Goal: Feedback & Contribution: Contribute content

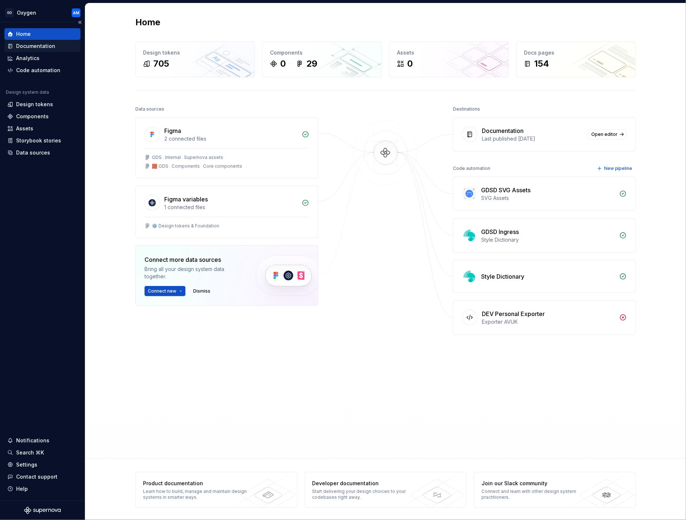
click at [43, 46] on div "Documentation" at bounding box center [35, 45] width 39 height 7
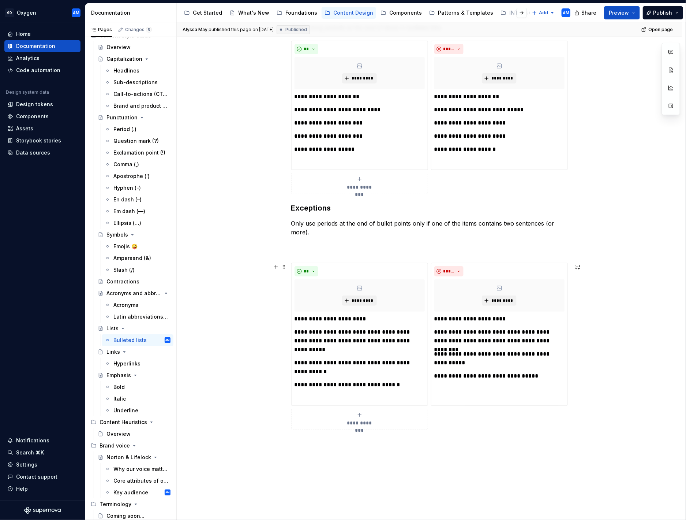
scroll to position [196, 0]
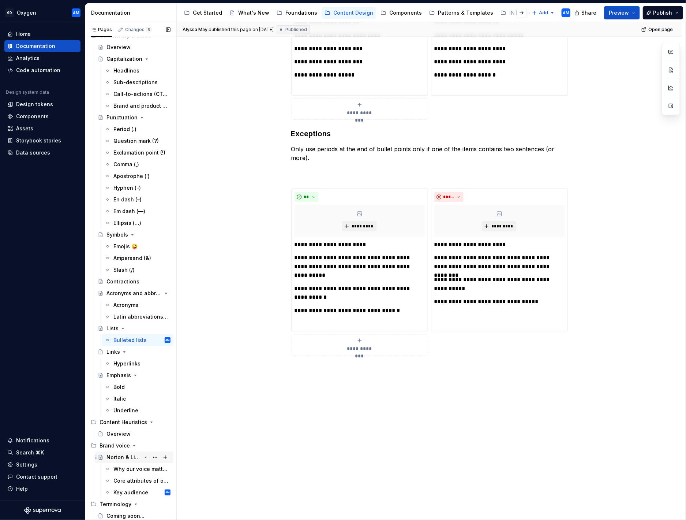
click at [124, 269] on div "Norton & Lifelock" at bounding box center [124, 457] width 35 height 7
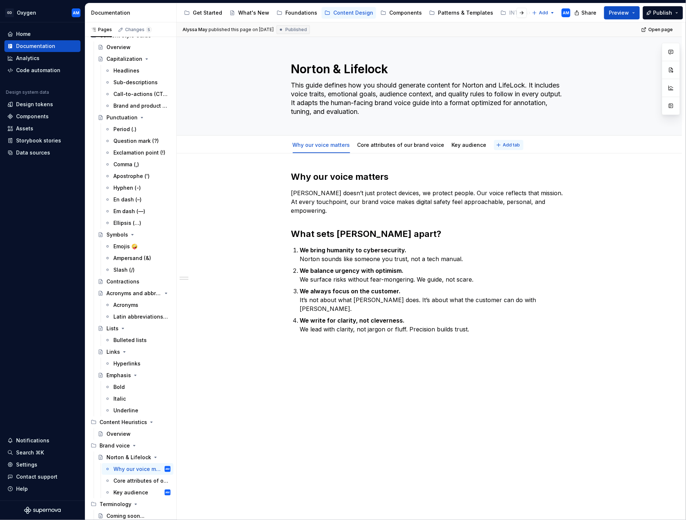
click at [503, 143] on span "Add tab" at bounding box center [511, 145] width 17 height 6
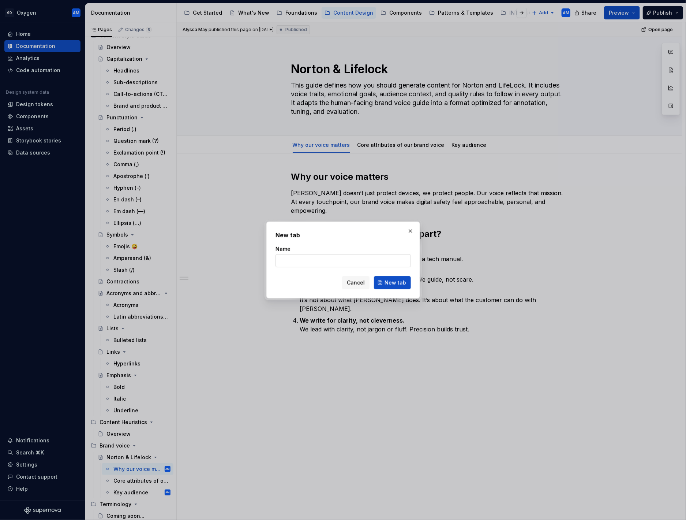
type textarea "*"
type input "Emotional goals"
click at [387, 269] on span "New tab" at bounding box center [396, 282] width 22 height 7
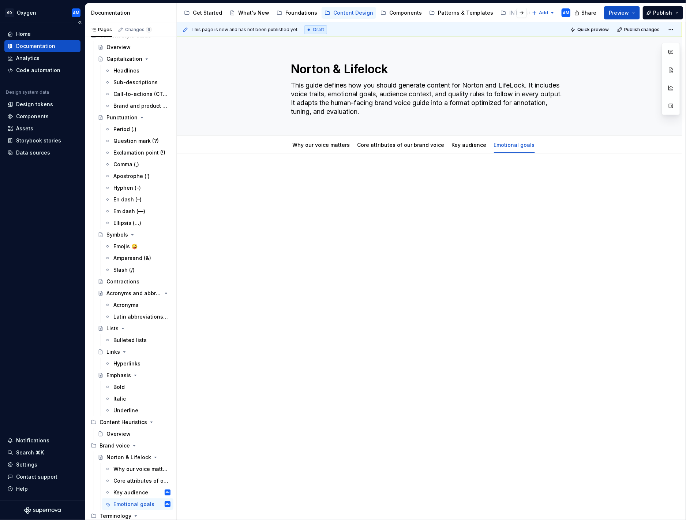
type textarea "*"
click at [329, 182] on div at bounding box center [429, 185] width 277 height 28
click at [323, 176] on p "Emotional goals" at bounding box center [429, 175] width 277 height 9
click at [324, 176] on p "Emotional goals" at bounding box center [429, 175] width 277 height 9
click at [324, 175] on p "Emotional goals" at bounding box center [429, 175] width 277 height 9
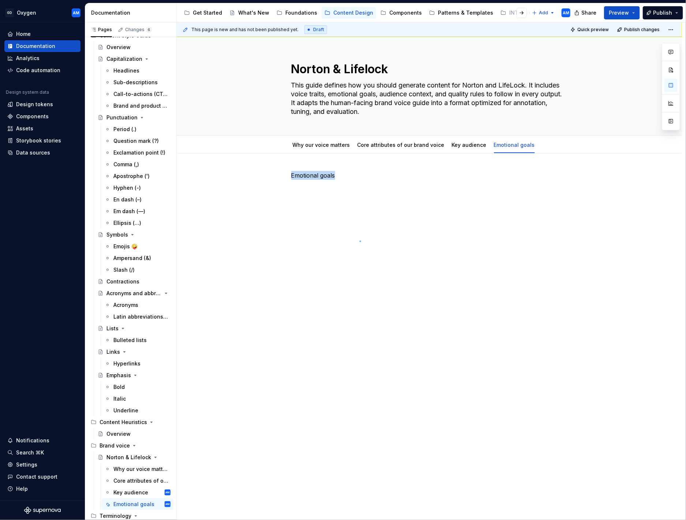
drag, startPoint x: 360, startPoint y: 241, endPoint x: 355, endPoint y: 239, distance: 5.0
click at [360, 241] on div "This page is new and has not been published yet. Draft Quick preview Publish ch…" at bounding box center [431, 271] width 509 height 498
click at [468, 143] on link "Key audience" at bounding box center [469, 145] width 35 height 6
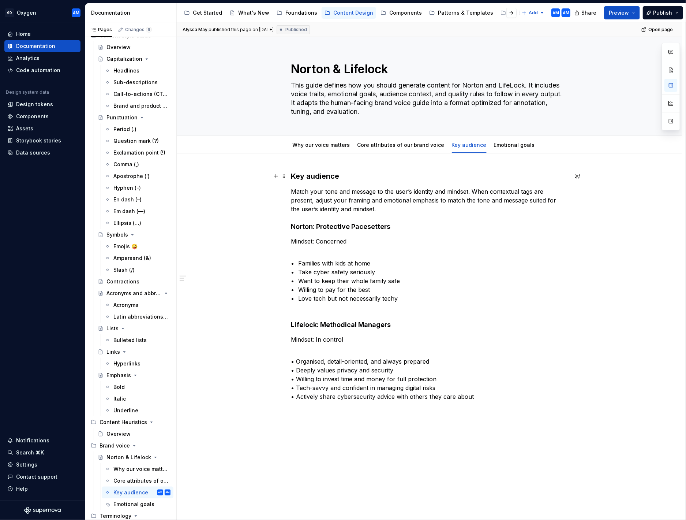
click at [323, 175] on h3 "Key audience" at bounding box center [429, 176] width 277 height 10
drag, startPoint x: 306, startPoint y: 177, endPoint x: 285, endPoint y: 177, distance: 21.6
click at [291, 177] on div "Key audience Match your tone and message to the user’s identity and mindset. Wh…" at bounding box center [429, 290] width 277 height 239
click at [512, 143] on link "Emotional goals" at bounding box center [514, 145] width 41 height 6
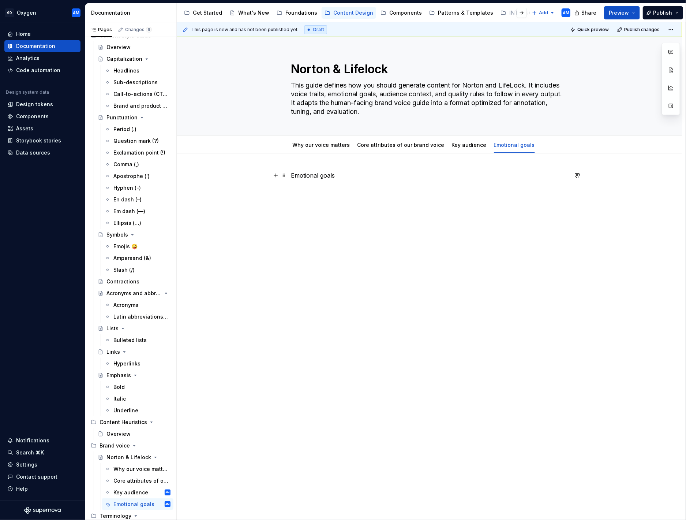
click at [317, 177] on p "Emotional goals" at bounding box center [429, 175] width 277 height 9
click at [353, 159] on button "button" at bounding box center [351, 162] width 10 height 10
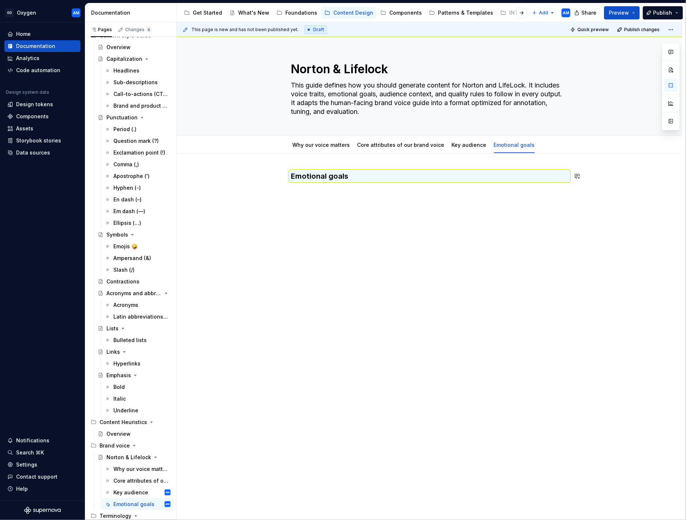
drag, startPoint x: 342, startPoint y: 210, endPoint x: 328, endPoint y: 210, distance: 13.9
click at [340, 210] on div "This page is new and has not been published yet. Draft Quick preview Publish ch…" at bounding box center [431, 271] width 509 height 498
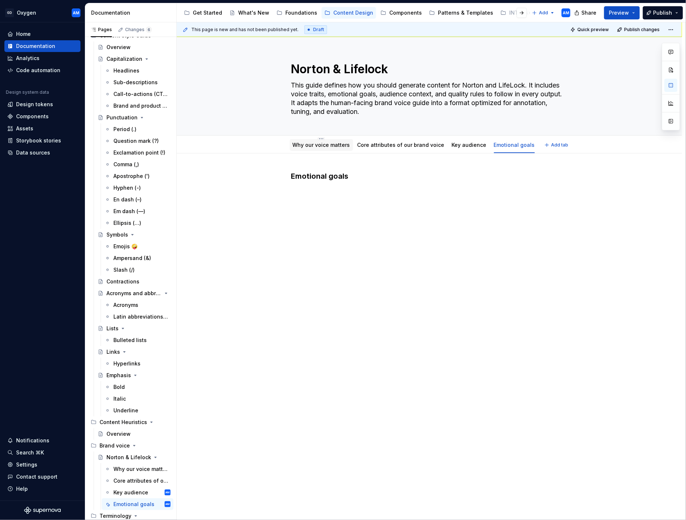
click at [307, 149] on div "Why our voice matters" at bounding box center [321, 145] width 63 height 12
click at [328, 146] on link "Why our voice matters" at bounding box center [321, 145] width 57 height 6
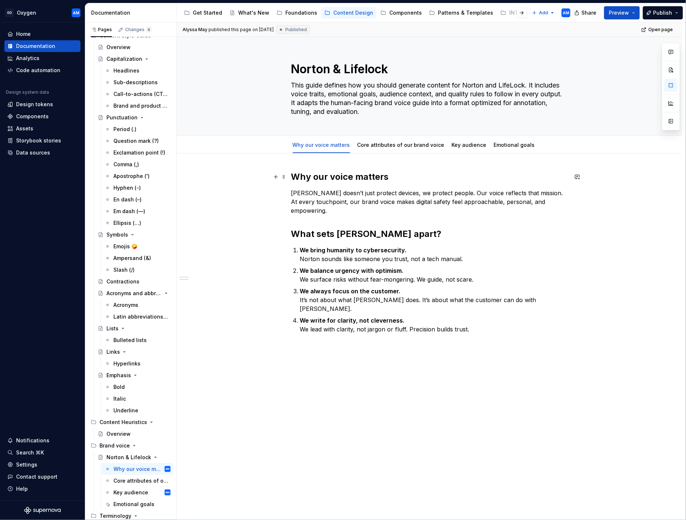
click at [335, 178] on h2 "Why our voice matters" at bounding box center [429, 177] width 277 height 12
drag, startPoint x: 401, startPoint y: 176, endPoint x: 276, endPoint y: 177, distance: 125.2
click at [291, 177] on div "Why our voice matters Norton doesn’t just protect devices, we protect people. O…" at bounding box center [429, 256] width 277 height 171
click at [362, 230] on h2 "What sets Norton apart?" at bounding box center [429, 234] width 277 height 12
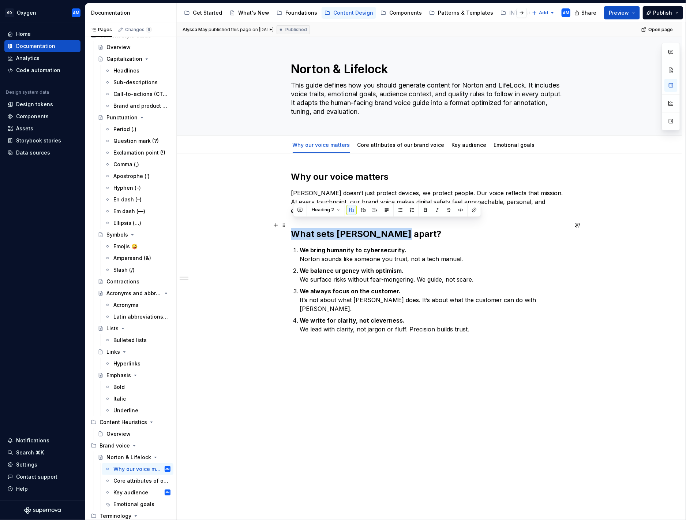
drag, startPoint x: 317, startPoint y: 226, endPoint x: 255, endPoint y: 225, distance: 61.5
click at [247, 226] on div "Why our voice matters Norton doesn’t just protect devices, we protect people. O…" at bounding box center [430, 325] width 506 height 345
click at [381, 143] on link "Core attributes of our brand voice" at bounding box center [401, 145] width 87 height 6
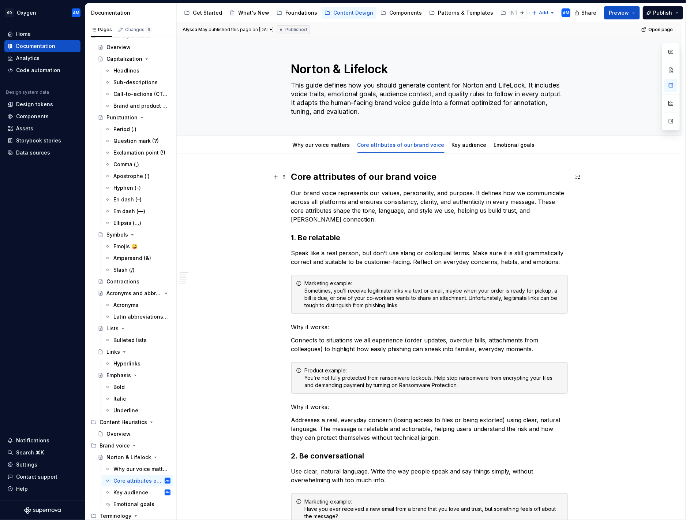
click at [349, 176] on h2 "Core attributes of our brand voice" at bounding box center [429, 177] width 277 height 12
drag, startPoint x: 401, startPoint y: 181, endPoint x: 401, endPoint y: 170, distance: 11.3
click at [462, 146] on link "Key audience" at bounding box center [469, 145] width 35 height 6
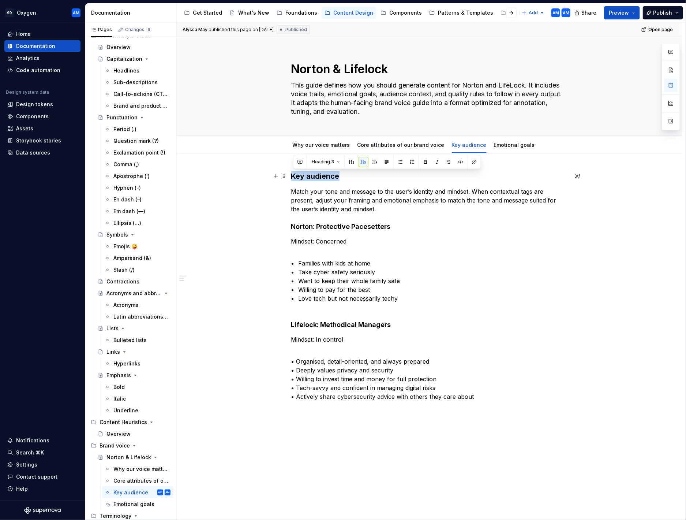
drag, startPoint x: 348, startPoint y: 175, endPoint x: 272, endPoint y: 174, distance: 76.5
click at [256, 175] on div "Key audience Match your tone and message to the user’s identity and mindset. Wh…" at bounding box center [430, 359] width 506 height 412
click at [350, 162] on button "button" at bounding box center [352, 162] width 10 height 10
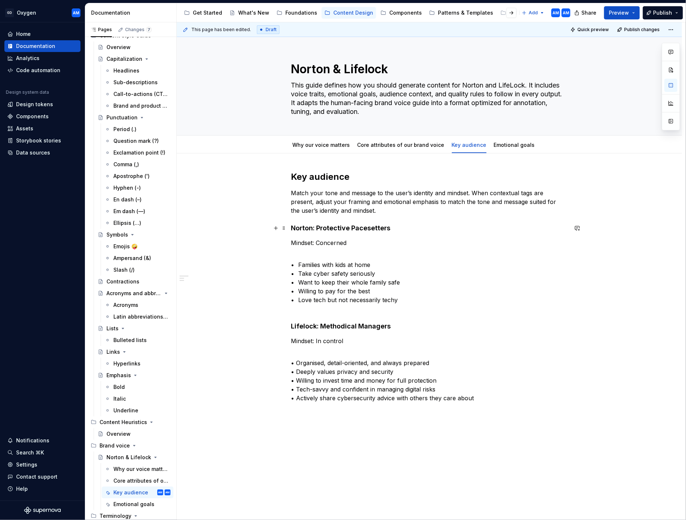
click at [373, 224] on h4 "Norton: Protective Pacesetters" at bounding box center [429, 228] width 277 height 9
drag, startPoint x: 394, startPoint y: 228, endPoint x: 340, endPoint y: 223, distance: 54.4
click at [293, 229] on div "Key audience Match your tone and message to the user’s identity and mindset. Wh…" at bounding box center [430, 360] width 506 height 414
click at [365, 215] on button "button" at bounding box center [363, 213] width 10 height 10
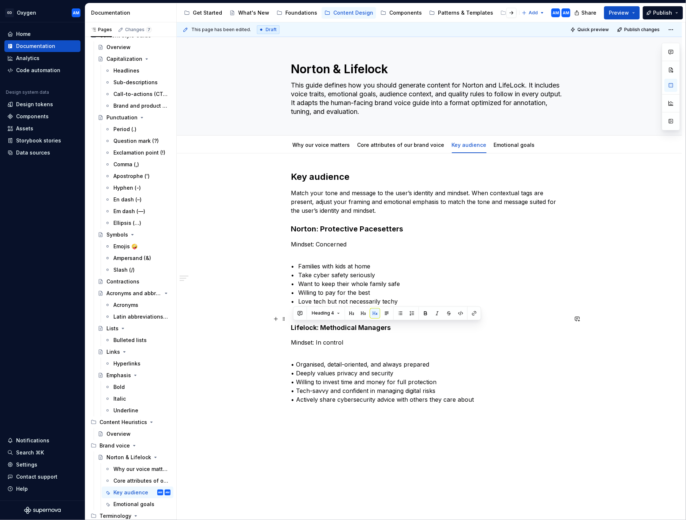
drag, startPoint x: 395, startPoint y: 329, endPoint x: 291, endPoint y: 327, distance: 104.0
click at [291, 269] on div "Key audience Match your tone and message to the user’s identity and mindset. Wh…" at bounding box center [430, 360] width 506 height 415
click at [364, 269] on button "button" at bounding box center [363, 313] width 10 height 10
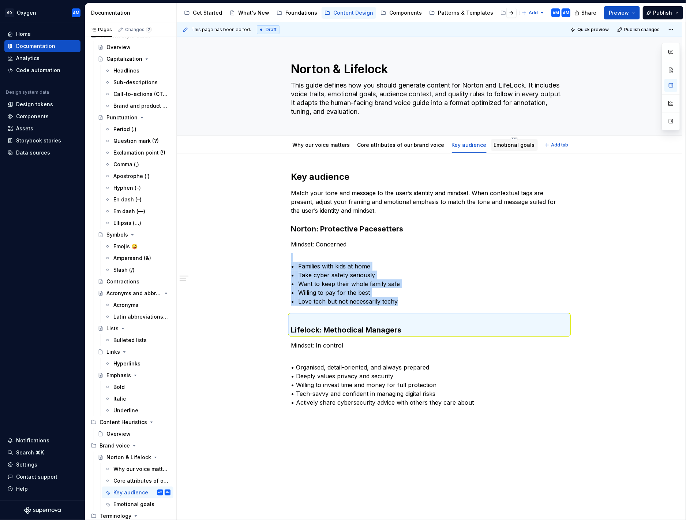
click at [501, 144] on link "Emotional goals" at bounding box center [514, 145] width 41 height 6
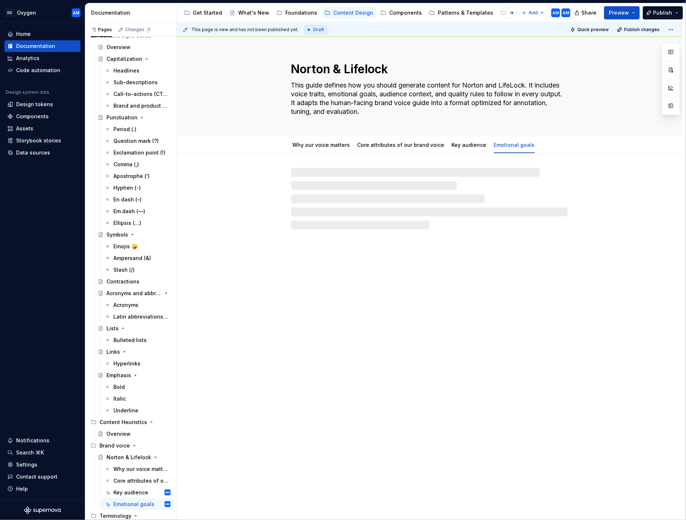
type textarea "*"
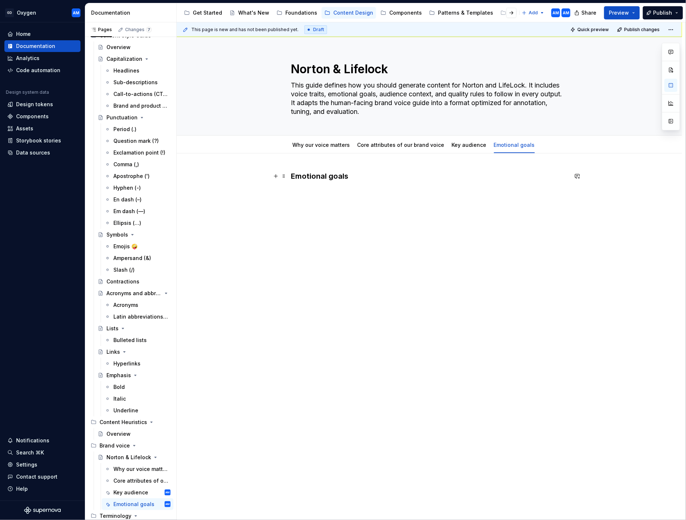
drag, startPoint x: 338, startPoint y: 177, endPoint x: 342, endPoint y: 177, distance: 4.4
click at [338, 177] on h3 "Emotional goals" at bounding box center [429, 176] width 277 height 10
drag, startPoint x: 279, startPoint y: 175, endPoint x: 228, endPoint y: 172, distance: 51.3
click at [201, 174] on div "Emotional goals" at bounding box center [430, 258] width 506 height 210
click at [352, 162] on button "button" at bounding box center [352, 162] width 10 height 10
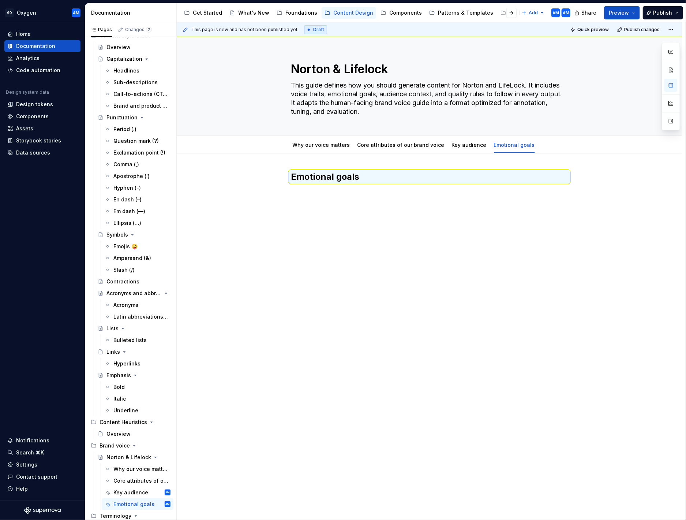
click at [320, 207] on div "Emotional goals" at bounding box center [429, 189] width 277 height 37
click at [338, 191] on div "Emotional goals" at bounding box center [429, 185] width 277 height 28
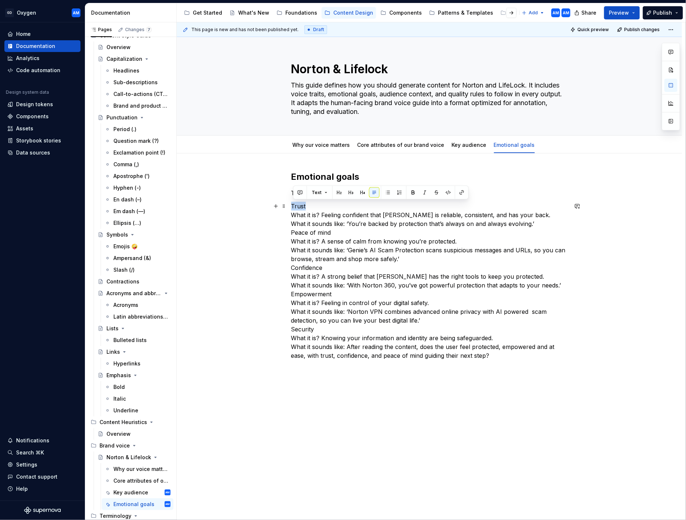
drag, startPoint x: 319, startPoint y: 204, endPoint x: 243, endPoint y: 204, distance: 76.5
click at [241, 204] on div "Emotional goals These are the emotional goals your outputs must support. Trust …" at bounding box center [430, 338] width 506 height 371
click at [366, 194] on button "button" at bounding box center [363, 192] width 10 height 10
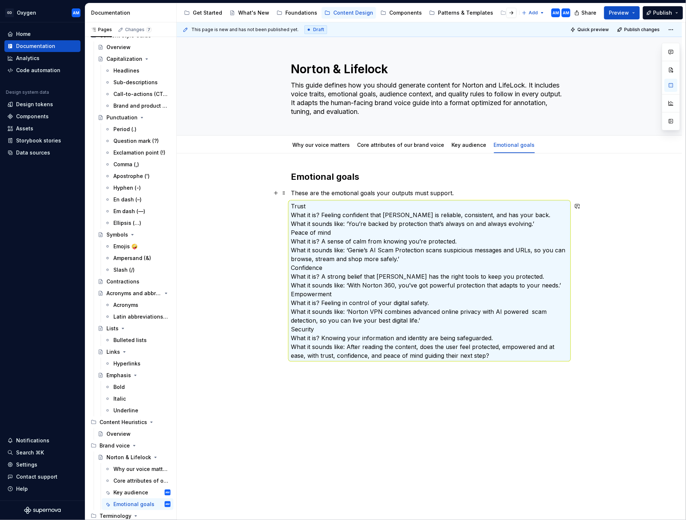
drag, startPoint x: 321, startPoint y: 194, endPoint x: 320, endPoint y: 198, distance: 4.5
click at [321, 194] on p "These are the emotional goals your outputs must support." at bounding box center [429, 193] width 277 height 9
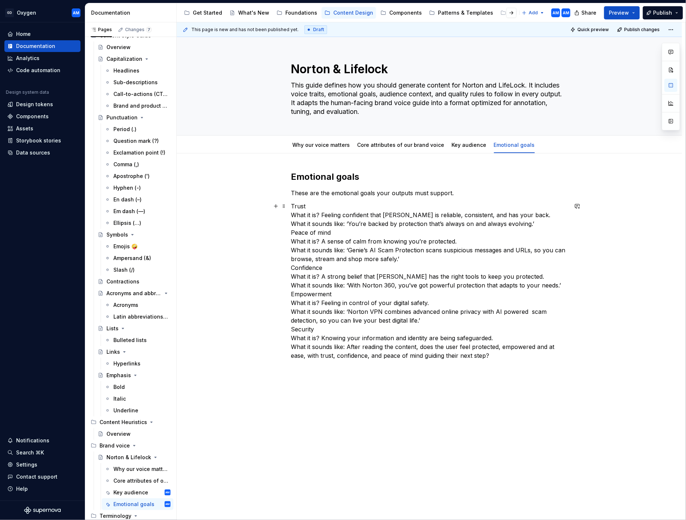
click at [318, 210] on p "Trust What it is? Feeling confident that Norton is reliable, consistent, and ha…" at bounding box center [429, 281] width 277 height 158
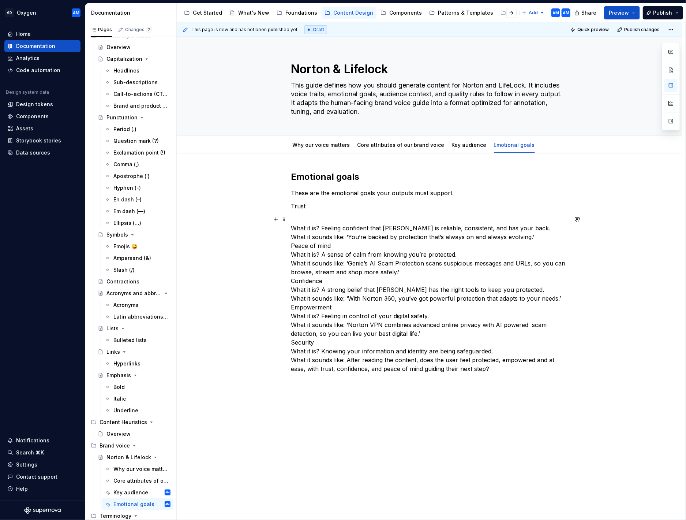
click at [349, 245] on p "What it is? Feeling confident that Norton is reliable, consistent, and has your…" at bounding box center [429, 294] width 277 height 158
click at [548, 233] on p "What it is? Feeling confident that Norton is reliable, consistent, and has your…" at bounding box center [429, 294] width 277 height 158
click at [540, 239] on p "What it is? Feeling confident that Norton is reliable, consistent, and has your…" at bounding box center [429, 294] width 277 height 158
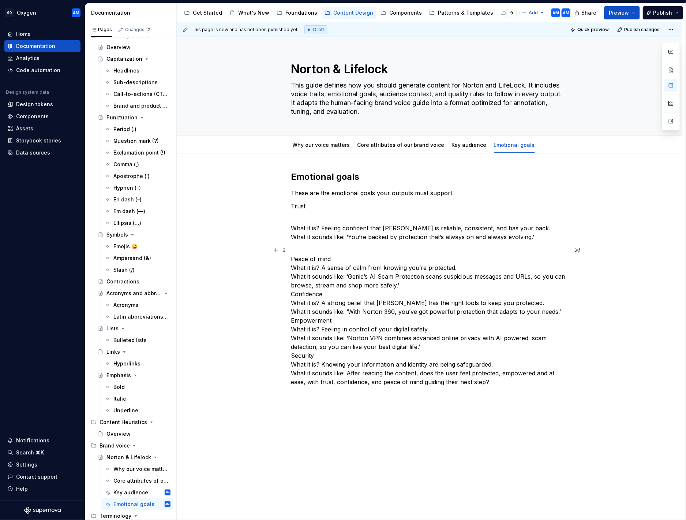
click at [384, 260] on p "Peace of mind What it is? A sense of calm from knowing you’re protected. What i…" at bounding box center [429, 316] width 277 height 141
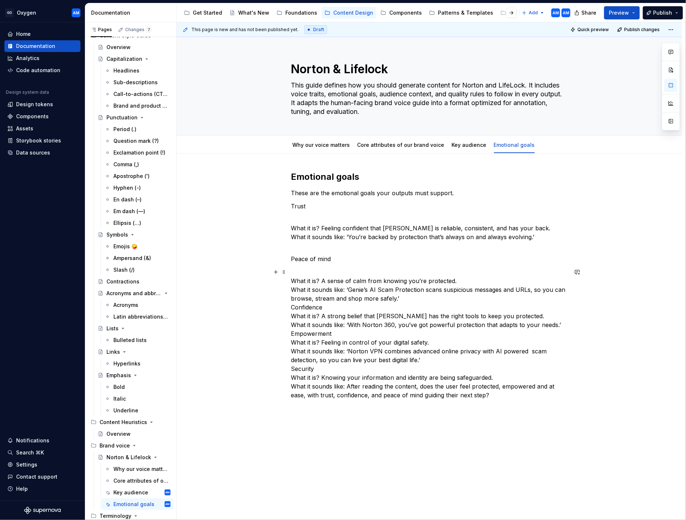
click at [411, 269] on p "What it is? A sense of calm from knowing you’re protected. What it sounds like:…" at bounding box center [429, 334] width 277 height 132
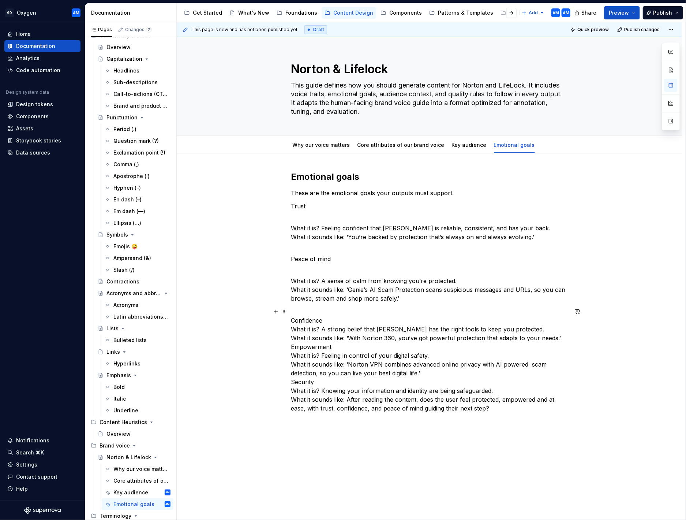
click at [370, 269] on p "Confidence What it is? A strong belief that Norton has the right tools to keep …" at bounding box center [429, 359] width 277 height 105
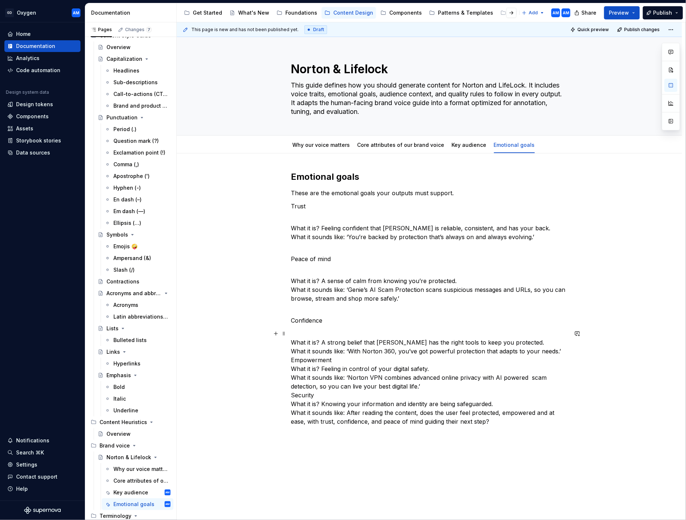
click at [570, 269] on div "This page is new and has not been published yet. Draft Quick preview Publish ch…" at bounding box center [431, 271] width 509 height 498
click at [563, 269] on p "What it is? A strong belief that Norton has the right tools to keep you protect…" at bounding box center [429, 377] width 277 height 97
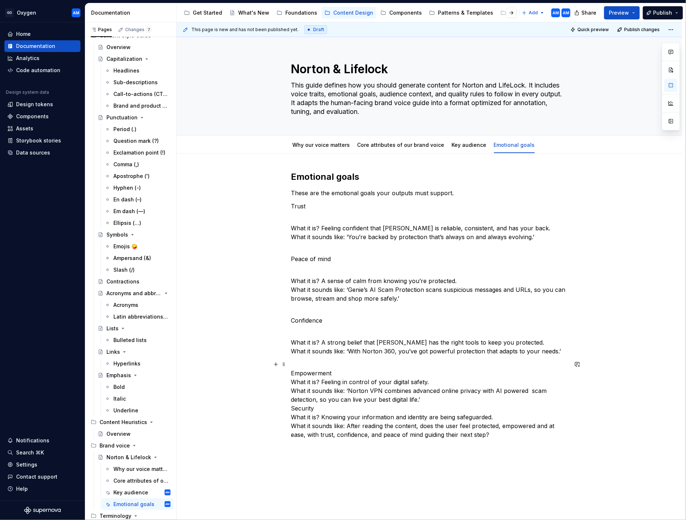
click at [358, 269] on p "Empowerment What it is? Feeling in control of your digital safety. What it soun…" at bounding box center [429, 399] width 277 height 79
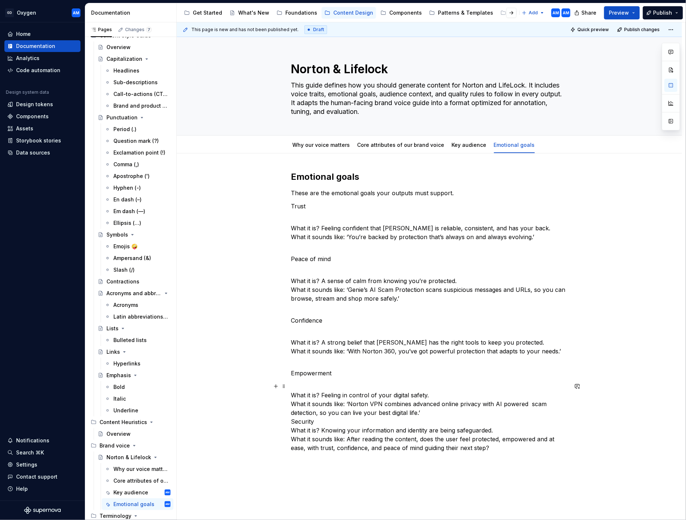
click at [435, 269] on p "What it is? Feeling in control of your digital safety. What it sounds like: ‘No…" at bounding box center [429, 417] width 277 height 70
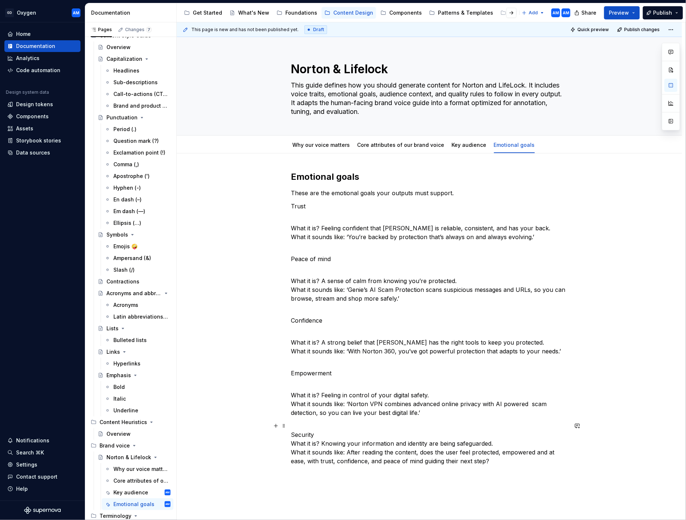
click at [372, 269] on p "Security What it is? Knowing your information and identity are being safeguarde…" at bounding box center [429, 443] width 277 height 44
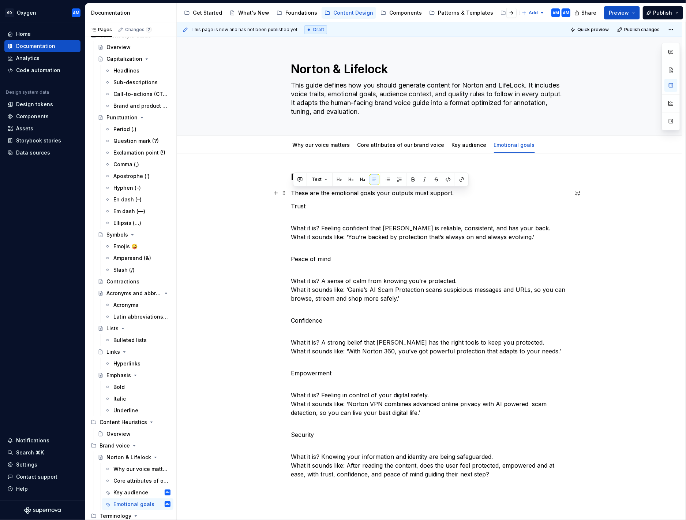
drag, startPoint x: 373, startPoint y: 191, endPoint x: 272, endPoint y: 192, distance: 101.0
click at [272, 192] on div "Emotional goals These are the emotional goals your outputs must support. Trust …" at bounding box center [430, 398] width 506 height 490
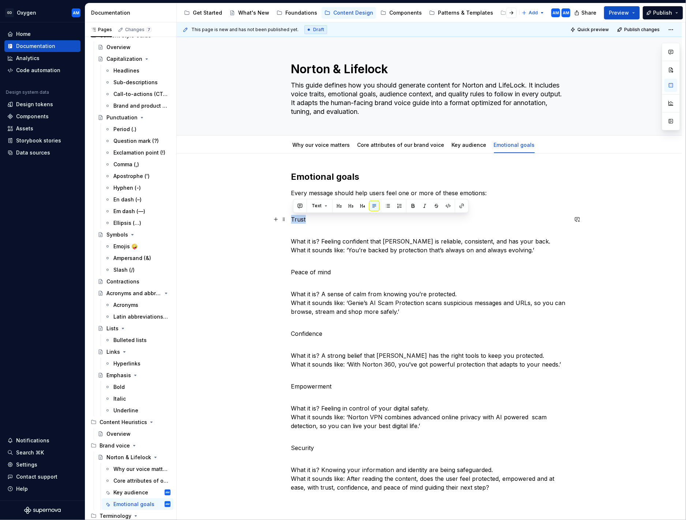
drag, startPoint x: 298, startPoint y: 220, endPoint x: 327, endPoint y: 217, distance: 29.2
click at [264, 220] on div "Emotional goals Every message should help users feel one or more of these emoti…" at bounding box center [430, 404] width 506 height 503
click at [352, 206] on button "button" at bounding box center [351, 206] width 10 height 10
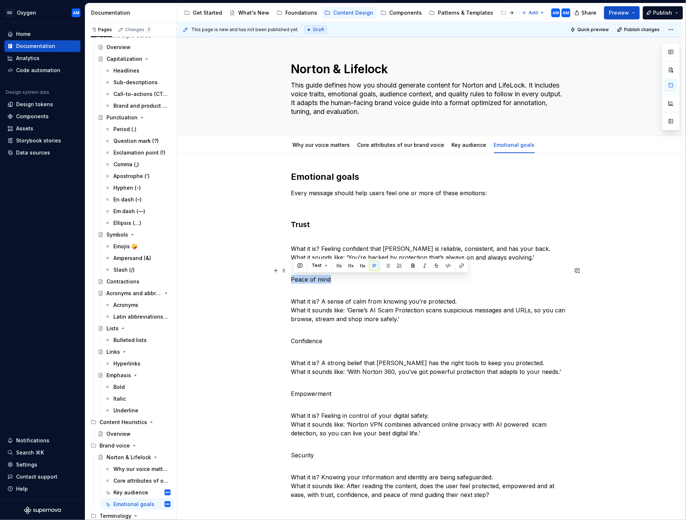
drag, startPoint x: 336, startPoint y: 282, endPoint x: 322, endPoint y: 258, distance: 27.9
click at [265, 269] on div "Emotional goals Every message should help users feel one or more of these emoti…" at bounding box center [430, 408] width 506 height 510
click at [350, 264] on button "button" at bounding box center [351, 266] width 10 height 10
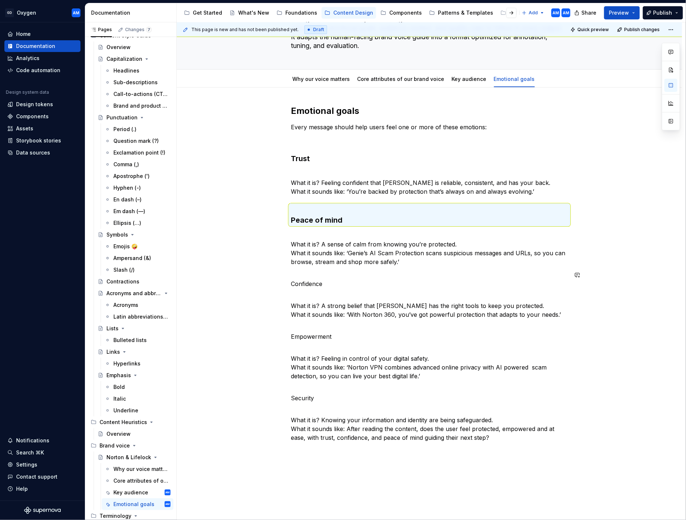
scroll to position [149, 0]
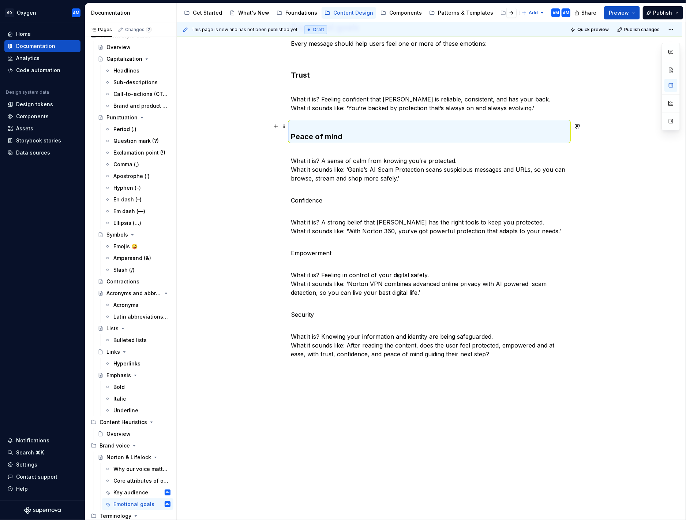
click at [298, 138] on h3 "Peace of mind" at bounding box center [429, 131] width 277 height 21
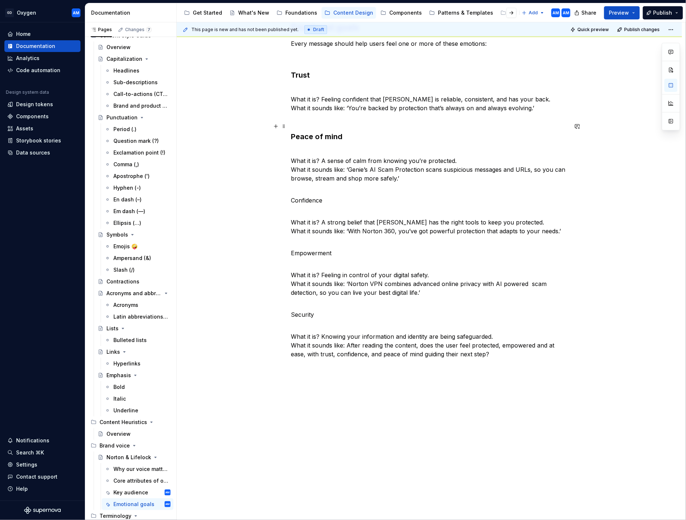
click at [292, 136] on div "Emotional goals Every message should help users feel one or more of these emoti…" at bounding box center [430, 263] width 506 height 519
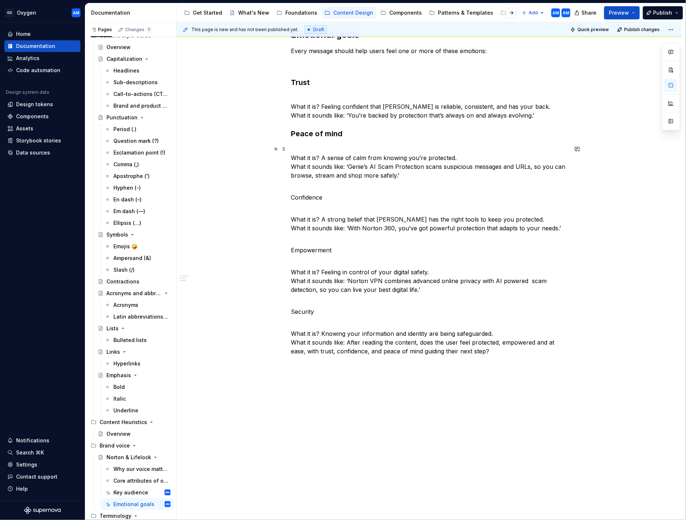
scroll to position [142, 0]
drag, startPoint x: 327, startPoint y: 199, endPoint x: 285, endPoint y: 193, distance: 42.5
click at [276, 197] on div "Emotional goals Every message should help users feel one or more of these emoti…" at bounding box center [430, 266] width 506 height 509
click at [350, 182] on button "button" at bounding box center [351, 184] width 10 height 10
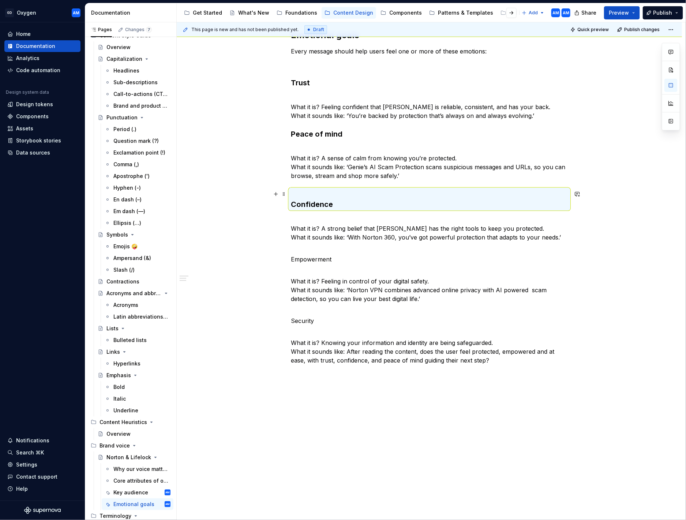
click at [297, 203] on h3 "Confidence" at bounding box center [429, 199] width 277 height 21
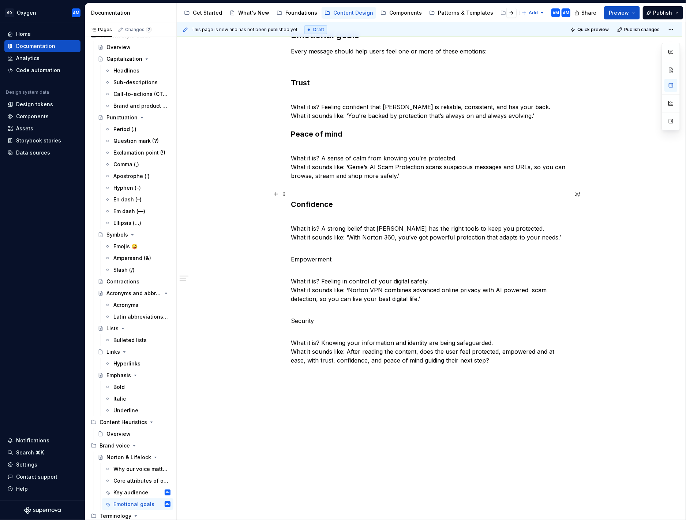
scroll to position [140, 0]
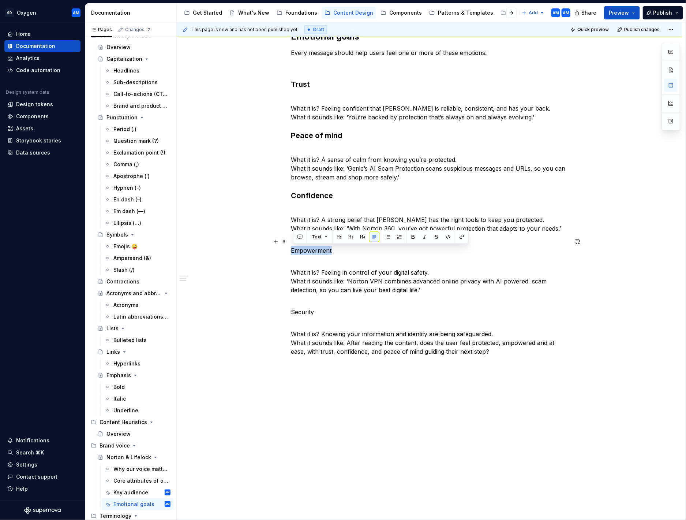
drag, startPoint x: 336, startPoint y: 249, endPoint x: 346, endPoint y: 244, distance: 11.5
click at [307, 247] on p "Empowerment" at bounding box center [429, 246] width 277 height 18
click at [354, 239] on button "button" at bounding box center [354, 237] width 10 height 10
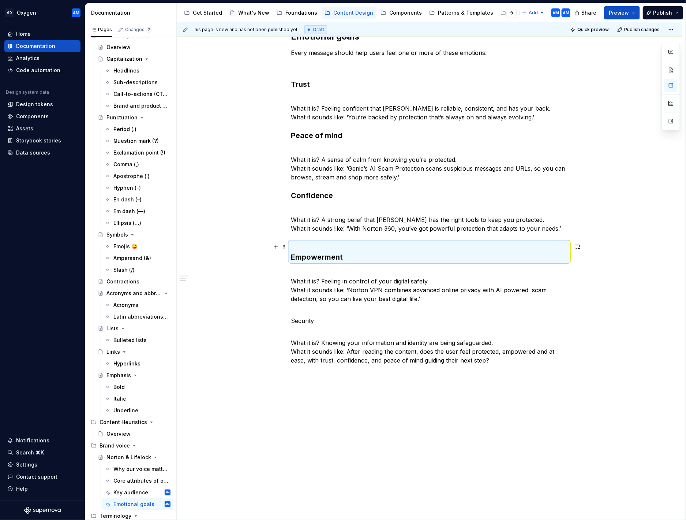
click at [294, 257] on h3 "Empowerment" at bounding box center [429, 252] width 277 height 21
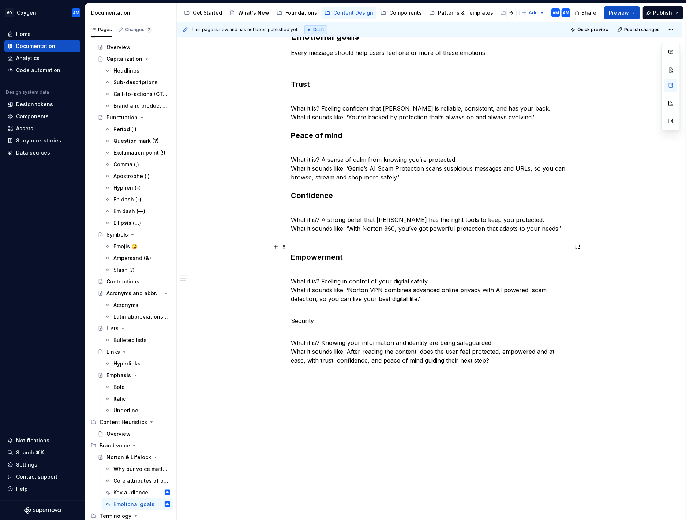
scroll to position [139, 0]
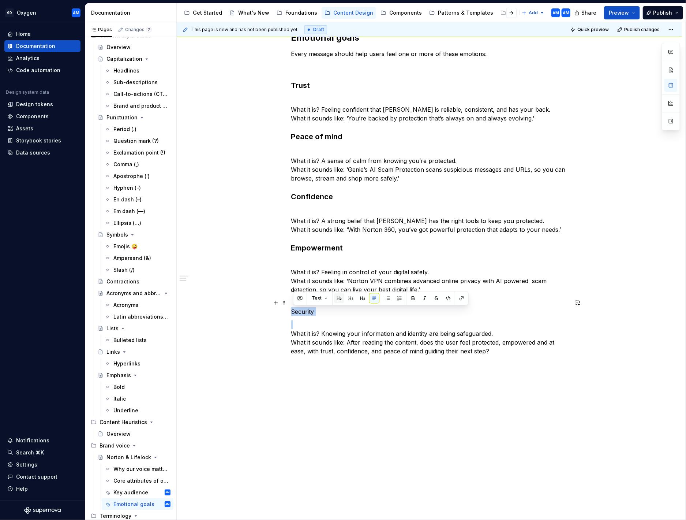
drag, startPoint x: 297, startPoint y: 312, endPoint x: 343, endPoint y: 302, distance: 46.7
click at [278, 269] on div "Emotional goals Every message should help users feel one or more of these emoti…" at bounding box center [430, 267] width 506 height 506
click at [353, 269] on button "button" at bounding box center [351, 298] width 10 height 10
click at [327, 269] on p "Security" at bounding box center [429, 307] width 277 height 18
click at [315, 269] on p "What it is? Knowing your information and identity are being safeguarded. What i…" at bounding box center [429, 337] width 277 height 35
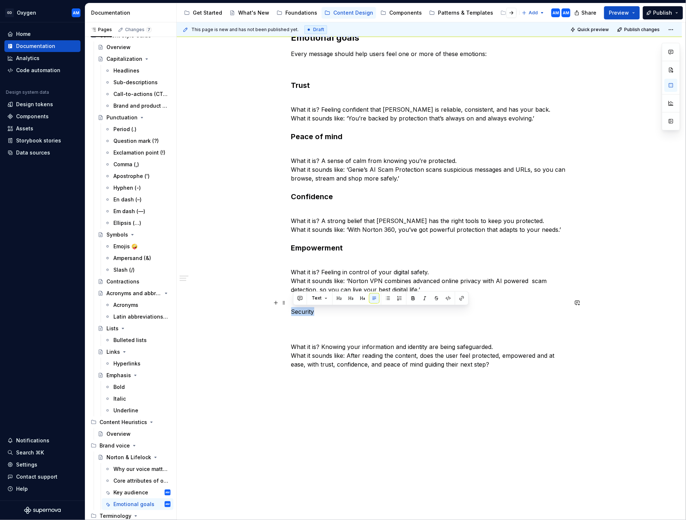
drag, startPoint x: 317, startPoint y: 310, endPoint x: 327, endPoint y: 312, distance: 10.4
click at [291, 269] on div "Emotional goals Every message should help users feel one or more of these emoti…" at bounding box center [430, 273] width 506 height 519
click at [353, 269] on button "button" at bounding box center [351, 298] width 10 height 10
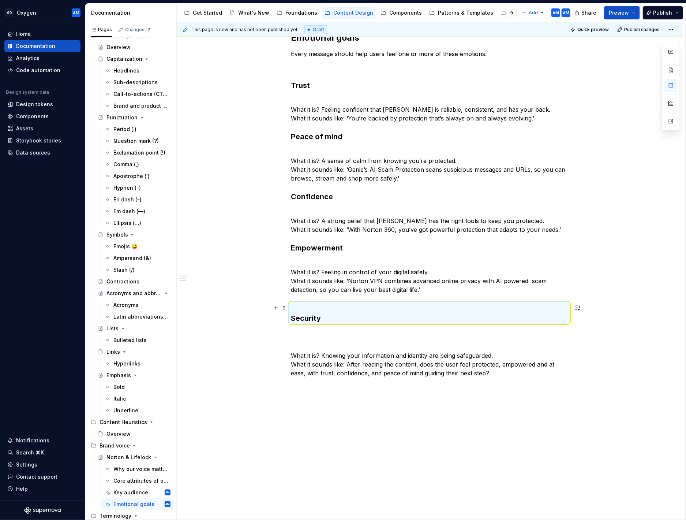
drag, startPoint x: 295, startPoint y: 318, endPoint x: 301, endPoint y: 319, distance: 6.3
click at [298, 269] on h3 "Security" at bounding box center [429, 313] width 277 height 21
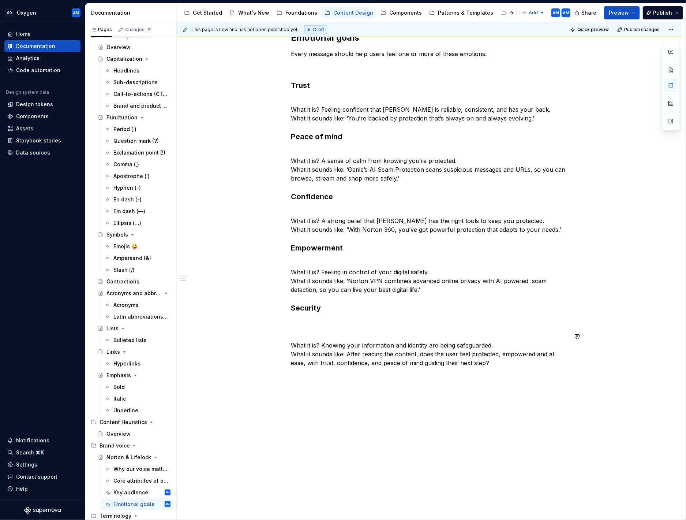
click at [311, 269] on div "Emotional goals Every message should help users feel one or more of these emoti…" at bounding box center [429, 199] width 277 height 335
drag, startPoint x: 293, startPoint y: 344, endPoint x: 297, endPoint y: 343, distance: 4.1
click at [294, 269] on div "This page is new and has not been published yet. Draft Quick preview Publish ch…" at bounding box center [431, 271] width 509 height 498
drag, startPoint x: 297, startPoint y: 345, endPoint x: 293, endPoint y: 343, distance: 4.9
click at [292, 269] on div "Emotional goals Every message should help users feel one or more of these emoti…" at bounding box center [430, 273] width 506 height 518
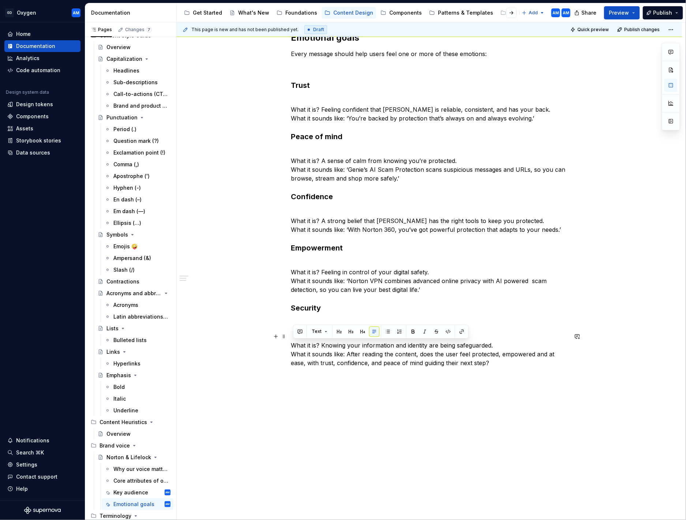
click at [294, 269] on p "What it is? Knowing your information and identity are being safeguarded. What i…" at bounding box center [429, 349] width 277 height 35
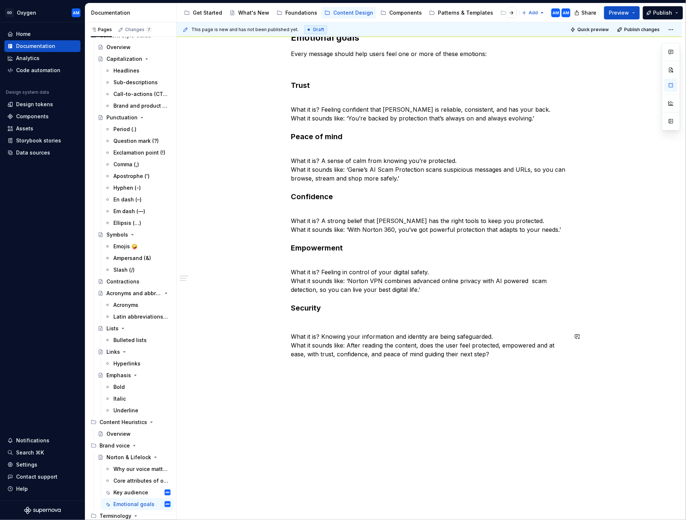
click at [314, 269] on div "This page is new and has not been published yet. Draft Quick preview Publish ch…" at bounding box center [431, 271] width 509 height 498
click at [299, 269] on div "Emotional goals Every message should help users feel one or more of these emoti…" at bounding box center [429, 195] width 277 height 327
click at [300, 269] on p at bounding box center [429, 323] width 277 height 9
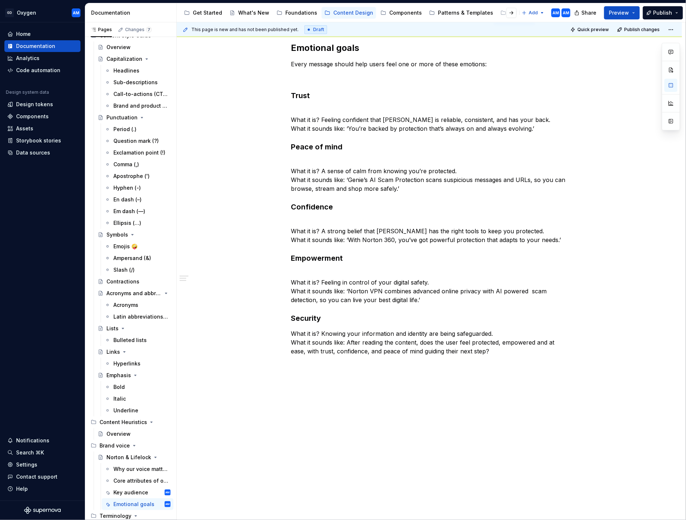
scroll to position [129, 0]
click at [294, 269] on p "What it is? Feeling in control of your digital safety. What it sounds like: ‘No…" at bounding box center [429, 286] width 277 height 35
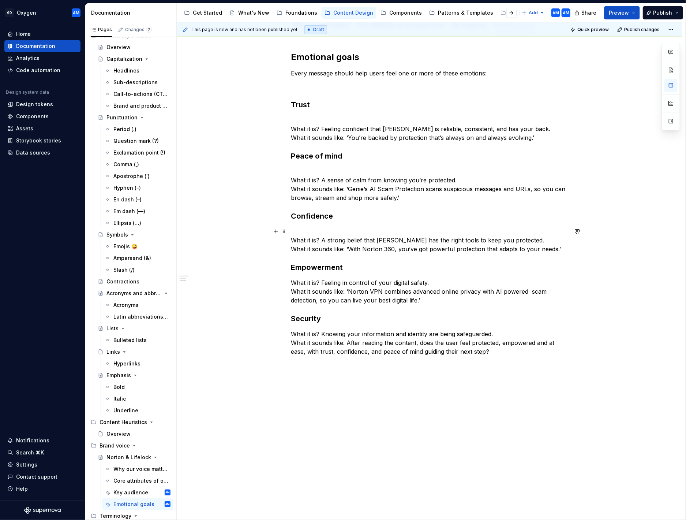
click at [294, 238] on p "What it is? A strong belief that Norton has the right tools to keep you protect…" at bounding box center [429, 240] width 277 height 26
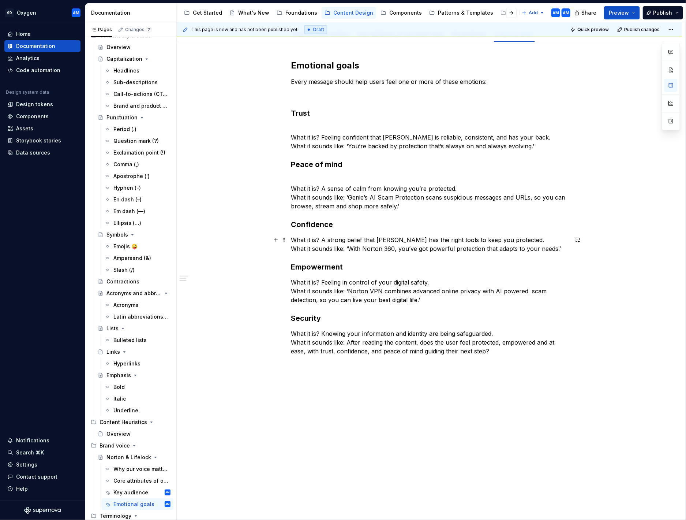
scroll to position [111, 0]
click at [294, 189] on p "What it is? A sense of calm from knowing you’re protected. What it sounds like:…" at bounding box center [429, 192] width 277 height 35
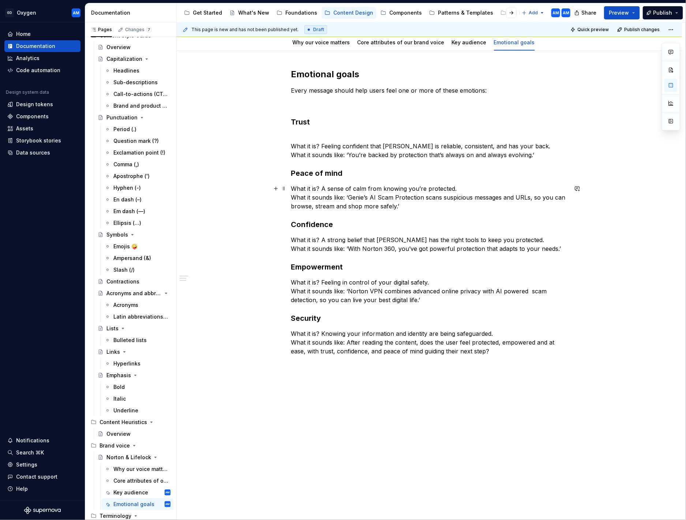
scroll to position [103, 0]
click at [336, 147] on p "What it is? Feeling confident that Norton is reliable, consistent, and has your…" at bounding box center [429, 146] width 277 height 26
drag, startPoint x: 298, startPoint y: 146, endPoint x: 302, endPoint y: 146, distance: 4.0
click at [299, 146] on p "What it is? Feeling confident that Norton is reliable, consistent, and has your…" at bounding box center [429, 146] width 277 height 26
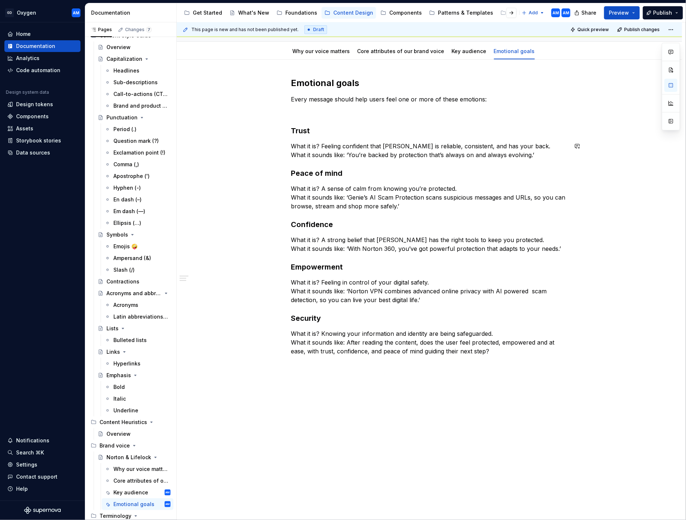
scroll to position [93, 0]
click at [520, 230] on div "Emotional goals Every message should help users feel one or more of these emoti…" at bounding box center [429, 217] width 277 height 278
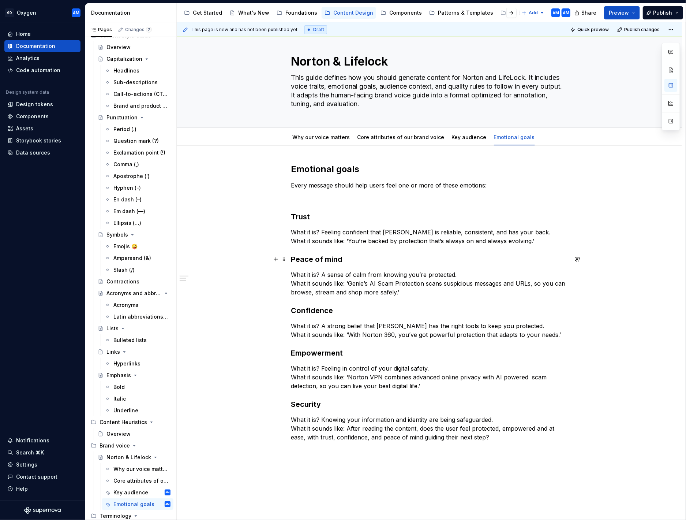
scroll to position [0, 0]
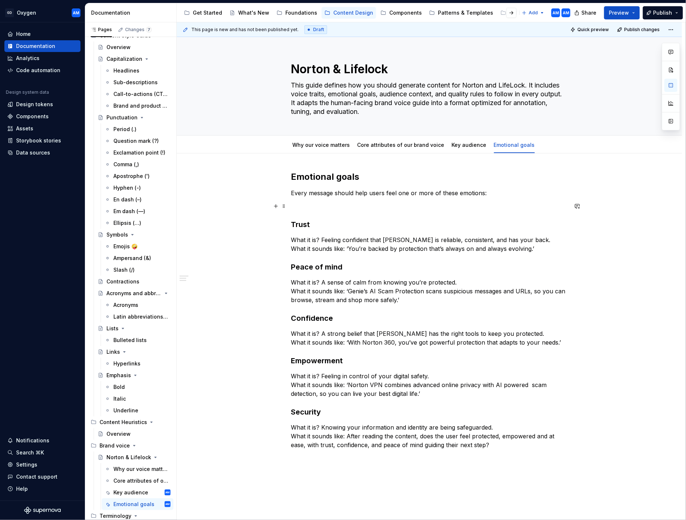
click at [313, 205] on p at bounding box center [429, 206] width 277 height 9
click at [295, 219] on h3 "Trust" at bounding box center [429, 224] width 277 height 10
click at [302, 208] on p at bounding box center [429, 206] width 277 height 9
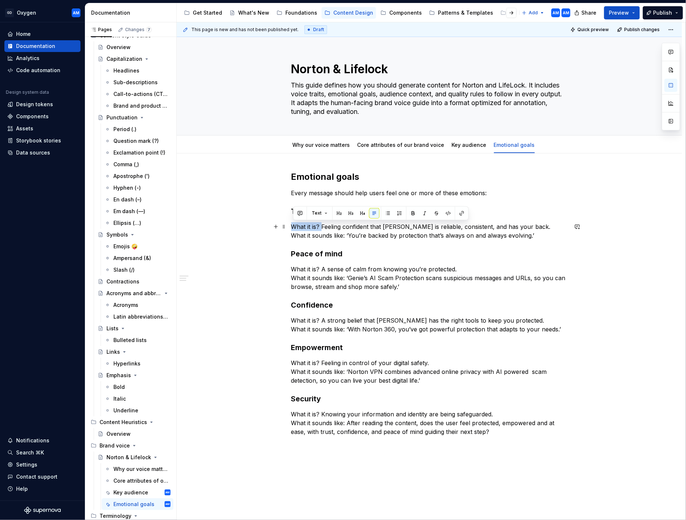
drag, startPoint x: 323, startPoint y: 227, endPoint x: 291, endPoint y: 226, distance: 31.5
click at [291, 226] on div "Emotional goals Every message should help users feel one or more of these emoti…" at bounding box center [430, 376] width 506 height 447
click at [366, 269] on h3 "Empowerment" at bounding box center [429, 347] width 277 height 10
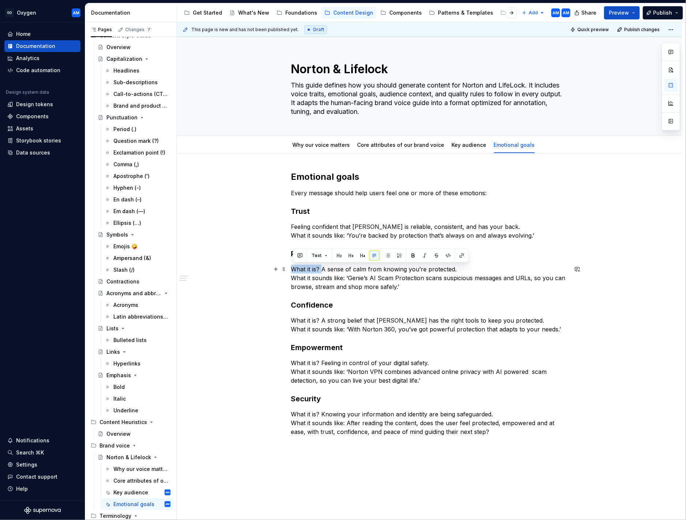
drag, startPoint x: 324, startPoint y: 269, endPoint x: 290, endPoint y: 268, distance: 33.3
click at [290, 269] on div "Emotional goals Every message should help users feel one or more of these emoti…" at bounding box center [430, 376] width 506 height 447
click at [435, 269] on div "Emotional goals Every message should help users feel one or more of these emoti…" at bounding box center [429, 303] width 277 height 265
click at [331, 269] on p "What it is? A strong belief that Norton has the right tools to keep you protect…" at bounding box center [429, 325] width 277 height 18
click at [329, 269] on p "What it is? A strong belief that Norton has the right tools to keep you protect…" at bounding box center [429, 325] width 277 height 18
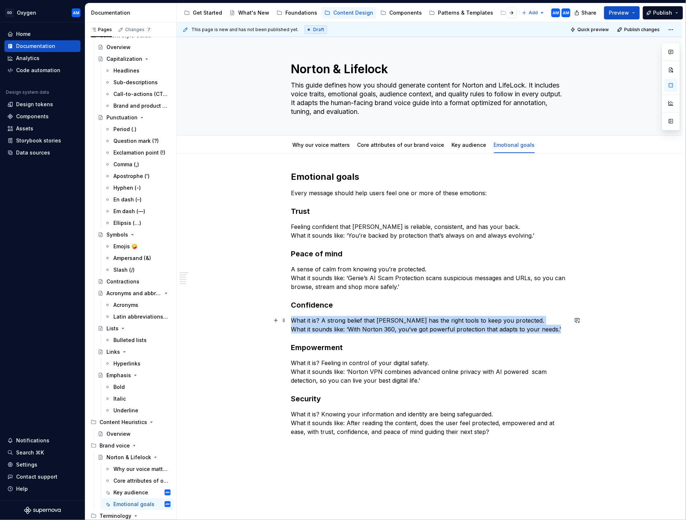
click at [329, 269] on p "What it is? A strong belief that Norton has the right tools to keep you protect…" at bounding box center [429, 325] width 277 height 18
click at [320, 269] on p "What it is? A strong belief that Norton has the right tools to keep you protect…" at bounding box center [429, 325] width 277 height 18
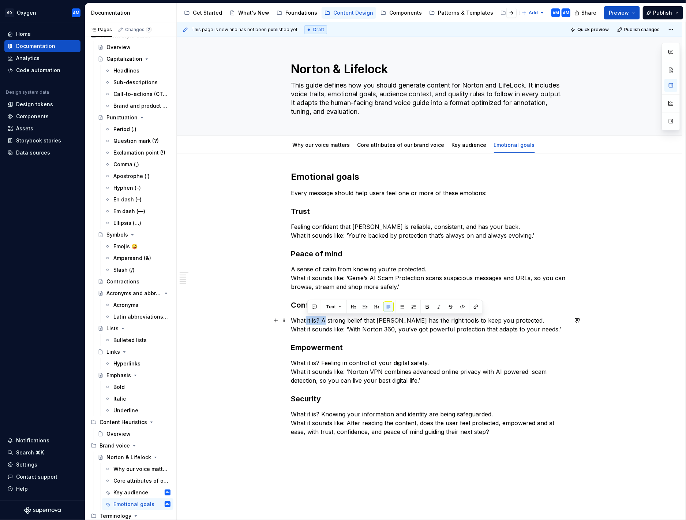
drag, startPoint x: 324, startPoint y: 322, endPoint x: 309, endPoint y: 321, distance: 14.7
click at [309, 269] on p "What it is? A strong belief that Norton has the right tools to keep you protect…" at bounding box center [429, 325] width 277 height 18
drag, startPoint x: 309, startPoint y: 321, endPoint x: 324, endPoint y: 321, distance: 15.4
click at [309, 269] on p "What it is? A strong belief that Norton has the right tools to keep you protect…" at bounding box center [429, 325] width 277 height 18
drag, startPoint x: 322, startPoint y: 320, endPoint x: 295, endPoint y: 321, distance: 26.7
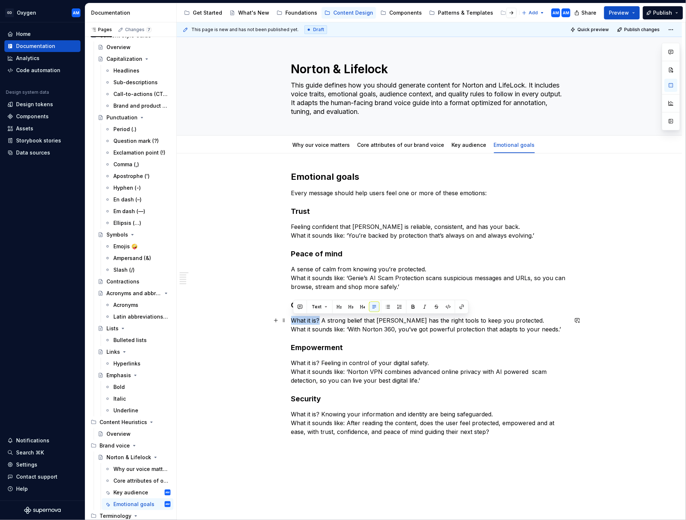
click at [295, 269] on p "What it is? A strong belief that Norton has the right tools to keep you protect…" at bounding box center [429, 325] width 277 height 18
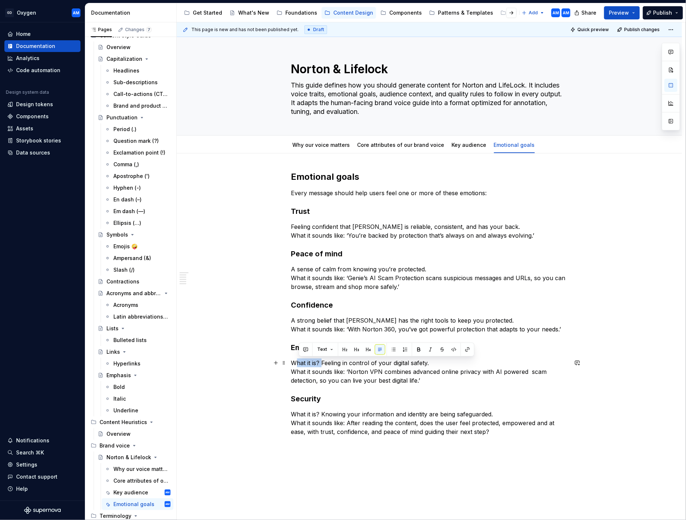
drag, startPoint x: 323, startPoint y: 363, endPoint x: 297, endPoint y: 361, distance: 26.4
click at [297, 269] on p "What it is? Feeling in control of your digital safety. What it sounds like: ‘No…" at bounding box center [429, 371] width 277 height 26
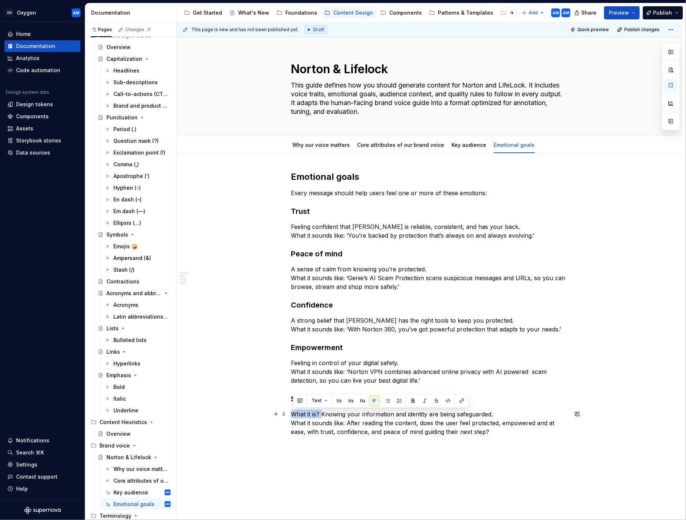
drag, startPoint x: 323, startPoint y: 413, endPoint x: 292, endPoint y: 413, distance: 30.8
click at [292, 269] on div "Emotional goals Every message should help users feel one or more of these emoti…" at bounding box center [430, 376] width 506 height 447
click at [579, 15] on span "Publish" at bounding box center [663, 12] width 19 height 7
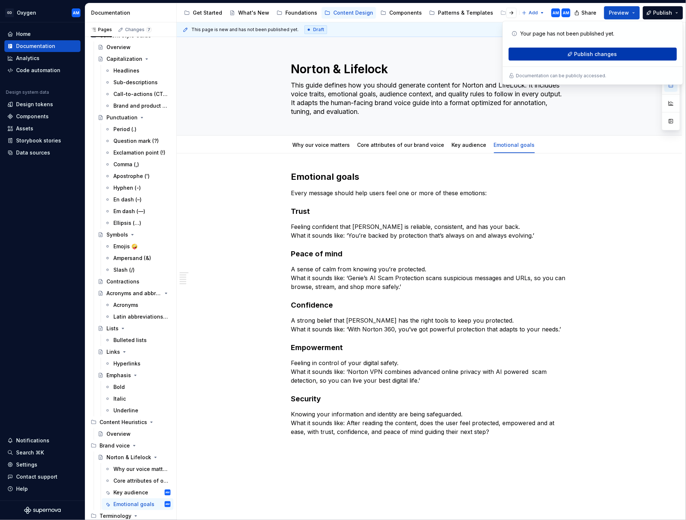
click at [579, 52] on span "Publish changes" at bounding box center [596, 54] width 43 height 7
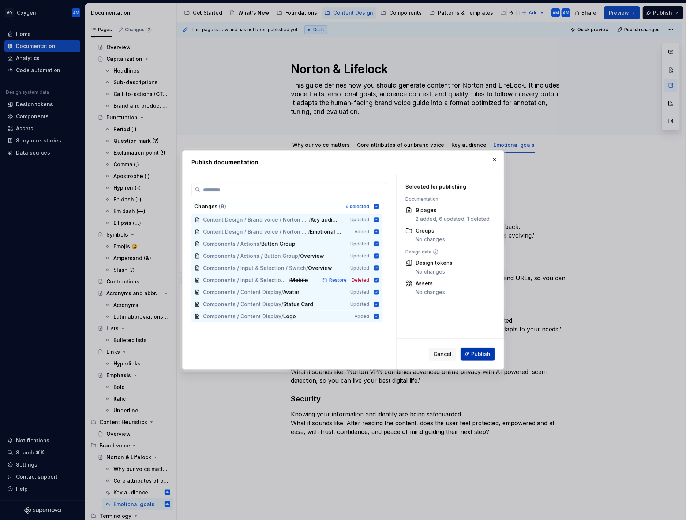
click at [474, 269] on span "Publish" at bounding box center [481, 353] width 19 height 7
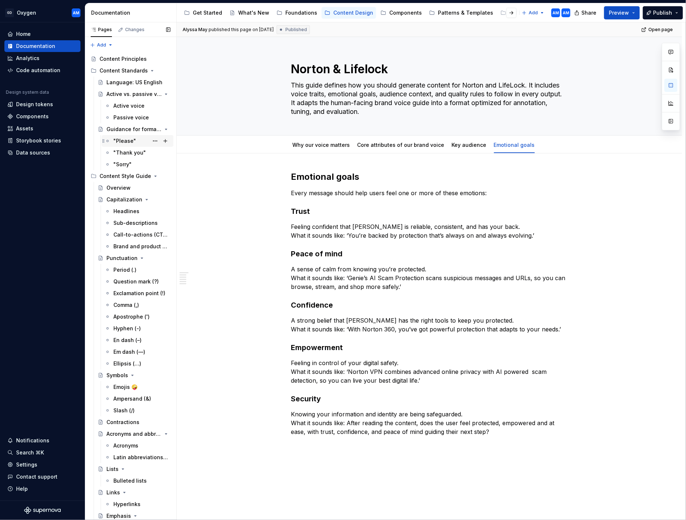
click at [131, 140] on div ""Please"" at bounding box center [124, 140] width 23 height 7
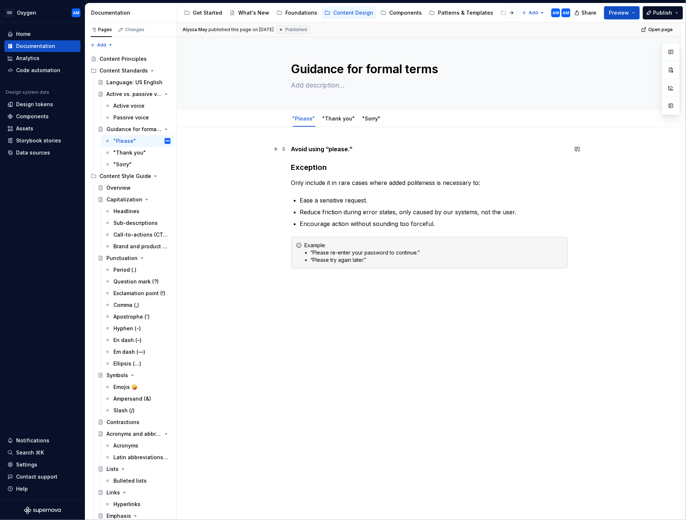
click at [366, 148] on p "Avoid using “please.”" at bounding box center [429, 149] width 277 height 9
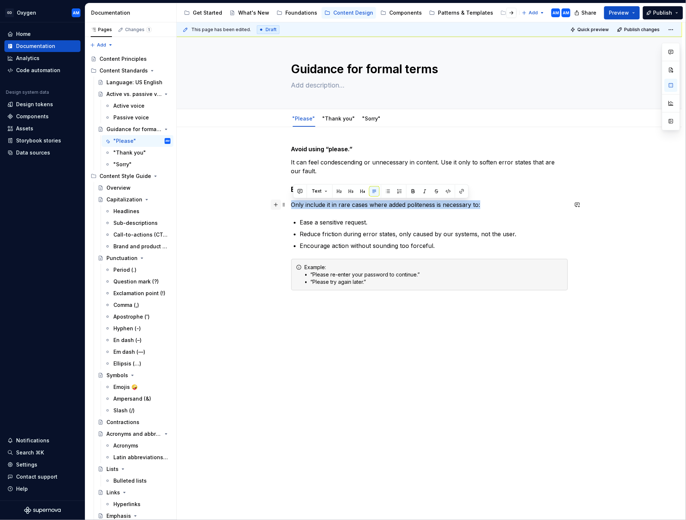
drag, startPoint x: 492, startPoint y: 204, endPoint x: 274, endPoint y: 205, distance: 218.6
click at [291, 204] on div "Avoid using “please.” It can feel condescending or unnecessary in content. Use …" at bounding box center [429, 231] width 277 height 172
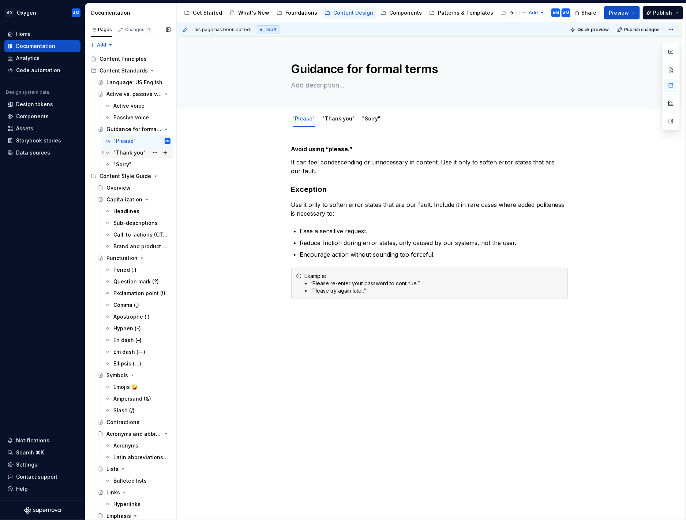
click at [135, 151] on div ""Thank you"" at bounding box center [129, 152] width 33 height 7
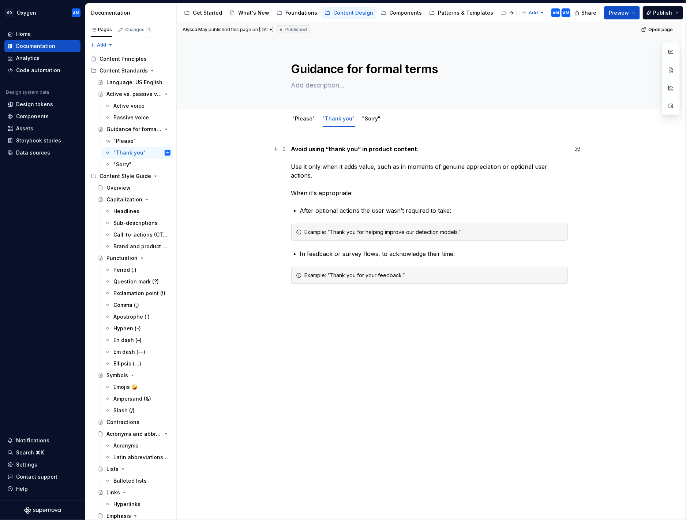
type textarea "*"
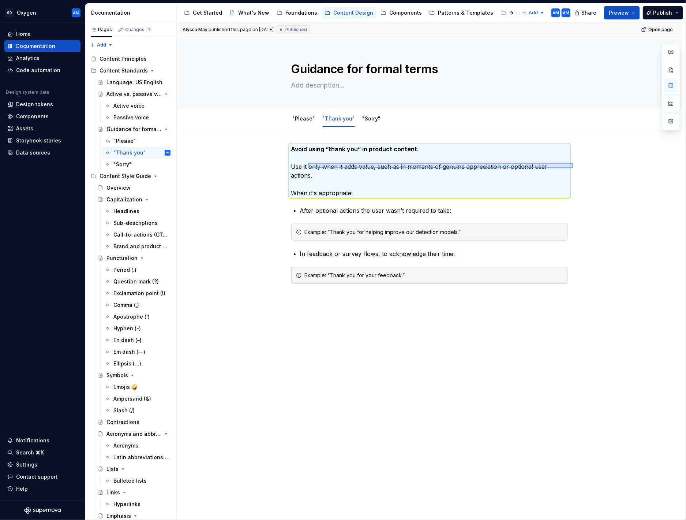
drag, startPoint x: 530, startPoint y: 164, endPoint x: 316, endPoint y: 161, distance: 213.8
click at [314, 161] on div "Alyssa May published this page on August 1, 2025 Published Open page Guidance f…" at bounding box center [431, 271] width 509 height 498
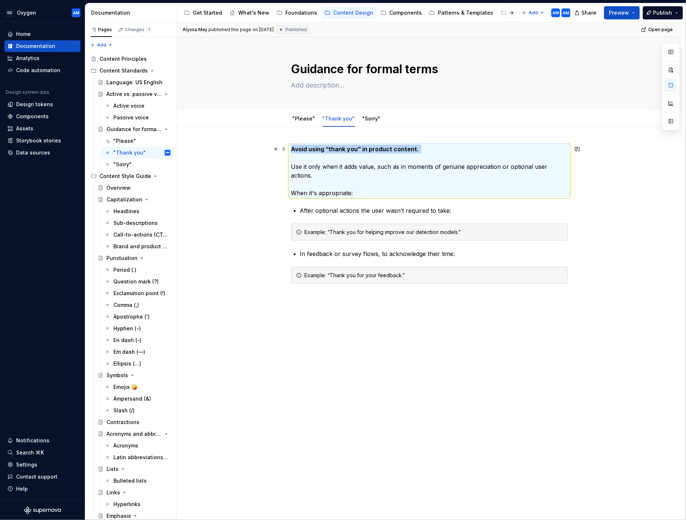
click at [318, 161] on p "Avoid using “thank you” in product content. Use it only when it adds value, suc…" at bounding box center [429, 171] width 277 height 53
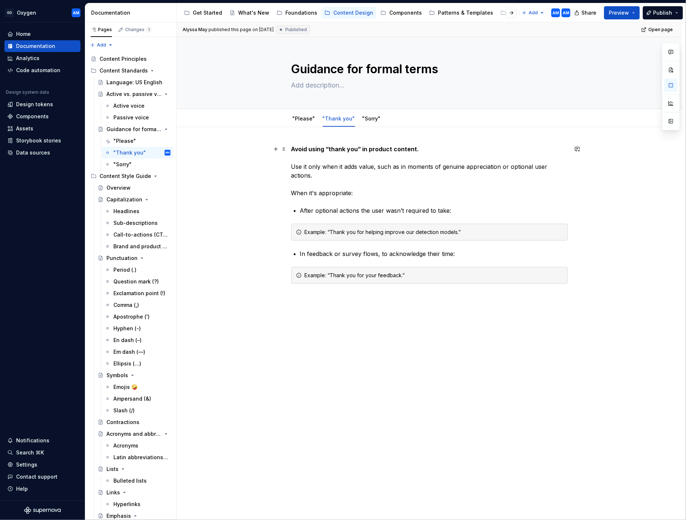
click at [336, 170] on p "Avoid using “thank you” in product content. Use it only when it adds value, suc…" at bounding box center [429, 171] width 277 height 53
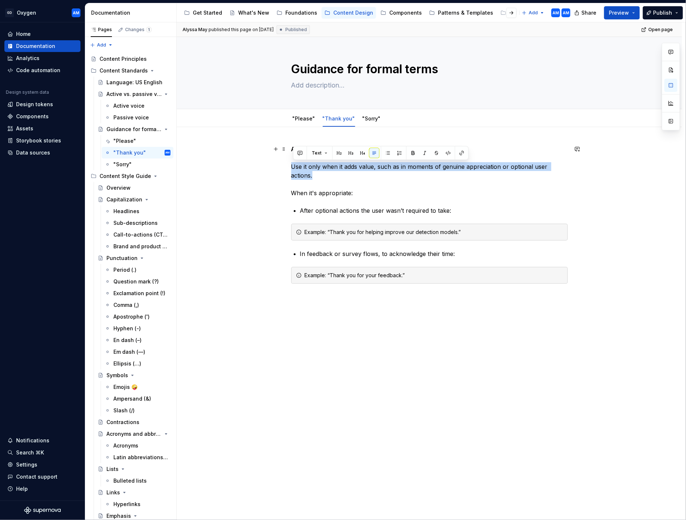
drag, startPoint x: 570, startPoint y: 169, endPoint x: 324, endPoint y: 170, distance: 246.0
click at [291, 165] on div "Avoid using “thank you” in product content. Use it only when it adds value, suc…" at bounding box center [430, 296] width 506 height 339
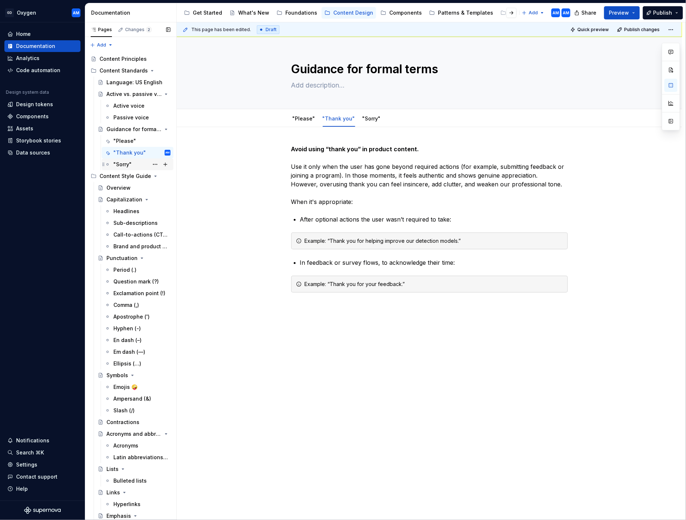
click at [130, 163] on div ""Sorry"" at bounding box center [122, 164] width 18 height 7
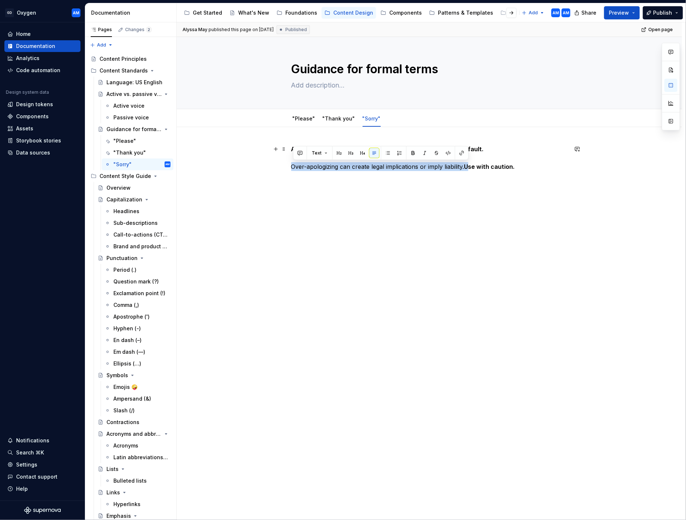
drag, startPoint x: 469, startPoint y: 166, endPoint x: 289, endPoint y: 167, distance: 179.4
click at [289, 167] on div "Avoid using “sorry” in content unless the issue is clearly our fault. Over-apol…" at bounding box center [430, 238] width 506 height 222
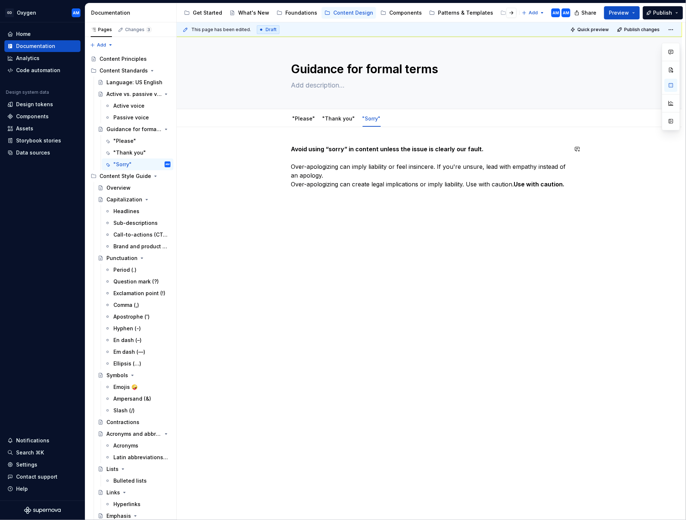
type textarea "*"
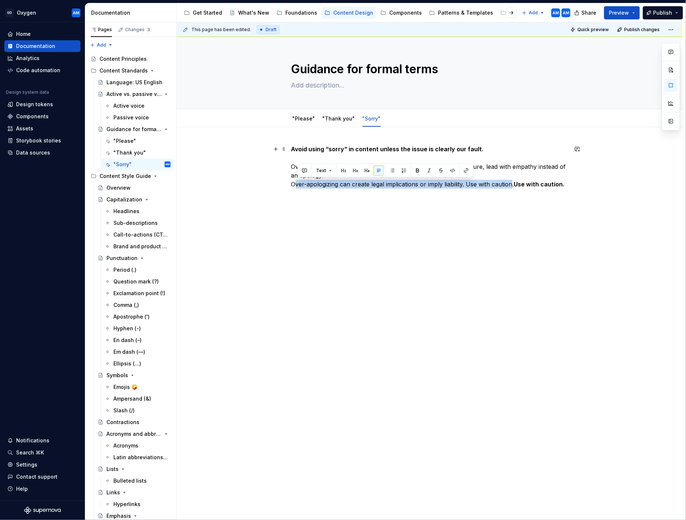
drag, startPoint x: 511, startPoint y: 185, endPoint x: 295, endPoint y: 185, distance: 215.3
click at [295, 185] on p "Avoid using “sorry” in content unless the issue is clearly our fault. Over-apol…" at bounding box center [429, 167] width 277 height 44
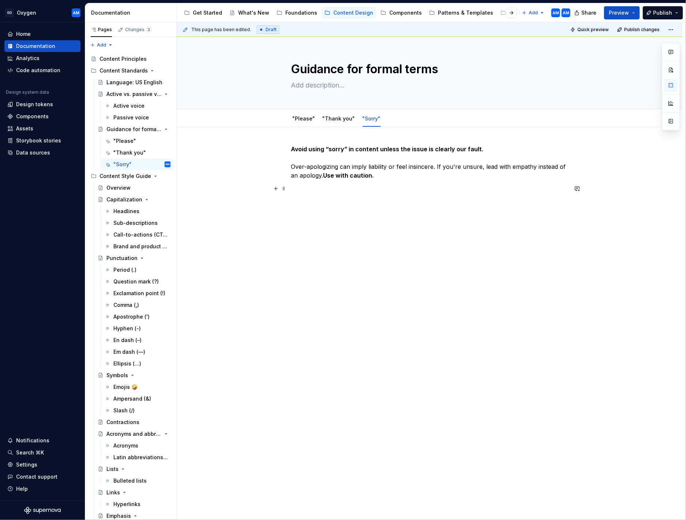
click at [375, 190] on p at bounding box center [429, 188] width 277 height 9
drag, startPoint x: 432, startPoint y: 212, endPoint x: 428, endPoint y: 209, distance: 5.0
click at [432, 212] on div "This page has been edited. Draft Quick preview Publish changes Guidance for for…" at bounding box center [431, 271] width 509 height 498
click at [123, 199] on div "Capitalization" at bounding box center [124, 199] width 35 height 7
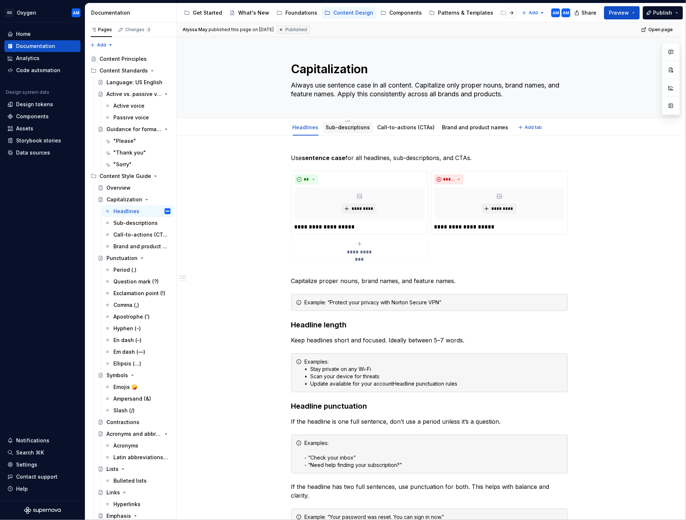
click at [344, 126] on link "Sub-descriptions" at bounding box center [348, 127] width 44 height 6
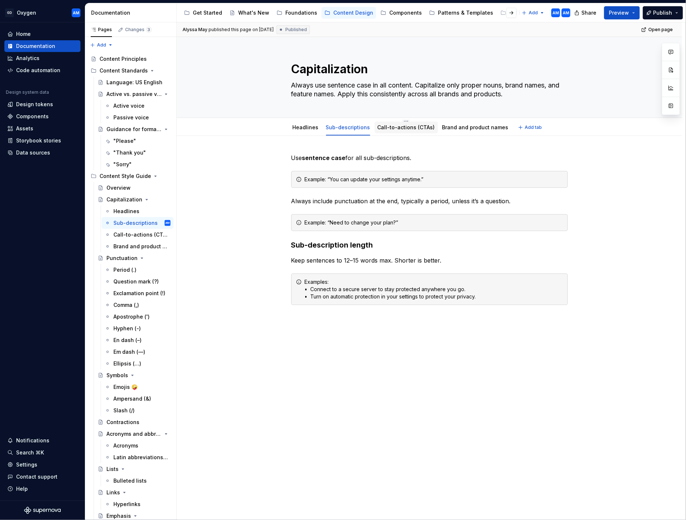
click at [402, 128] on link "Call-to-actions (CTAs)" at bounding box center [406, 127] width 57 height 6
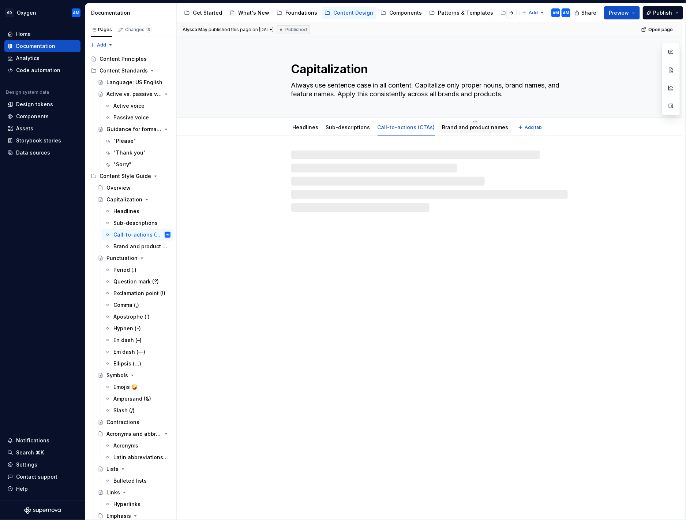
click at [455, 129] on link "Brand and product names" at bounding box center [476, 127] width 66 height 6
click at [305, 124] on link "Headlines" at bounding box center [306, 127] width 26 height 6
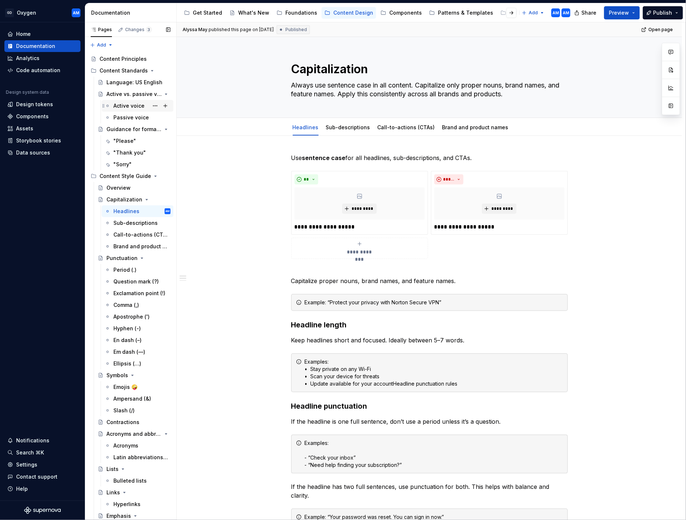
click at [135, 105] on div "Active voice" at bounding box center [128, 105] width 31 height 7
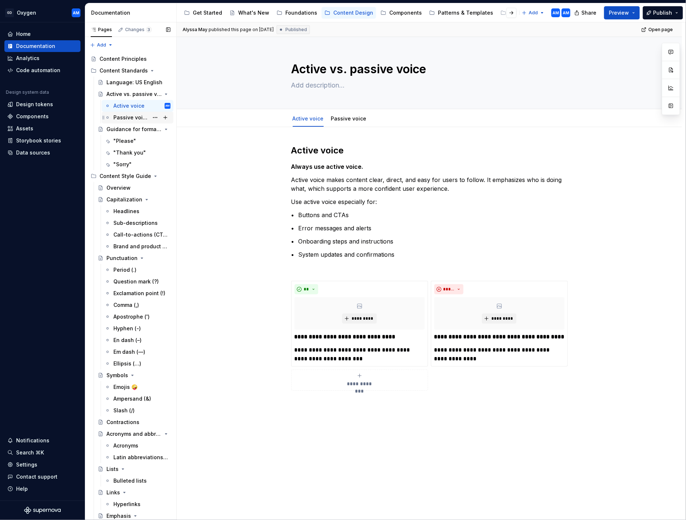
click at [134, 117] on div "Passive voice" at bounding box center [130, 117] width 35 height 7
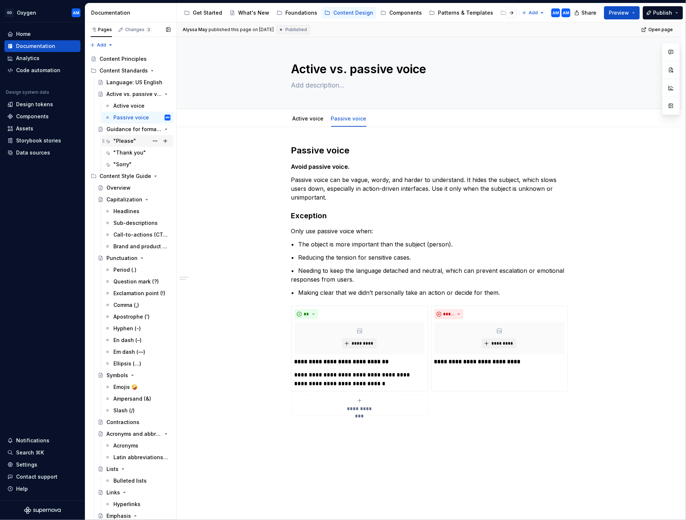
click at [122, 142] on div ""Please"" at bounding box center [124, 140] width 23 height 7
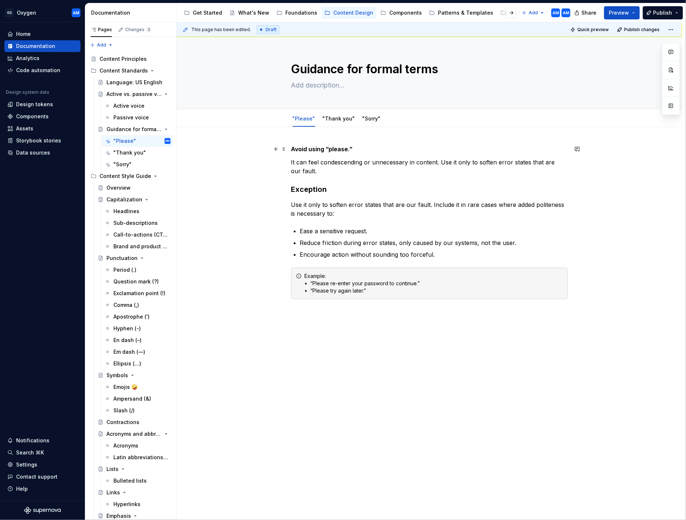
type textarea "*"
click at [294, 147] on strong "Avoid using “please.”" at bounding box center [322, 148] width 62 height 7
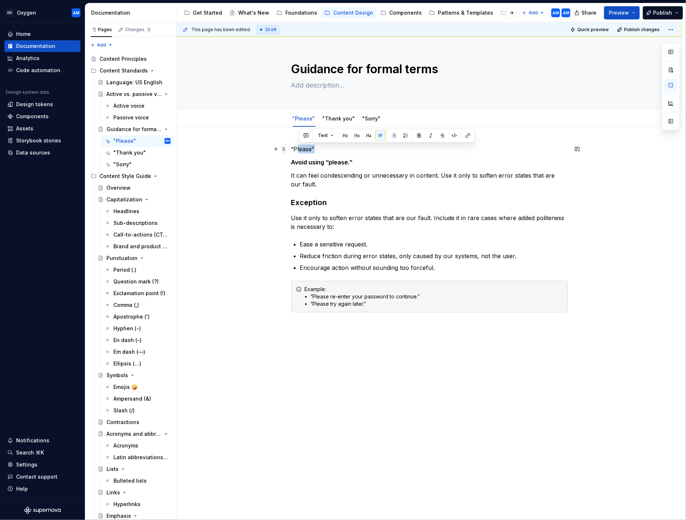
drag, startPoint x: 317, startPoint y: 150, endPoint x: 284, endPoint y: 146, distance: 33.5
click at [291, 146] on div "“Please” Avoid using “please.” It can feel condescending or unnecessary in cont…" at bounding box center [429, 242] width 277 height 194
click at [319, 154] on div "“Please” Avoid using “please.” It can feel condescending or unnecessary in cont…" at bounding box center [429, 237] width 277 height 185
drag, startPoint x: 305, startPoint y: 149, endPoint x: 302, endPoint y: 145, distance: 5.3
click at [271, 149] on div "“Please” Avoid using “please.” It can feel condescending or unnecessary in cont…" at bounding box center [430, 311] width 506 height 368
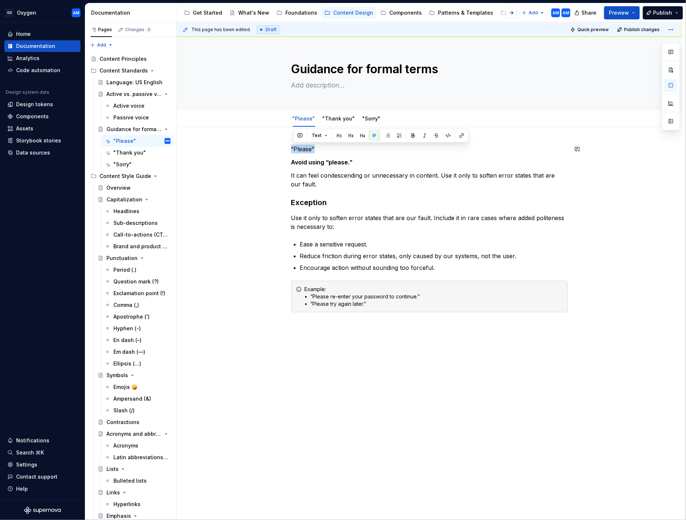
click at [339, 137] on button "button" at bounding box center [339, 135] width 10 height 10
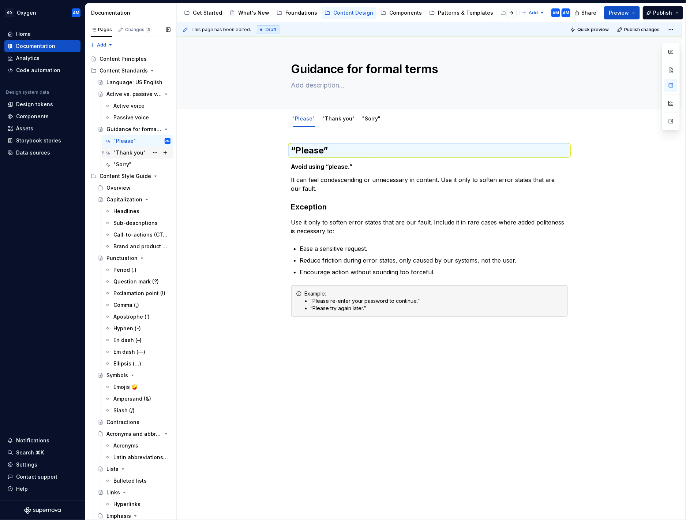
click at [120, 153] on div ""Thank you"" at bounding box center [129, 152] width 33 height 7
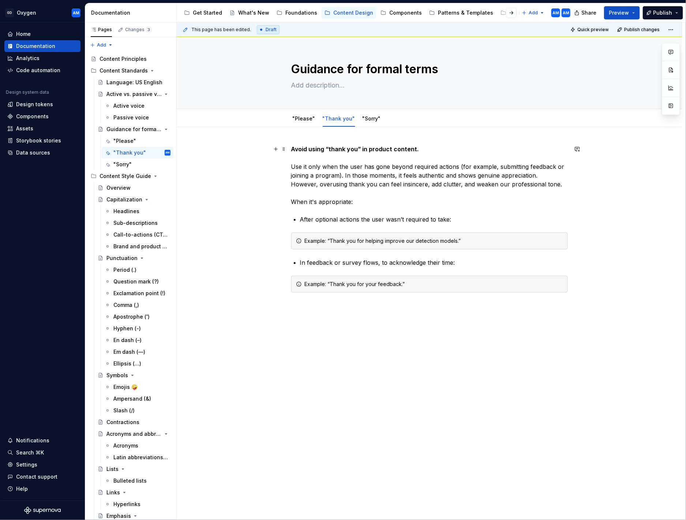
type textarea "*"
drag, startPoint x: 293, startPoint y: 149, endPoint x: 298, endPoint y: 147, distance: 5.3
click at [296, 148] on strong "Avoid using “thank you” in product content." at bounding box center [355, 148] width 128 height 7
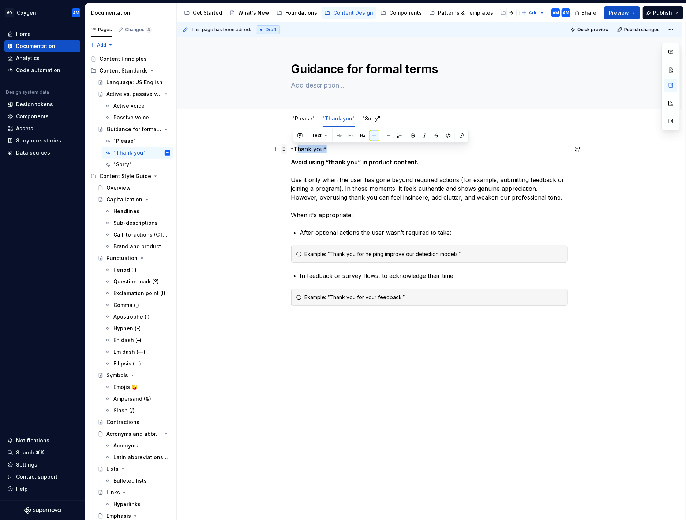
drag, startPoint x: 333, startPoint y: 146, endPoint x: 284, endPoint y: 148, distance: 49.4
click at [291, 148] on div "“Thank you” Avoid using “thank you” in product content. Use it only when the us…" at bounding box center [429, 238] width 277 height 187
click at [347, 150] on p "“Thank you”" at bounding box center [429, 149] width 277 height 9
drag, startPoint x: 332, startPoint y: 148, endPoint x: 313, endPoint y: 141, distance: 19.9
click at [271, 145] on div "“Thank you” Avoid using “thank you” in product content. Use it only when the us…" at bounding box center [430, 307] width 506 height 361
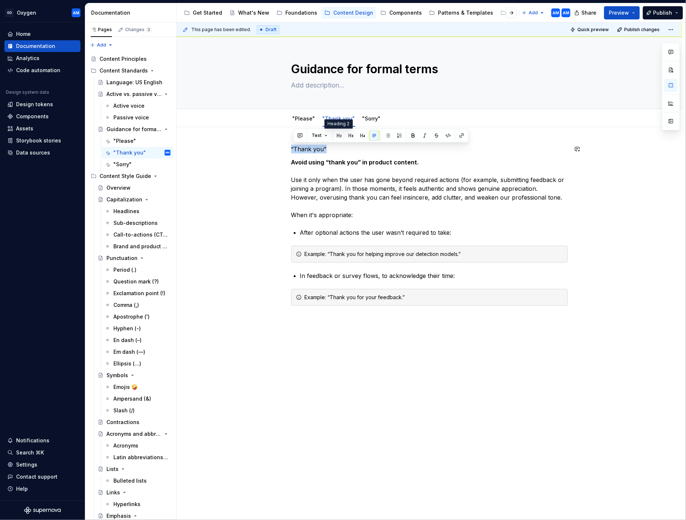
click at [339, 135] on button "button" at bounding box center [339, 135] width 10 height 10
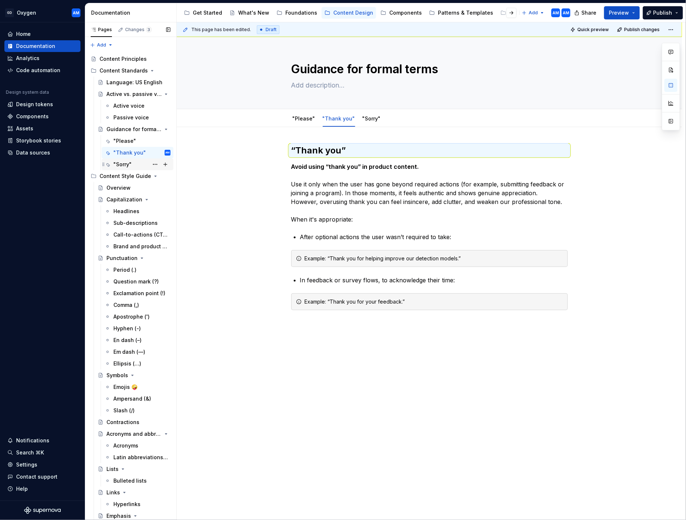
drag, startPoint x: 125, startPoint y: 161, endPoint x: 136, endPoint y: 165, distance: 11.4
click at [125, 161] on div ""Sorry"" at bounding box center [122, 164] width 18 height 7
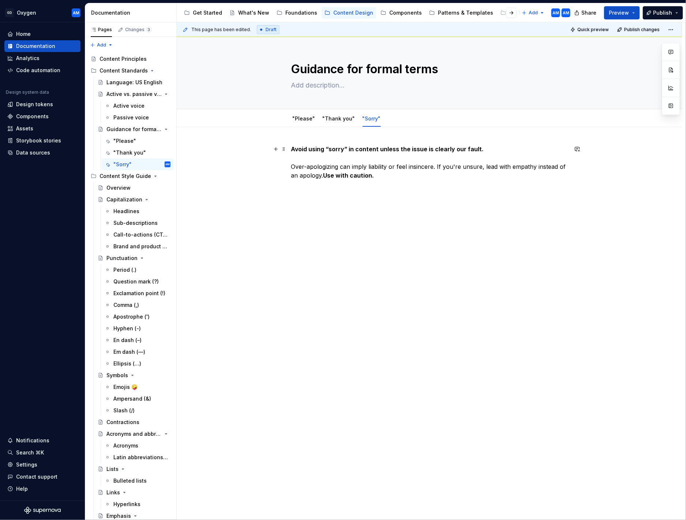
type textarea "*"
click at [295, 146] on strong "Avoid using “sorry” in content unless the issue is clearly our fault." at bounding box center [387, 148] width 193 height 7
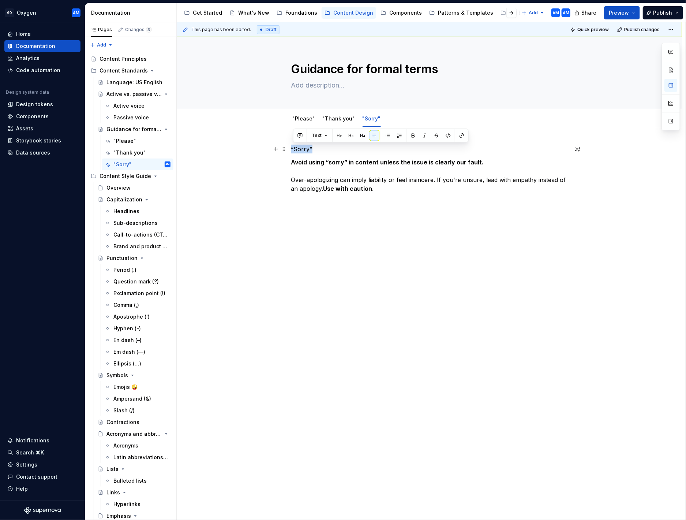
drag, startPoint x: 301, startPoint y: 148, endPoint x: 324, endPoint y: 149, distance: 22.4
click at [261, 148] on div "“Sorry” Avoid using “sorry” in content unless the issue is clearly our fault. O…" at bounding box center [430, 249] width 506 height 244
click at [338, 137] on button "button" at bounding box center [339, 135] width 10 height 10
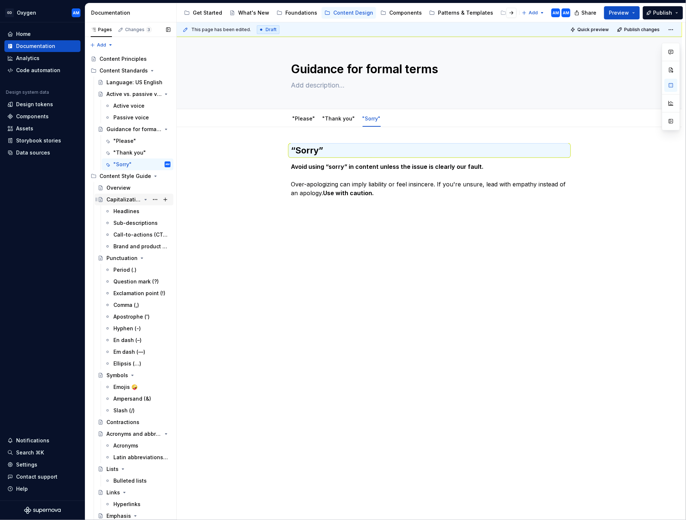
click at [129, 199] on div "Capitalization" at bounding box center [124, 199] width 35 height 7
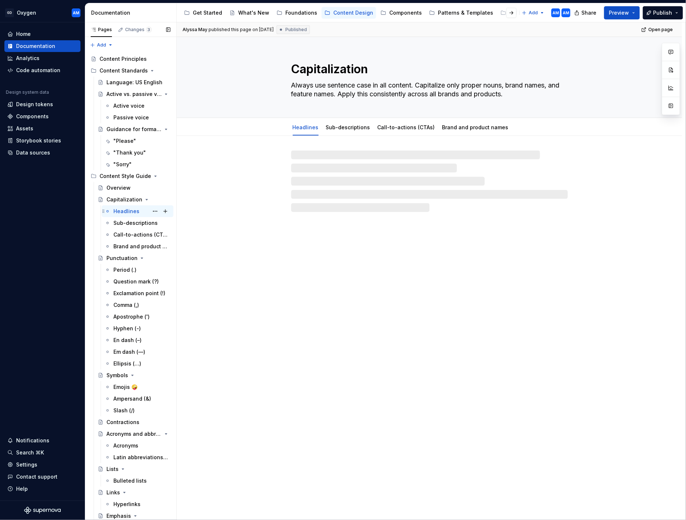
click at [131, 209] on div "Headlines" at bounding box center [126, 211] width 26 height 7
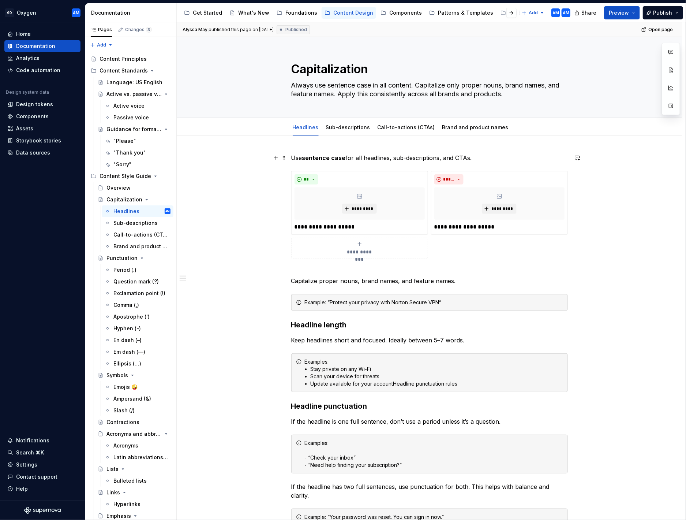
click at [293, 157] on p "Use sentence case for all headlines, sub-descriptions, and CTAs." at bounding box center [429, 157] width 277 height 9
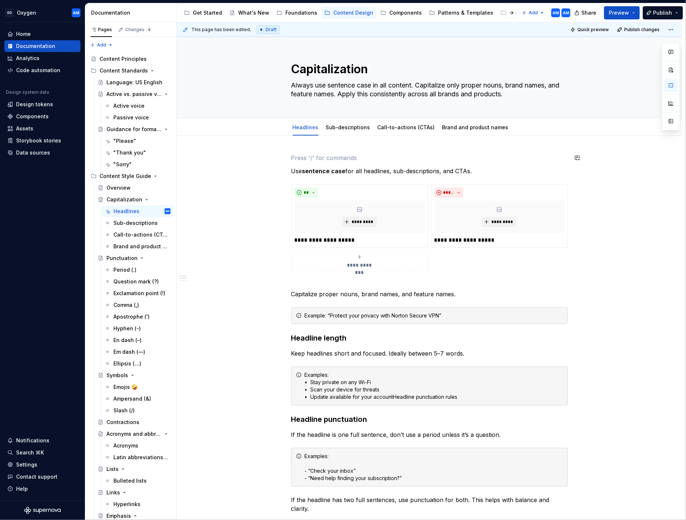
type textarea "*"
drag, startPoint x: 305, startPoint y: 157, endPoint x: 362, endPoint y: 151, distance: 57.8
click at [258, 157] on div "**********" at bounding box center [430, 462] width 506 height 653
click at [339, 146] on button "button" at bounding box center [339, 144] width 10 height 10
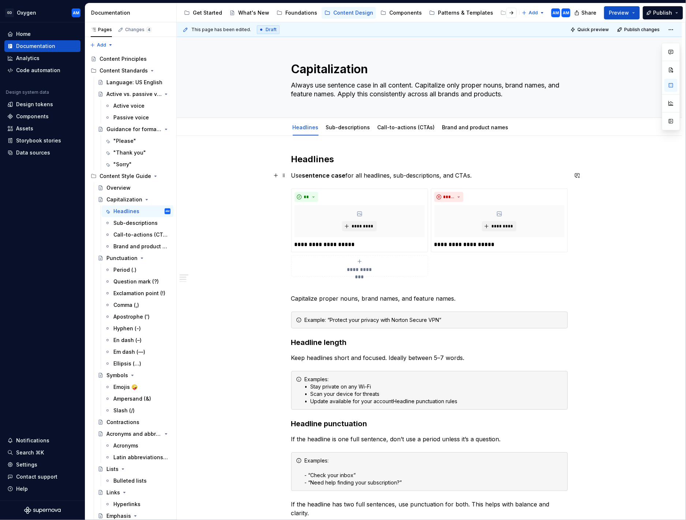
click at [488, 176] on p "Use sentence case for all headlines, sub-descriptions, and CTAs." at bounding box center [429, 175] width 277 height 9
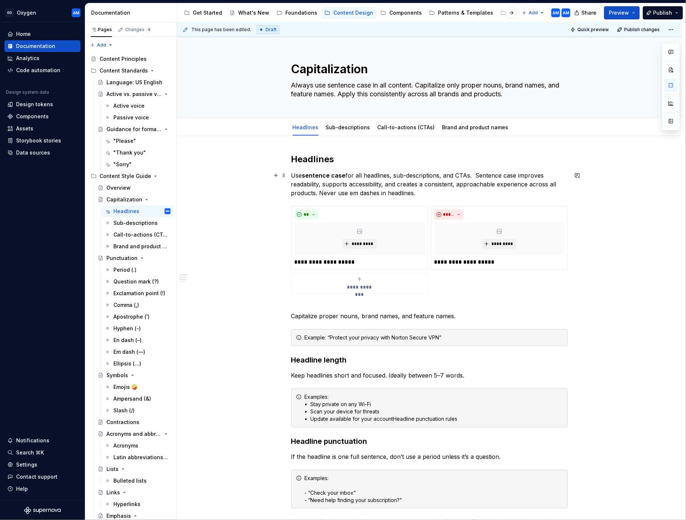
drag, startPoint x: 479, startPoint y: 177, endPoint x: 510, endPoint y: 180, distance: 31.7
click at [479, 176] on p "Use sentence case for all headlines, sub-descriptions, and CTAs.  Sentence case…" at bounding box center [429, 184] width 277 height 26
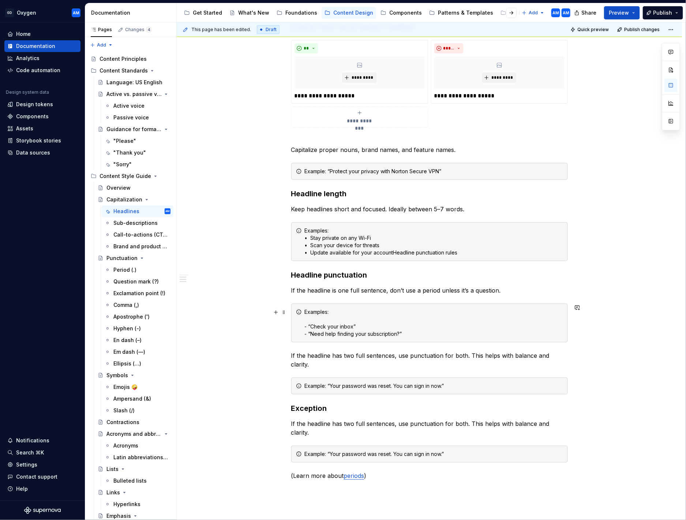
scroll to position [207, 0]
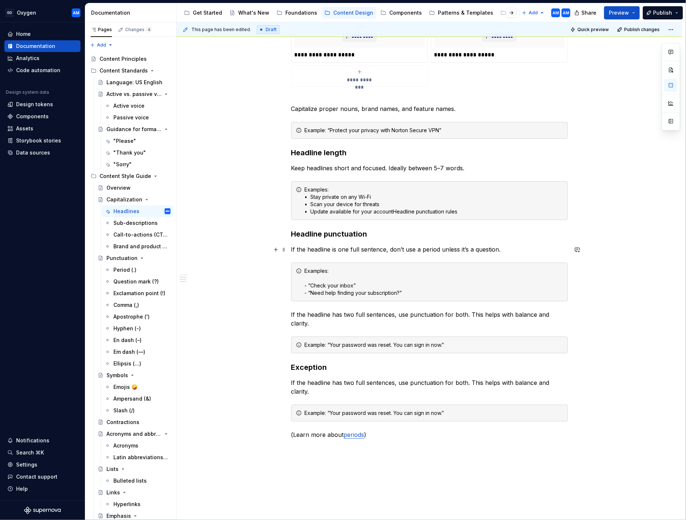
click at [507, 247] on p "If the headline is one full sentence, don’t use a period unless it’s a question." at bounding box center [429, 249] width 277 height 9
click at [508, 249] on p "If the headline is one full sentence, don’t use a period unless it’s a question." at bounding box center [429, 249] width 277 height 9
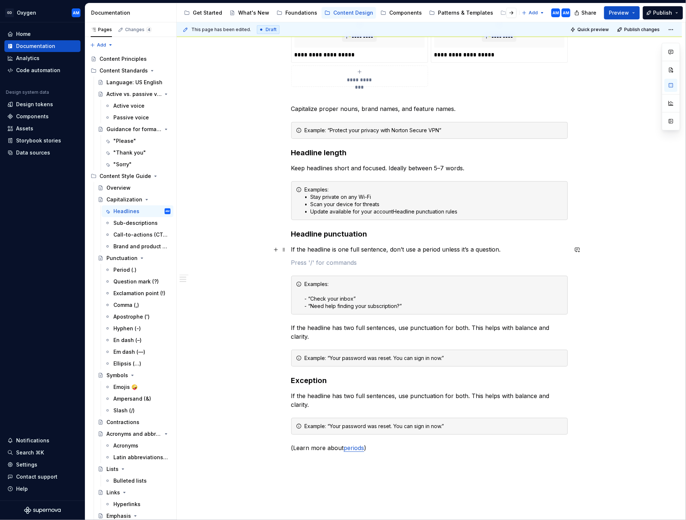
click at [514, 246] on p "If the headline is one full sentence, don’t use a period unless it’s a question." at bounding box center [429, 249] width 277 height 9
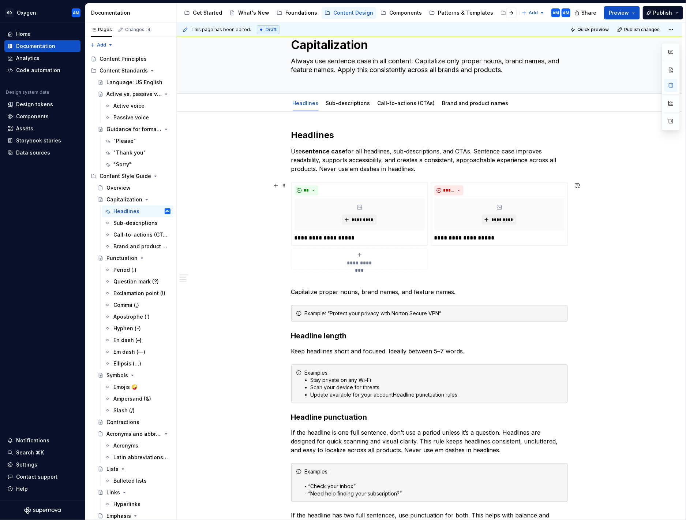
scroll to position [25, 0]
drag, startPoint x: 424, startPoint y: 168, endPoint x: 477, endPoint y: 150, distance: 56.0
click at [477, 150] on p "Use sentence case for all headlines, sub-descriptions, and CTAs. Sentence case …" at bounding box center [429, 159] width 277 height 26
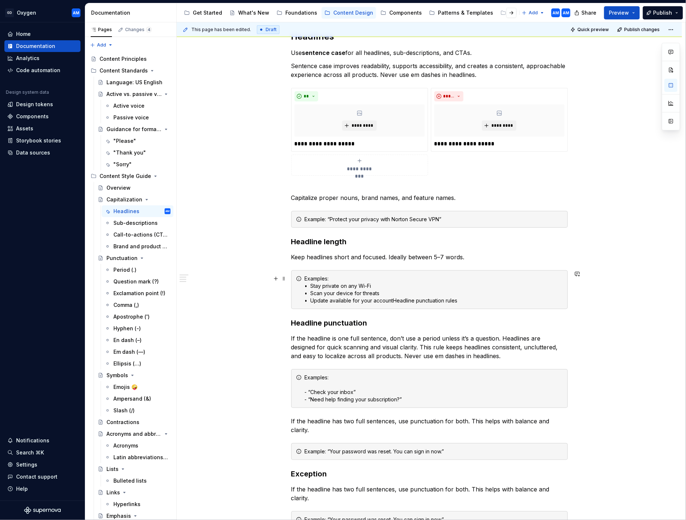
scroll to position [154, 0]
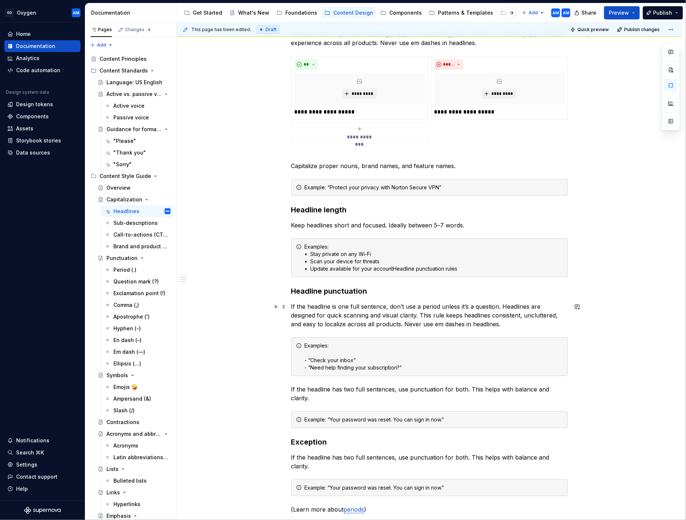
click at [505, 269] on p "If the headline is one full sentence, don’t use a period unless it’s a question…" at bounding box center [429, 315] width 277 height 26
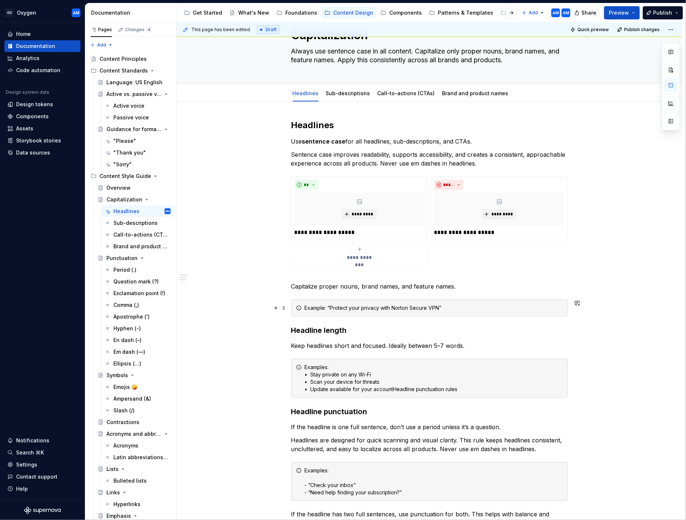
scroll to position [0, 0]
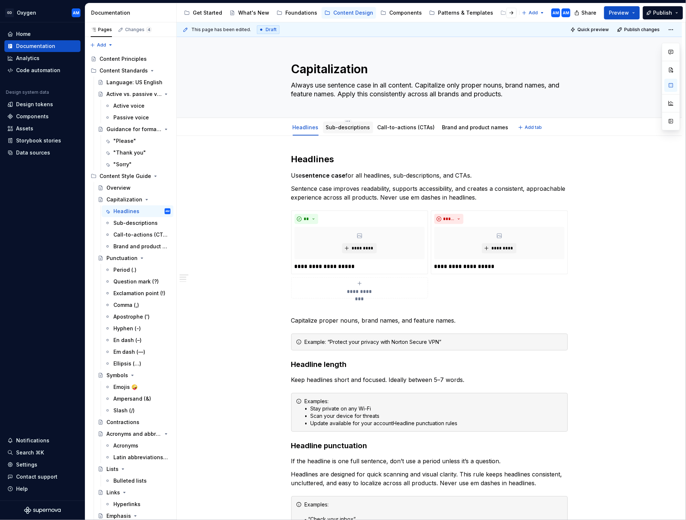
click at [329, 130] on link "Sub-descriptions" at bounding box center [348, 127] width 44 height 6
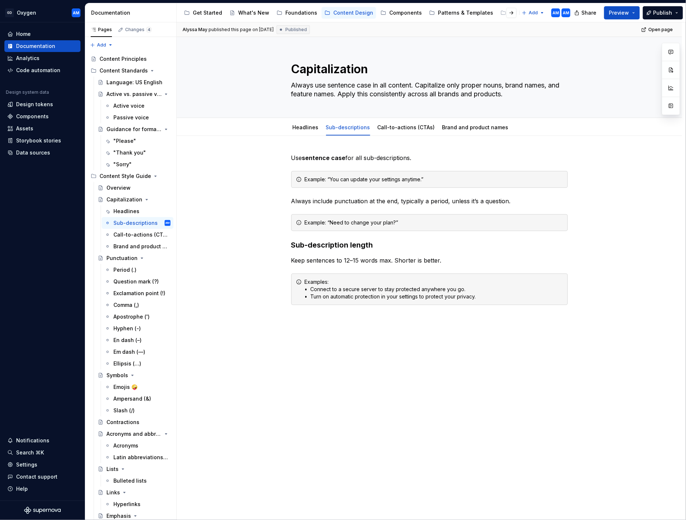
type textarea "*"
click at [294, 157] on p "Use sentence case for all sub-descriptions." at bounding box center [429, 157] width 277 height 9
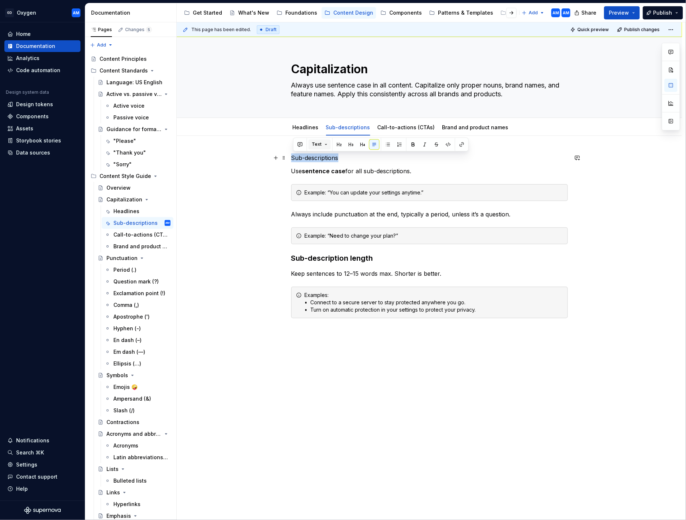
drag, startPoint x: 342, startPoint y: 159, endPoint x: 314, endPoint y: 146, distance: 30.6
click at [257, 159] on div "Sub-descriptions Use sentence case for all sub-descriptions.  Example: “You can…" at bounding box center [430, 309] width 506 height 347
click at [335, 141] on button "button" at bounding box center [339, 144] width 10 height 10
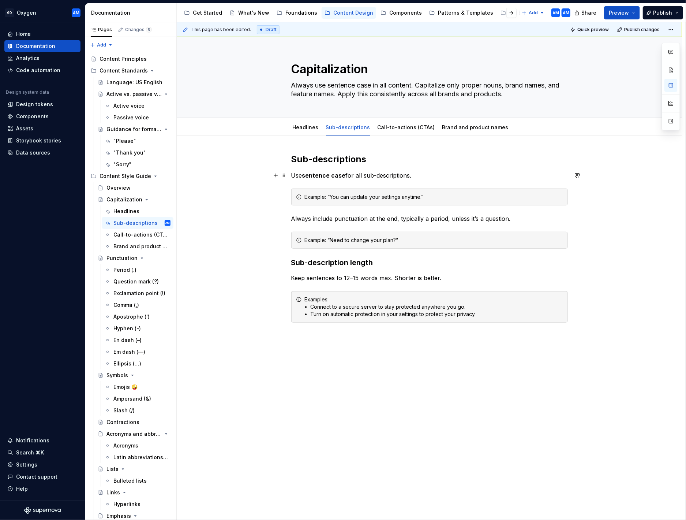
click at [435, 175] on p "Use sentence case for all sub-descriptions." at bounding box center [429, 175] width 277 height 9
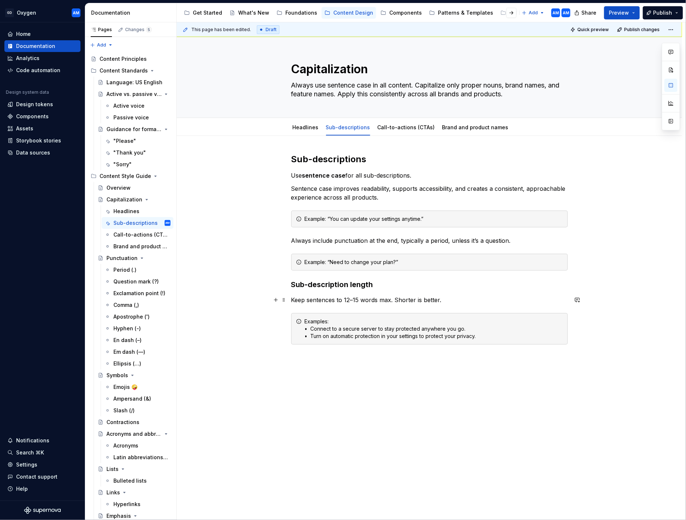
click at [448, 269] on p "Keep sentences to 12–15 words max. Shorter is better." at bounding box center [429, 299] width 277 height 9
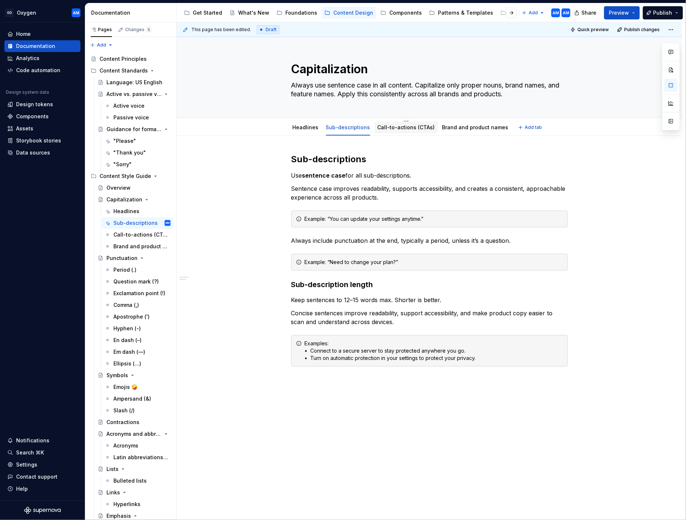
click at [411, 128] on link "Call-to-actions (CTAs)" at bounding box center [406, 127] width 57 height 6
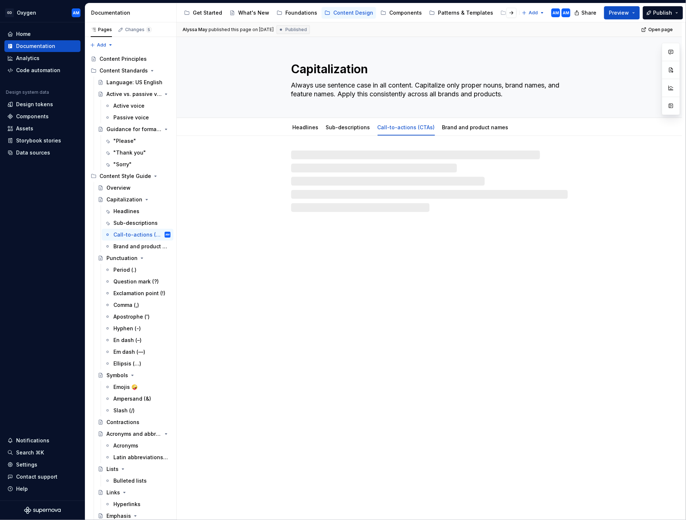
type textarea "*"
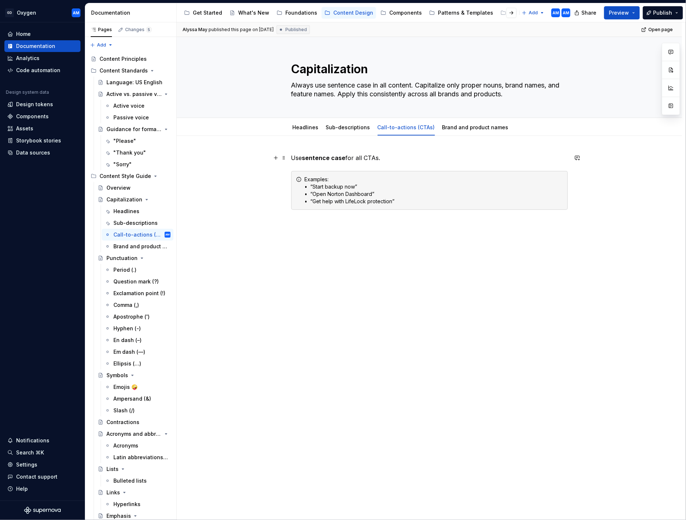
click at [294, 157] on p "Use sentence case for all CTAs." at bounding box center [429, 157] width 277 height 9
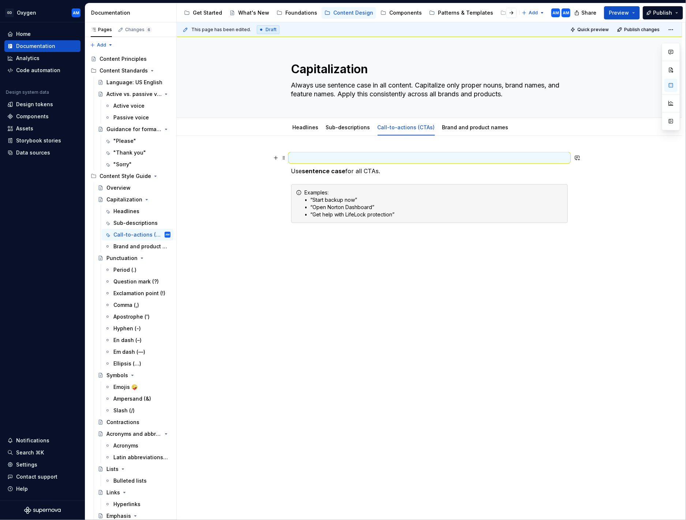
click at [310, 155] on p at bounding box center [429, 157] width 277 height 9
drag, startPoint x: 355, startPoint y: 157, endPoint x: 280, endPoint y: 160, distance: 74.7
click at [291, 161] on div "Call-to-actions (CTAs) Use sentence case for all CTAs.  Examples: • “Start back…" at bounding box center [429, 205] width 277 height 105
click at [338, 146] on button "button" at bounding box center [339, 144] width 10 height 10
click at [395, 174] on p "Use sentence case for all CTAs." at bounding box center [429, 175] width 277 height 9
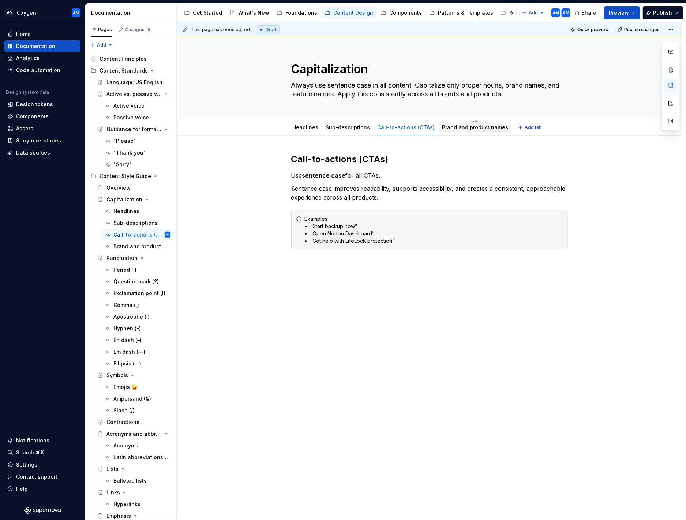
click at [460, 125] on link "Brand and product names" at bounding box center [476, 127] width 66 height 6
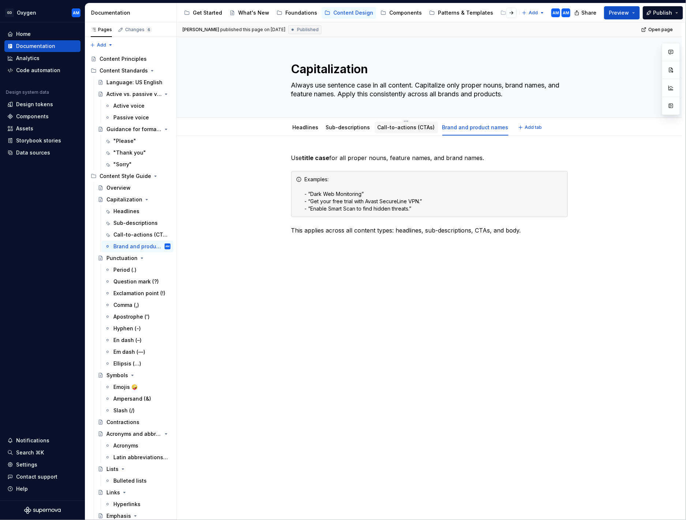
click at [387, 131] on div "Call-to-actions (CTAs)" at bounding box center [406, 127] width 57 height 9
click at [390, 127] on link "Call-to-actions (CTAs)" at bounding box center [406, 127] width 57 height 6
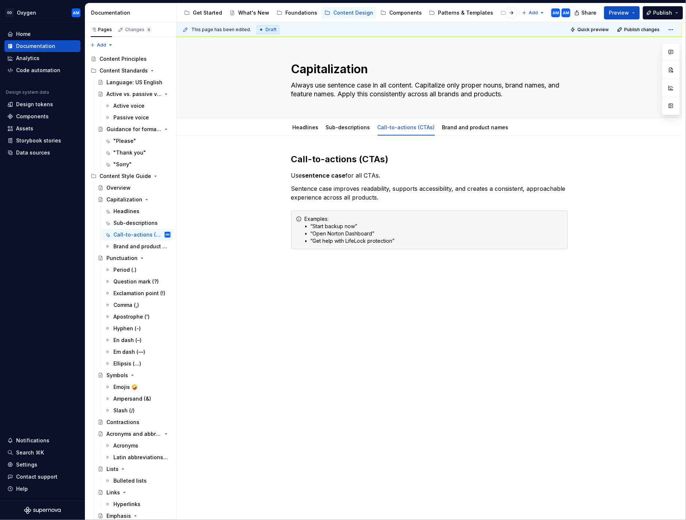
type textarea "*"
click at [392, 198] on p "Sentence case improves readability, supports accessibility, and creates a consi…" at bounding box center [429, 193] width 277 height 18
click at [338, 170] on div "Call-to-actions (CTAs) Use sentence case for all CTAs.  Sentence case improves …" at bounding box center [429, 214] width 277 height 122
click at [338, 262] on p at bounding box center [429, 267] width 277 height 18
drag, startPoint x: 335, startPoint y: 275, endPoint x: 345, endPoint y: 276, distance: 9.2
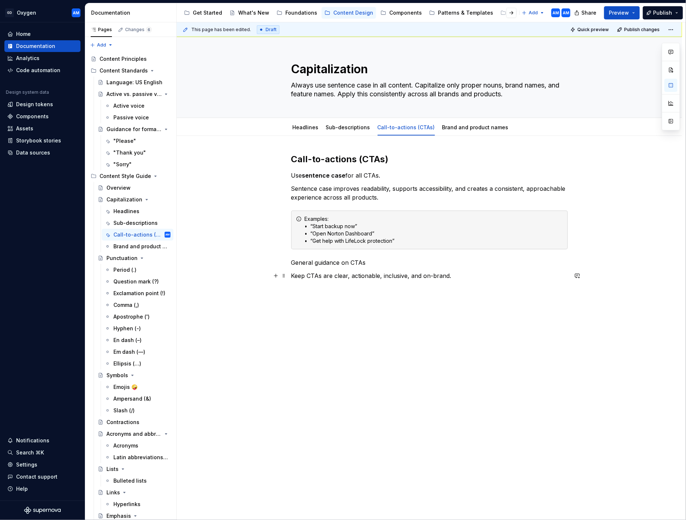
click at [336, 269] on p "Keep CTAs are clear, actionable, inclusive, and on-brand." at bounding box center [429, 275] width 277 height 9
drag, startPoint x: 319, startPoint y: 261, endPoint x: 268, endPoint y: 258, distance: 50.9
click at [236, 259] on div "Call-to-actions (CTAs) Use sentence case for all CTAs.  Sentence case improves …" at bounding box center [430, 290] width 506 height 309
click at [339, 250] on button "button" at bounding box center [339, 249] width 10 height 10
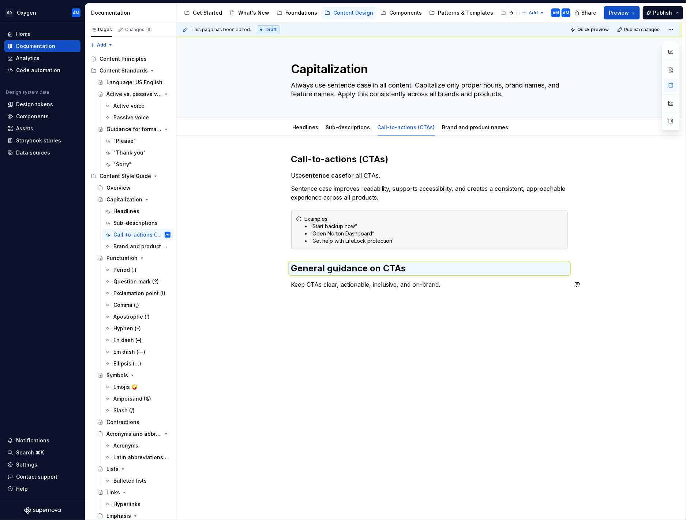
click at [395, 269] on div "Call-to-actions (CTAs) Use sentence case for all CTAs.  Sentence case improves …" at bounding box center [430, 295] width 506 height 318
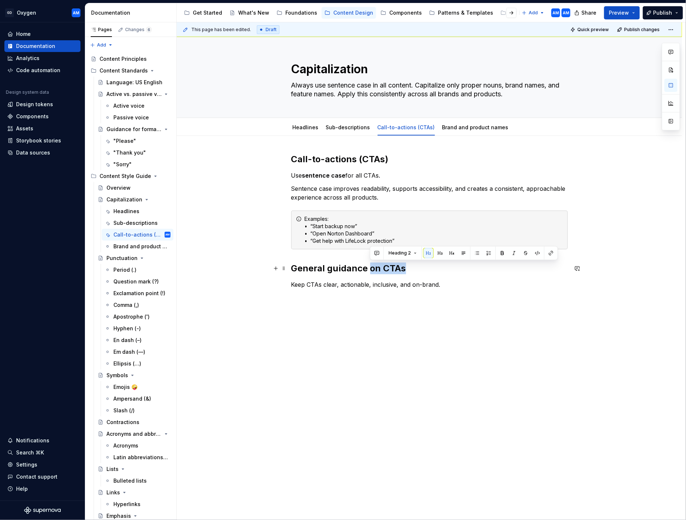
drag, startPoint x: 410, startPoint y: 269, endPoint x: 369, endPoint y: 270, distance: 40.7
click at [369, 269] on h2 "General guidance on CTAs" at bounding box center [429, 268] width 277 height 12
click at [444, 269] on p "Keep CTAs clear, actionable, inclusive, and on-brand." at bounding box center [429, 284] width 277 height 9
click at [451, 269] on p "Keep CTAs clear, actionable, inclusive, and on-brand." at bounding box center [429, 284] width 277 height 9
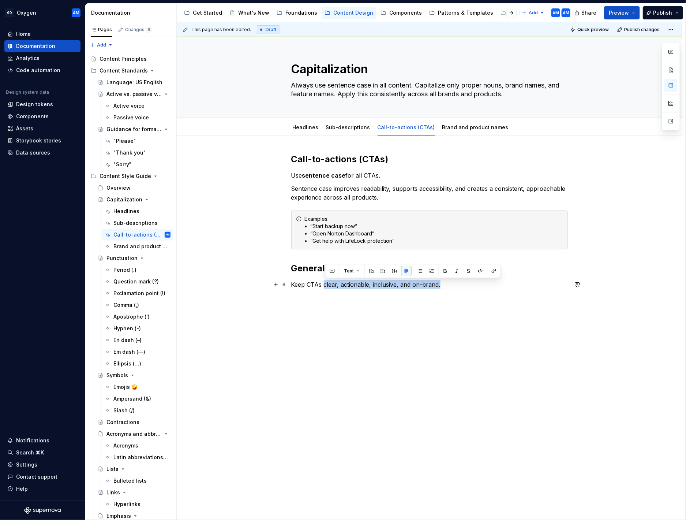
drag, startPoint x: 443, startPoint y: 285, endPoint x: 325, endPoint y: 287, distance: 118.3
click at [325, 269] on p "Keep CTAs clear, actionable, inclusive, and on-brand." at bounding box center [429, 284] width 277 height 9
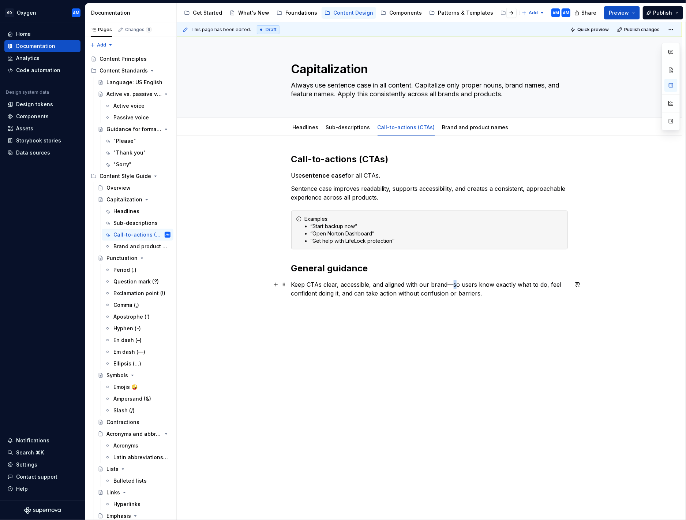
drag, startPoint x: 456, startPoint y: 285, endPoint x: 466, endPoint y: 283, distance: 10.1
click at [458, 269] on p "Keep CTAs clear, accessible, and aligned with our brand—so users know exactly w…" at bounding box center [429, 289] width 277 height 18
drag, startPoint x: 462, startPoint y: 286, endPoint x: 454, endPoint y: 285, distance: 7.7
click at [455, 269] on p "Keep CTAs clear, accessible, and aligned with our brands, so users know exactly…" at bounding box center [429, 289] width 277 height 18
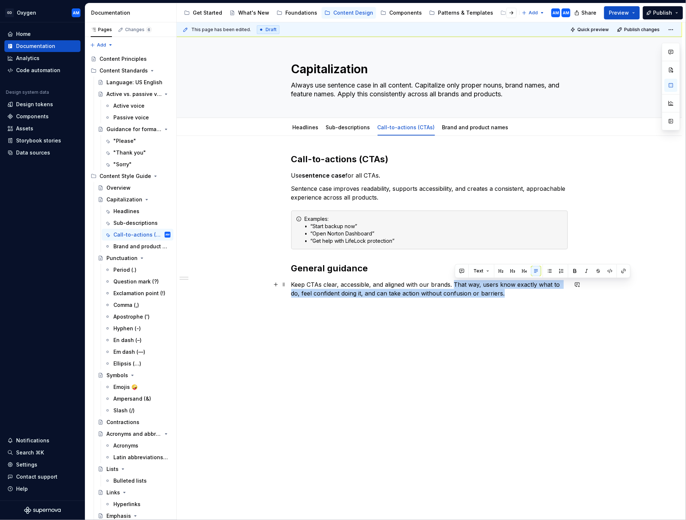
drag, startPoint x: 499, startPoint y: 293, endPoint x: 455, endPoint y: 286, distance: 44.6
click at [455, 269] on p "Keep CTAs clear, accessible, and aligned with our brands. That way, users know …" at bounding box center [429, 289] width 277 height 18
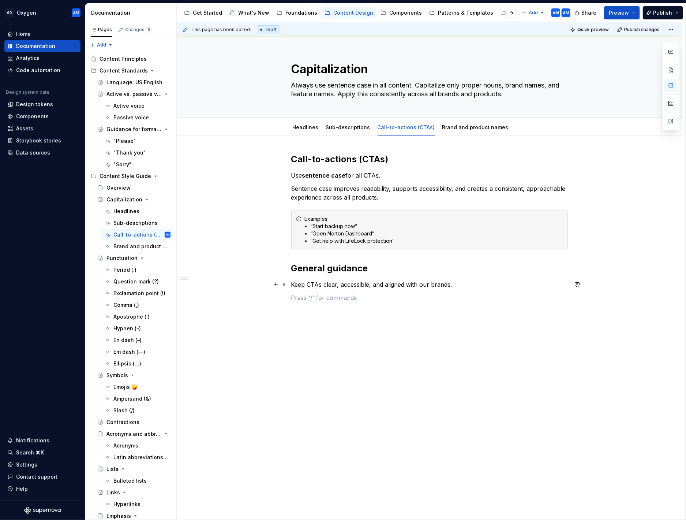
click at [469, 269] on p "Keep CTAs clear, accessible, and aligned with our brands." at bounding box center [429, 284] width 277 height 9
click at [305, 269] on p at bounding box center [429, 297] width 277 height 9
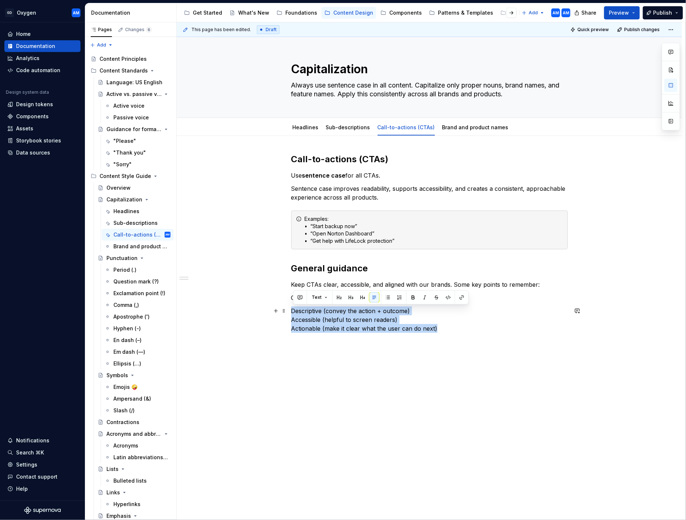
drag, startPoint x: 448, startPoint y: 330, endPoint x: 346, endPoint y: 305, distance: 105.3
click at [264, 269] on div "Call-to-actions (CTAs) Use sentence case for all CTAs.  Sentence case improves …" at bounding box center [430, 330] width 506 height 388
click at [388, 269] on button "button" at bounding box center [388, 297] width 10 height 10
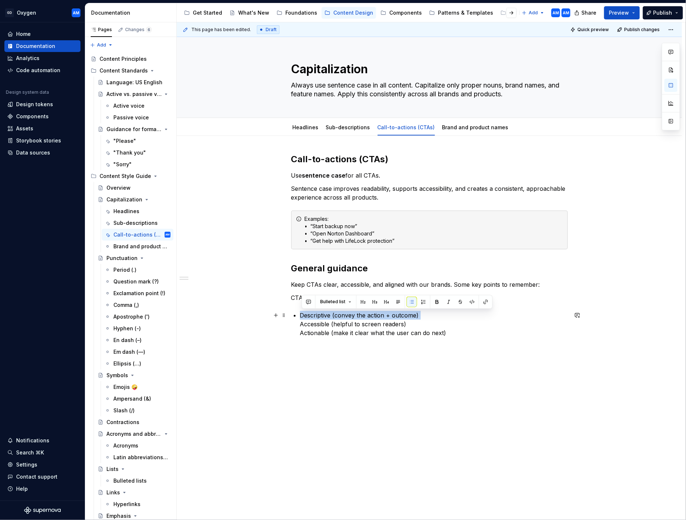
click at [301, 269] on ul "Descriptive (convey the action + outcome) Accessible (helpful to screen readers…" at bounding box center [434, 324] width 268 height 26
drag, startPoint x: 301, startPoint y: 323, endPoint x: 308, endPoint y: 323, distance: 7.0
click at [305, 269] on div "Call-to-actions (CTAs) Use sentence case for all CTAs.  Sentence case improves …" at bounding box center [429, 260] width 277 height 215
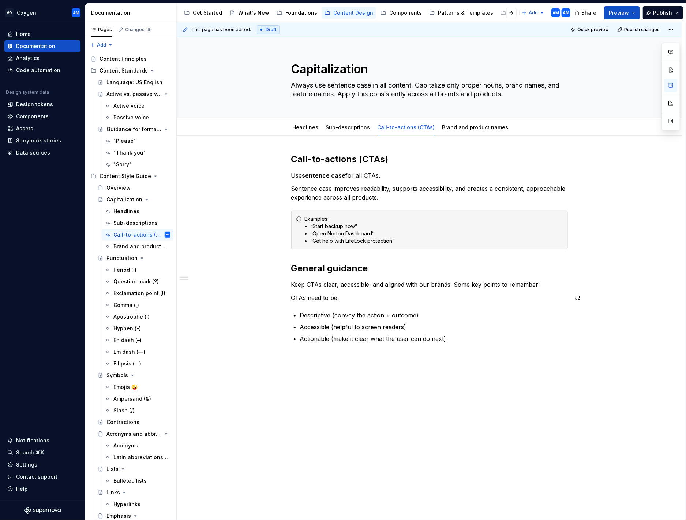
scroll to position [3, 0]
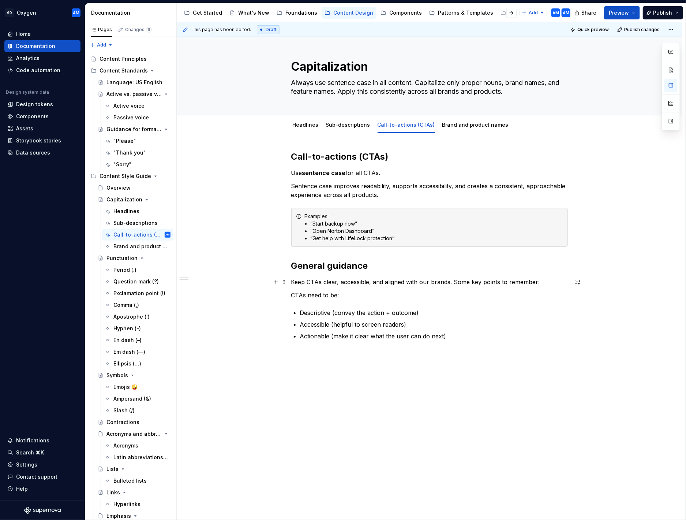
click at [541, 269] on p "Keep CTAs clear, accessible, and aligned with our brands. Some key points to re…" at bounding box center [429, 282] width 277 height 9
click at [295, 269] on p "CTAs need to be:" at bounding box center [429, 295] width 277 height 9
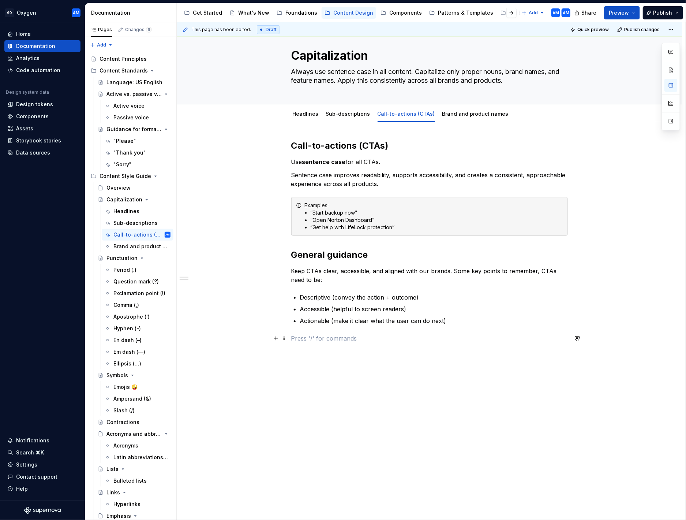
click at [362, 269] on p at bounding box center [429, 338] width 277 height 9
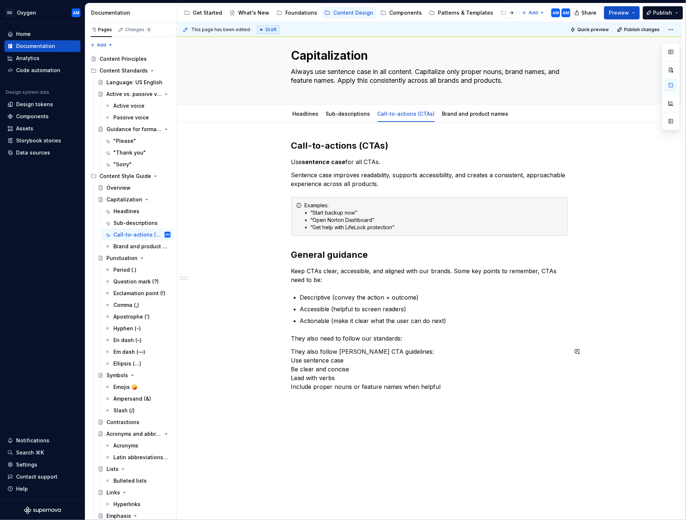
scroll to position [34, 0]
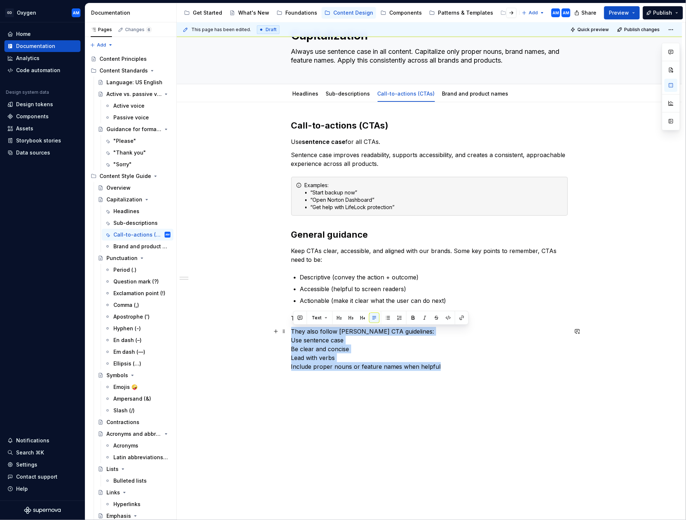
drag, startPoint x: 359, startPoint y: 364, endPoint x: 264, endPoint y: 327, distance: 102.7
click at [263, 269] on div "Call-to-actions (CTAs) Use sentence case for all CTAs.  Sentence case improves …" at bounding box center [430, 318] width 506 height 433
click at [389, 269] on button "button" at bounding box center [388, 318] width 10 height 10
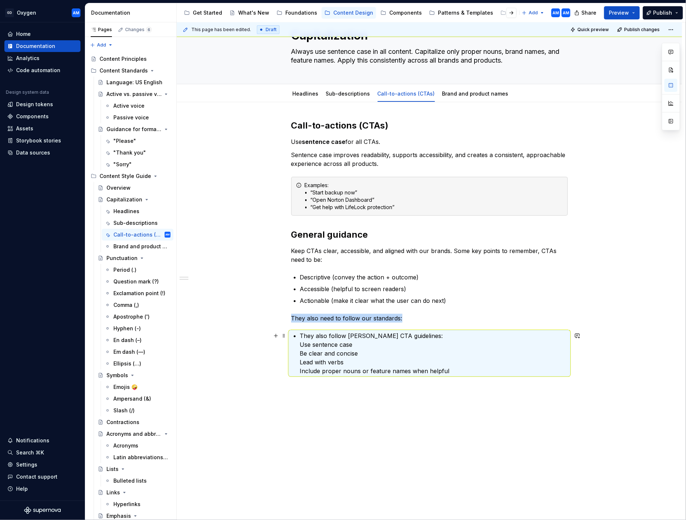
click at [309, 269] on p "They also follow Norton’s CTA guidelines: Use sentence case Be clear and concis…" at bounding box center [434, 353] width 268 height 44
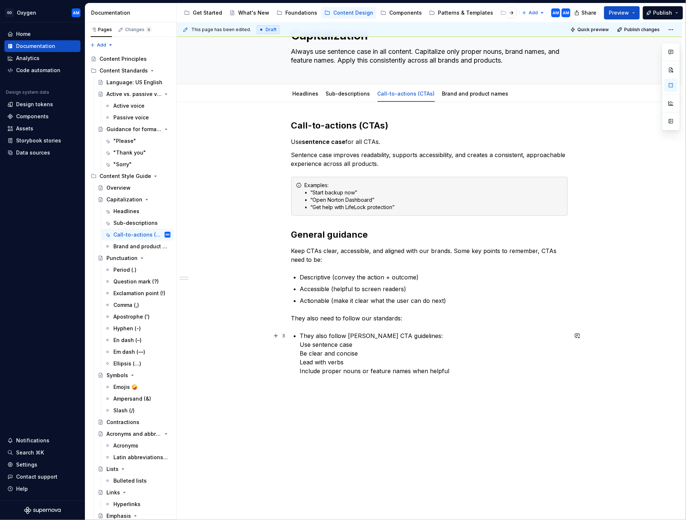
drag, startPoint x: 302, startPoint y: 344, endPoint x: 321, endPoint y: 338, distance: 20.5
click at [302, 269] on p "They also follow Norton’s CTA guidelines: Use sentence case Be clear and concis…" at bounding box center [434, 353] width 268 height 44
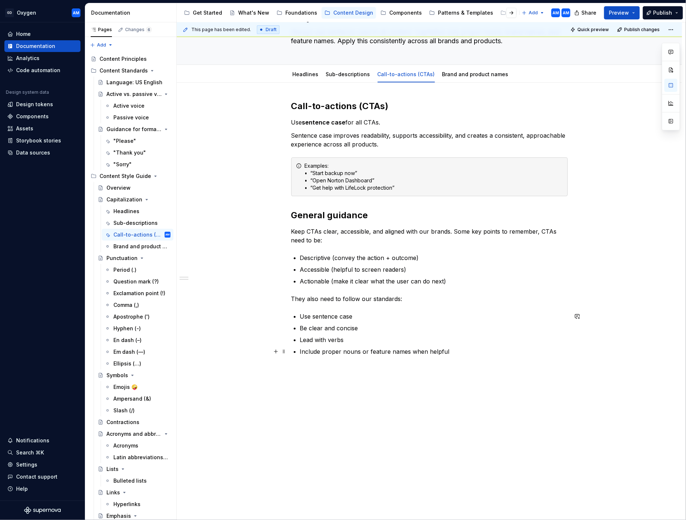
click at [461, 269] on p "Include proper nouns or feature names when helpful" at bounding box center [434, 351] width 268 height 9
click at [301, 269] on div "Call-to-actions (CTAs) Use sentence case for all CTAs.  Sentence case improves …" at bounding box center [429, 245] width 277 height 291
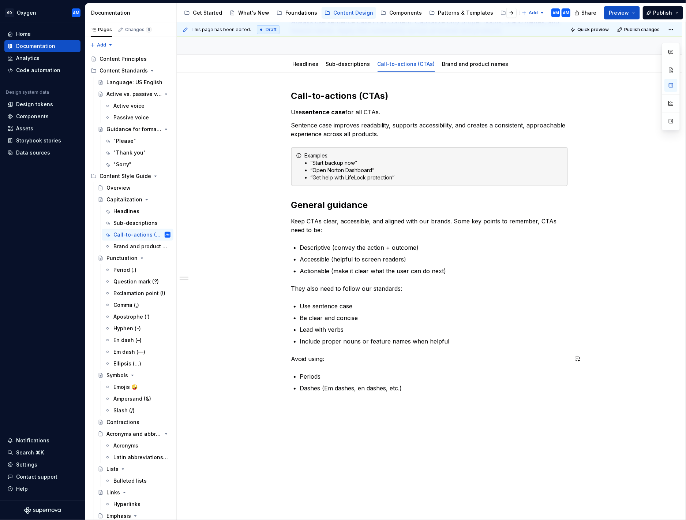
scroll to position [100, 0]
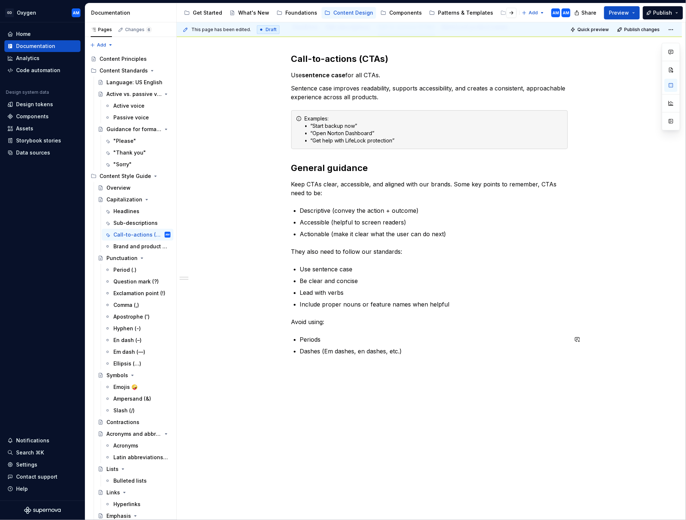
click at [417, 269] on div "Call-to-actions (CTAs) Use sentence case for all CTAs.  Sentence case improves …" at bounding box center [429, 208] width 277 height 311
click at [302, 269] on p "Periods" at bounding box center [434, 339] width 268 height 9
click at [401, 269] on p "Generic or vague verbs (Click, Go, More, etc.)" at bounding box center [434, 374] width 268 height 9
click at [432, 269] on p "Generic or vague verbs (Click, Go, More, etc.)" at bounding box center [434, 374] width 268 height 9
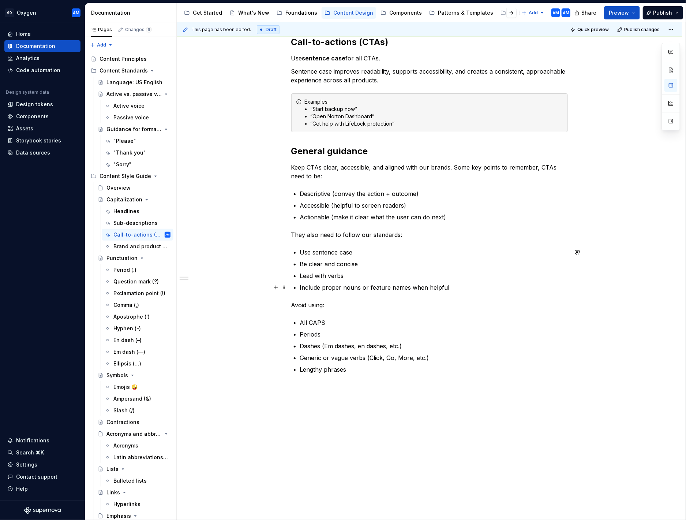
click at [449, 269] on p "Include proper nouns or feature names when helpful" at bounding box center [434, 287] width 268 height 9
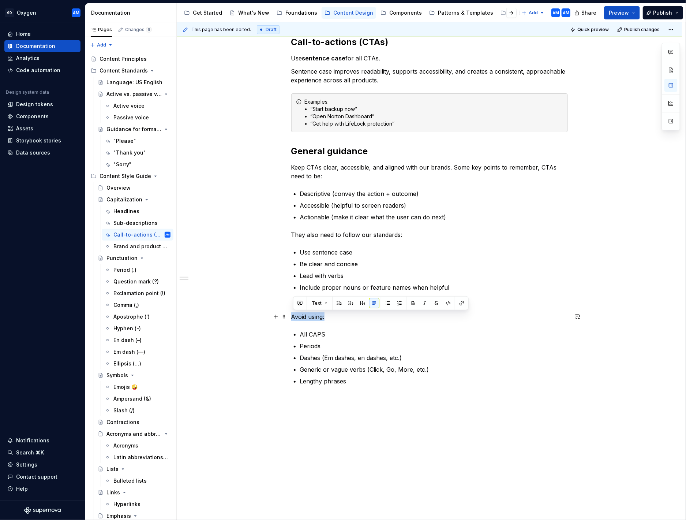
drag, startPoint x: 307, startPoint y: 320, endPoint x: 332, endPoint y: 311, distance: 26.2
click at [291, 269] on div "Call-to-actions (CTAs) Use sentence case for all CTAs.  Sentence case improves …" at bounding box center [429, 215] width 277 height 358
click at [324, 150] on h2 "General guidance" at bounding box center [429, 151] width 277 height 12
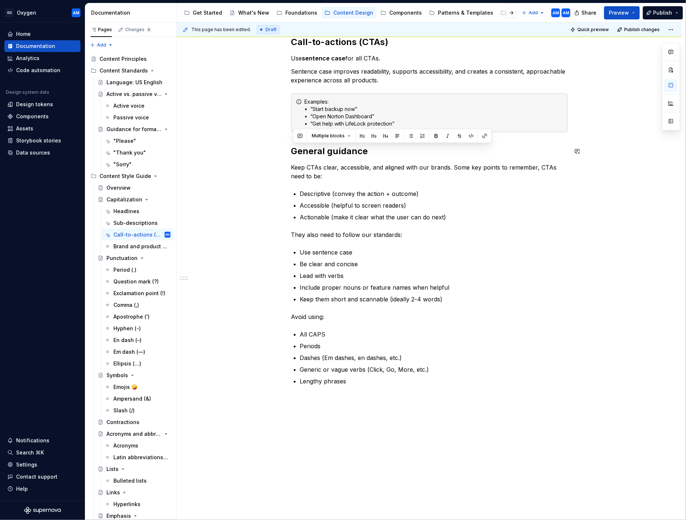
drag, startPoint x: 344, startPoint y: 153, endPoint x: 259, endPoint y: 160, distance: 84.9
click at [258, 160] on div "Call-to-actions (CTAs) Use sentence case for all CTAs.  Sentence case improves …" at bounding box center [430, 285] width 506 height 532
click at [324, 139] on button "Multiple blocks" at bounding box center [331, 136] width 45 height 10
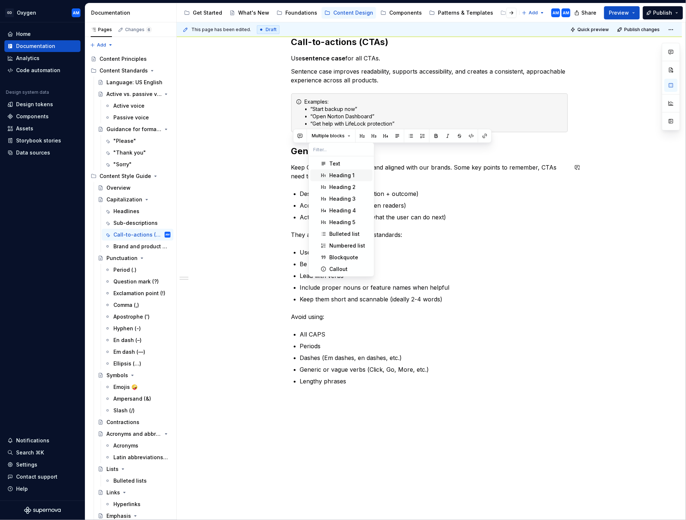
click at [463, 182] on div "Call-to-actions (CTAs) Use sentence case for all CTAs.  Sentence case improves …" at bounding box center [429, 210] width 277 height 349
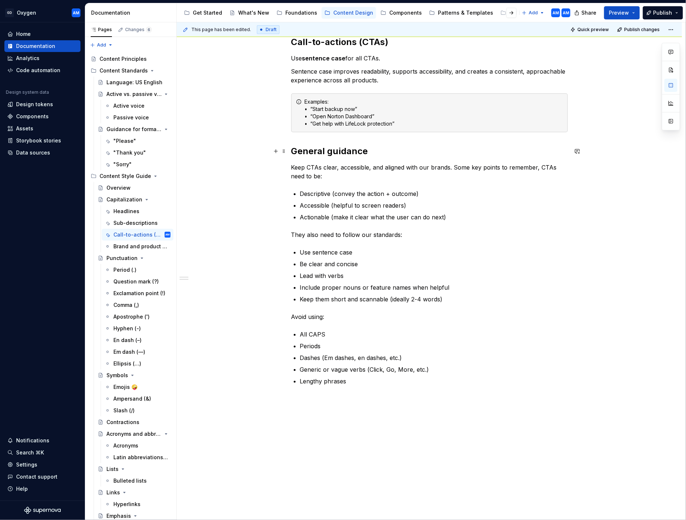
drag, startPoint x: 357, startPoint y: 156, endPoint x: 370, endPoint y: 154, distance: 12.6
click at [358, 156] on h2 "General guidance" at bounding box center [429, 151] width 277 height 12
drag, startPoint x: 299, startPoint y: 153, endPoint x: 265, endPoint y: 151, distance: 34.1
click at [250, 152] on div "Call-to-actions (CTAs) Use sentence case for all CTAs.  Sentence case improves …" at bounding box center [430, 285] width 506 height 532
click at [376, 269] on p "Keep them short and scannable (ideally 2-4 words)" at bounding box center [434, 299] width 268 height 9
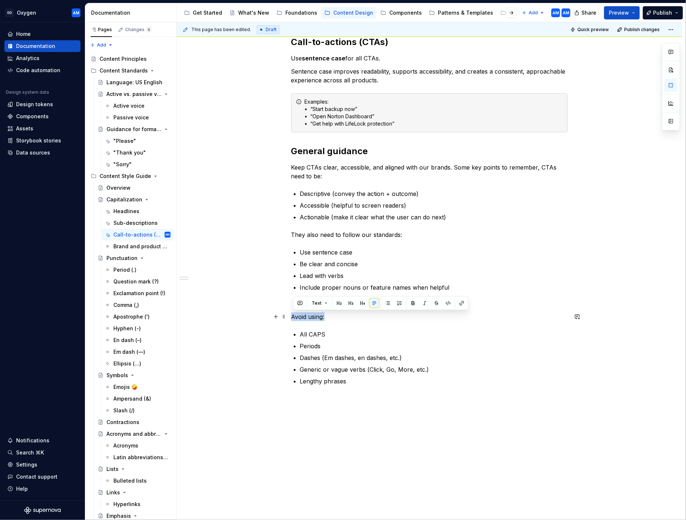
drag, startPoint x: 283, startPoint y: 316, endPoint x: 262, endPoint y: 313, distance: 21.5
click at [261, 269] on div "Call-to-actions (CTAs) Use sentence case for all CTAs.  Sentence case improves …" at bounding box center [430, 285] width 506 height 532
click at [350, 269] on button "button" at bounding box center [351, 303] width 10 height 10
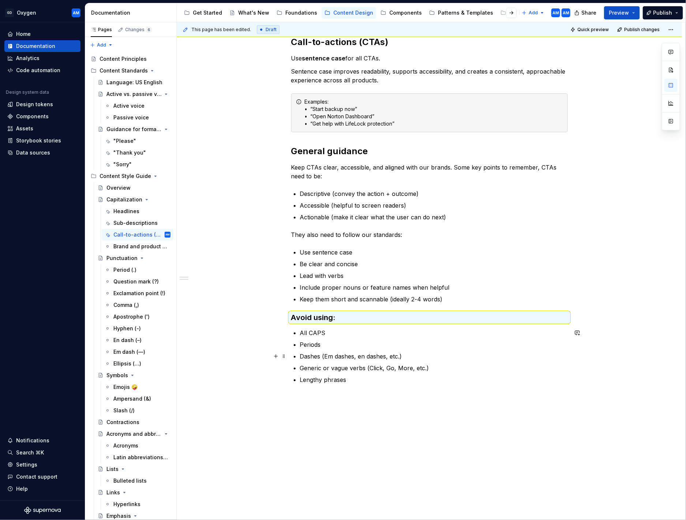
click at [457, 269] on p "Dashes (Em dashes, en dashes, etc.)" at bounding box center [434, 356] width 268 height 9
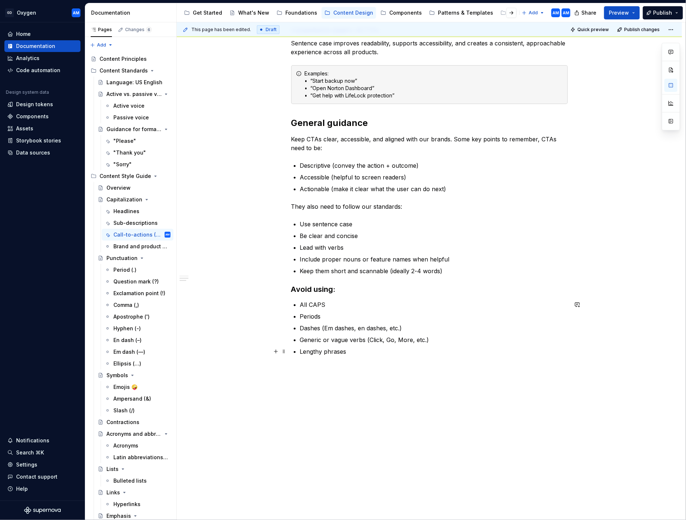
scroll to position [145, 0]
drag, startPoint x: 431, startPoint y: 220, endPoint x: 425, endPoint y: 221, distance: 6.1
click at [430, 219] on div "Call-to-actions (CTAs) Use sentence case for all CTAs.  Sentence case improves …" at bounding box center [429, 183] width 277 height 348
click at [359, 269] on p "Lengthy phrases" at bounding box center [434, 351] width 268 height 9
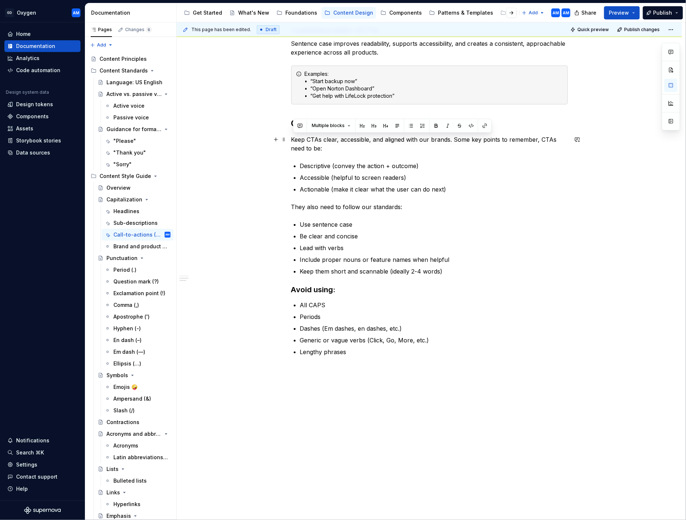
drag, startPoint x: 358, startPoint y: 351, endPoint x: 245, endPoint y: 139, distance: 239.8
click at [245, 139] on div "Call-to-actions (CTAs) Use sentence case for all CTAs.  Sentence case improves …" at bounding box center [430, 256] width 506 height 530
copy div "Keep CTAs clear, accessible, and aligned with our brands. Some key points to re…"
click at [341, 214] on div "Call-to-actions (CTAs) Use sentence case for all CTAs.  Sentence case improves …" at bounding box center [429, 182] width 277 height 348
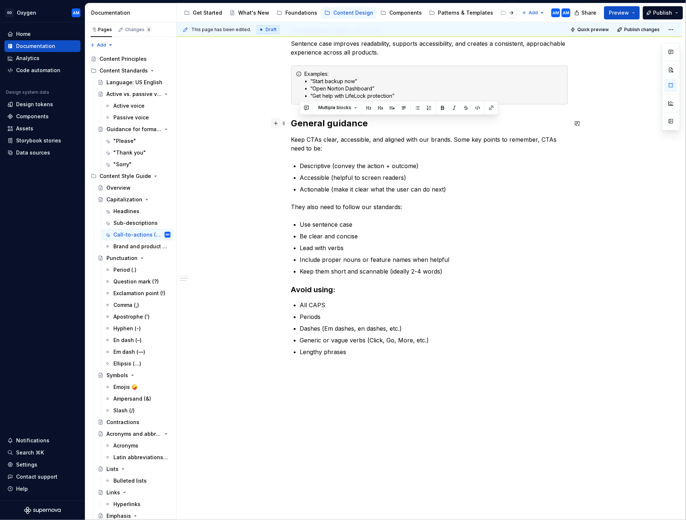
drag, startPoint x: 360, startPoint y: 351, endPoint x: 282, endPoint y: 119, distance: 245.1
click at [291, 119] on div "Call-to-actions (CTAs) Use sentence case for all CTAs.  Sentence case improves …" at bounding box center [429, 186] width 277 height 357
drag, startPoint x: 282, startPoint y: 119, endPoint x: 332, endPoint y: 150, distance: 58.9
click at [283, 119] on div at bounding box center [279, 123] width 16 height 10
drag, startPoint x: 344, startPoint y: 323, endPoint x: 344, endPoint y: 331, distance: 8.1
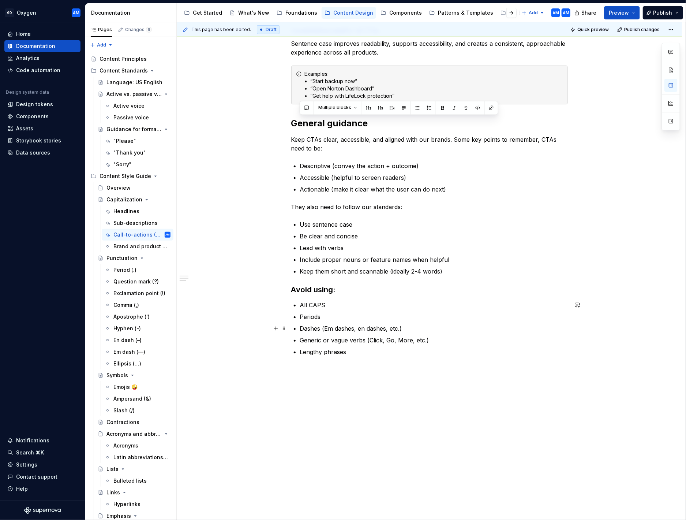
click at [343, 269] on ul "All CAPS Periods Dashes (Em dashes, en dashes, etc.) Generic or vague verbs (Cl…" at bounding box center [434, 329] width 268 height 56
drag, startPoint x: 355, startPoint y: 347, endPoint x: 292, endPoint y: 121, distance: 235.1
click at [292, 120] on div "Call-to-actions (CTAs) Use sentence case for all CTAs.  Sentence case improves …" at bounding box center [430, 256] width 506 height 530
copy div "General guidance Keep CTAs clear, accessible, and aligned with our brands. Some…"
click at [366, 269] on ul "All CAPS Periods Dashes (Em dashes, en dashes, etc.) Generic or vague verbs (Cl…" at bounding box center [434, 329] width 268 height 56
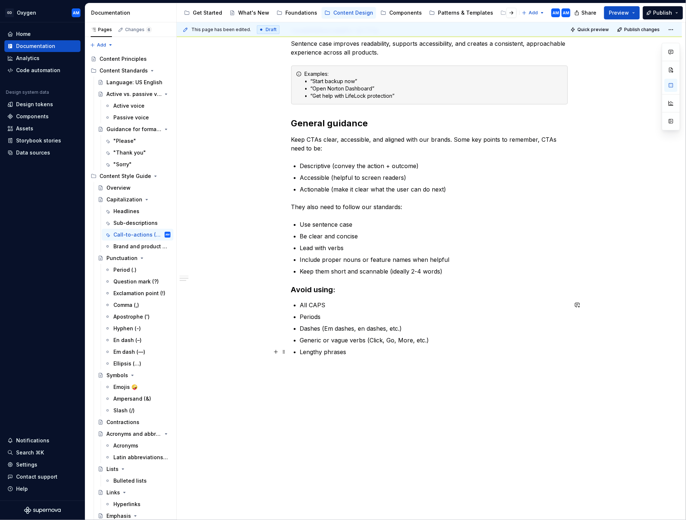
click at [362, 269] on p "Lengthy phrases" at bounding box center [434, 351] width 268 height 9
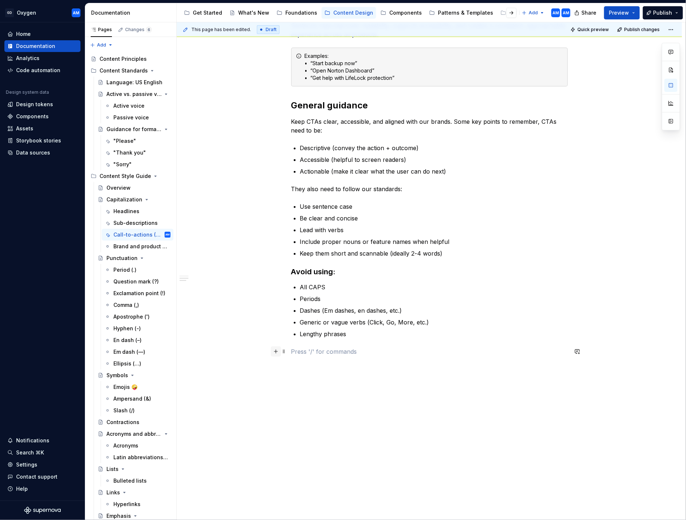
click at [279, 269] on button "button" at bounding box center [276, 351] width 10 height 10
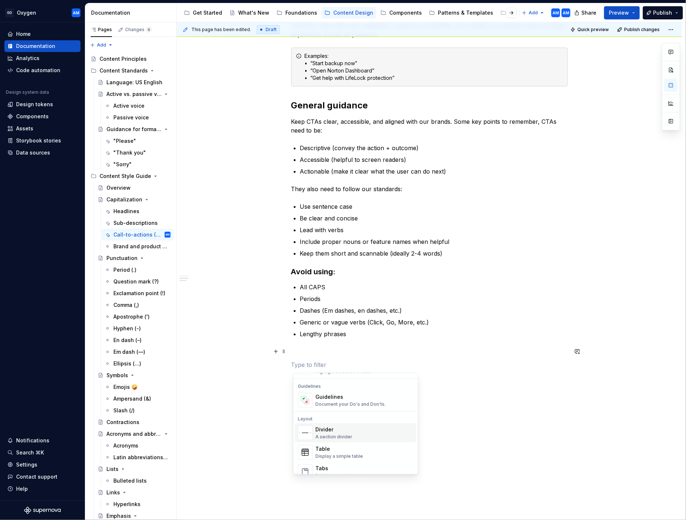
scroll to position [180, 0]
click at [332, 269] on div "Guidelines Document your Do's and Don'ts." at bounding box center [351, 422] width 70 height 14
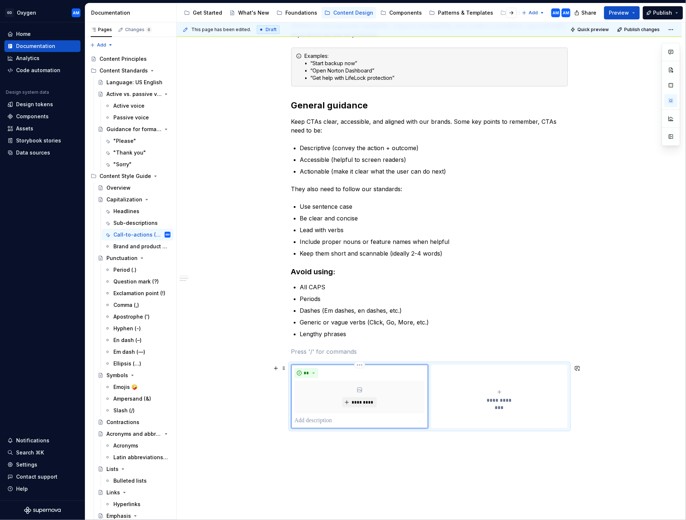
drag, startPoint x: 324, startPoint y: 427, endPoint x: 325, endPoint y: 420, distance: 7.0
click at [325, 269] on div "** *********" at bounding box center [359, 397] width 137 height 64
click at [325, 269] on p at bounding box center [360, 420] width 130 height 9
drag, startPoint x: 336, startPoint y: 424, endPoint x: 324, endPoint y: 423, distance: 12.1
click at [324, 269] on p "**********" at bounding box center [360, 420] width 130 height 9
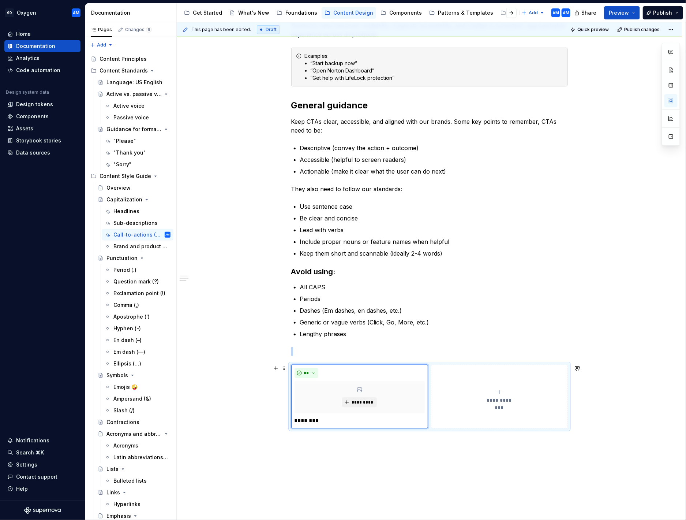
click at [484, 269] on button "**********" at bounding box center [499, 397] width 137 height 64
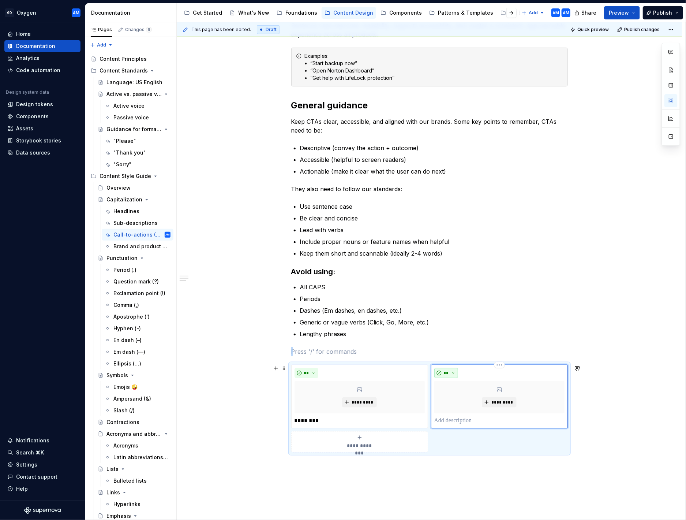
click at [452, 269] on button "**" at bounding box center [447, 373] width 24 height 10
click at [459, 269] on div "Don't" at bounding box center [466, 398] width 14 height 7
click at [480, 269] on p at bounding box center [500, 420] width 130 height 9
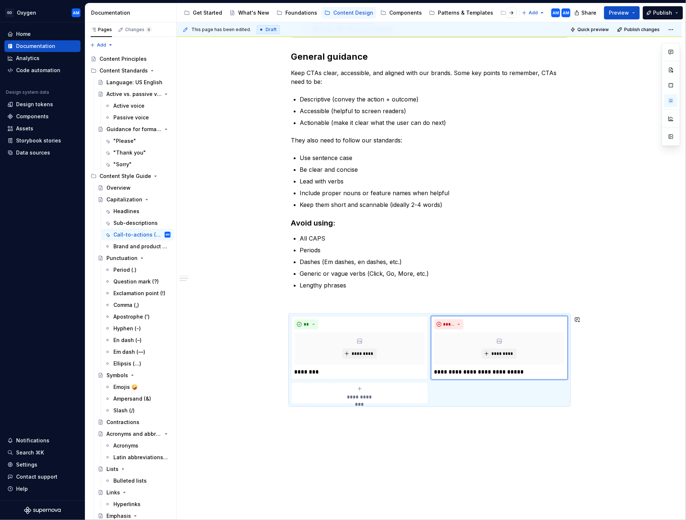
scroll to position [213, 0]
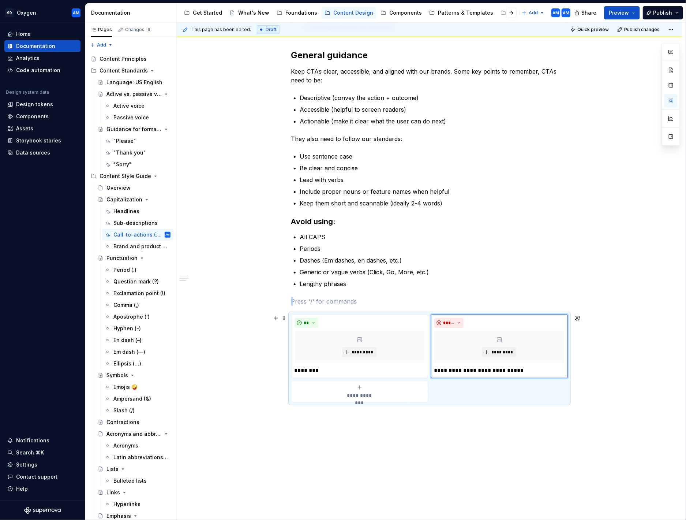
click at [357, 269] on span "**********" at bounding box center [360, 395] width 34 height 7
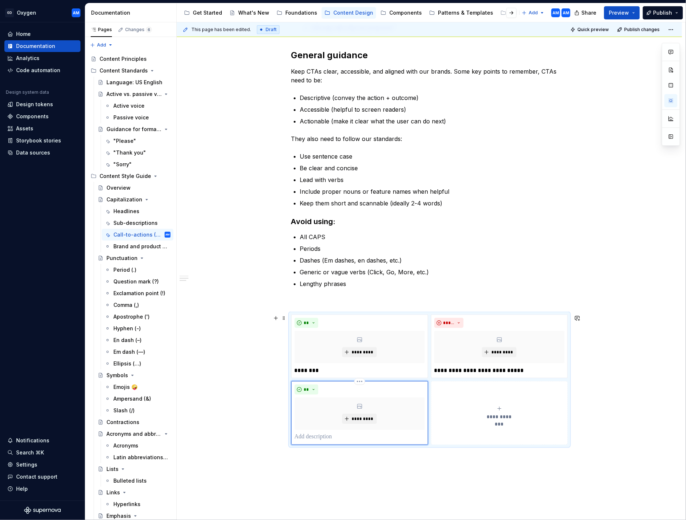
click at [332, 269] on p at bounding box center [360, 437] width 130 height 9
click at [455, 269] on button "**********" at bounding box center [499, 413] width 137 height 64
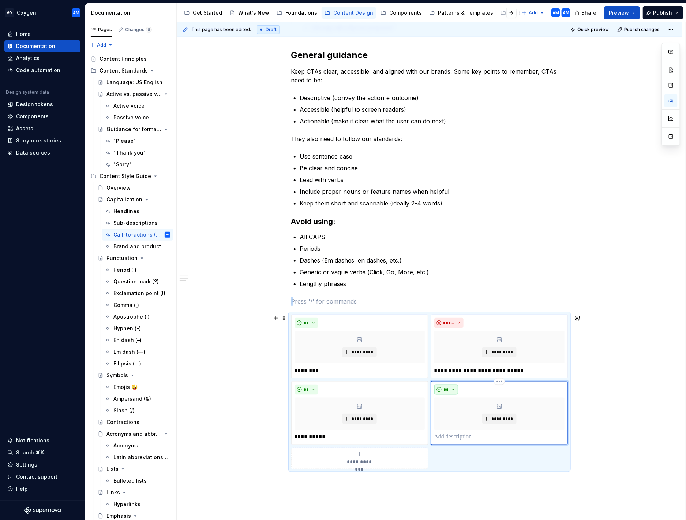
click at [450, 269] on span "**" at bounding box center [447, 390] width 6 height 6
click at [459, 269] on div "Don't" at bounding box center [466, 415] width 14 height 7
click at [470, 269] on p at bounding box center [500, 437] width 130 height 9
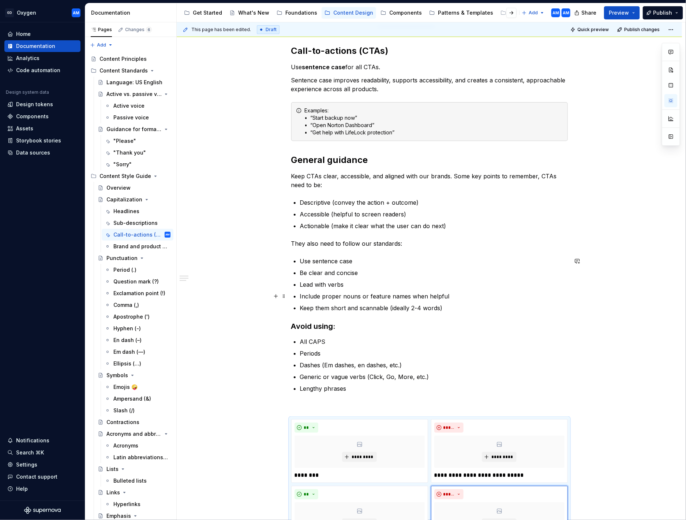
scroll to position [0, 0]
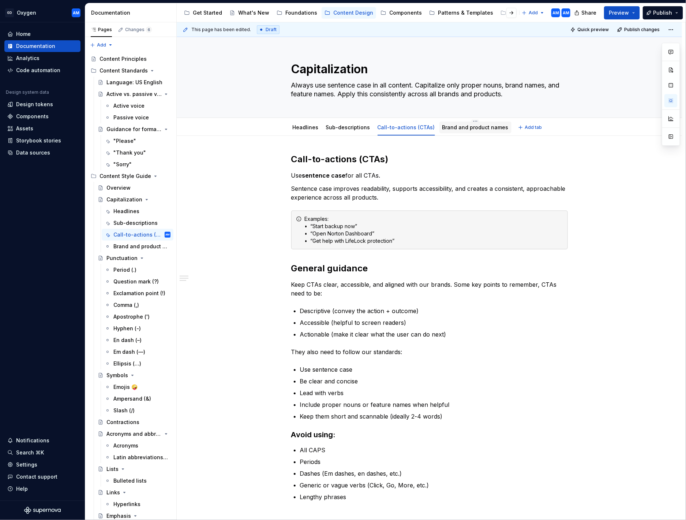
click at [465, 127] on link "Brand and product names" at bounding box center [476, 127] width 66 height 6
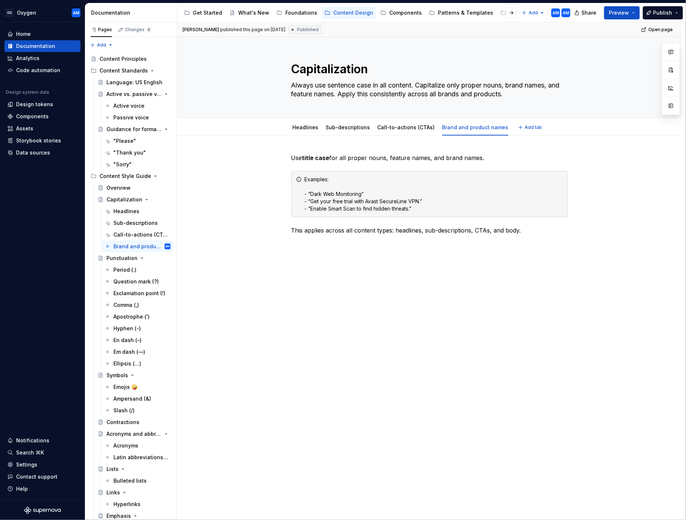
type textarea "*"
drag, startPoint x: 293, startPoint y: 156, endPoint x: 300, endPoint y: 156, distance: 6.6
click at [295, 156] on p "Use title case for all proper nouns, feature names, and brand names." at bounding box center [429, 157] width 277 height 9
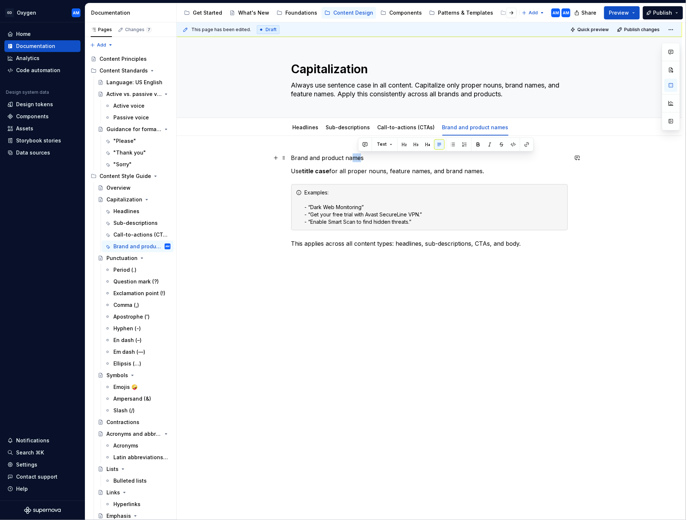
drag, startPoint x: 362, startPoint y: 157, endPoint x: 383, endPoint y: 163, distance: 21.1
click at [360, 157] on p "Brand and product names" at bounding box center [429, 157] width 277 height 9
drag, startPoint x: 320, startPoint y: 160, endPoint x: 326, endPoint y: 151, distance: 11.0
click at [291, 157] on div "Brand and product names Use title case for all proper nouns, feature names, and…" at bounding box center [429, 204] width 277 height 103
click at [343, 146] on button "button" at bounding box center [343, 144] width 10 height 10
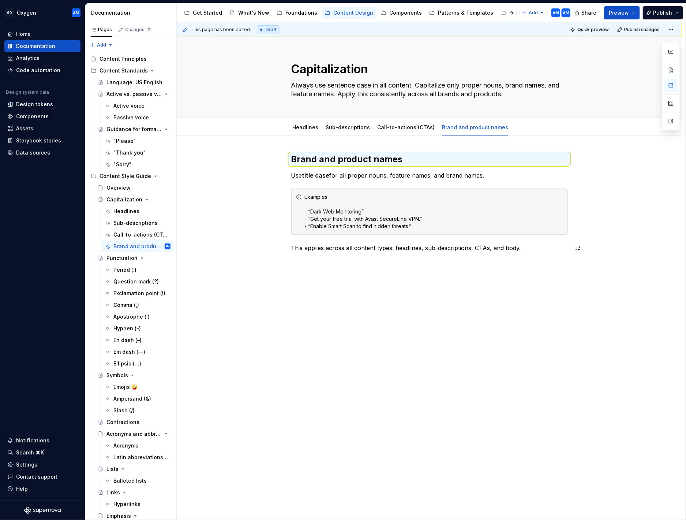
drag, startPoint x: 350, startPoint y: 322, endPoint x: 300, endPoint y: 337, distance: 51.9
click at [349, 269] on div "This page has been edited. Draft Quick preview Publish changes Capitalization A…" at bounding box center [431, 271] width 509 height 498
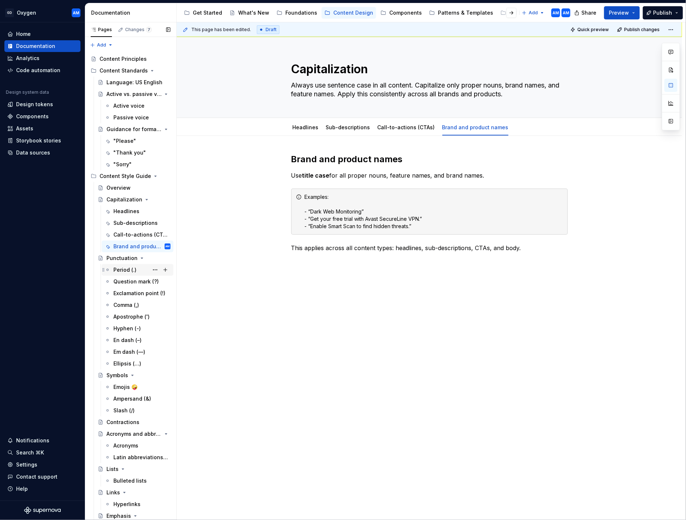
click at [126, 266] on div "Period (.)" at bounding box center [124, 269] width 23 height 7
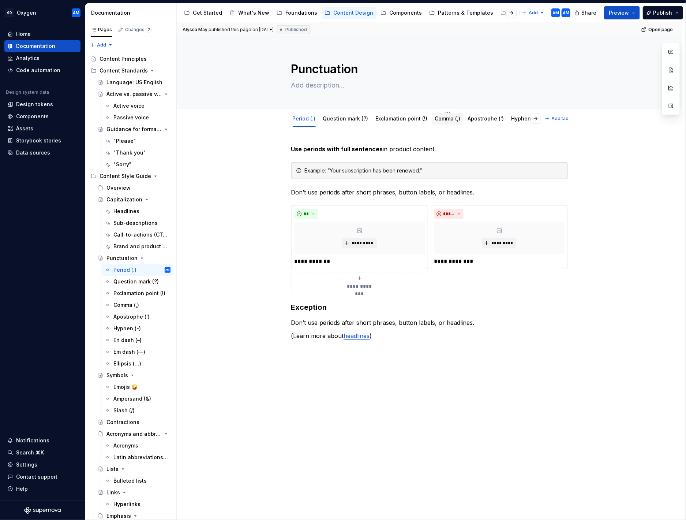
click at [445, 115] on link "Comma (,)" at bounding box center [448, 118] width 26 height 6
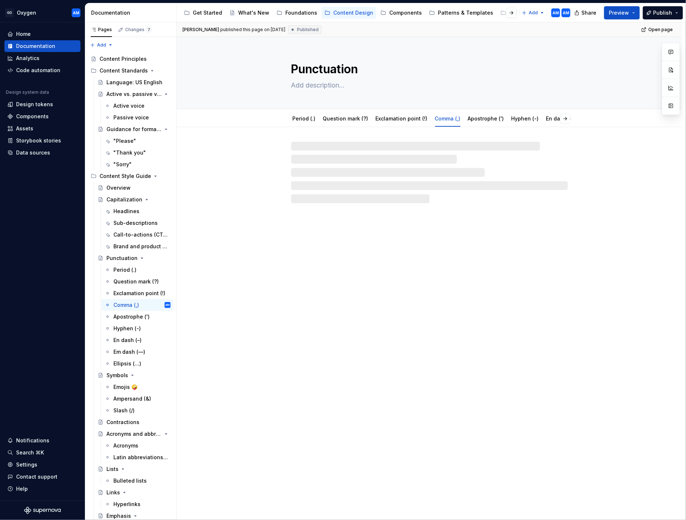
type textarea "*"
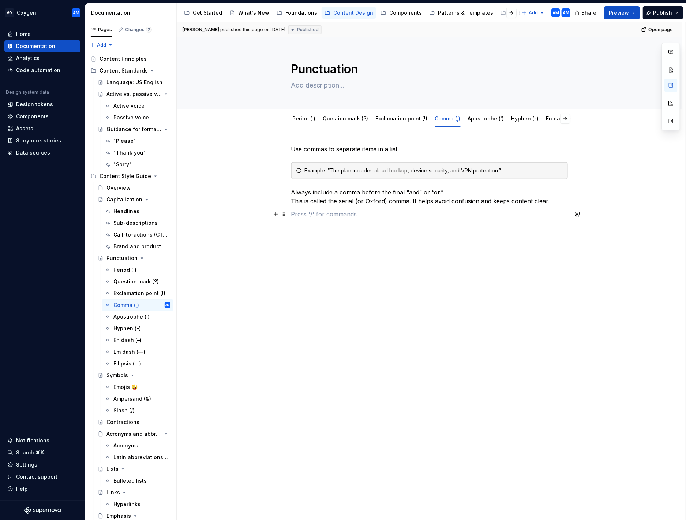
click at [402, 211] on p at bounding box center [429, 214] width 277 height 9
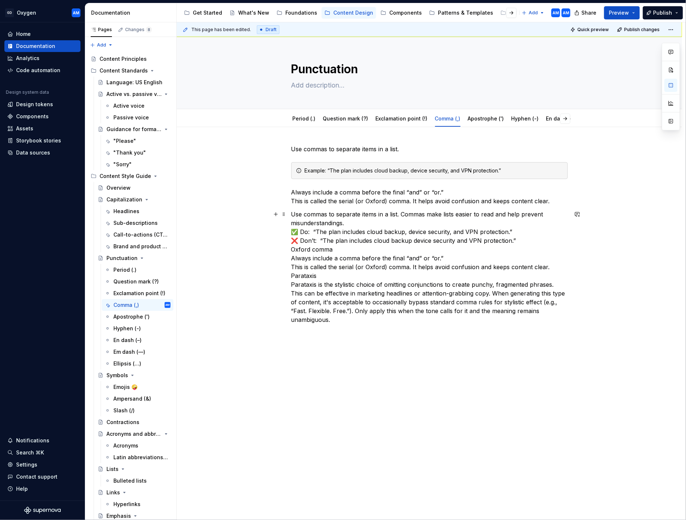
click at [357, 221] on p "Use commas to separate items in a list. Commas make lists easier to read and he…" at bounding box center [429, 267] width 277 height 114
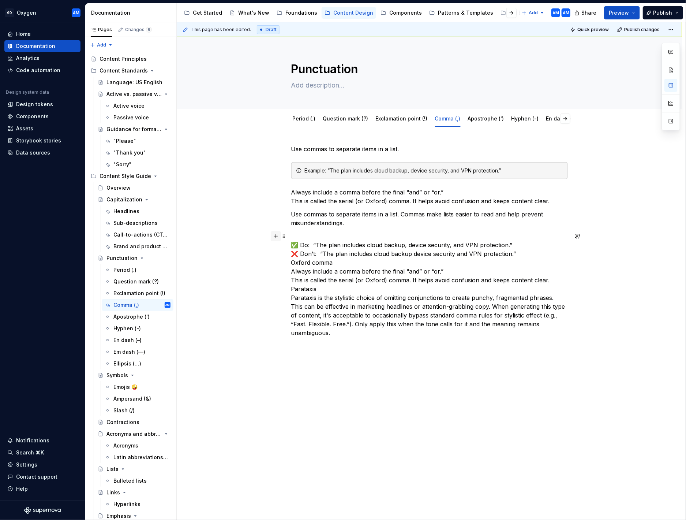
click at [278, 239] on button "button" at bounding box center [276, 236] width 10 height 10
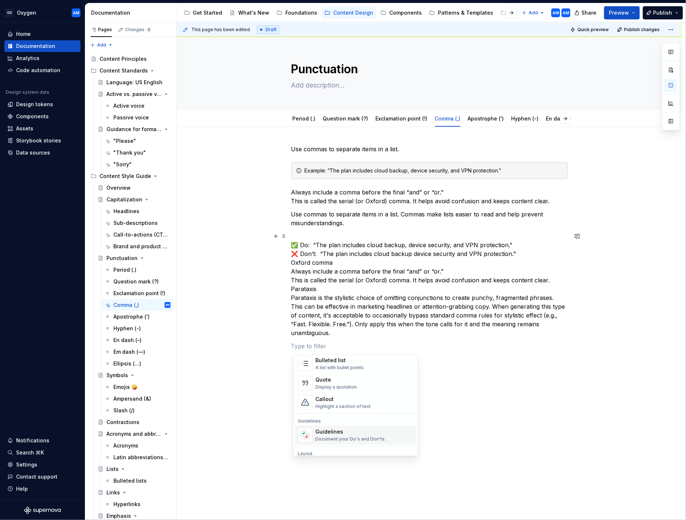
scroll to position [149, 0]
click at [319, 269] on div "Guidelines" at bounding box center [351, 431] width 70 height 7
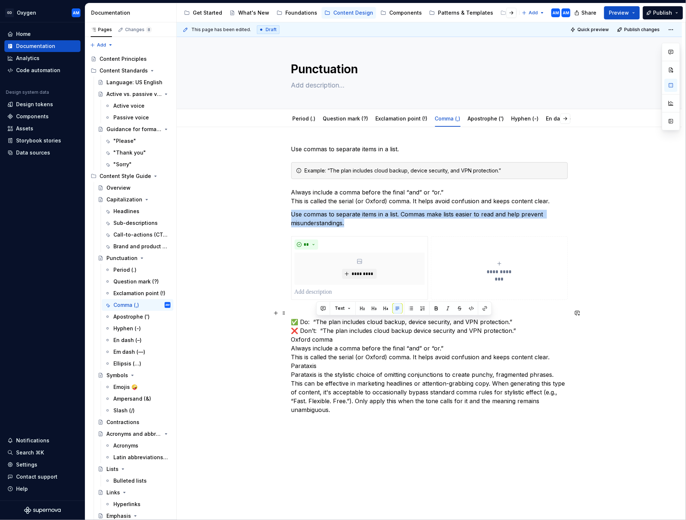
drag, startPoint x: 520, startPoint y: 323, endPoint x: 317, endPoint y: 323, distance: 203.2
click at [317, 269] on p "✅ Do:  “The plan includes cloud backup, device security, and VPN protection.” ❌…" at bounding box center [429, 361] width 277 height 105
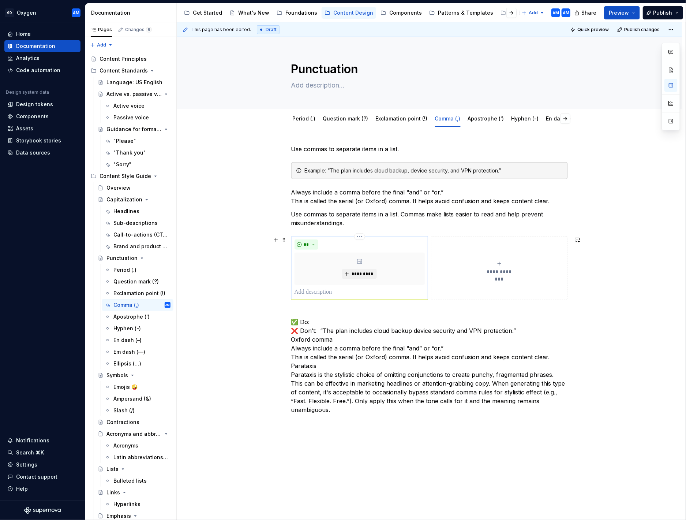
click at [343, 269] on p at bounding box center [360, 292] width 130 height 9
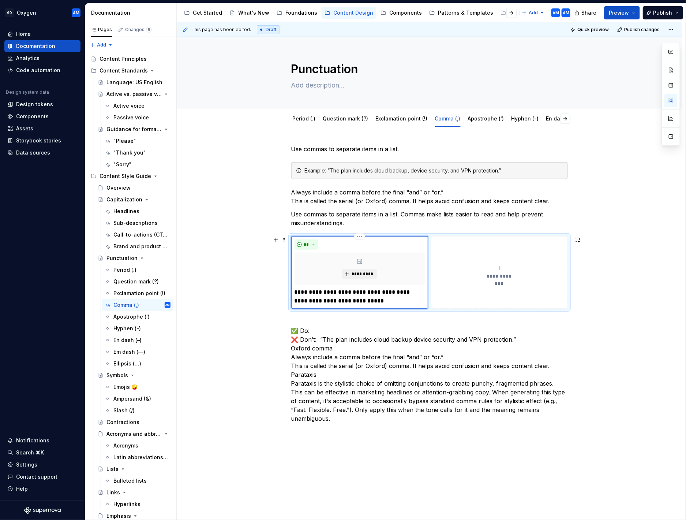
click at [301, 269] on p "**********" at bounding box center [360, 297] width 130 height 18
drag, startPoint x: 297, startPoint y: 293, endPoint x: 302, endPoint y: 294, distance: 5.3
click at [297, 269] on p "**********" at bounding box center [360, 297] width 130 height 18
click at [385, 269] on p "**********" at bounding box center [360, 297] width 130 height 18
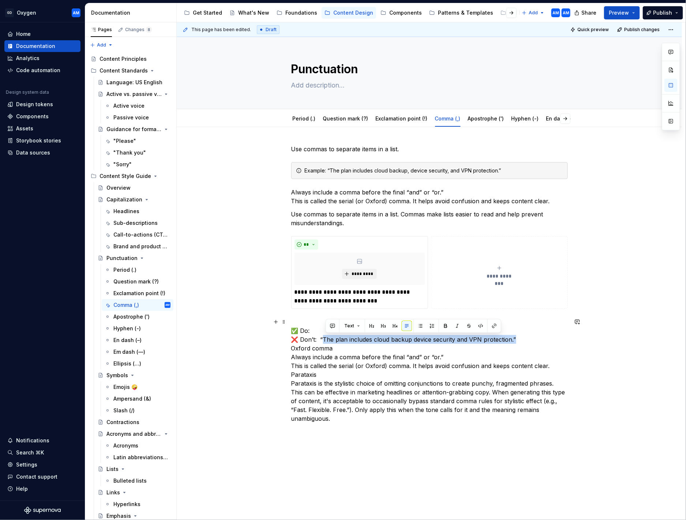
type textarea "*"
drag, startPoint x: 509, startPoint y: 338, endPoint x: 322, endPoint y: 341, distance: 187.1
click at [322, 269] on p "✅ Do:  ❌ Don’t:  “The plan includes cloud backup device security and VPN protec…" at bounding box center [429, 369] width 277 height 105
click at [474, 269] on button "**********" at bounding box center [499, 272] width 137 height 72
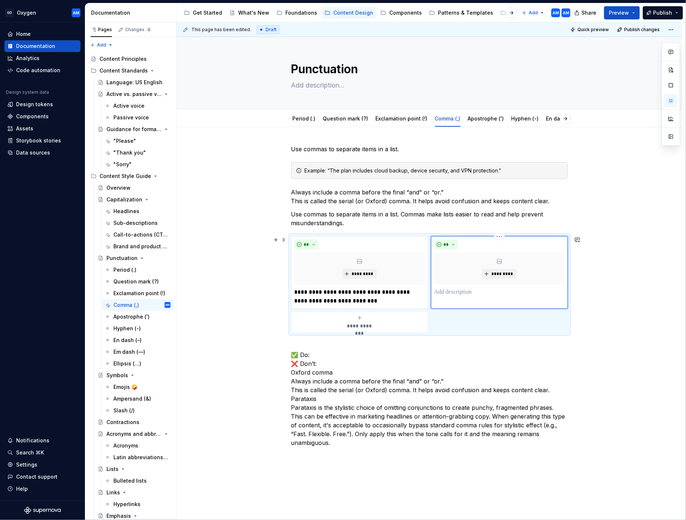
click at [470, 269] on p at bounding box center [500, 292] width 130 height 9
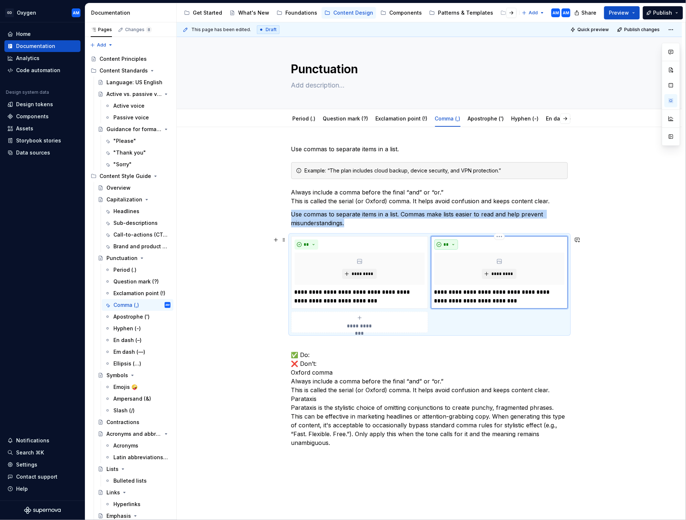
click at [452, 241] on button "**" at bounding box center [447, 244] width 24 height 10
click at [455, 269] on div "Suggestions" at bounding box center [453, 271] width 6 height 6
click at [438, 269] on p "**********" at bounding box center [500, 297] width 130 height 18
click at [527, 269] on p "**********" at bounding box center [500, 297] width 130 height 18
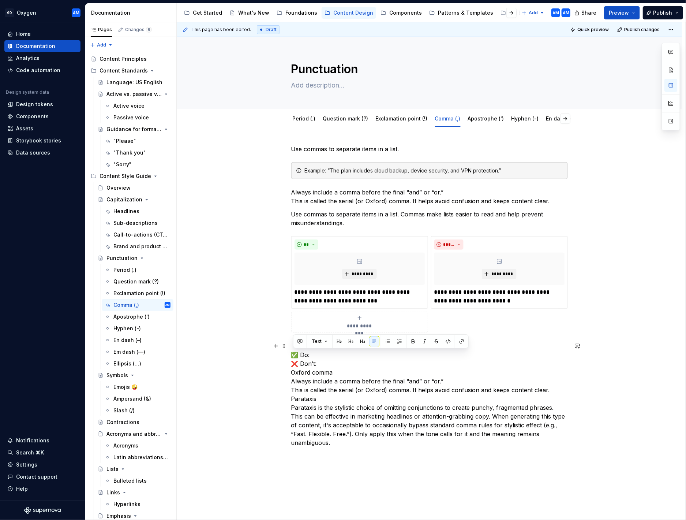
drag, startPoint x: 350, startPoint y: 363, endPoint x: 278, endPoint y: 353, distance: 72.8
click at [278, 269] on div "**********" at bounding box center [430, 369] width 506 height 485
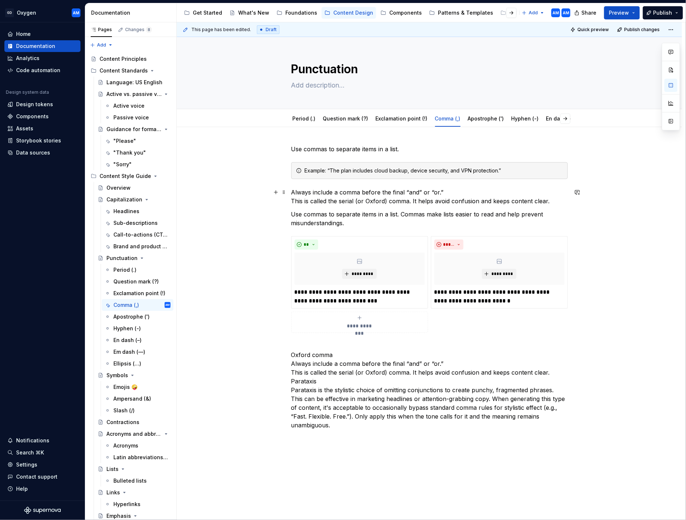
click at [438, 188] on p "Always include a comma before the final “and” or “or.” This is called the seria…" at bounding box center [429, 197] width 277 height 18
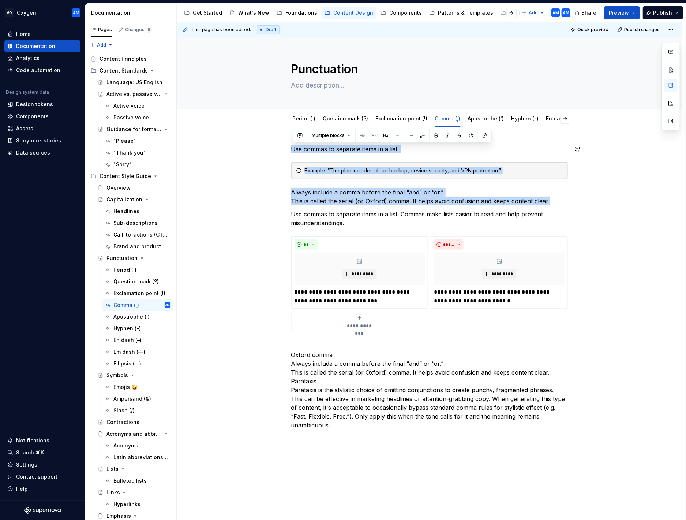
drag, startPoint x: 488, startPoint y: 194, endPoint x: 271, endPoint y: 138, distance: 223.9
click at [271, 138] on div "**********" at bounding box center [430, 360] width 506 height 467
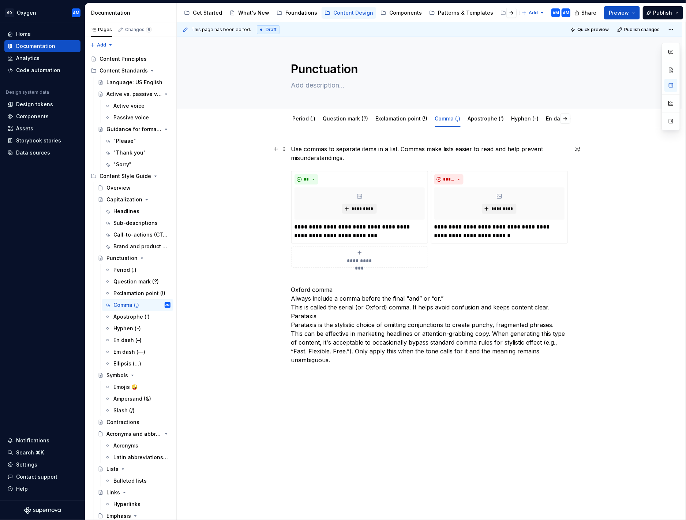
click at [403, 146] on p "Use commas to separate items in a list. Commas make lists easier to read and he…" at bounding box center [429, 154] width 277 height 18
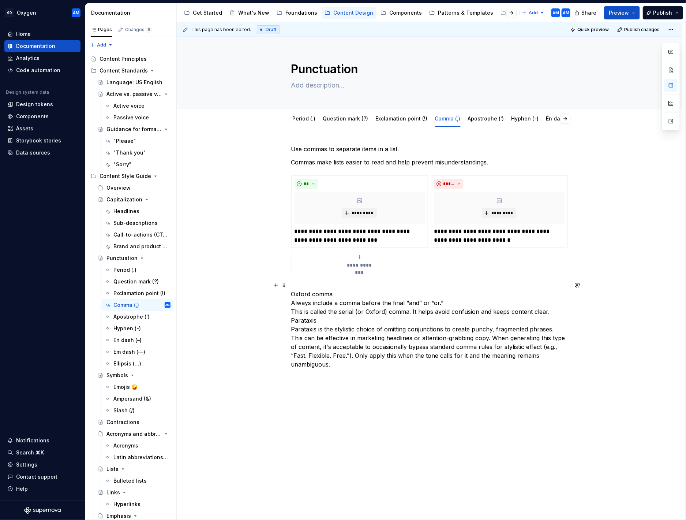
drag, startPoint x: 334, startPoint y: 288, endPoint x: 339, endPoint y: 294, distance: 7.5
click at [334, 269] on p "Oxford comma Always include a comma before the final “and” or “or.” This is cal…" at bounding box center [429, 325] width 277 height 88
drag, startPoint x: 338, startPoint y: 294, endPoint x: 283, endPoint y: 294, distance: 54.5
click at [273, 269] on div "**********" at bounding box center [430, 330] width 506 height 406
click at [349, 269] on p "Oxford comma Always include a comma before the final “and” or “or.” This is cal…" at bounding box center [429, 325] width 277 height 88
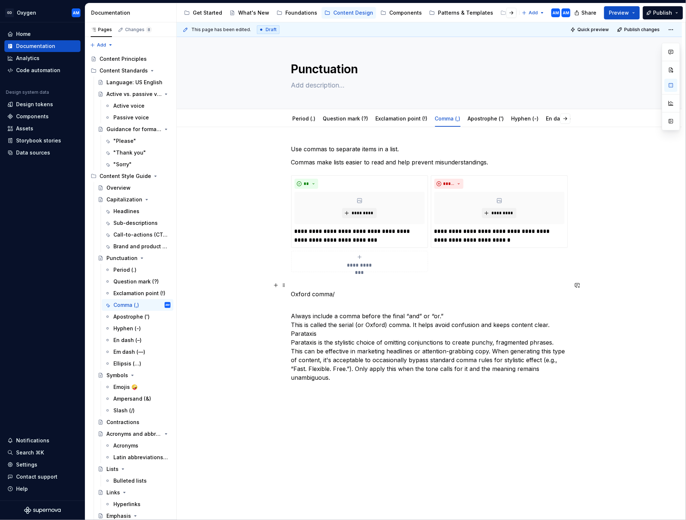
click at [346, 269] on p "Oxford comma/" at bounding box center [429, 290] width 277 height 18
drag, startPoint x: 349, startPoint y: 292, endPoint x: 279, endPoint y: 291, distance: 69.2
click at [291, 269] on div "**********" at bounding box center [429, 268] width 277 height 246
click at [347, 269] on p "Oxford comma" at bounding box center [429, 290] width 277 height 18
drag, startPoint x: 342, startPoint y: 291, endPoint x: 292, endPoint y: 290, distance: 49.4
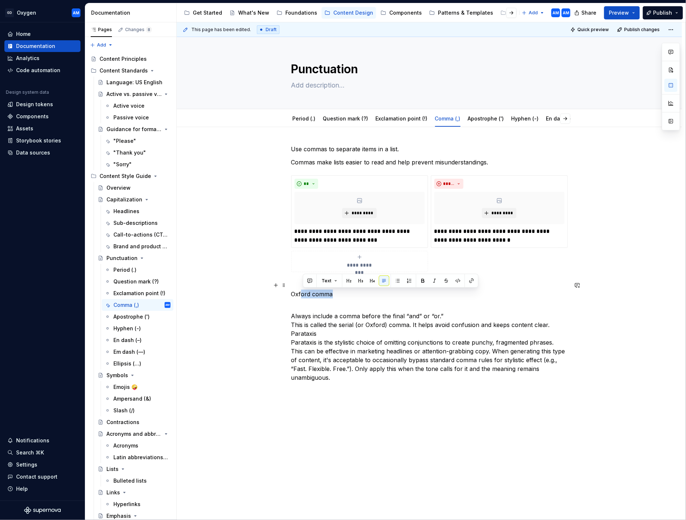
click at [288, 269] on div "**********" at bounding box center [430, 337] width 506 height 420
drag, startPoint x: 387, startPoint y: 302, endPoint x: 347, endPoint y: 300, distance: 40.7
click at [387, 269] on p "Always include a comma before the final “and” or “or.” This is called the seria…" at bounding box center [429, 342] width 277 height 79
drag, startPoint x: 313, startPoint y: 293, endPoint x: 326, endPoint y: 294, distance: 12.9
click at [291, 269] on div "**********" at bounding box center [430, 337] width 506 height 420
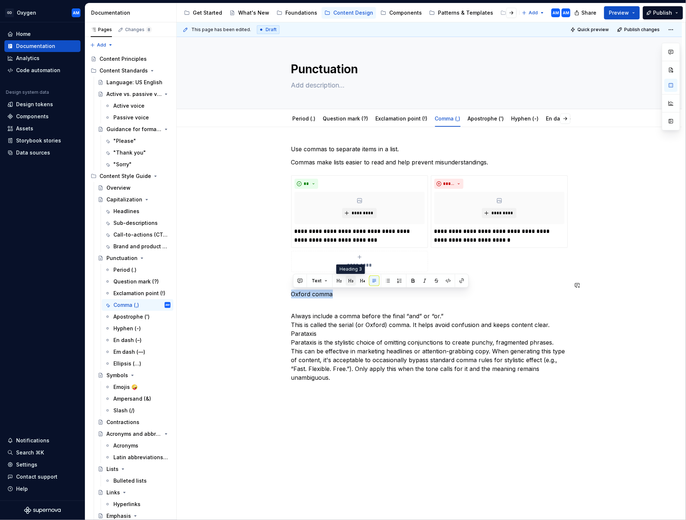
click at [350, 269] on button "button" at bounding box center [351, 281] width 10 height 10
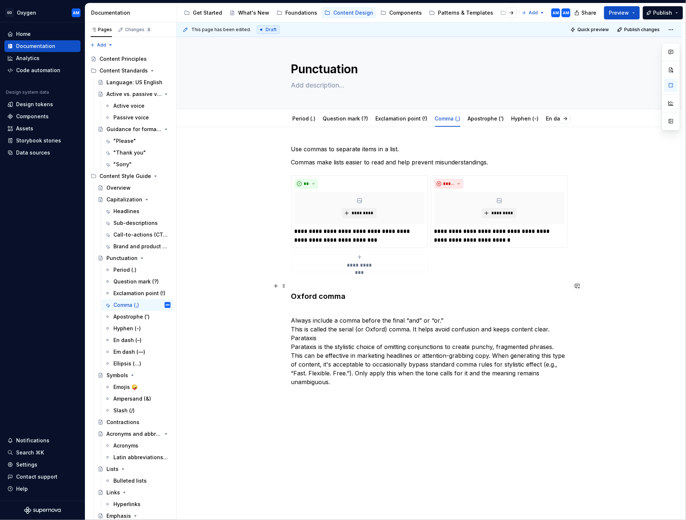
click at [297, 269] on h3 "Oxford comma" at bounding box center [429, 291] width 277 height 21
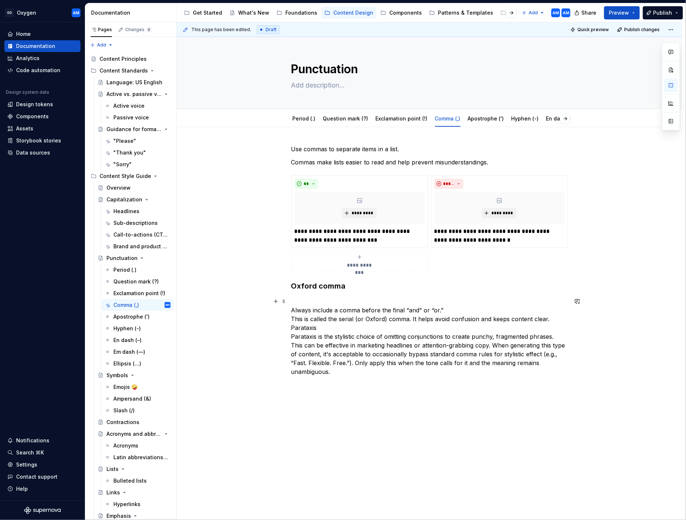
drag, startPoint x: 348, startPoint y: 325, endPoint x: 366, endPoint y: 326, distance: 17.6
click at [348, 269] on p "Always include a comma before the final “and” or “or.” This is called the seria…" at bounding box center [429, 336] width 277 height 79
click at [554, 269] on p "Always include a comma before the final “and” or “or.” This is called the seria…" at bounding box center [429, 336] width 277 height 79
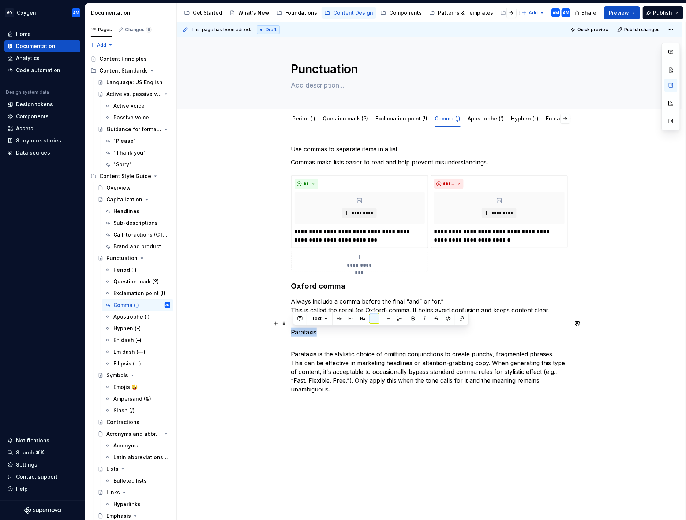
drag, startPoint x: 310, startPoint y: 332, endPoint x: 284, endPoint y: 333, distance: 25.7
click at [283, 269] on div "**********" at bounding box center [430, 342] width 506 height 431
click at [338, 269] on button "button" at bounding box center [339, 318] width 10 height 10
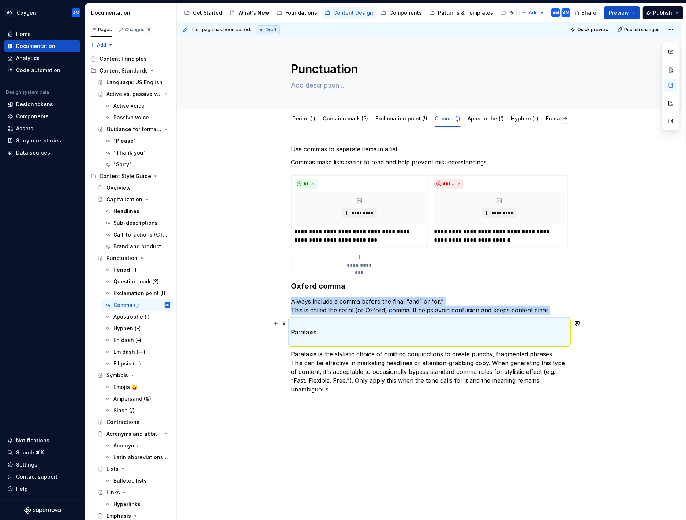
drag, startPoint x: 315, startPoint y: 325, endPoint x: 315, endPoint y: 330, distance: 4.8
click at [315, 269] on p "Parataxis" at bounding box center [429, 332] width 277 height 26
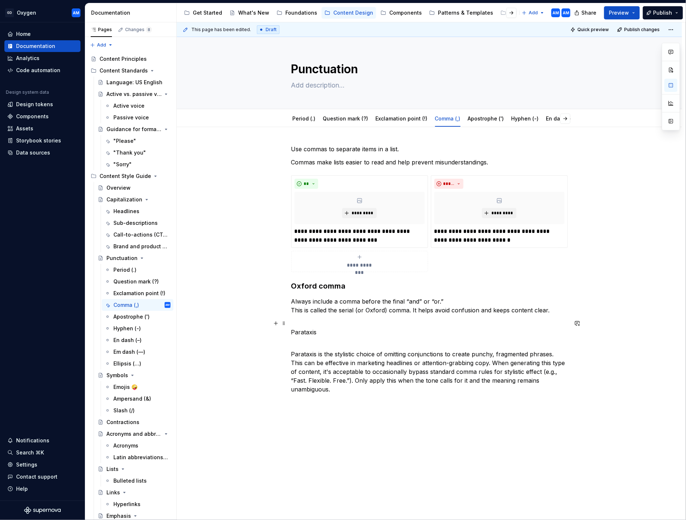
click at [314, 269] on p "Parataxis" at bounding box center [429, 332] width 277 height 26
click at [316, 269] on p "Parataxis" at bounding box center [429, 332] width 277 height 26
drag, startPoint x: 319, startPoint y: 333, endPoint x: 294, endPoint y: 332, distance: 24.5
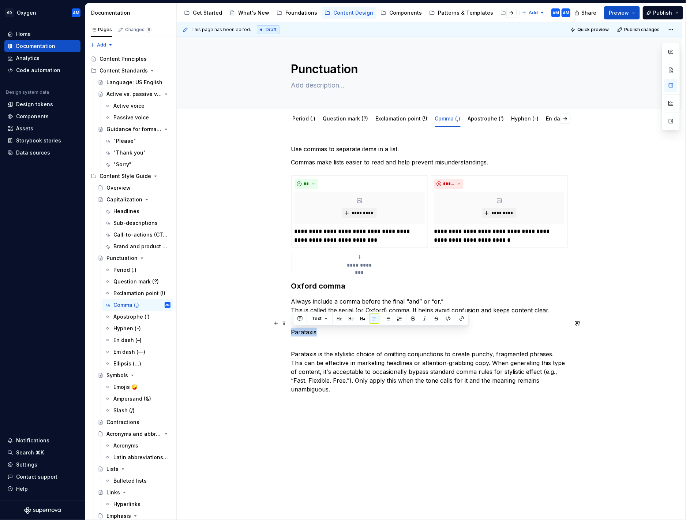
click at [293, 269] on p "Parataxis" at bounding box center [429, 332] width 277 height 26
click at [353, 269] on button "button" at bounding box center [351, 318] width 10 height 10
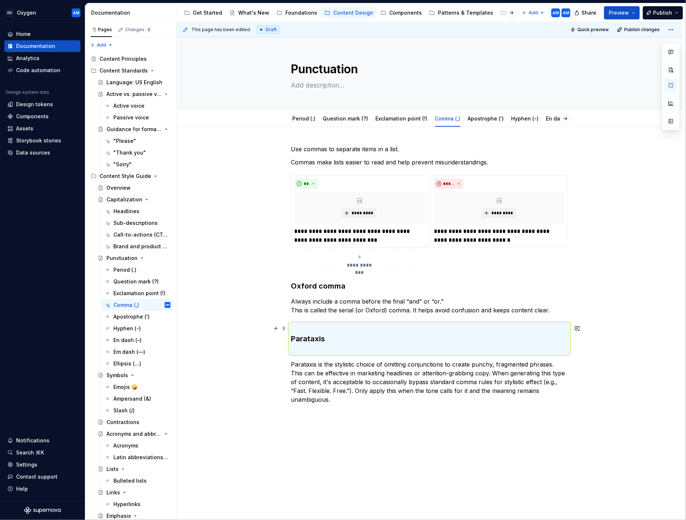
click at [295, 269] on h3 "Parataxis" at bounding box center [429, 338] width 277 height 31
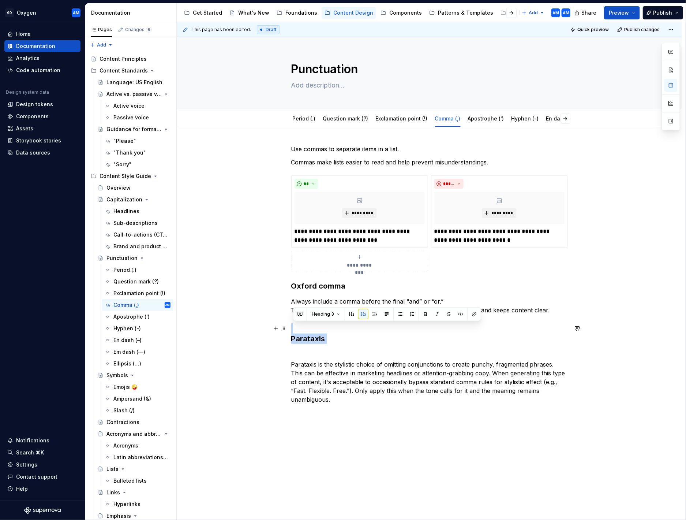
click at [295, 269] on h3 "Parataxis" at bounding box center [429, 338] width 277 height 31
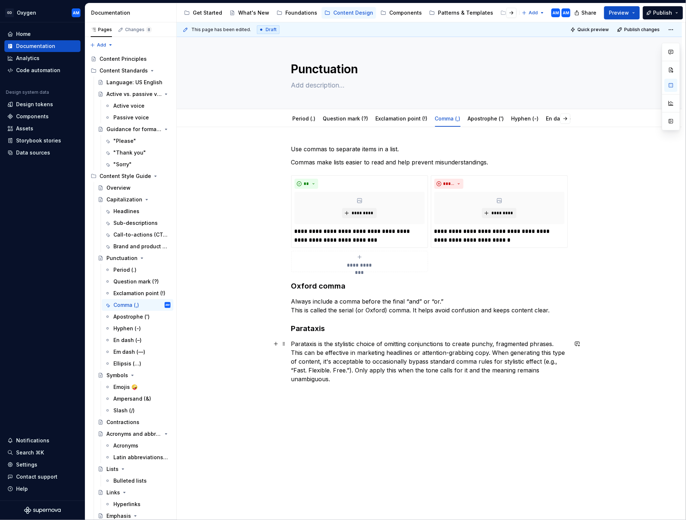
click at [495, 269] on p "Parataxis is the stylistic choice of omitting conjunctions to create punchy, fr…" at bounding box center [429, 361] width 277 height 44
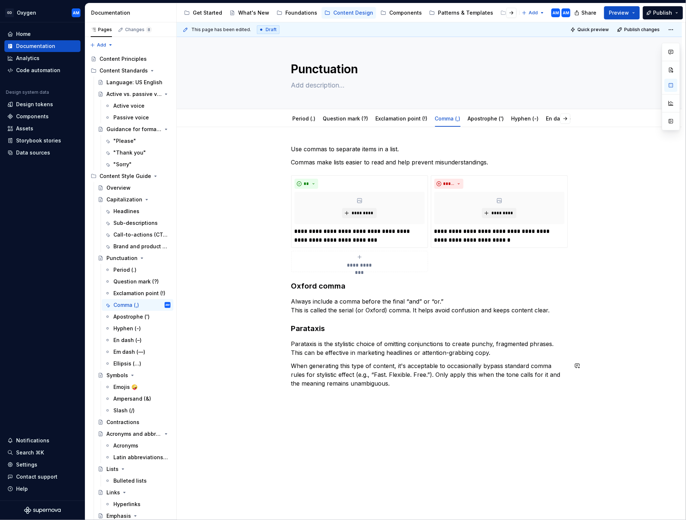
click at [393, 269] on p "When generating this type of content, it's acceptable to occasionally bypass st…" at bounding box center [429, 374] width 277 height 26
click at [476, 118] on link "Apostrophe (')" at bounding box center [486, 118] width 36 height 6
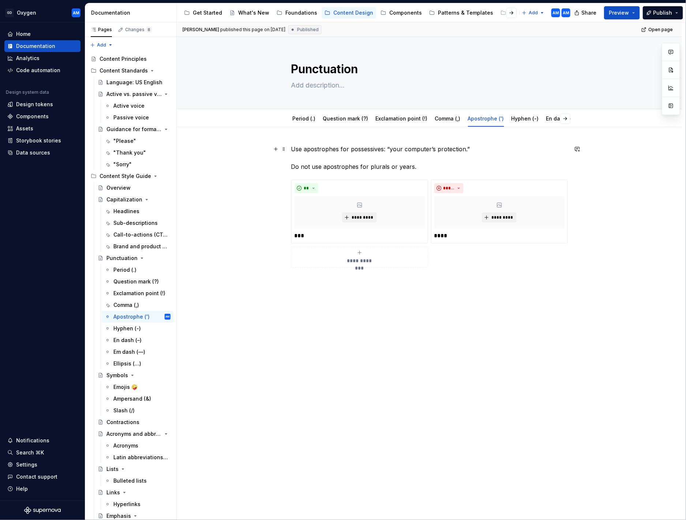
click at [488, 153] on p "Use apostrophes for possessives: “your computer’s protection.” Do not use apost…" at bounding box center [429, 158] width 277 height 26
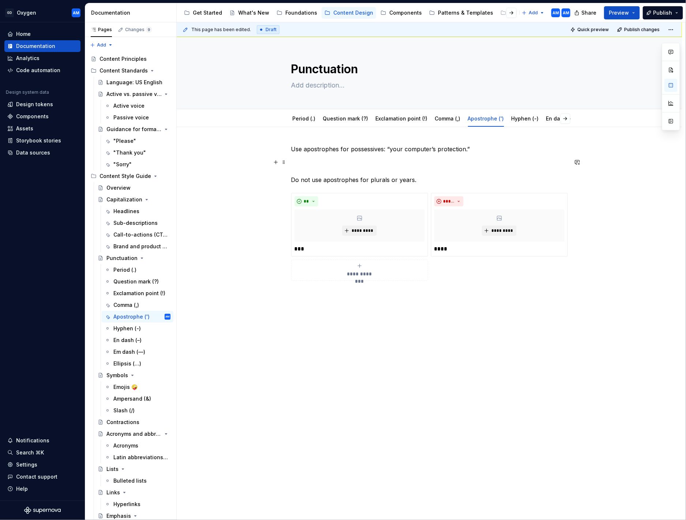
click at [338, 160] on p "Do not use apostrophes for plurals or years." at bounding box center [429, 171] width 277 height 26
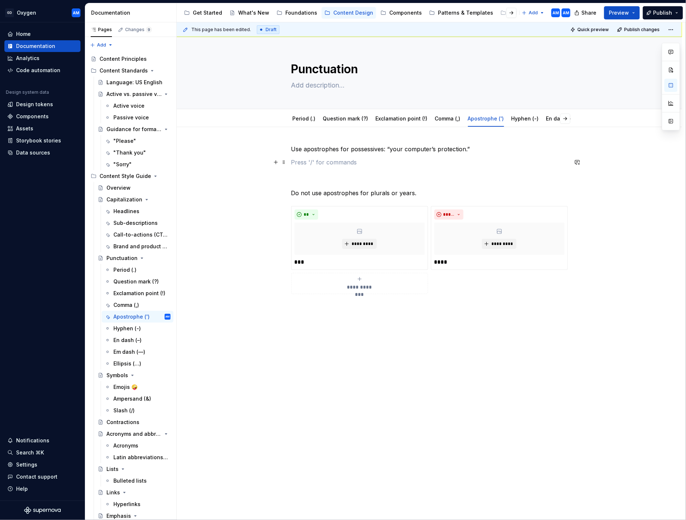
drag, startPoint x: 293, startPoint y: 160, endPoint x: 295, endPoint y: 164, distance: 4.7
click at [293, 160] on p at bounding box center [429, 162] width 277 height 9
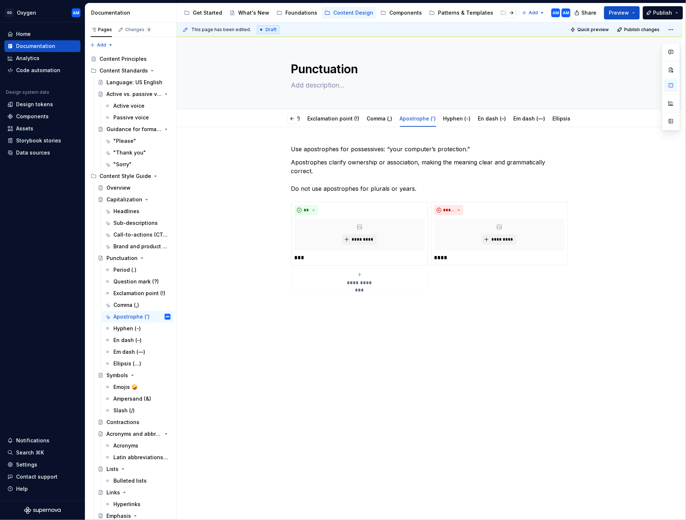
scroll to position [0, 75]
click at [564, 118] on span "Add tab" at bounding box center [560, 119] width 17 height 6
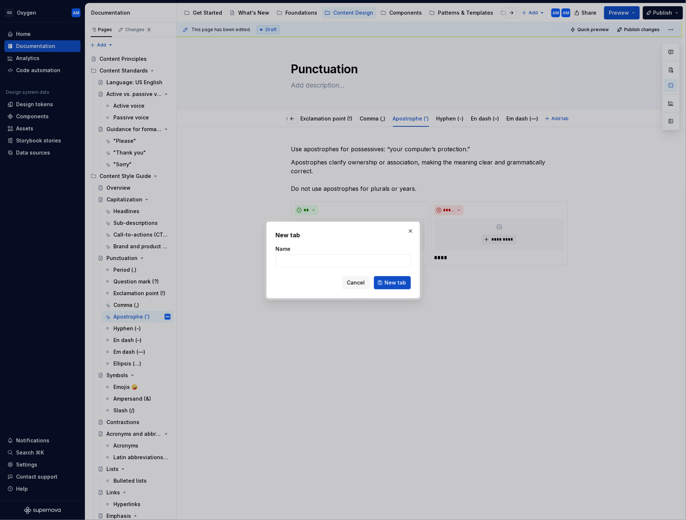
type textarea "*"
click at [292, 260] on input "Name" at bounding box center [343, 260] width 135 height 13
type input "Colon (:)"
drag, startPoint x: 390, startPoint y: 282, endPoint x: 391, endPoint y: 286, distance: 4.9
click at [390, 269] on span "New tab" at bounding box center [396, 282] width 22 height 7
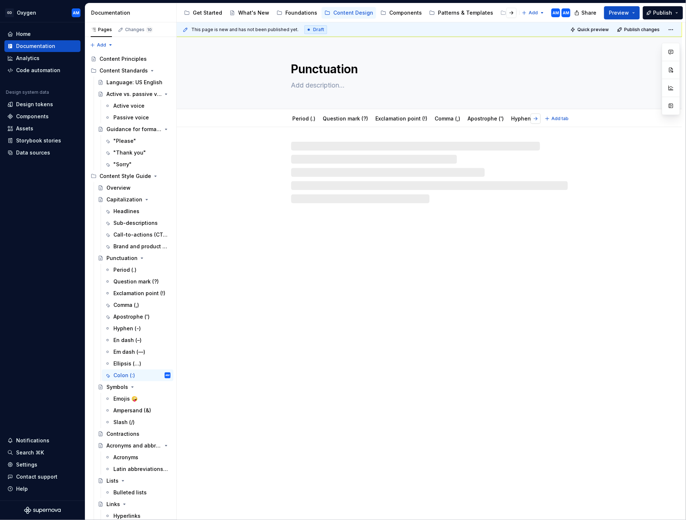
click at [535, 118] on button "button" at bounding box center [536, 118] width 10 height 10
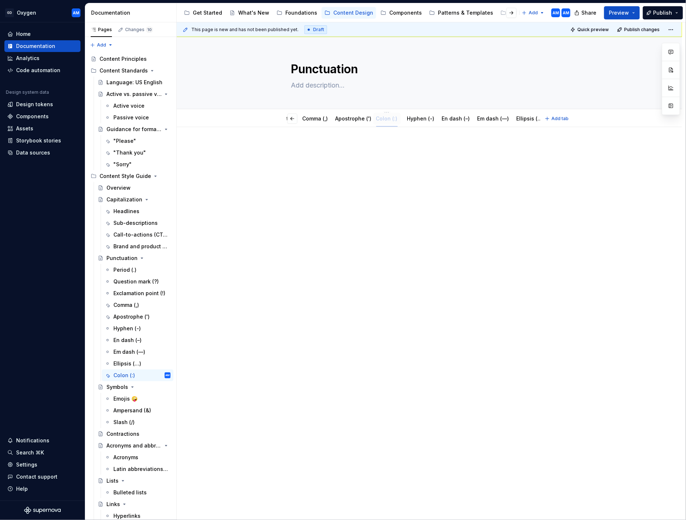
drag, startPoint x: 526, startPoint y: 119, endPoint x: 379, endPoint y: 119, distance: 147.5
click at [561, 117] on span "Add tab" at bounding box center [560, 119] width 17 height 6
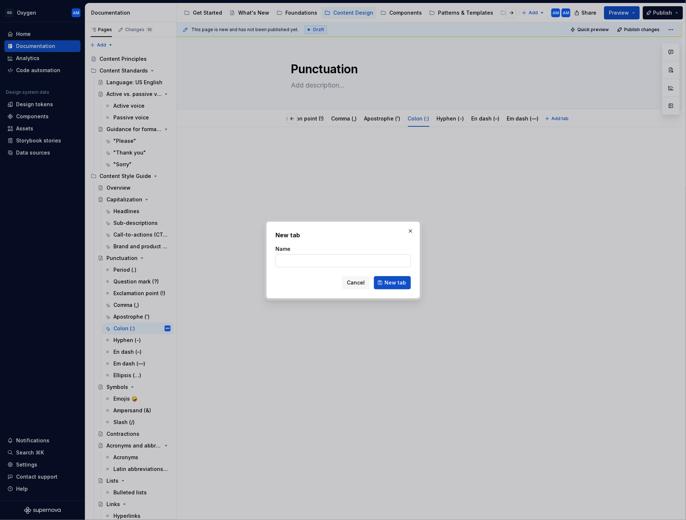
type textarea "*"
click at [321, 262] on input "Name" at bounding box center [343, 260] width 135 height 13
type input "Semicolon (;)"
drag, startPoint x: 396, startPoint y: 285, endPoint x: 388, endPoint y: 284, distance: 7.8
click at [395, 269] on span "New tab" at bounding box center [396, 282] width 22 height 7
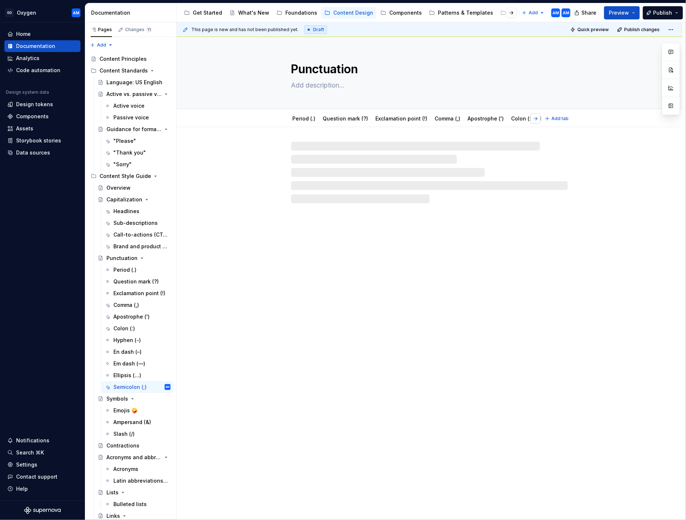
click at [541, 118] on button "button" at bounding box center [536, 118] width 10 height 10
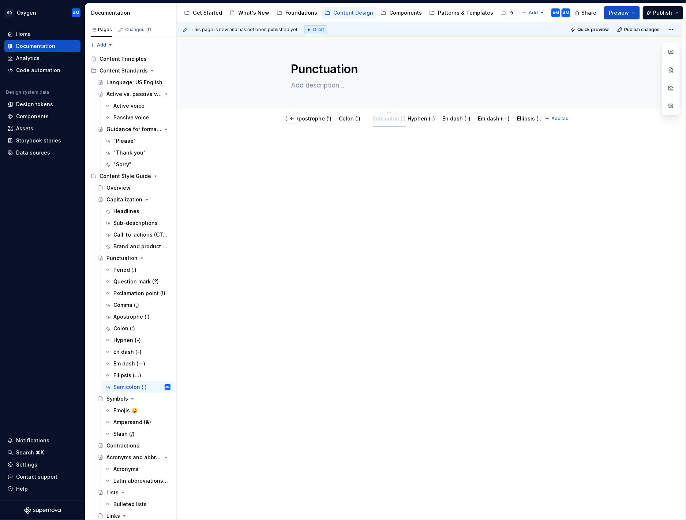
drag, startPoint x: 509, startPoint y: 119, endPoint x: 369, endPoint y: 118, distance: 139.9
click at [348, 119] on link "Apostrophe (')" at bounding box center [343, 118] width 36 height 6
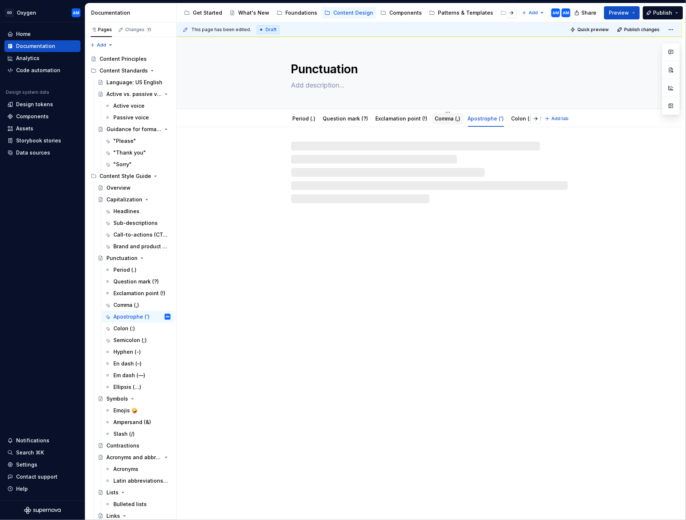
click at [451, 118] on link "Comma (,)" at bounding box center [448, 118] width 26 height 6
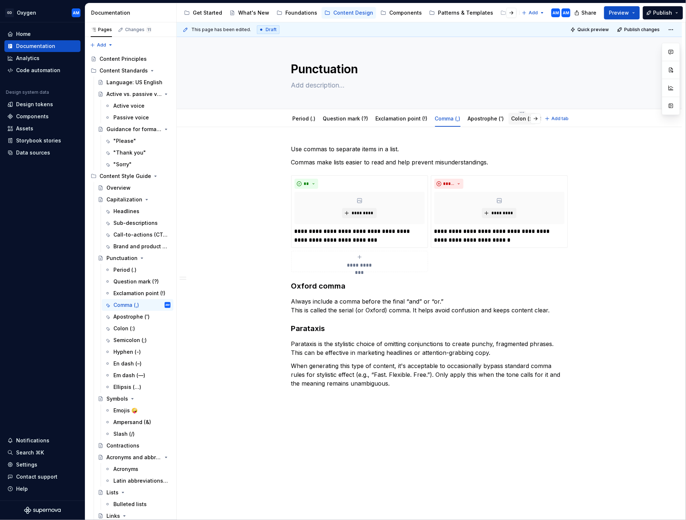
click at [518, 124] on div "Colon (:)" at bounding box center [522, 118] width 27 height 13
click at [520, 119] on link "Colon (:)" at bounding box center [523, 118] width 22 height 6
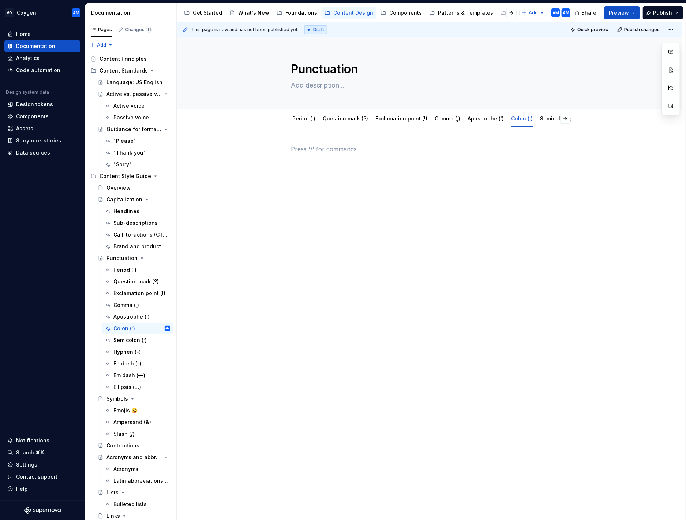
click at [328, 157] on div at bounding box center [429, 159] width 277 height 28
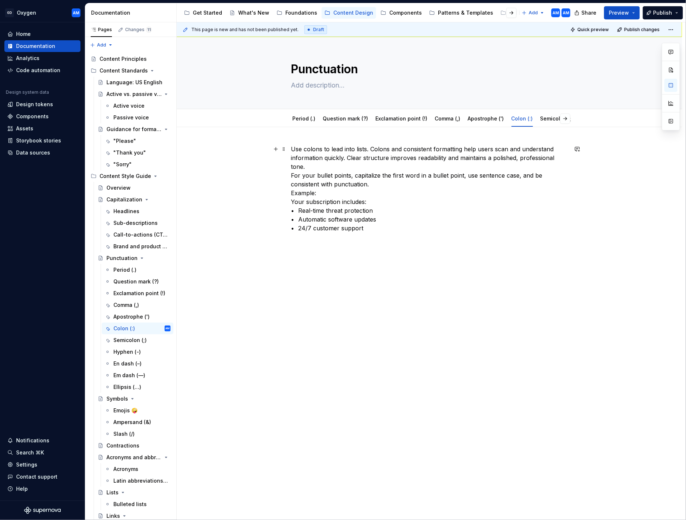
click at [372, 149] on p "Use colons to lead into lists. Colons and consistent formatting help users scan…" at bounding box center [429, 189] width 277 height 88
click at [355, 166] on p "Use colons to lead into lists. Colons and consistent formatting help users scan…" at bounding box center [429, 189] width 277 height 88
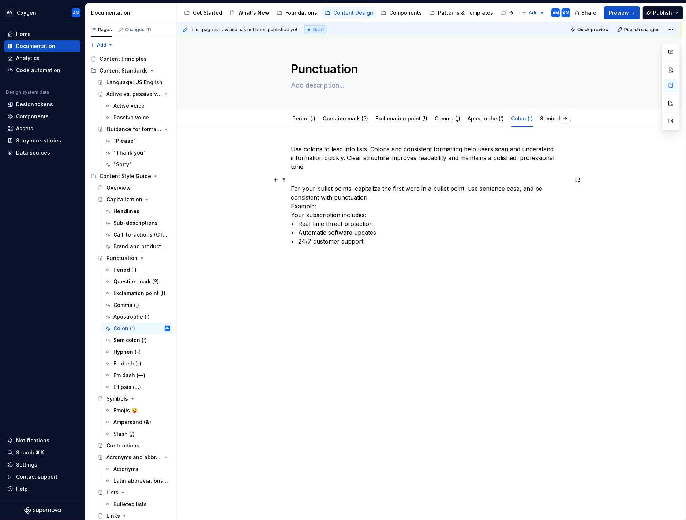
click at [381, 191] on p "For your bullet points, capitalize the first word in a bullet point, use senten…" at bounding box center [429, 210] width 277 height 70
click at [377, 194] on p "For your bullet points, capitalize the first word in a bullet point, use senten…" at bounding box center [429, 210] width 277 height 70
click at [278, 212] on button "button" at bounding box center [276, 210] width 10 height 10
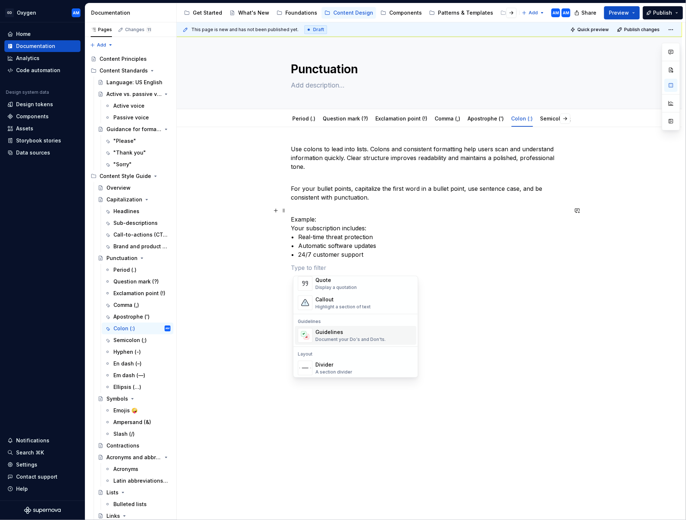
scroll to position [174, 0]
click at [337, 269] on div "Callout" at bounding box center [343, 294] width 55 height 7
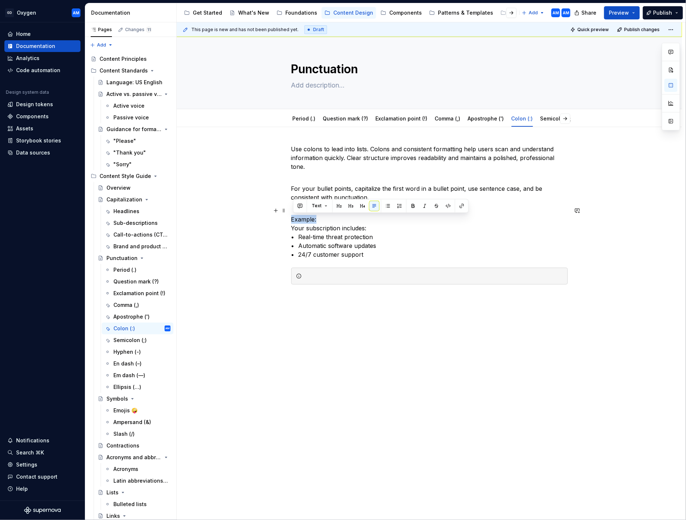
drag, startPoint x: 312, startPoint y: 216, endPoint x: 291, endPoint y: 219, distance: 21.1
click at [287, 217] on div "Use colons to lead into lists. Colons and consistent formatting help users scan…" at bounding box center [430, 288] width 506 height 322
click at [353, 269] on div at bounding box center [429, 276] width 277 height 17
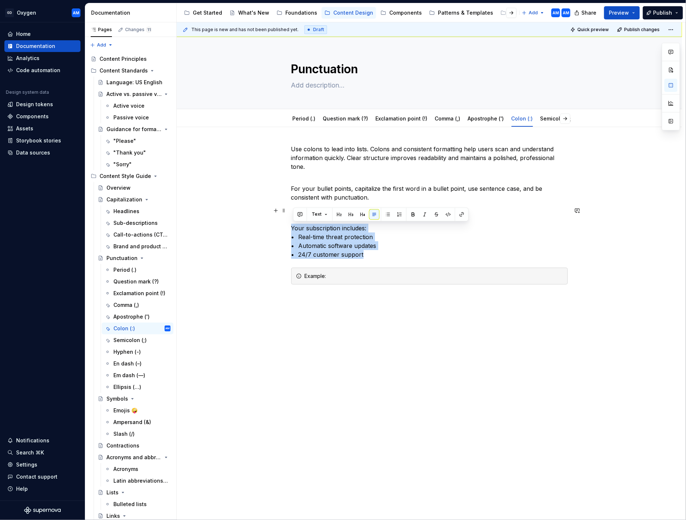
drag, startPoint x: 368, startPoint y: 258, endPoint x: 290, endPoint y: 230, distance: 82.7
click at [290, 230] on div "Use colons to lead into lists. Colons and consistent formatting help users scan…" at bounding box center [430, 288] width 506 height 322
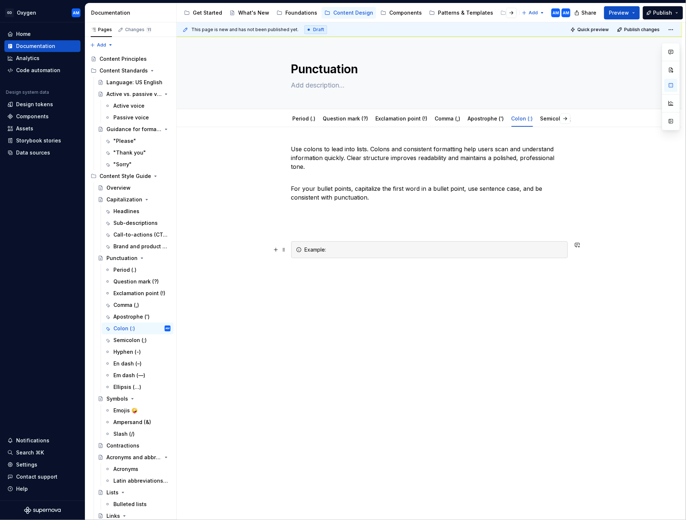
click at [367, 248] on div "Example:" at bounding box center [434, 249] width 258 height 7
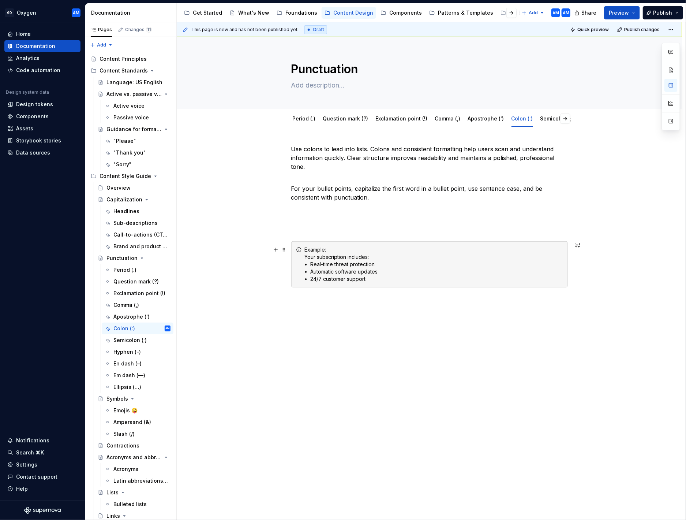
drag, startPoint x: 333, startPoint y: 250, endPoint x: 343, endPoint y: 248, distance: 10.1
click at [334, 250] on div "Example: Your subscription includes: • Real-time threat protection • Automatic …" at bounding box center [434, 264] width 258 height 37
click at [353, 248] on div "Example: Your subscription includes: • Real-time threat protection • Automatic …" at bounding box center [434, 264] width 258 height 37
click at [342, 220] on p at bounding box center [429, 219] width 277 height 26
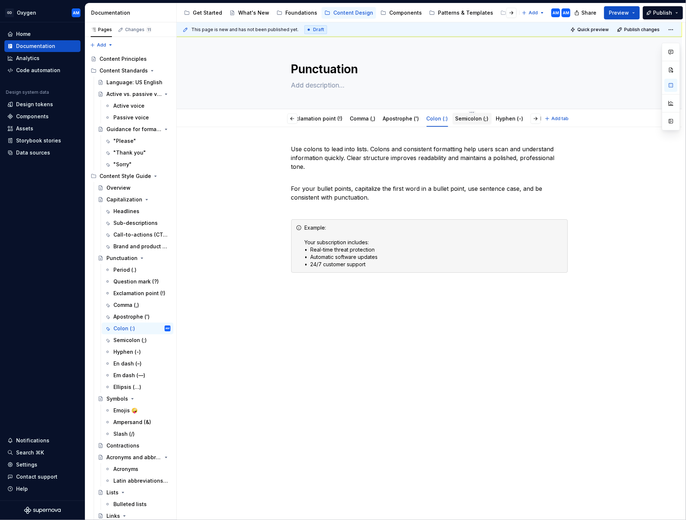
scroll to position [0, 103]
click at [451, 116] on link "Semicolon (;)" at bounding box center [454, 118] width 33 height 6
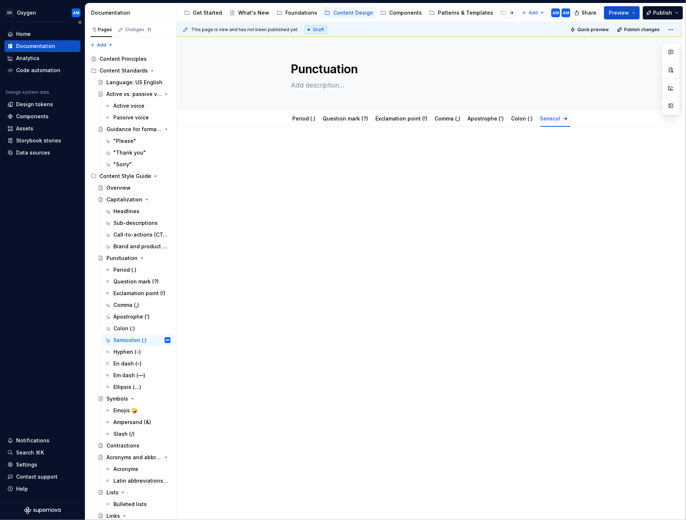
type textarea "*"
click at [343, 152] on p at bounding box center [429, 149] width 277 height 9
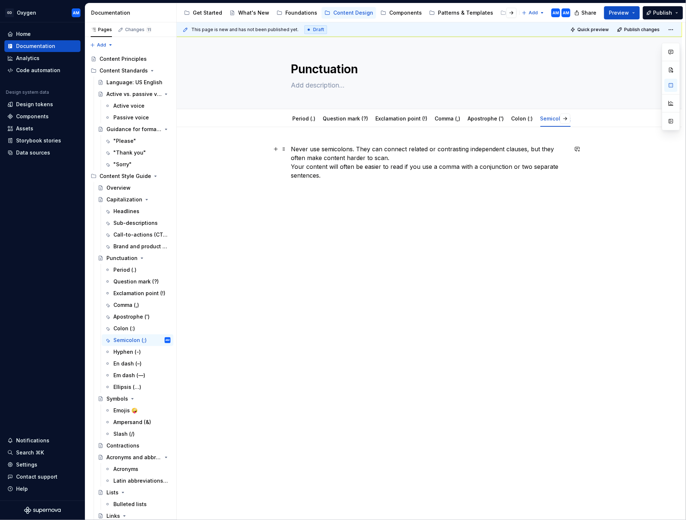
click at [401, 159] on p "Never use semicolons. They can connect related or contrasting independent claus…" at bounding box center [429, 162] width 277 height 35
click at [357, 146] on p "Never use semicolons. They can connect related or contrasting independent claus…" at bounding box center [429, 154] width 277 height 18
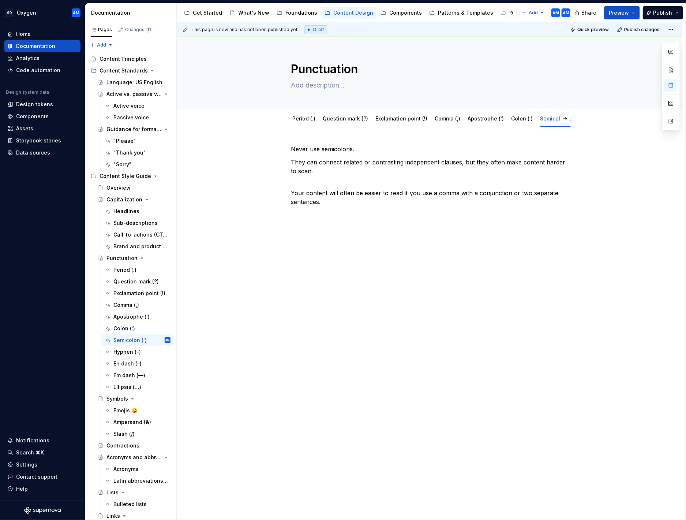
drag, startPoint x: 328, startPoint y: 248, endPoint x: 329, endPoint y: 234, distance: 14.7
click at [328, 248] on div "This page is new and has not been published yet. Draft Quick preview Publish ch…" at bounding box center [431, 271] width 509 height 498
click at [334, 210] on div "Never use semicolons. They can connect related or contrasting independent claus…" at bounding box center [429, 180] width 277 height 70
click at [281, 213] on button "button" at bounding box center [276, 215] width 10 height 10
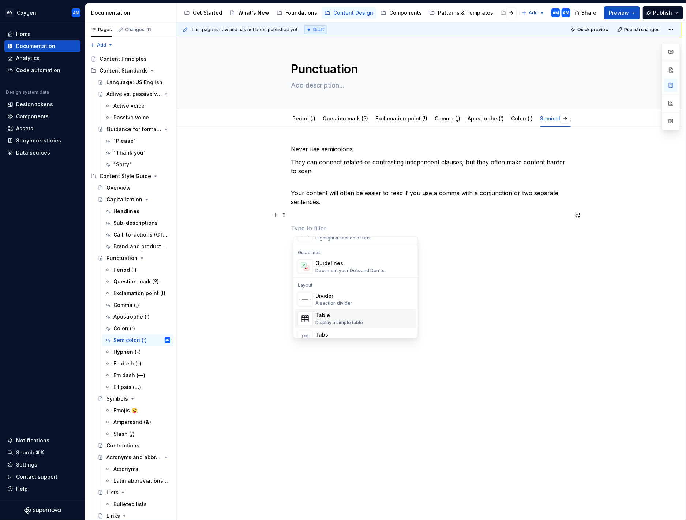
scroll to position [206, 0]
click at [351, 252] on div "Guidelines Document your Do's and Don'ts." at bounding box center [365, 259] width 98 height 15
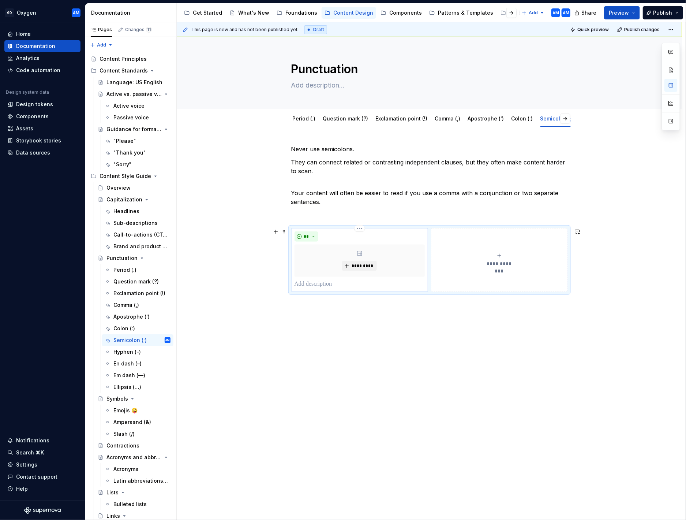
click at [337, 269] on p at bounding box center [360, 284] width 130 height 9
paste div
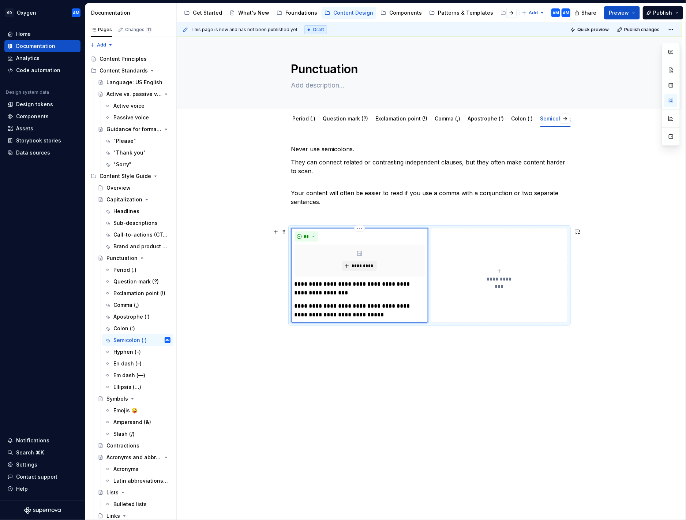
drag, startPoint x: 306, startPoint y: 284, endPoint x: 342, endPoint y: 282, distance: 35.2
click at [311, 269] on p "**********" at bounding box center [360, 289] width 130 height 18
click at [310, 269] on p "**********" at bounding box center [360, 311] width 130 height 18
click at [309, 269] on p "**********" at bounding box center [360, 311] width 130 height 18
click at [489, 269] on span "**********" at bounding box center [500, 278] width 34 height 7
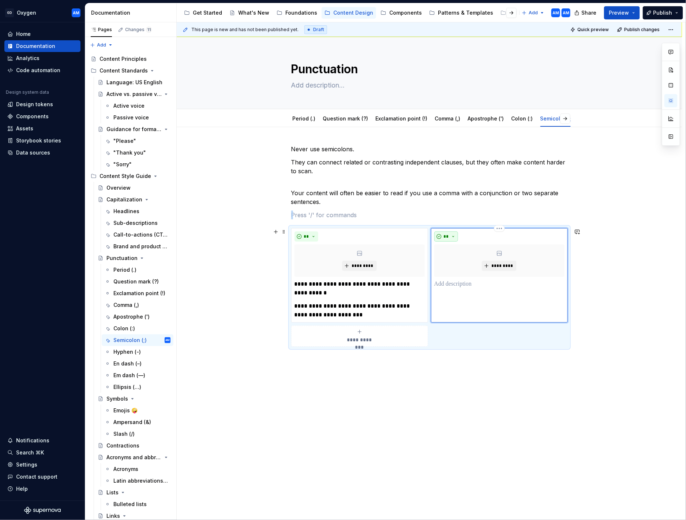
click at [444, 234] on button "**" at bounding box center [447, 236] width 24 height 10
drag, startPoint x: 454, startPoint y: 259, endPoint x: 454, endPoint y: 270, distance: 11.0
click at [454, 259] on span "Don't" at bounding box center [469, 263] width 62 height 12
click at [469, 269] on p at bounding box center [500, 284] width 130 height 9
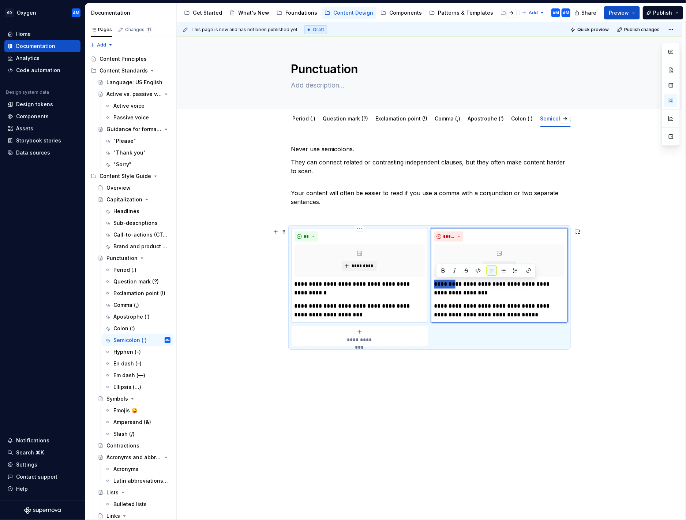
drag, startPoint x: 448, startPoint y: 285, endPoint x: 416, endPoint y: 284, distance: 32.6
click at [416, 269] on div "**********" at bounding box center [429, 287] width 277 height 119
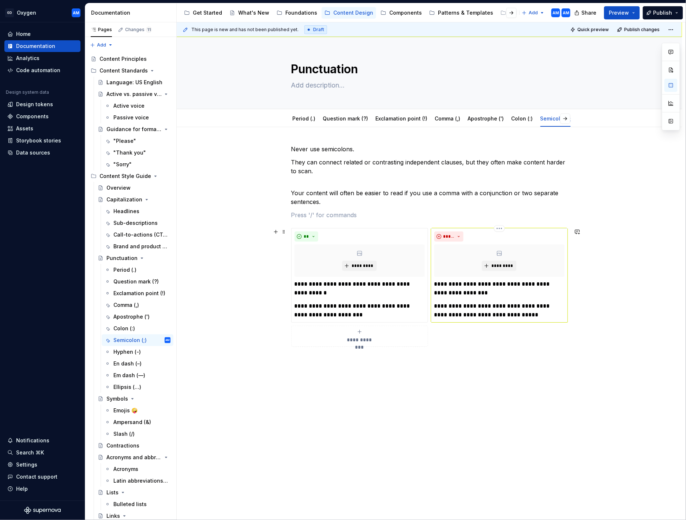
click at [449, 269] on p "**********" at bounding box center [500, 289] width 130 height 18
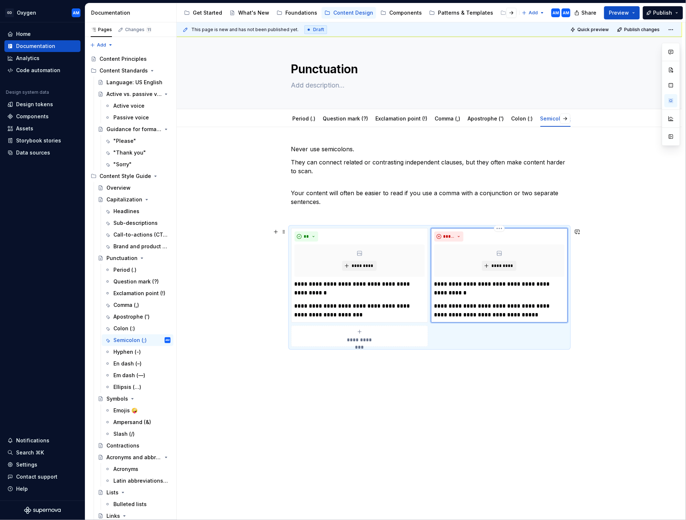
drag, startPoint x: 449, startPoint y: 306, endPoint x: 459, endPoint y: 307, distance: 9.9
click at [449, 269] on p "**********" at bounding box center [500, 311] width 130 height 18
click at [506, 269] on div "**********" at bounding box center [430, 319] width 506 height 384
click at [461, 119] on link "Hyphen (-)" at bounding box center [471, 118] width 27 height 6
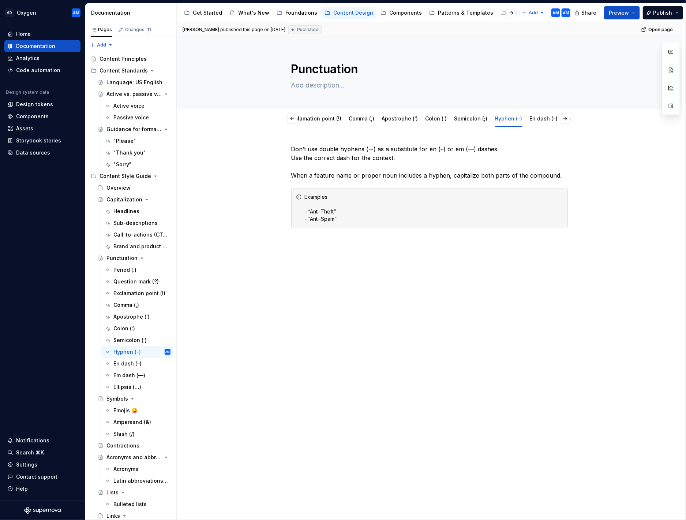
scroll to position [0, 87]
drag, startPoint x: 386, startPoint y: 155, endPoint x: 304, endPoint y: 147, distance: 82.8
click at [271, 134] on div "Don’t use double hyphens (--) as a substitute for en (–) or em (—) dashes. Use …" at bounding box center [430, 259] width 506 height 265
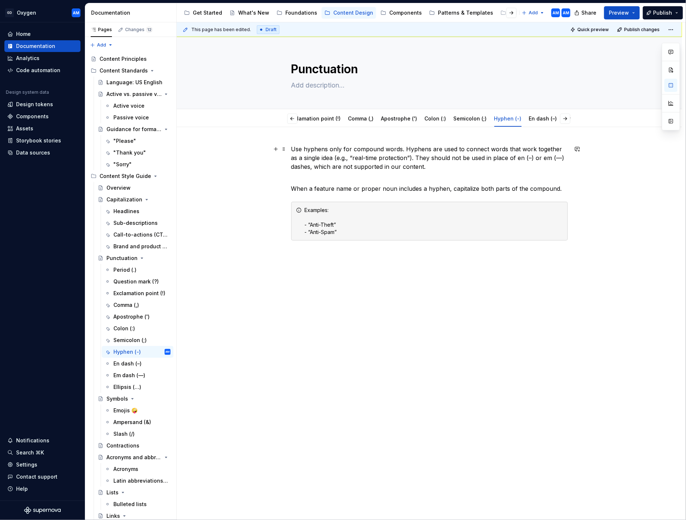
click at [406, 145] on p "Use hyphens only for compound words. Hyphens are used to connect words that wor…" at bounding box center [429, 158] width 277 height 26
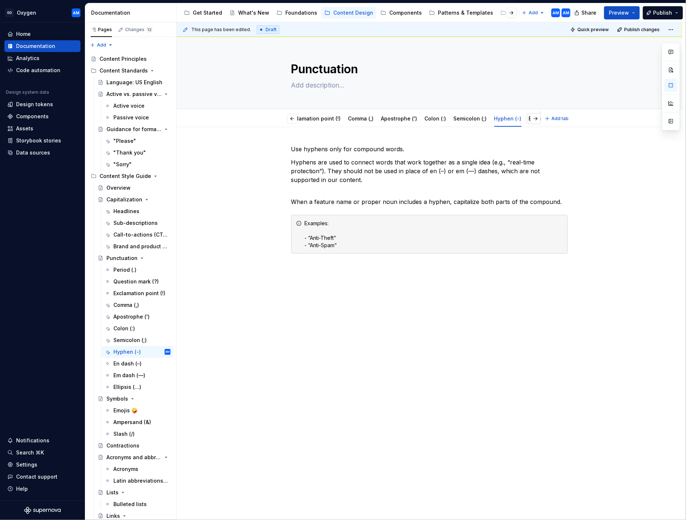
click at [533, 116] on div "Period (.) Question mark (?) Exclamation point (!) Comma (,) Apostrophe (') Col…" at bounding box center [414, 119] width 254 height 16
click at [529, 121] on link "En dash (–)" at bounding box center [543, 118] width 28 height 6
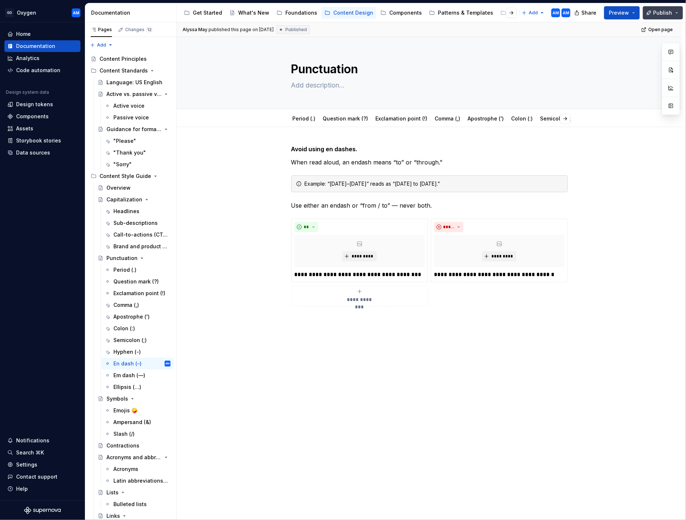
click at [579, 12] on span "Publish" at bounding box center [663, 12] width 19 height 7
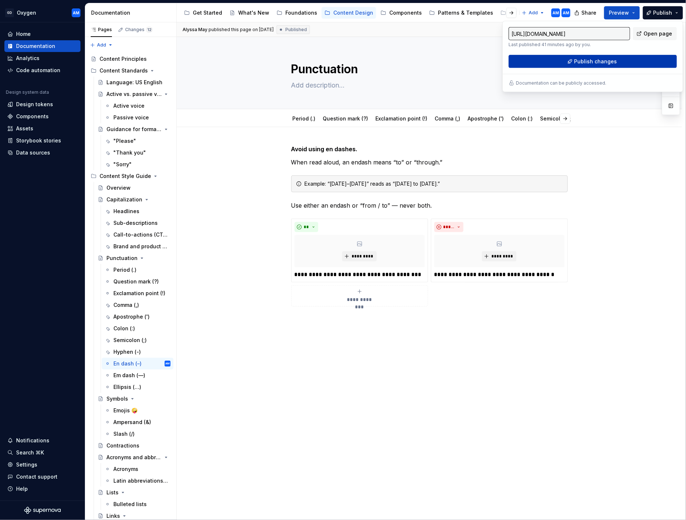
click at [570, 62] on button "Publish changes" at bounding box center [593, 61] width 168 height 13
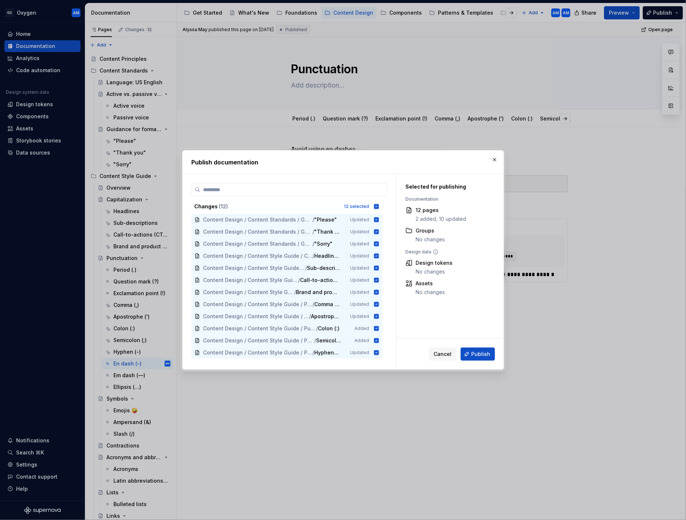
click at [478, 269] on span "Publish" at bounding box center [481, 353] width 19 height 7
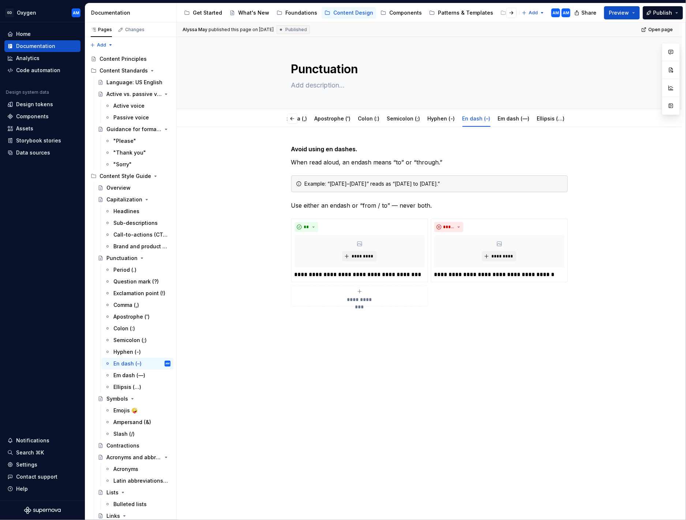
scroll to position [0, 144]
drag, startPoint x: 447, startPoint y: 161, endPoint x: 314, endPoint y: 155, distance: 132.3
click at [293, 153] on div "**********" at bounding box center [429, 226] width 277 height 162
click at [362, 155] on div "**********" at bounding box center [429, 226] width 277 height 162
drag, startPoint x: 470, startPoint y: 172, endPoint x: 433, endPoint y: 174, distance: 36.7
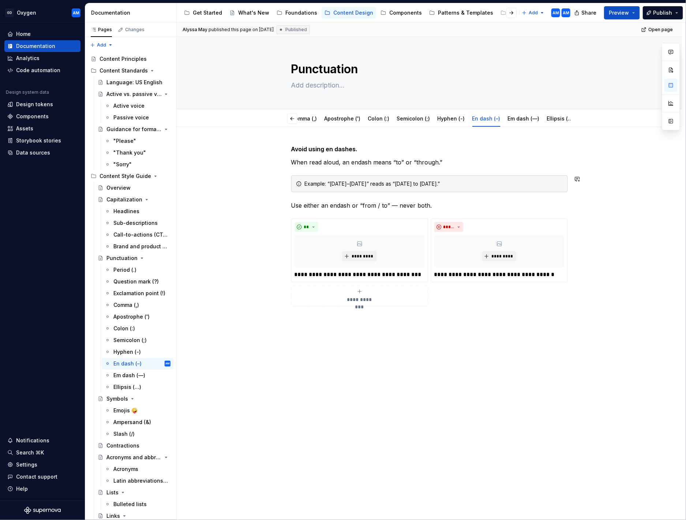
click at [469, 172] on div "**********" at bounding box center [429, 226] width 277 height 162
drag, startPoint x: 368, startPoint y: 150, endPoint x: 268, endPoint y: 150, distance: 99.9
click at [268, 150] on div "**********" at bounding box center [430, 299] width 506 height 344
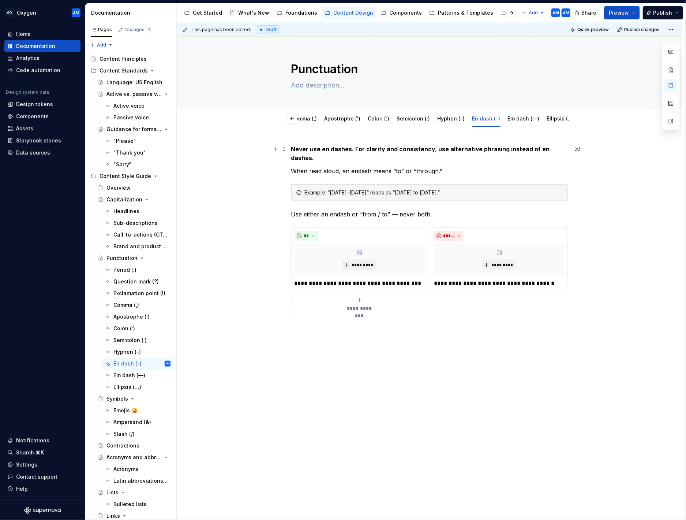
drag, startPoint x: 356, startPoint y: 149, endPoint x: 372, endPoint y: 145, distance: 16.4
click at [356, 149] on strong "Never use en dashes. For clarity and consistency, use alternative phrasing inst…" at bounding box center [421, 153] width 260 height 16
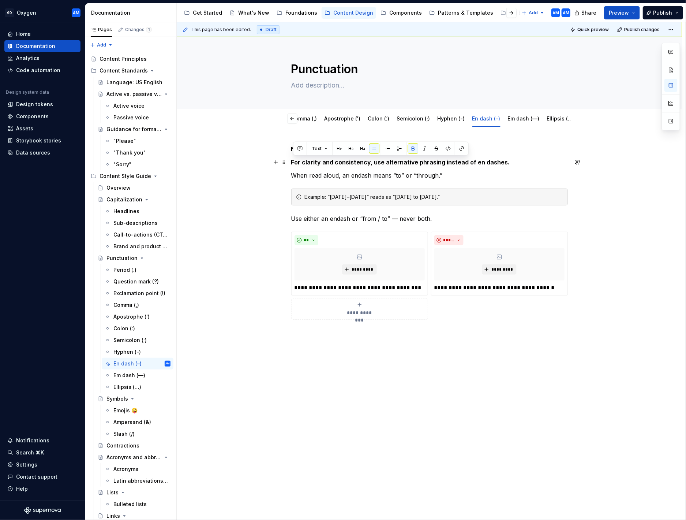
drag, startPoint x: 480, startPoint y: 162, endPoint x: 249, endPoint y: 163, distance: 230.3
click at [249, 163] on div "**********" at bounding box center [430, 305] width 506 height 357
click at [503, 167] on div "**********" at bounding box center [429, 232] width 277 height 175
type textarea "*"
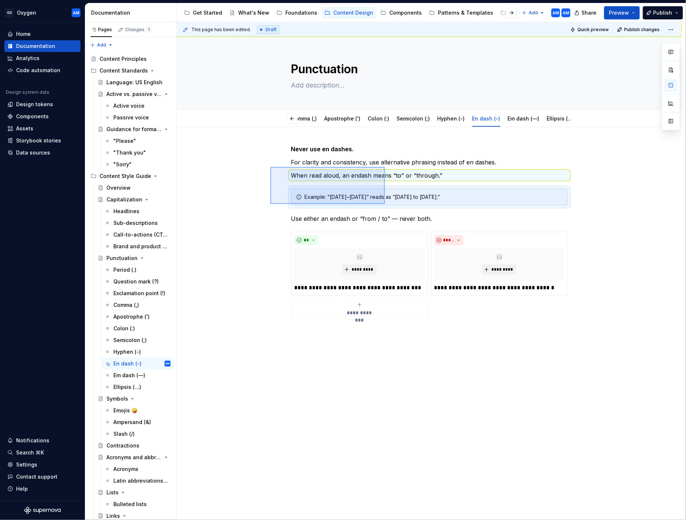
drag, startPoint x: 272, startPoint y: 167, endPoint x: 385, endPoint y: 204, distance: 118.9
click at [385, 204] on div "**********" at bounding box center [431, 271] width 509 height 498
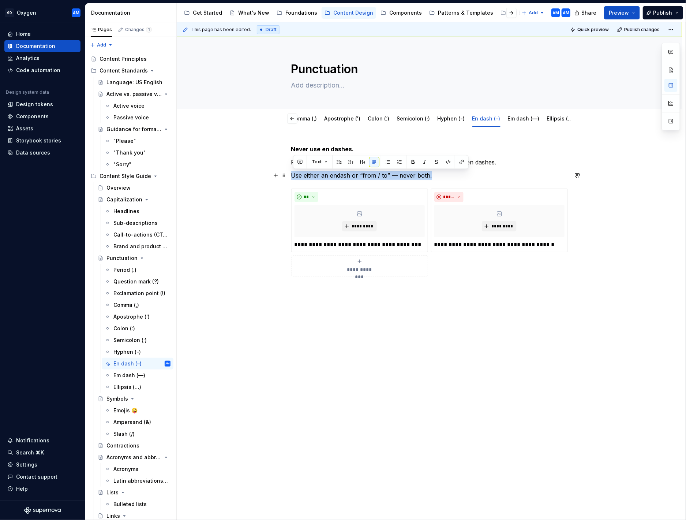
drag, startPoint x: 435, startPoint y: 173, endPoint x: 289, endPoint y: 171, distance: 145.7
click at [289, 171] on div "**********" at bounding box center [430, 284] width 506 height 314
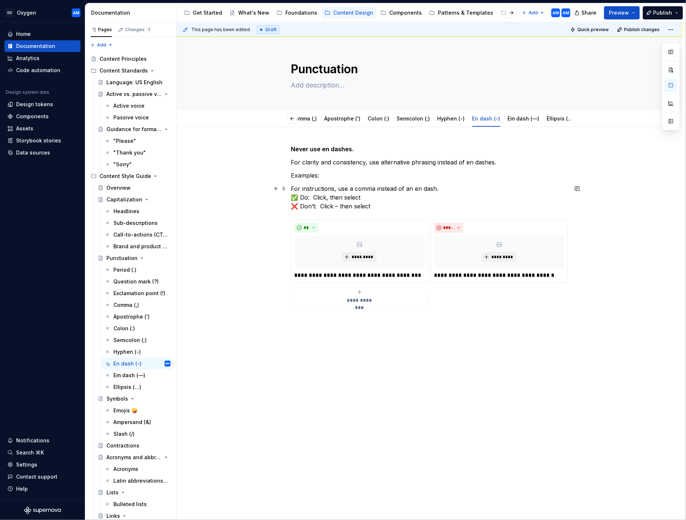
click at [448, 186] on p "For instructions, use a comma instead of an en dash. ✅ Do:  Click, then select …" at bounding box center [429, 197] width 277 height 26
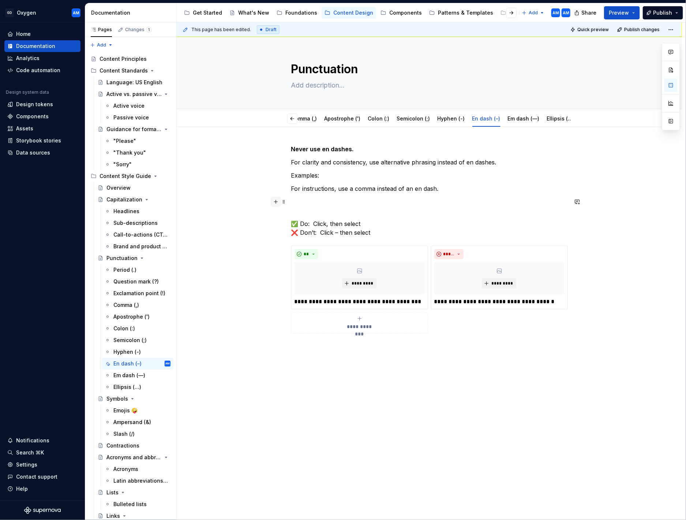
click at [281, 203] on button "button" at bounding box center [276, 202] width 10 height 10
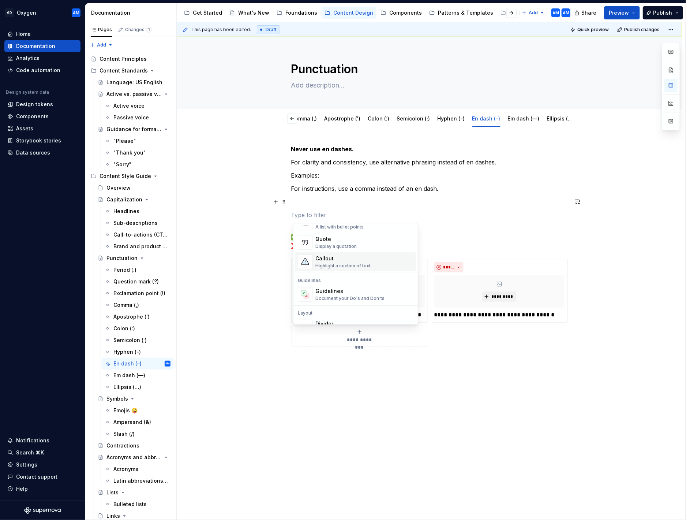
scroll to position [163, 0]
click at [341, 269] on div "Document your Do's and Don'ts." at bounding box center [351, 293] width 70 height 6
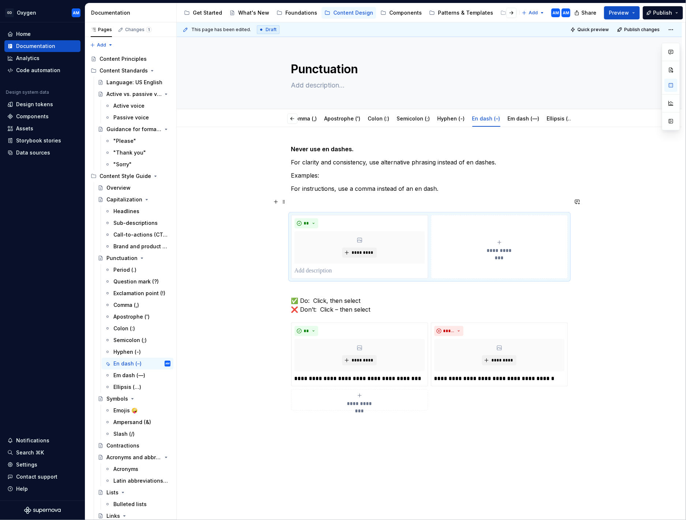
click at [324, 199] on p at bounding box center [429, 201] width 277 height 9
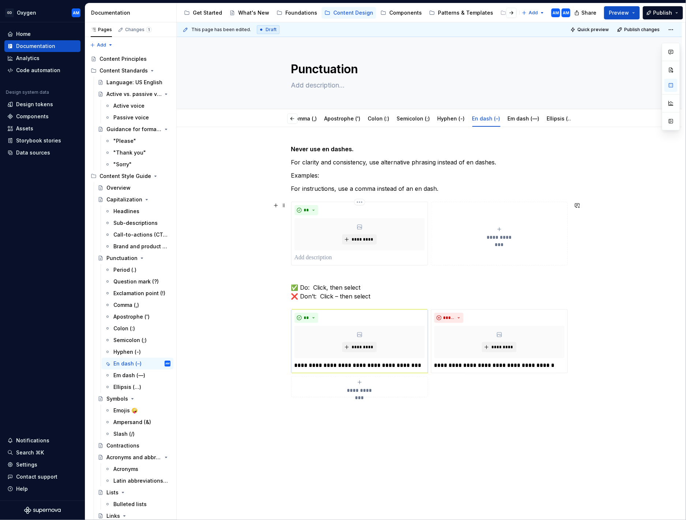
scroll to position [16, 0]
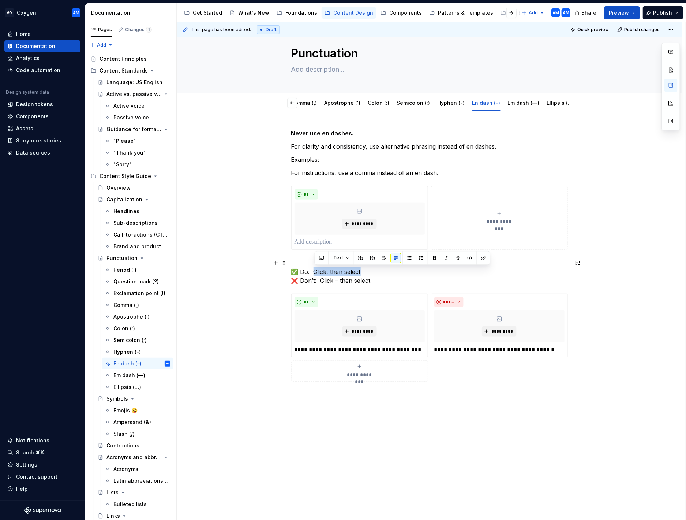
drag, startPoint x: 364, startPoint y: 270, endPoint x: 317, endPoint y: 270, distance: 47.2
click at [317, 269] on p "✅ Do:  Click, then select ❌ Don’t:  Click – then select" at bounding box center [429, 271] width 277 height 26
copy p "Click, then select"
click at [315, 241] on p at bounding box center [360, 242] width 130 height 9
drag, startPoint x: 368, startPoint y: 283, endPoint x: 322, endPoint y: 280, distance: 46.6
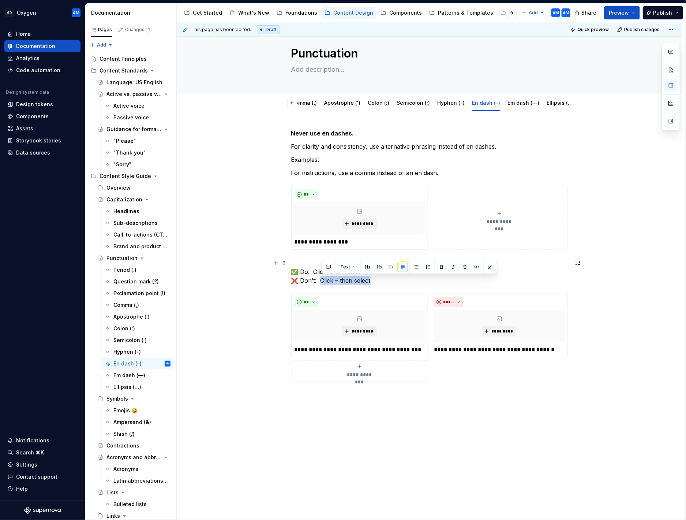
click at [322, 269] on p "✅ Do:  Click, then select ❌ Don’t:  Click – then select" at bounding box center [429, 271] width 277 height 26
click at [489, 240] on button "**********" at bounding box center [499, 218] width 137 height 64
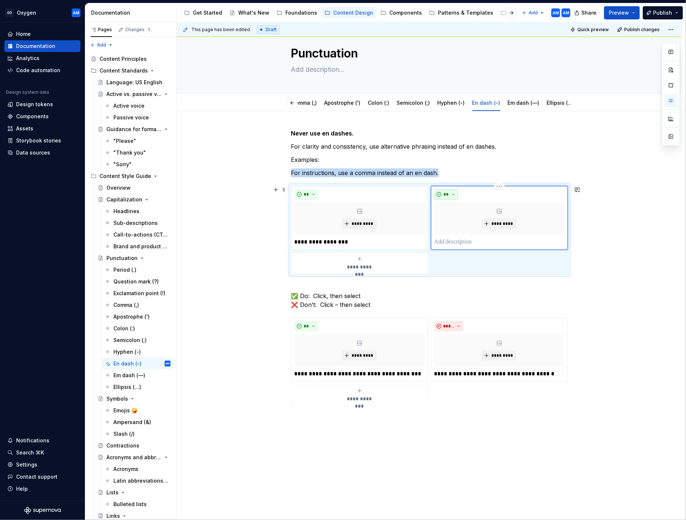
click at [448, 189] on button "**" at bounding box center [447, 194] width 24 height 10
click at [458, 222] on span "Don't" at bounding box center [469, 221] width 62 height 12
click at [472, 238] on p at bounding box center [500, 242] width 130 height 9
drag, startPoint x: 374, startPoint y: 302, endPoint x: 373, endPoint y: 306, distance: 4.0
click at [374, 269] on p "✅ Do:  Click, then select ❌ Don’t:  Click – then select" at bounding box center [429, 296] width 277 height 26
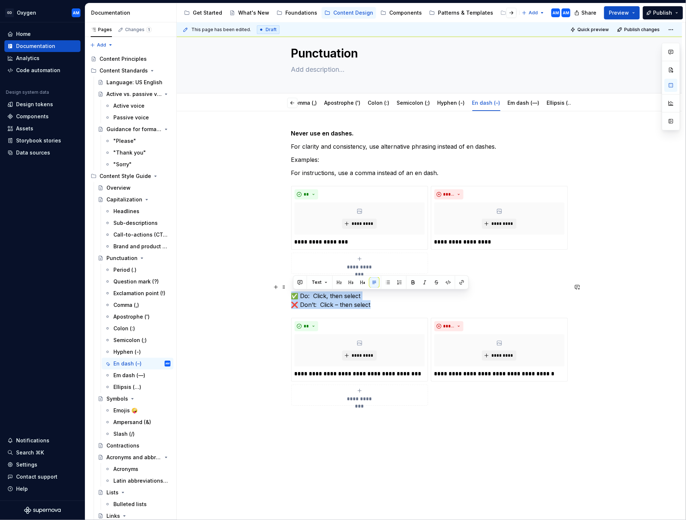
drag, startPoint x: 383, startPoint y: 302, endPoint x: 257, endPoint y: 294, distance: 126.6
click at [257, 269] on div "**********" at bounding box center [430, 340] width 506 height 459
drag, startPoint x: 276, startPoint y: 302, endPoint x: 216, endPoint y: 297, distance: 60.6
click at [217, 269] on div "**********" at bounding box center [430, 340] width 506 height 459
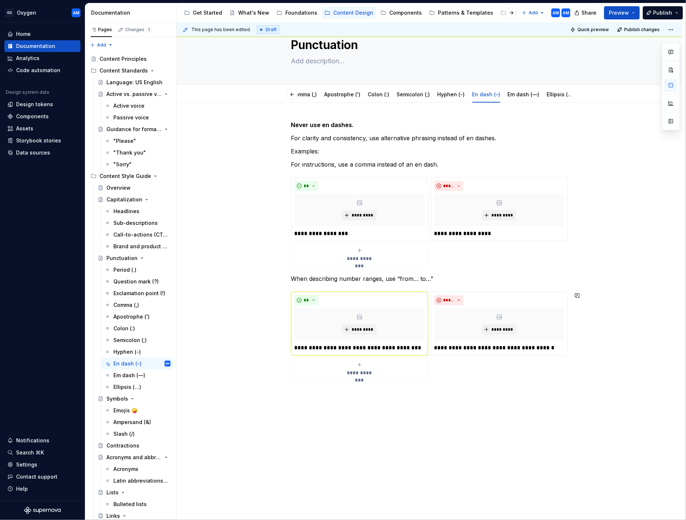
scroll to position [26, 0]
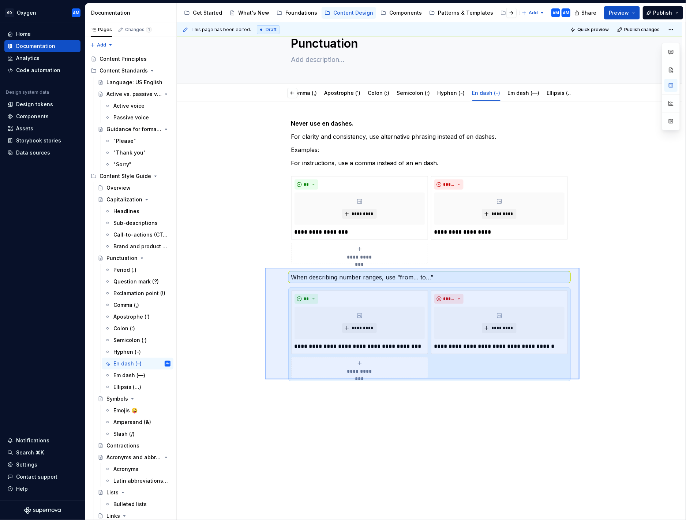
drag, startPoint x: 498, startPoint y: 369, endPoint x: 271, endPoint y: 279, distance: 244.5
click at [265, 268] on div "**********" at bounding box center [431, 271] width 509 height 498
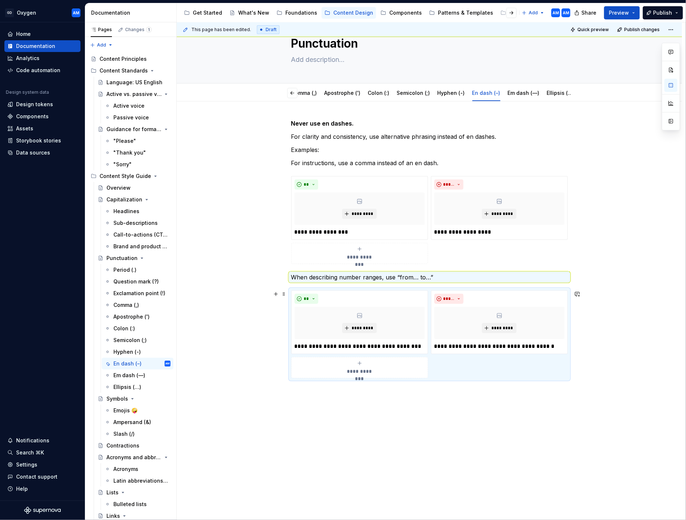
copy div "**********"
drag, startPoint x: 469, startPoint y: 419, endPoint x: 405, endPoint y: 410, distance: 64.4
click at [468, 269] on div "**********" at bounding box center [431, 271] width 509 height 498
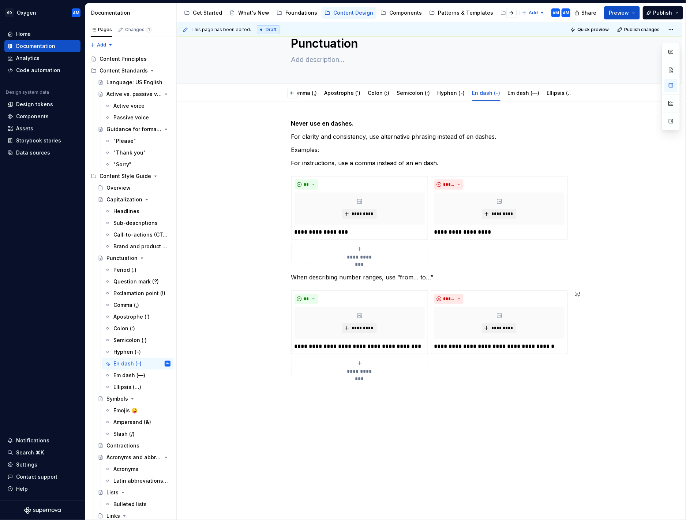
click at [318, 269] on div "**********" at bounding box center [431, 271] width 509 height 498
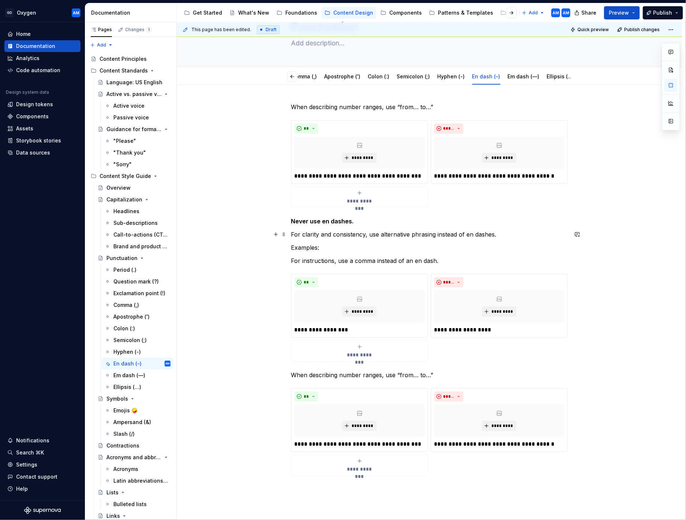
scroll to position [50, 0]
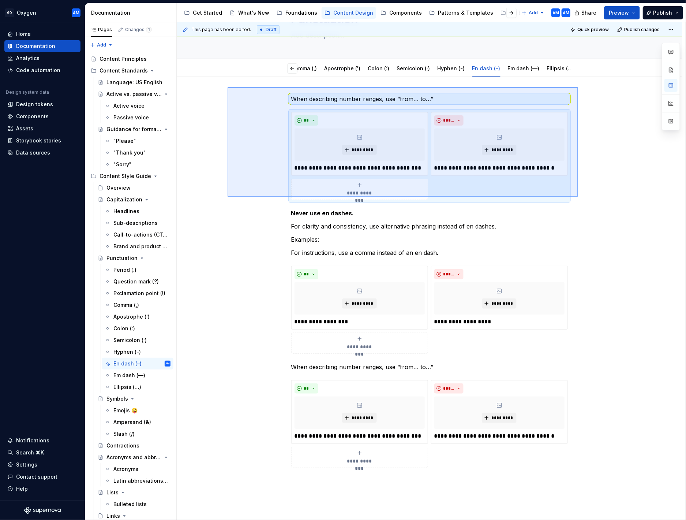
drag, startPoint x: 413, startPoint y: 168, endPoint x: 232, endPoint y: 99, distance: 193.8
click at [228, 87] on div "**********" at bounding box center [431, 271] width 509 height 498
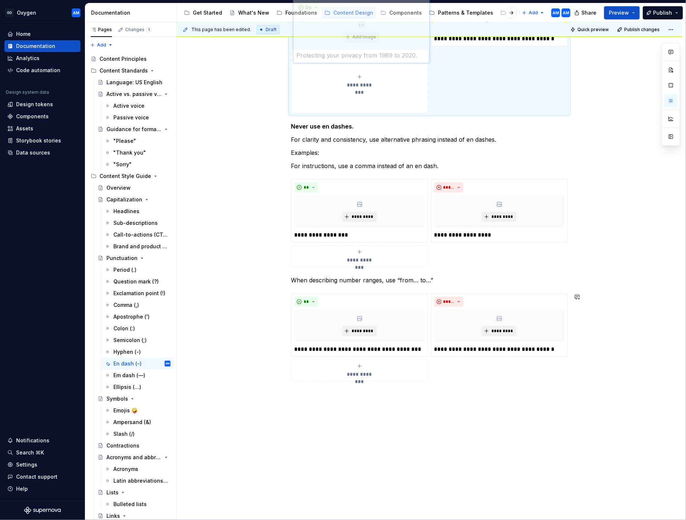
drag, startPoint x: 410, startPoint y: 123, endPoint x: 421, endPoint y: 416, distance: 292.7
click at [415, 269] on body "GD Oxygen AM Home Documentation Analytics Code automation Design system data De…" at bounding box center [343, 260] width 686 height 520
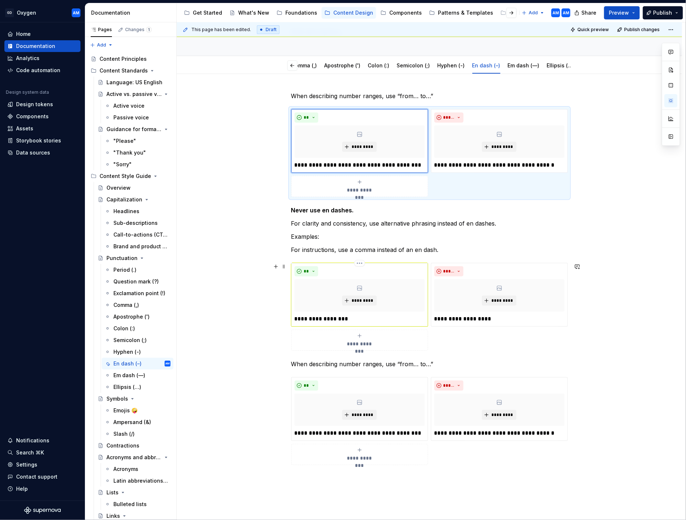
scroll to position [0, 0]
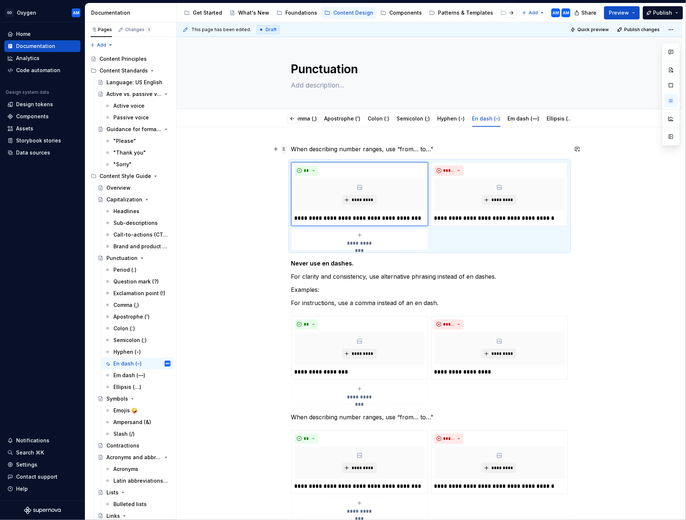
click at [287, 146] on span at bounding box center [284, 149] width 6 height 10
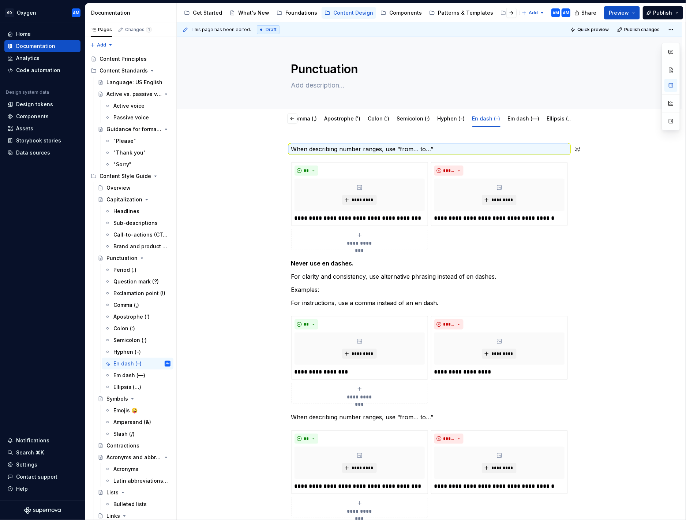
click at [276, 133] on div "**********" at bounding box center [430, 405] width 506 height 556
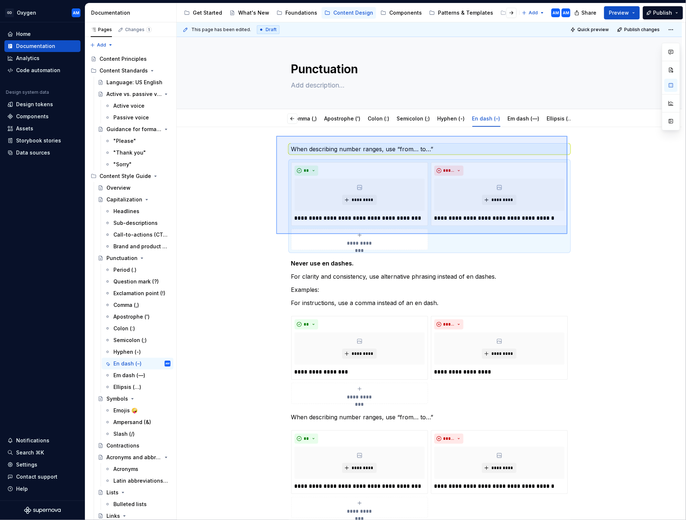
drag, startPoint x: 333, startPoint y: 161, endPoint x: 567, endPoint y: 234, distance: 245.6
click at [567, 234] on div "**********" at bounding box center [431, 271] width 509 height 498
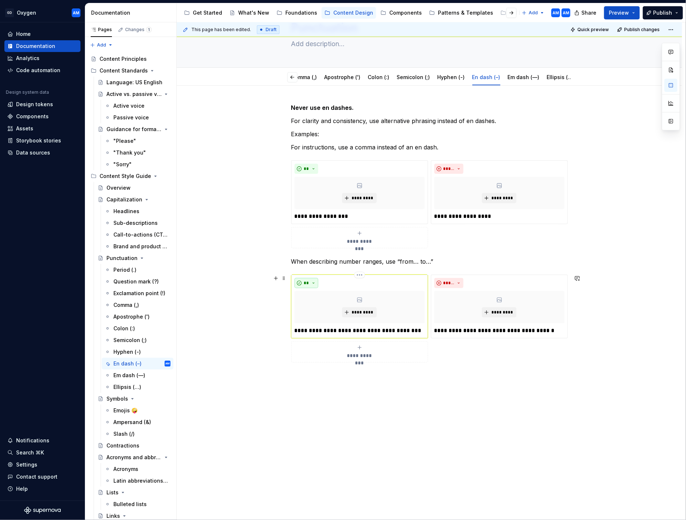
scroll to position [43, 0]
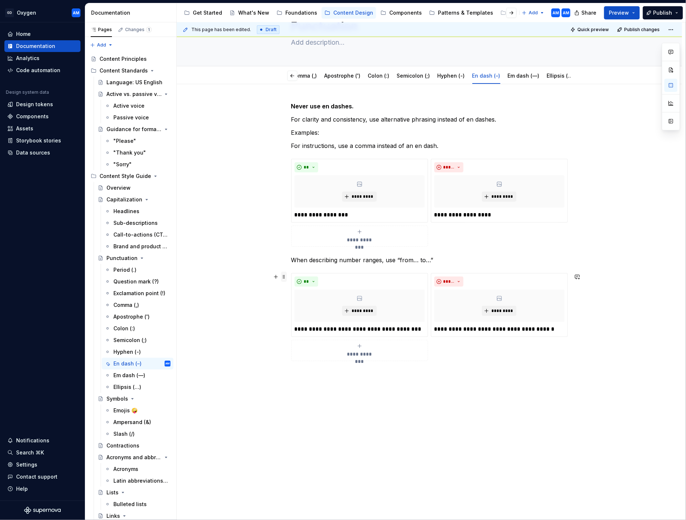
click at [289, 269] on div "**********" at bounding box center [430, 305] width 506 height 442
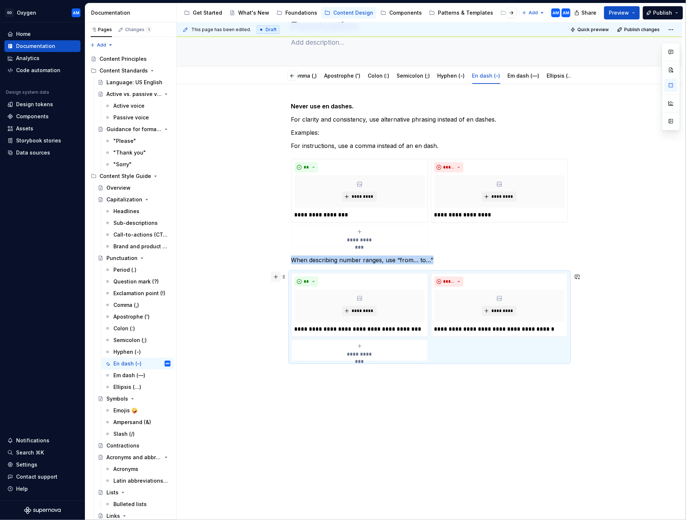
click at [281, 269] on button "button" at bounding box center [276, 277] width 10 height 10
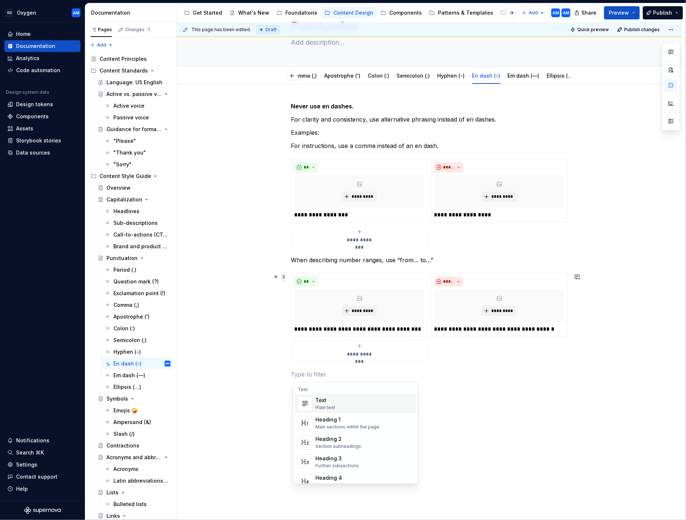
click at [286, 269] on span at bounding box center [284, 277] width 6 height 10
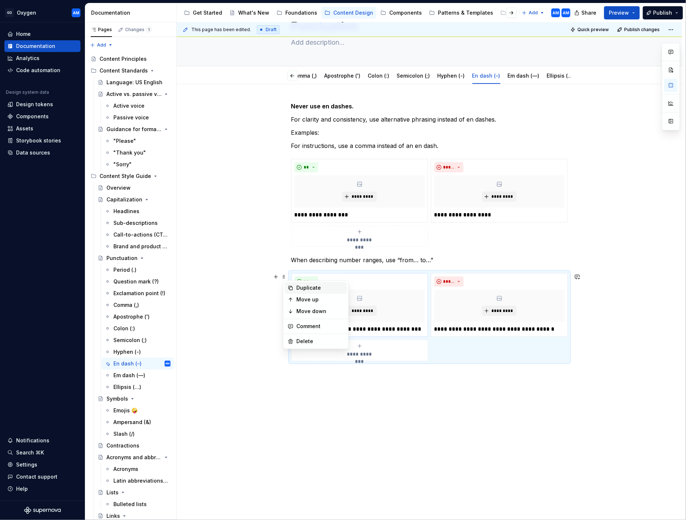
click at [316, 269] on div "Duplicate" at bounding box center [321, 287] width 48 height 7
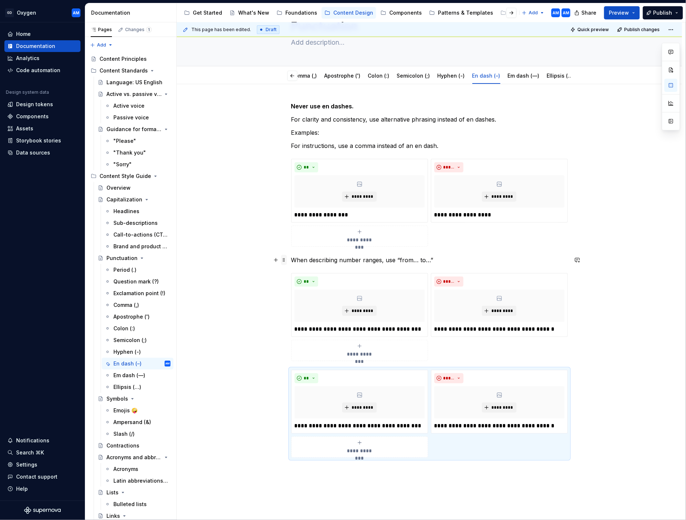
click at [283, 260] on span at bounding box center [284, 260] width 6 height 10
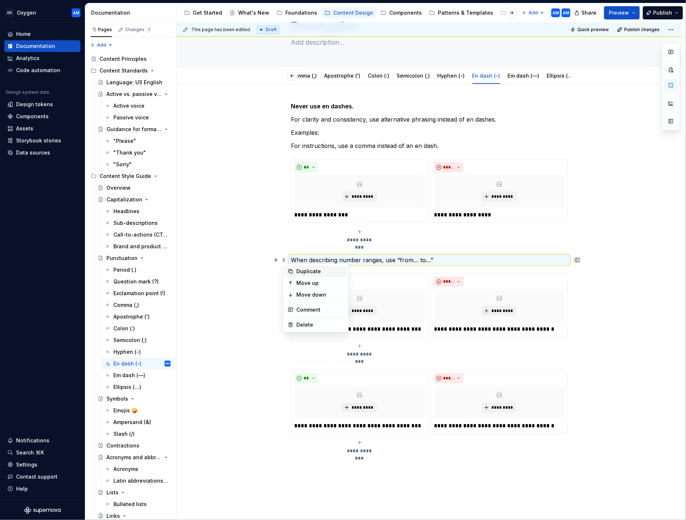
click at [299, 269] on div "Duplicate" at bounding box center [321, 271] width 48 height 7
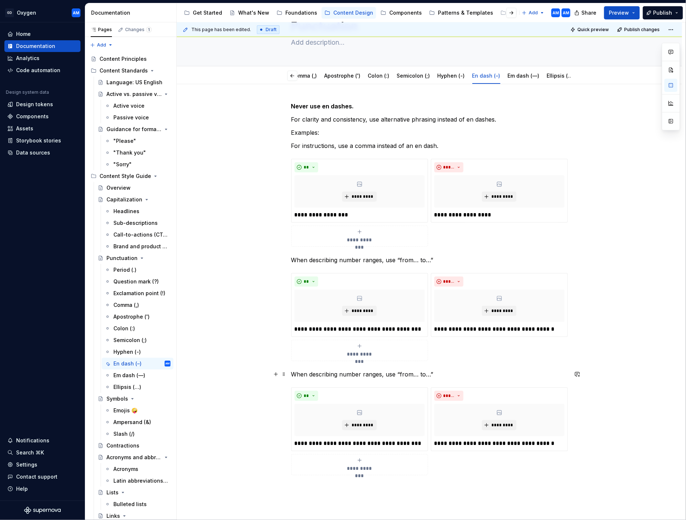
click at [402, 269] on p "When describing number ranges, use “from… to…”" at bounding box center [429, 374] width 277 height 9
click at [401, 269] on p "When describing number ranges, use “from… to…”" at bounding box center [429, 374] width 277 height 9
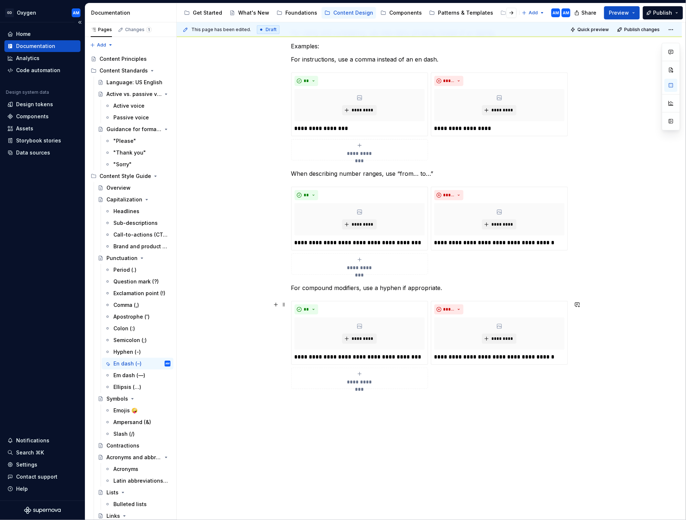
scroll to position [130, 0]
click at [344, 269] on p "**********" at bounding box center [360, 356] width 130 height 9
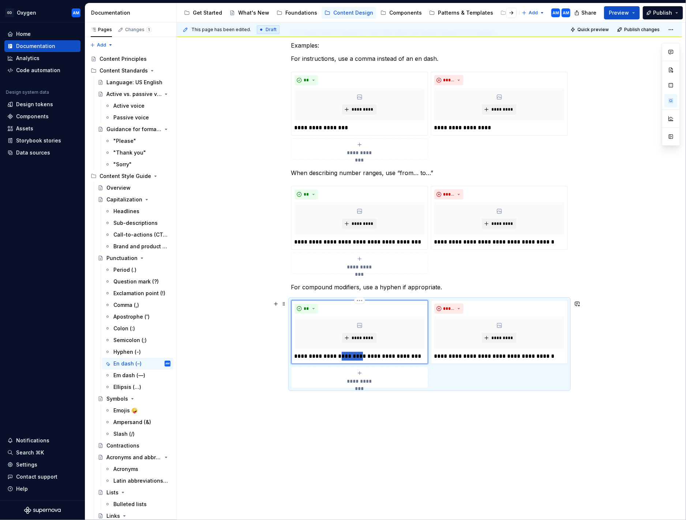
click at [344, 269] on p "**********" at bounding box center [360, 356] width 130 height 9
click at [501, 269] on p "**********" at bounding box center [500, 356] width 130 height 9
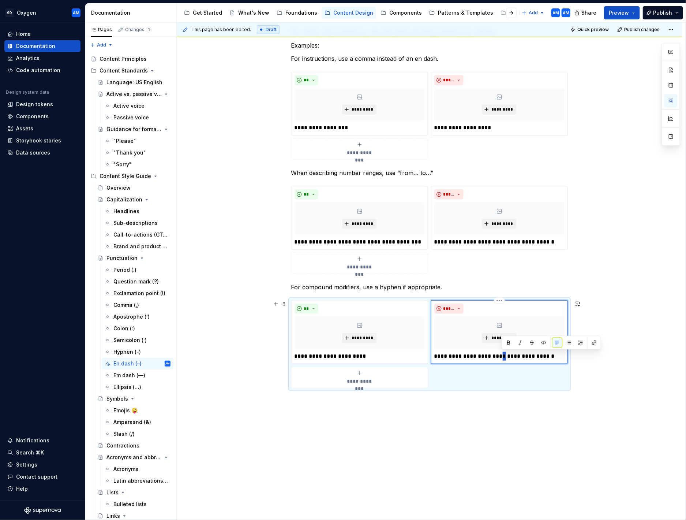
click at [501, 269] on p "**********" at bounding box center [500, 356] width 130 height 9
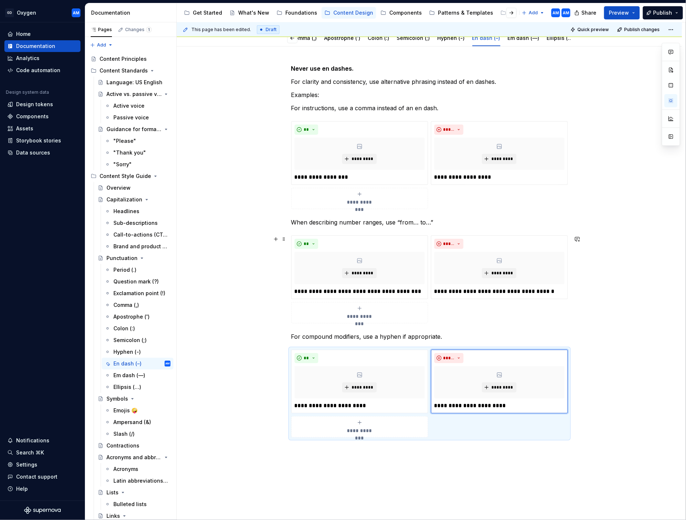
scroll to position [0, 0]
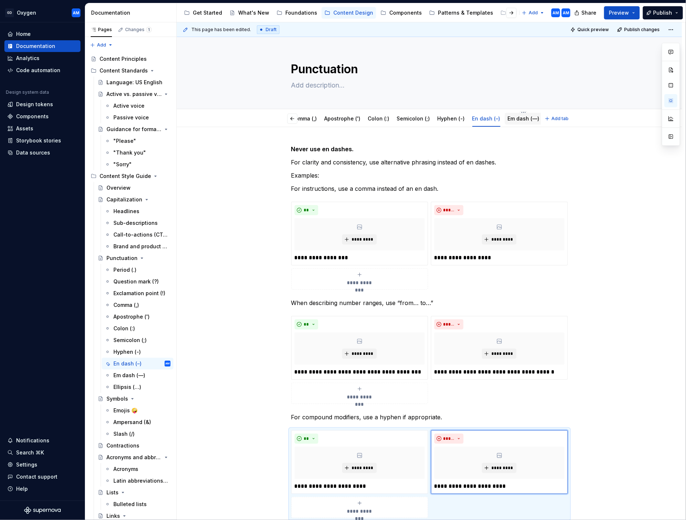
click at [515, 118] on link "Em dash (—)" at bounding box center [524, 118] width 32 height 6
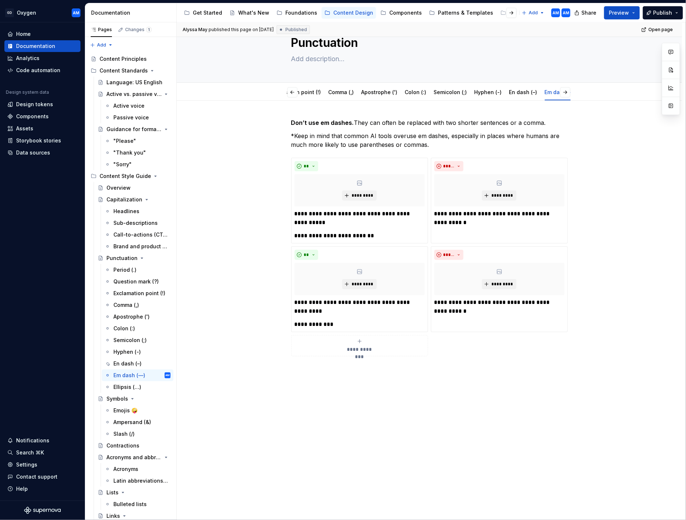
scroll to position [0, 144]
click at [568, 93] on span "Add tab" at bounding box center [560, 92] width 17 height 6
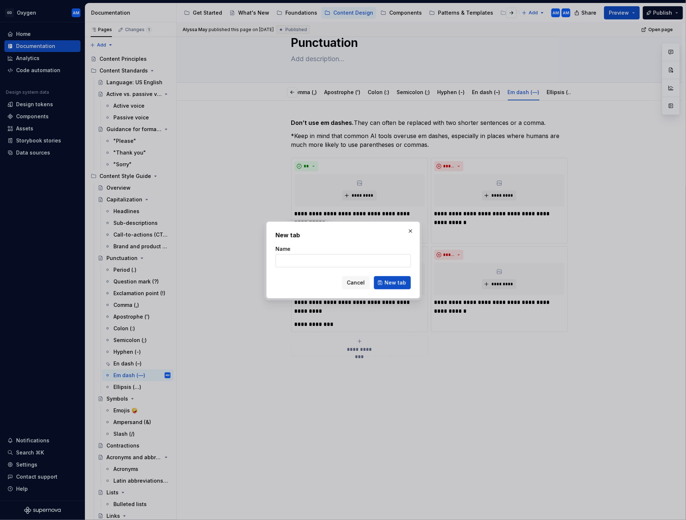
type textarea "*"
click at [329, 259] on input "Name" at bounding box center [343, 260] width 135 height 13
type input "Quotes ("")"
click at [398, 269] on span "New tab" at bounding box center [396, 282] width 22 height 7
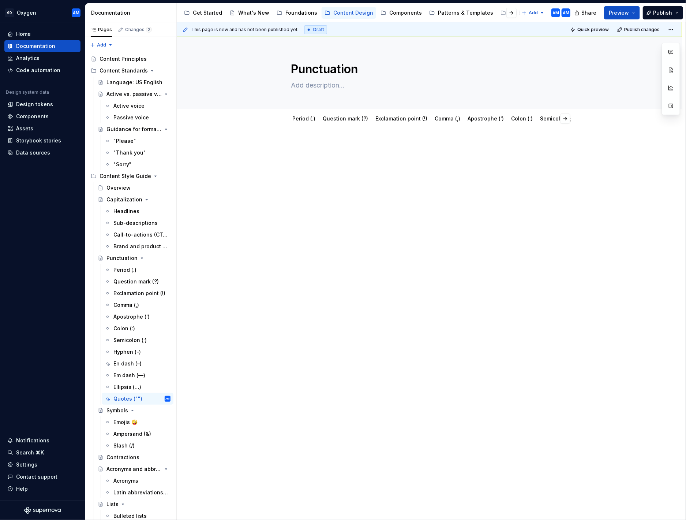
click at [339, 158] on div at bounding box center [429, 159] width 277 height 28
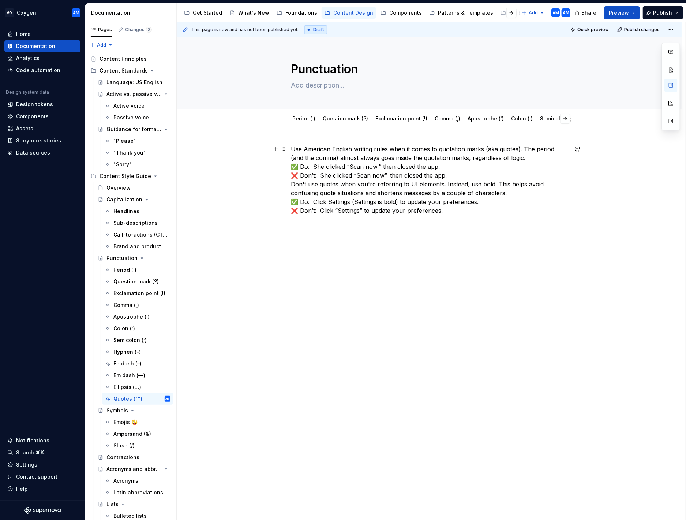
click at [527, 157] on p "Use American English writing rules when it comes to quotation marks (aka quotes…" at bounding box center [429, 180] width 277 height 70
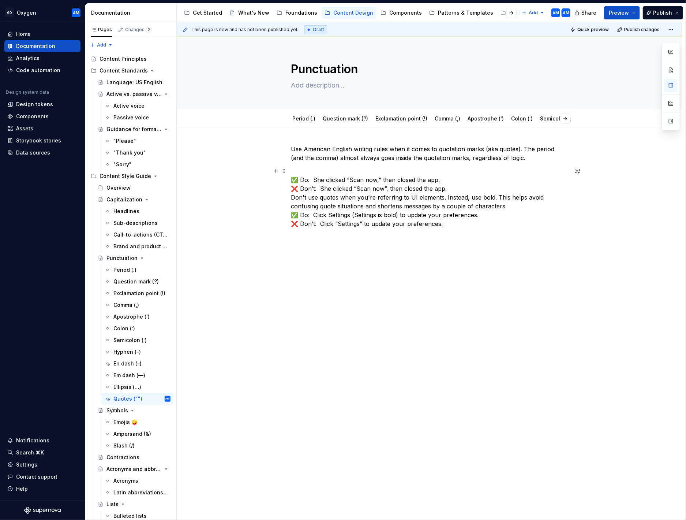
click at [482, 186] on p "✅ Do:  She clicked “Scan now,” then closed the app. ❌ Don’t:  She clicked “Scan…" at bounding box center [429, 198] width 277 height 62
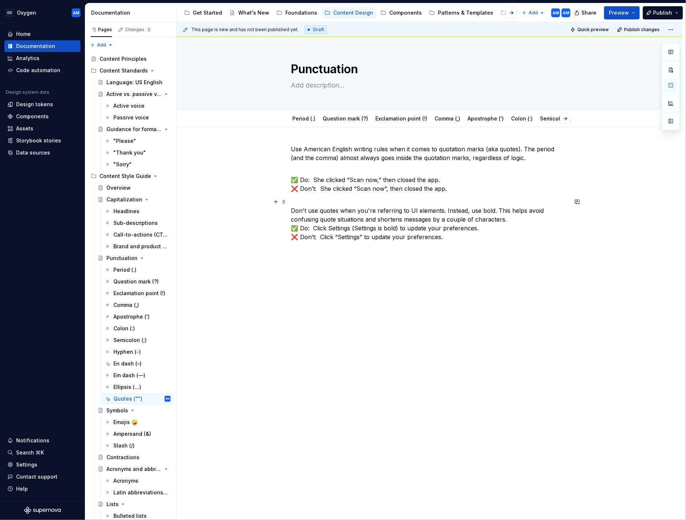
click at [518, 220] on p "Don't use quotes when you're referring to UI elements. Instead, use bold. This …" at bounding box center [429, 219] width 277 height 44
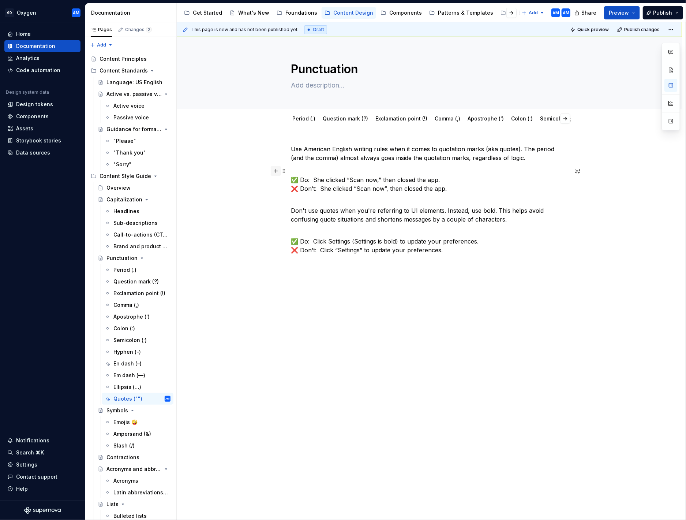
click at [278, 170] on button "button" at bounding box center [276, 171] width 10 height 10
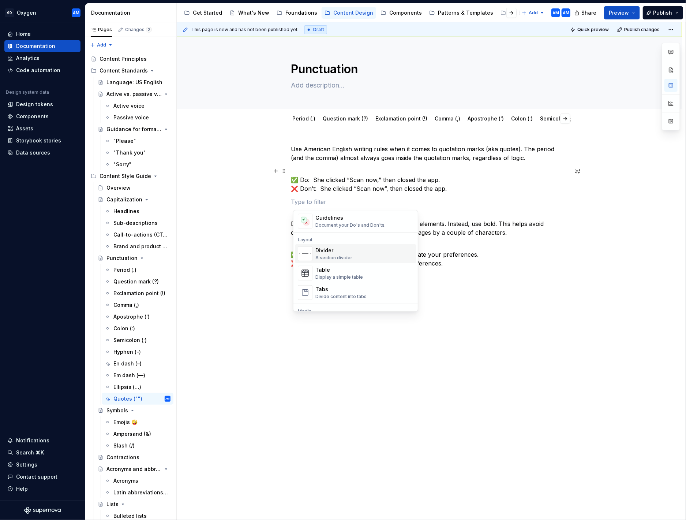
scroll to position [220, 0]
click at [353, 219] on div "Guidelines" at bounding box center [351, 215] width 70 height 7
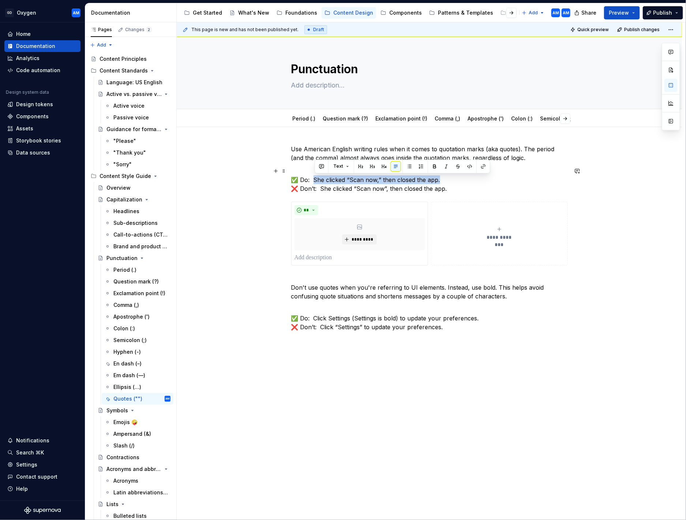
drag, startPoint x: 446, startPoint y: 179, endPoint x: 314, endPoint y: 180, distance: 131.8
click at [315, 180] on p "✅ Do:  She clicked “Scan now,” then closed the app. ❌ Don’t:  She clicked “Scan…" at bounding box center [429, 180] width 277 height 26
copy p "She clicked “Scan now,” then closed the app."
click at [334, 257] on p at bounding box center [360, 257] width 130 height 9
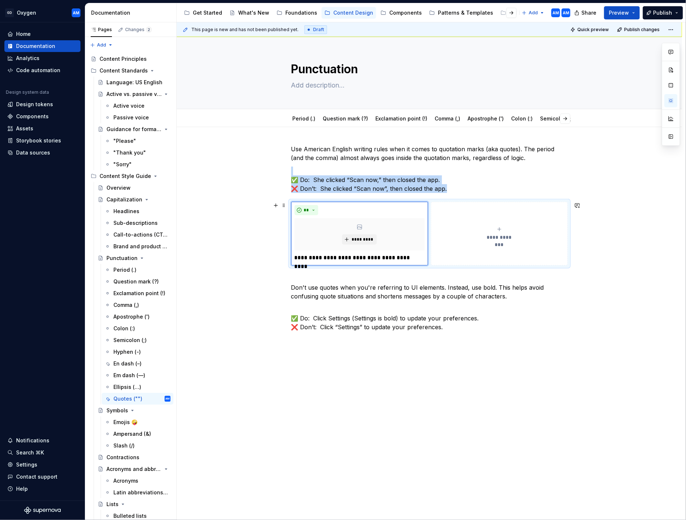
click at [483, 236] on div "**********" at bounding box center [500, 233] width 130 height 15
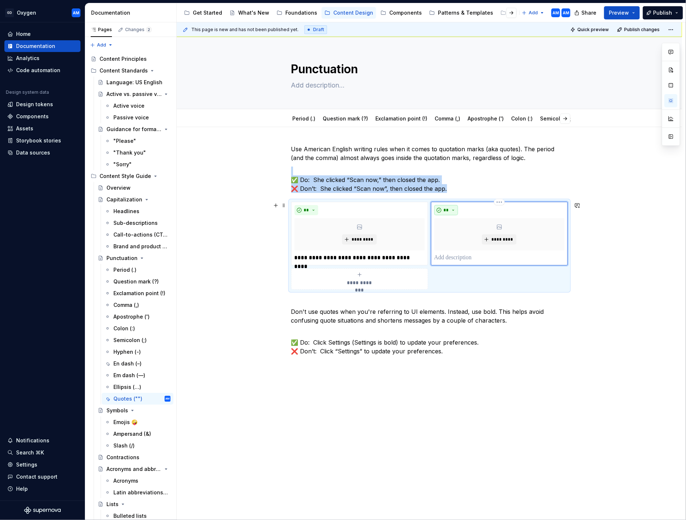
click at [450, 208] on span "**" at bounding box center [447, 210] width 6 height 6
click at [468, 233] on div "Don't" at bounding box center [466, 235] width 14 height 7
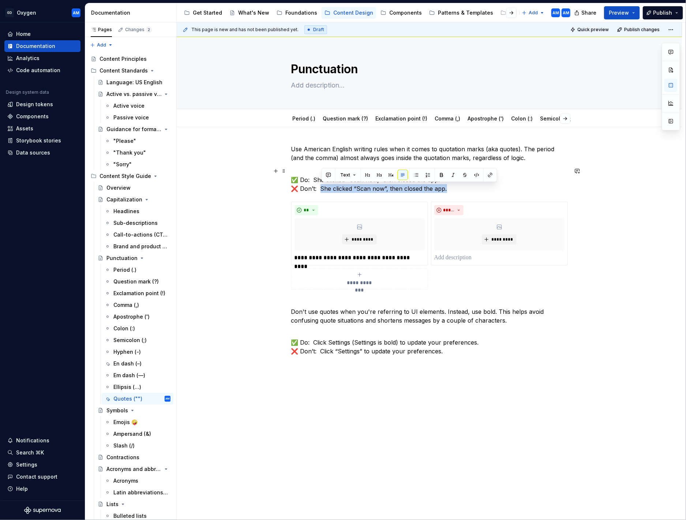
drag, startPoint x: 455, startPoint y: 186, endPoint x: 326, endPoint y: 190, distance: 129.3
click at [323, 187] on p "✅ Do:  She clicked “Scan now,” then closed the app. ❌ Don’t:  She clicked “Scan…" at bounding box center [429, 180] width 277 height 26
copy p "She clicked “Scan now”, then closed the app."
click at [462, 259] on p at bounding box center [500, 257] width 130 height 9
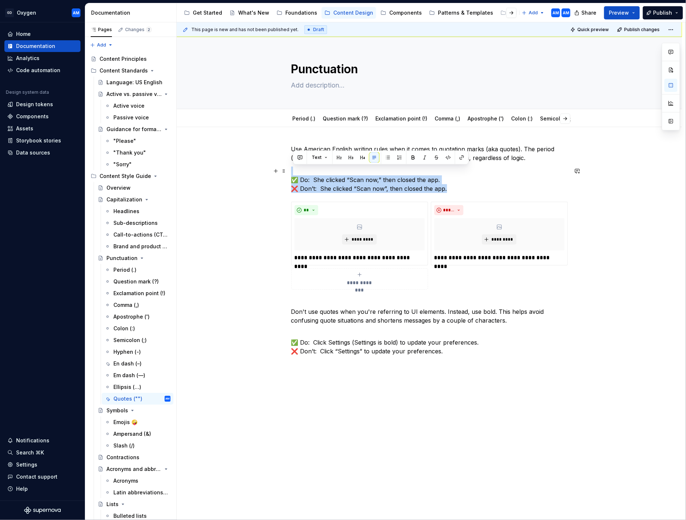
drag, startPoint x: 332, startPoint y: 184, endPoint x: 255, endPoint y: 169, distance: 78.6
click at [255, 169] on div "**********" at bounding box center [430, 323] width 506 height 393
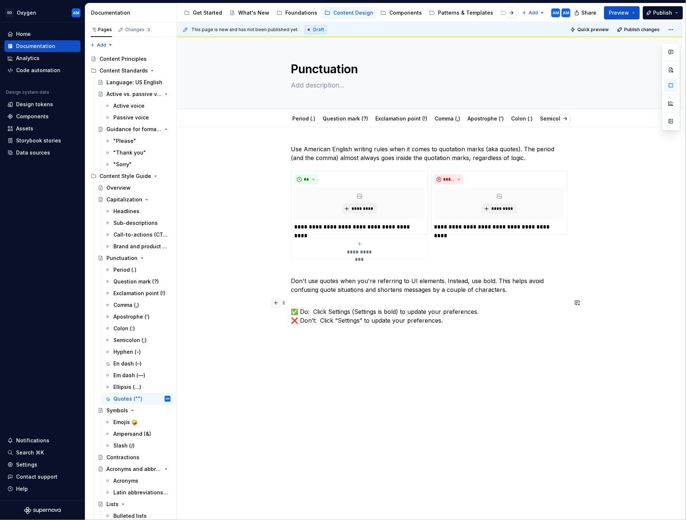
click at [280, 269] on button "button" at bounding box center [276, 303] width 10 height 10
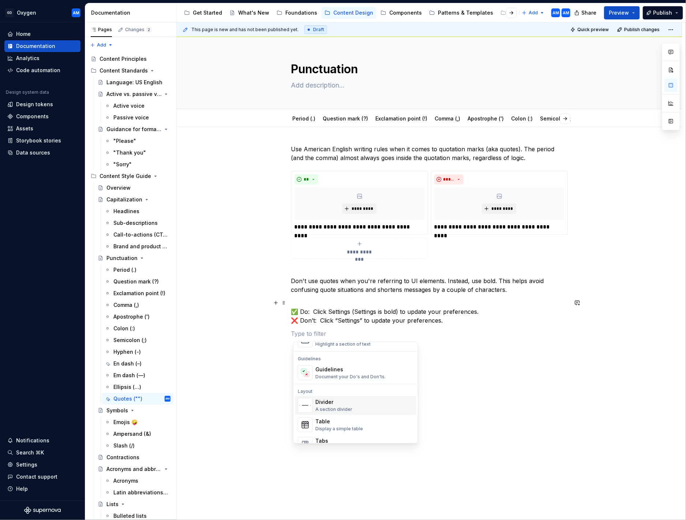
scroll to position [202, 0]
click at [352, 269] on div "Guidelines" at bounding box center [351, 365] width 70 height 7
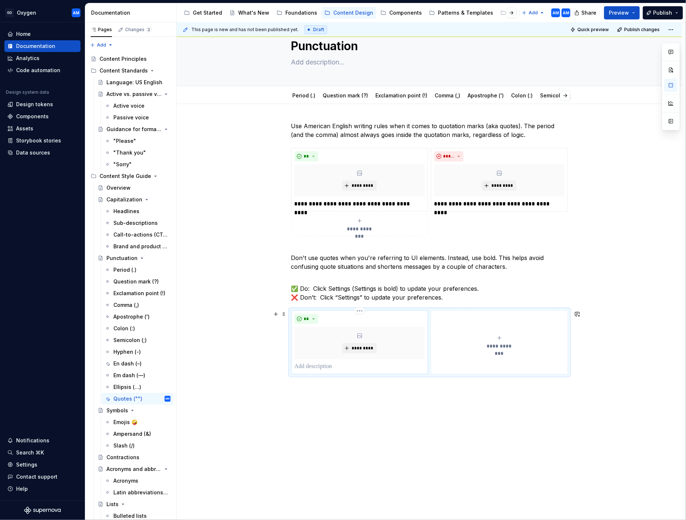
scroll to position [42, 0]
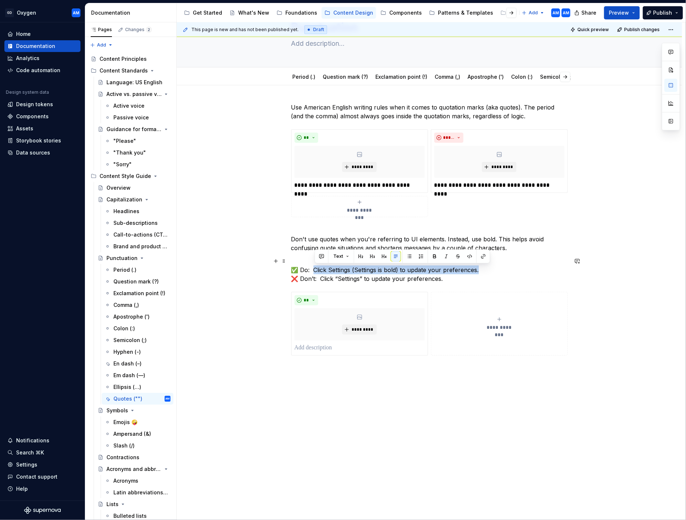
drag, startPoint x: 483, startPoint y: 270, endPoint x: 316, endPoint y: 271, distance: 166.2
click at [316, 269] on p "✅ Do:  Click Settings (Settings is bold) to update your preferences. ❌ Don’t:  …" at bounding box center [429, 270] width 277 height 26
copy p "Click Settings (Settings is bold) to update your preferences."
click at [363, 269] on p at bounding box center [360, 347] width 130 height 9
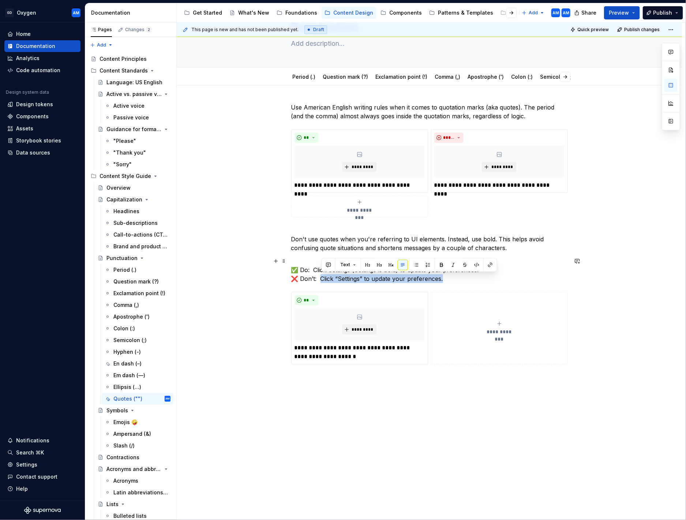
drag, startPoint x: 440, startPoint y: 281, endPoint x: 330, endPoint y: 283, distance: 109.8
click at [323, 269] on p "✅ Do:  Click Settings (Settings is bold) to update your preferences. ❌ Don’t:  …" at bounding box center [429, 270] width 277 height 26
copy p "Click “Settings” to update your preferences."
click at [517, 269] on button "**********" at bounding box center [499, 328] width 137 height 72
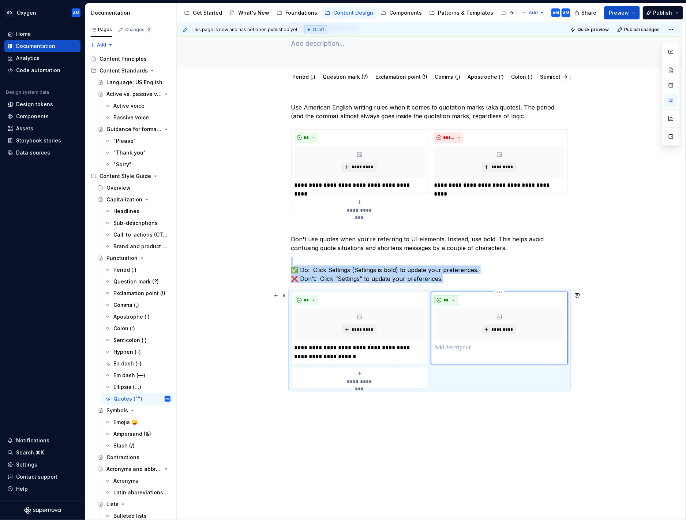
click at [444, 269] on button "**" at bounding box center [447, 300] width 24 height 10
click at [460, 269] on div "Don't" at bounding box center [466, 326] width 14 height 7
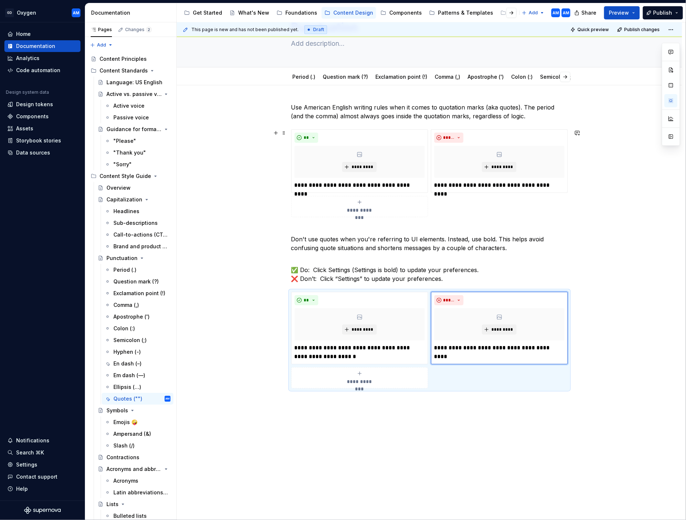
click at [579, 209] on div "**********" at bounding box center [431, 271] width 509 height 498
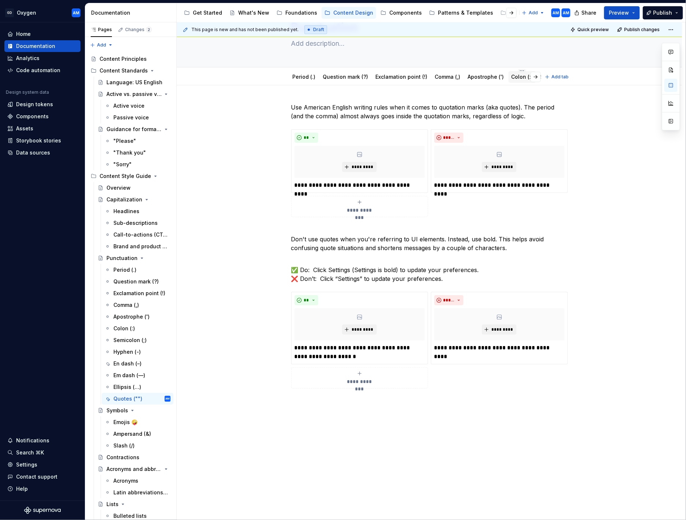
click at [514, 74] on link "Colon (:)" at bounding box center [523, 77] width 22 height 6
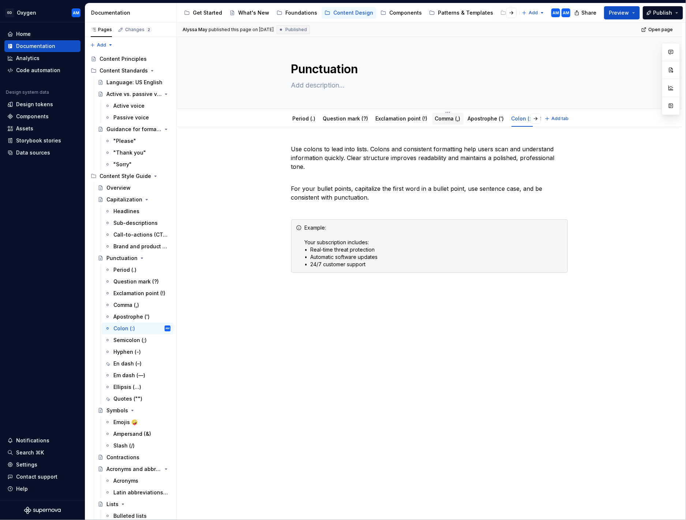
click at [452, 117] on link "Comma (,)" at bounding box center [448, 118] width 26 height 6
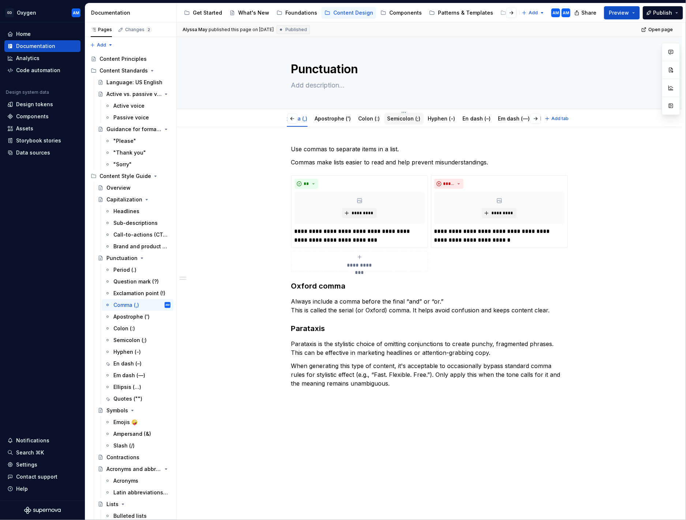
scroll to position [0, 156]
click at [395, 118] on link "Semicolon (;)" at bounding box center [401, 118] width 33 height 6
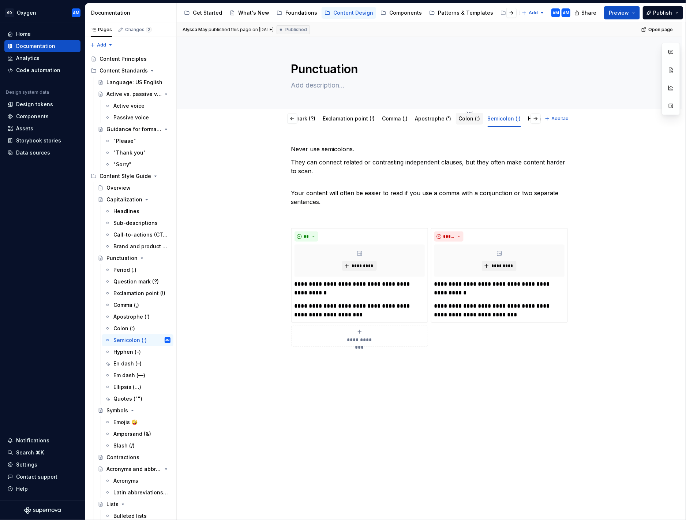
scroll to position [0, 55]
click at [433, 118] on link "Apostrophe (')" at bounding box center [431, 118] width 36 height 6
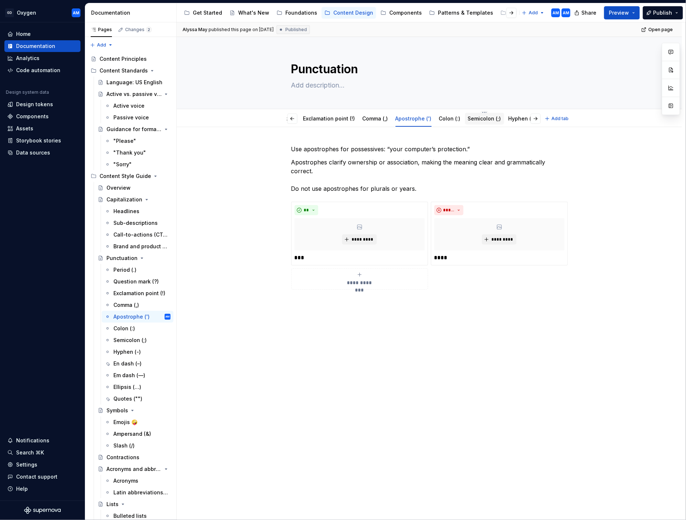
scroll to position [0, 83]
click at [429, 117] on link "Colon (:)" at bounding box center [440, 118] width 22 height 6
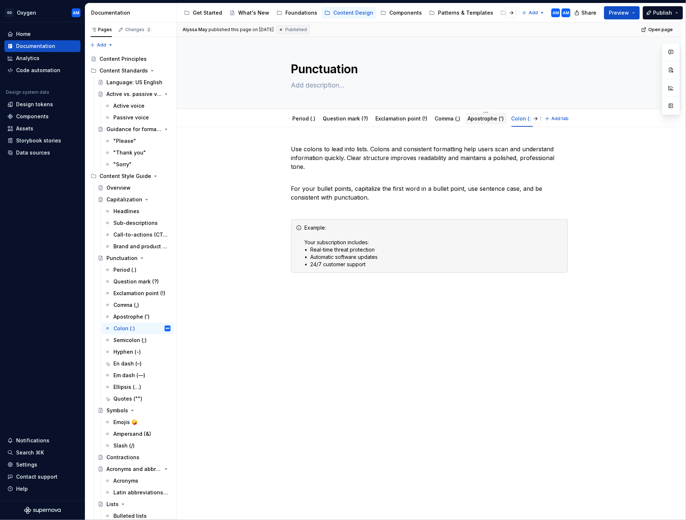
click at [473, 119] on link "Apostrophe (')" at bounding box center [486, 118] width 36 height 6
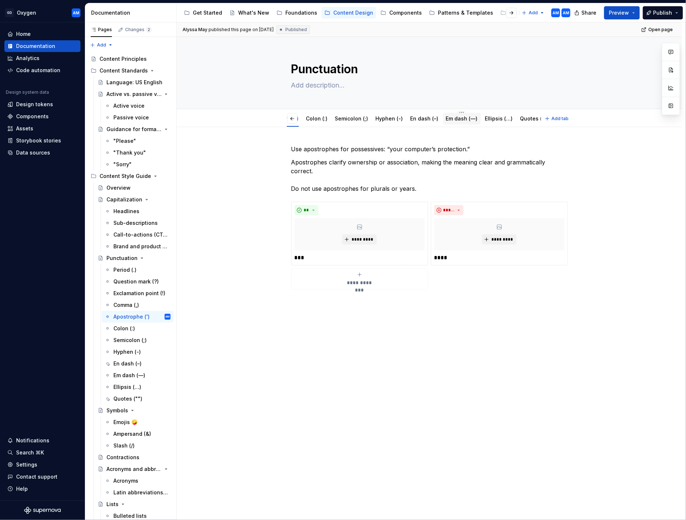
scroll to position [0, 207]
click at [409, 118] on link "En dash (–)" at bounding box center [423, 118] width 28 height 6
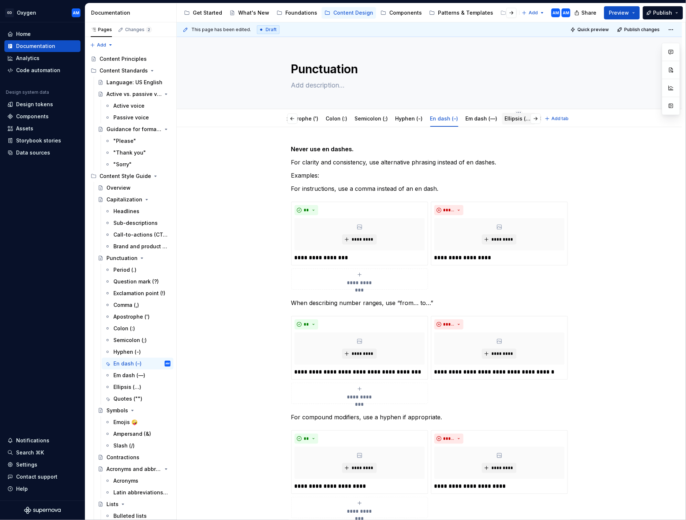
scroll to position [0, 200]
click at [452, 116] on link "Em dash (—)" at bounding box center [468, 118] width 32 height 6
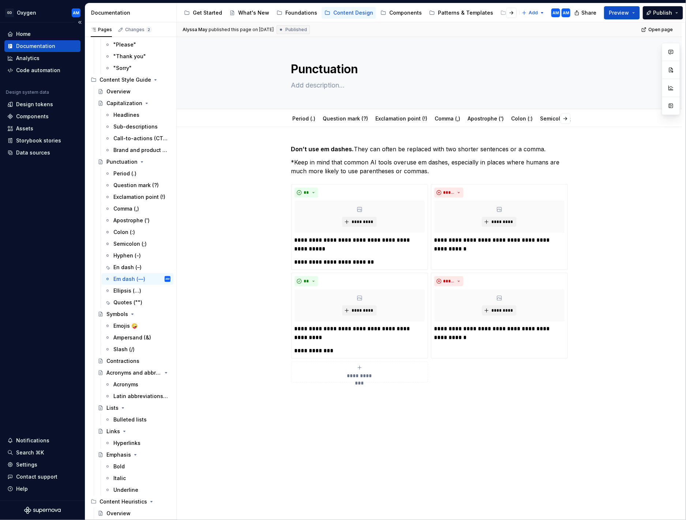
scroll to position [98, 0]
click at [127, 269] on div "Emojis 🤪" at bounding box center [141, 324] width 57 height 10
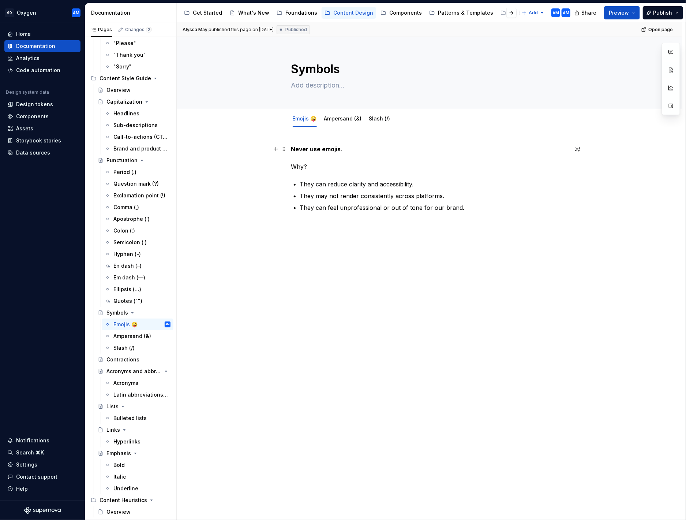
click at [360, 148] on p "Never use emojis . Why?" at bounding box center [429, 158] width 277 height 26
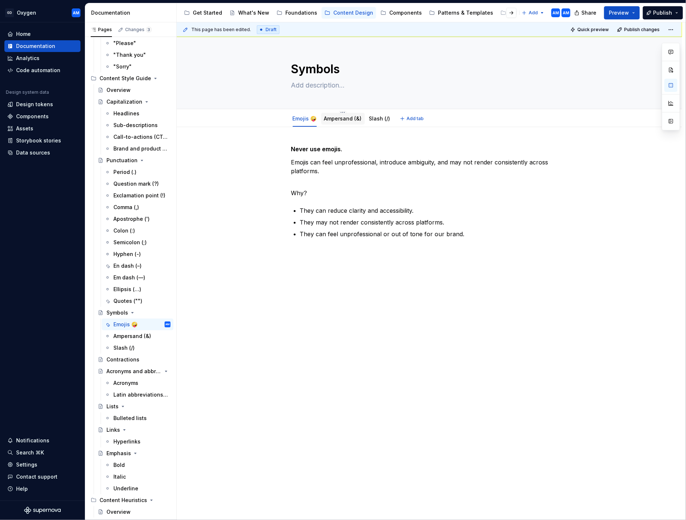
click at [341, 120] on link "Ampersand (&)" at bounding box center [343, 118] width 38 height 6
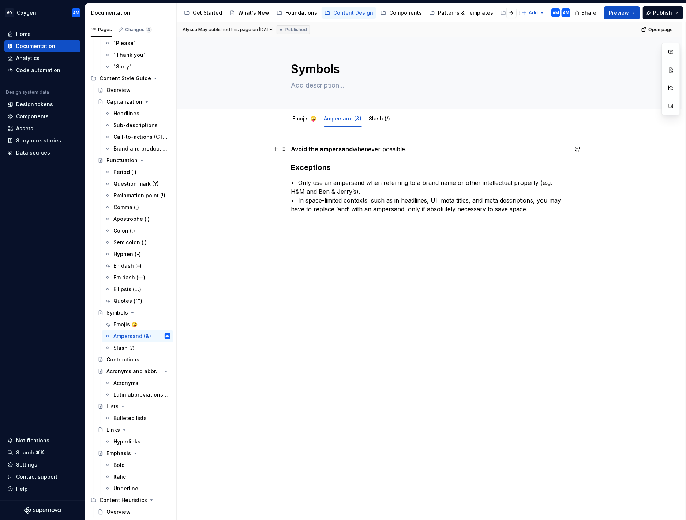
click at [416, 149] on p "Avoid the ampersand whenever possible." at bounding box center [429, 149] width 277 height 9
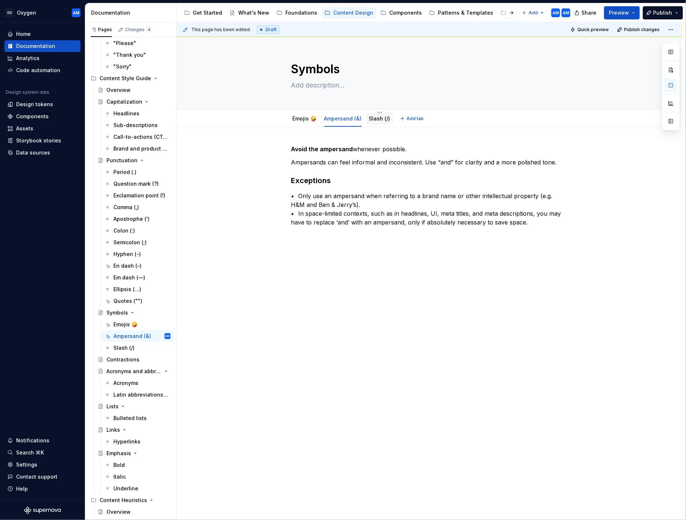
click at [391, 116] on div "Slash (/)" at bounding box center [379, 119] width 27 height 12
click at [379, 118] on link "Slash (/)" at bounding box center [379, 118] width 21 height 6
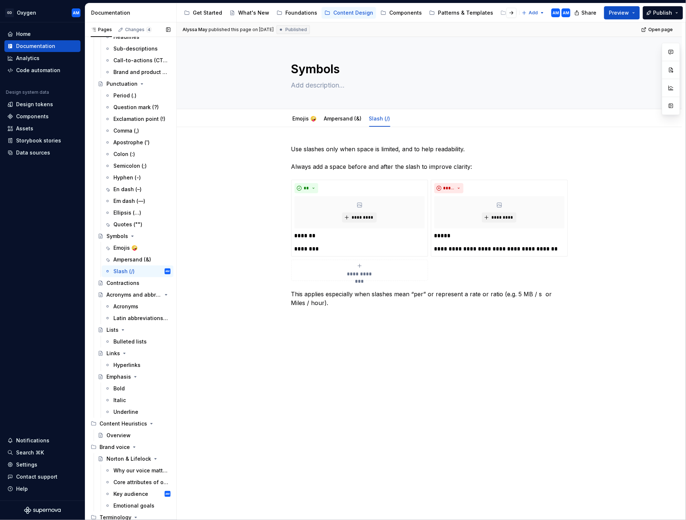
scroll to position [187, 0]
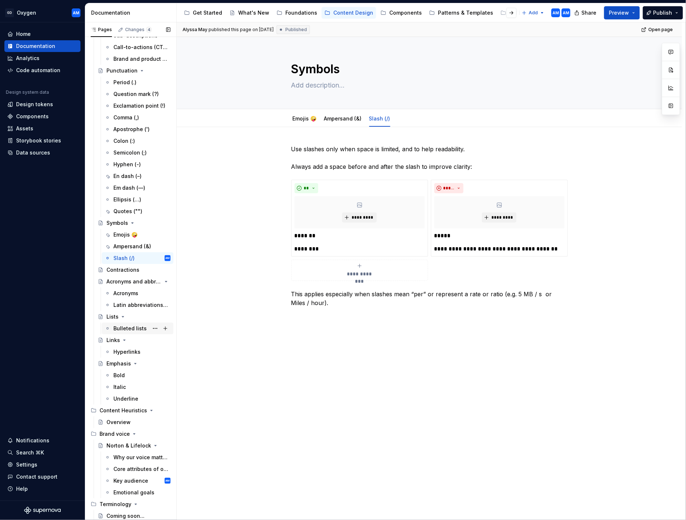
click at [139, 269] on div "Bulleted lists" at bounding box center [129, 328] width 33 height 7
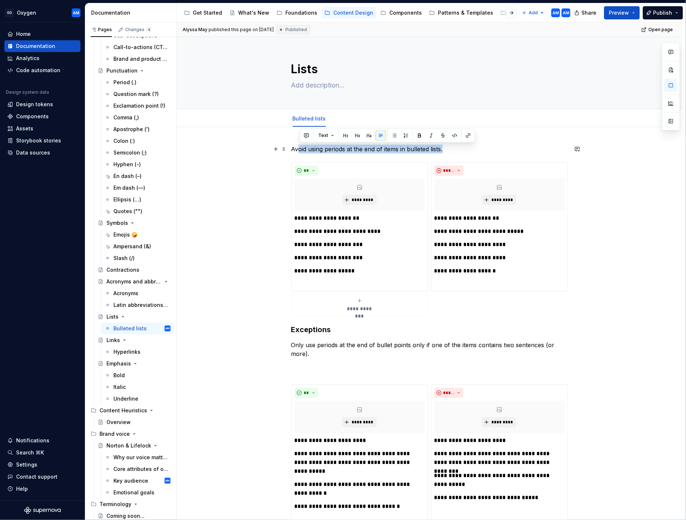
drag, startPoint x: 366, startPoint y: 150, endPoint x: 301, endPoint y: 149, distance: 65.5
click at [291, 148] on div "**********" at bounding box center [429, 353] width 277 height 416
click at [444, 149] on p "Avoid using periods at the end of items in bulleted lists." at bounding box center [429, 149] width 277 height 9
drag, startPoint x: 446, startPoint y: 150, endPoint x: 291, endPoint y: 150, distance: 154.9
click at [290, 151] on div "**********" at bounding box center [430, 421] width 506 height 589
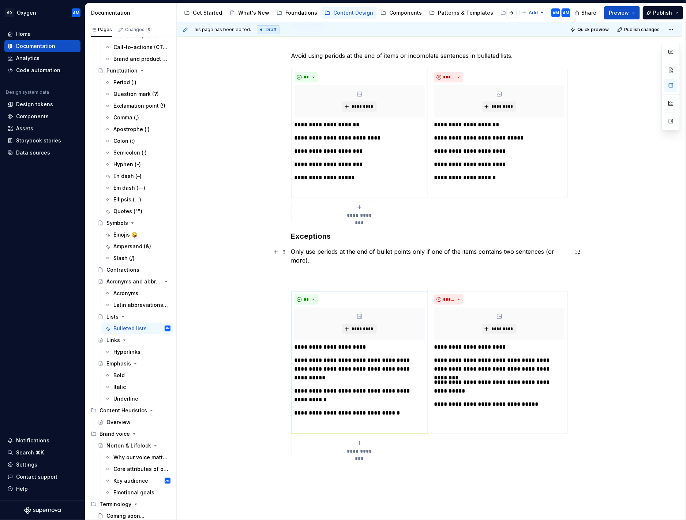
scroll to position [110, 0]
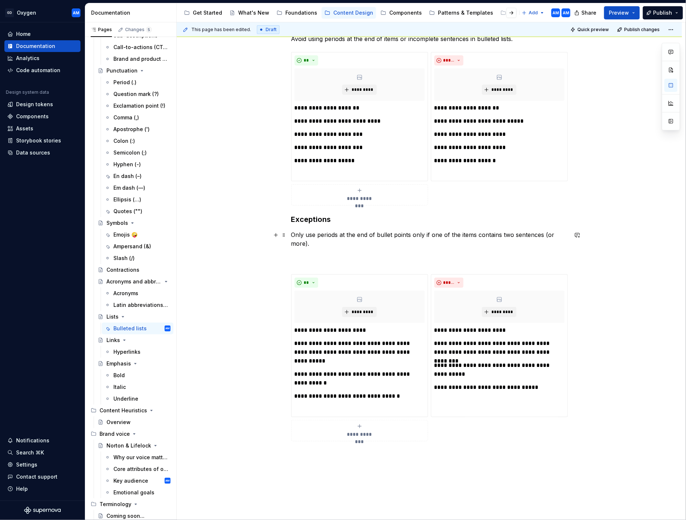
click at [323, 244] on p "Only use periods at the end of bullet points only if one of the items contains …" at bounding box center [429, 247] width 277 height 35
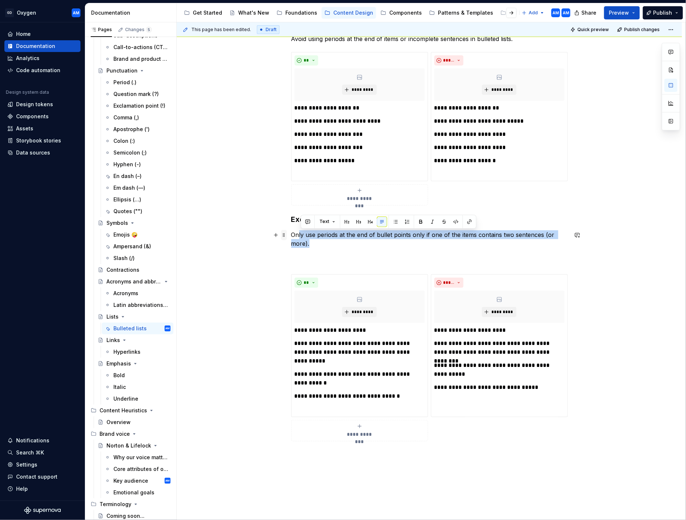
drag, startPoint x: 313, startPoint y: 242, endPoint x: 284, endPoint y: 237, distance: 29.8
click at [291, 237] on div "**********" at bounding box center [429, 242] width 277 height 416
drag, startPoint x: 346, startPoint y: 248, endPoint x: 334, endPoint y: 247, distance: 11.4
click at [345, 248] on p "Only use periods at the end of bullet points only if one of the items contains …" at bounding box center [429, 247] width 277 height 35
drag, startPoint x: 271, startPoint y: 246, endPoint x: 261, endPoint y: 235, distance: 14.8
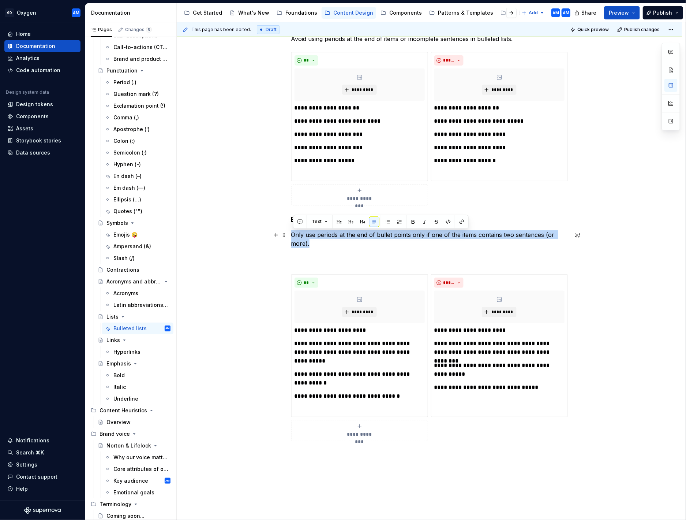
click at [261, 235] on div "**********" at bounding box center [430, 311] width 506 height 589
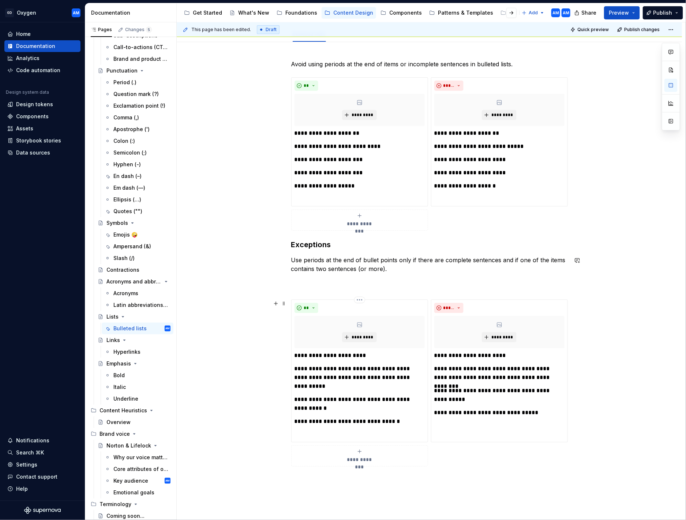
scroll to position [168, 0]
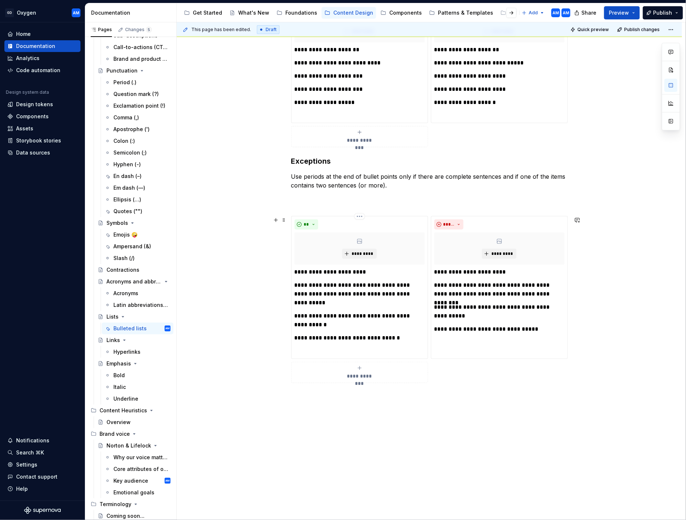
type textarea "*"
click at [347, 203] on p "Use periods at the end of bullet points only if there are complete sentences an…" at bounding box center [429, 189] width 277 height 35
click at [366, 203] on p "Use periods at the end of bullet points only if there are complete sentences an…" at bounding box center [429, 189] width 277 height 35
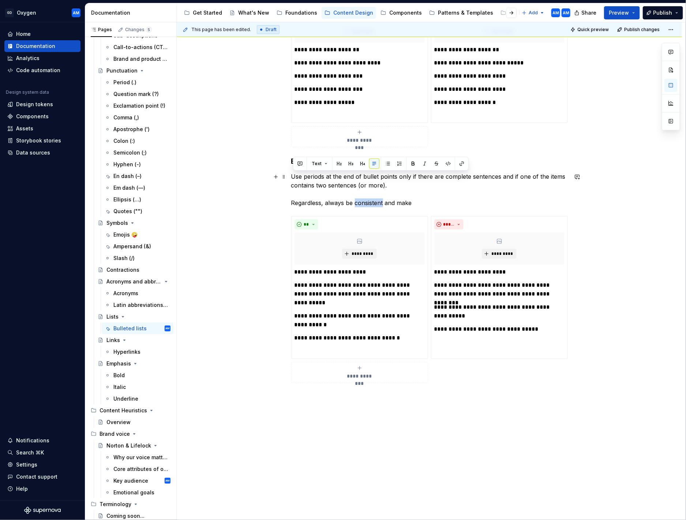
click at [366, 203] on p "Use periods at the end of bullet points only if there are complete sentences an…" at bounding box center [429, 189] width 277 height 35
click at [421, 202] on p "Use periods at the end of bullet points only if there are complete sentences an…" at bounding box center [429, 189] width 277 height 35
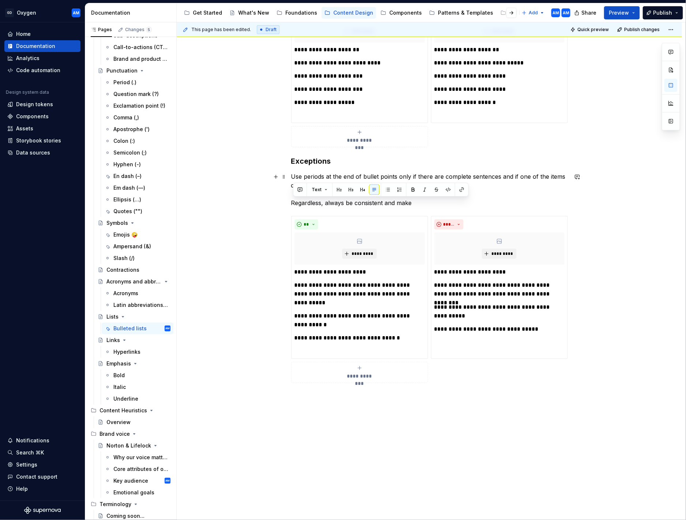
drag, startPoint x: 417, startPoint y: 204, endPoint x: 284, endPoint y: 202, distance: 133.6
click at [283, 203] on div "**********" at bounding box center [430, 253] width 506 height 589
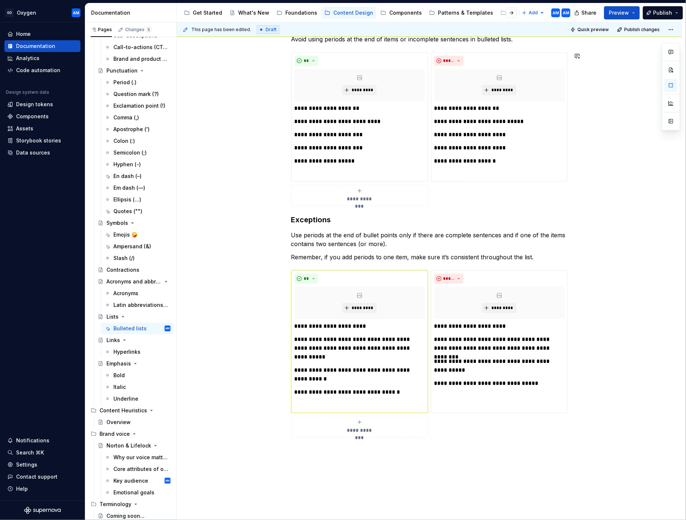
scroll to position [174, 0]
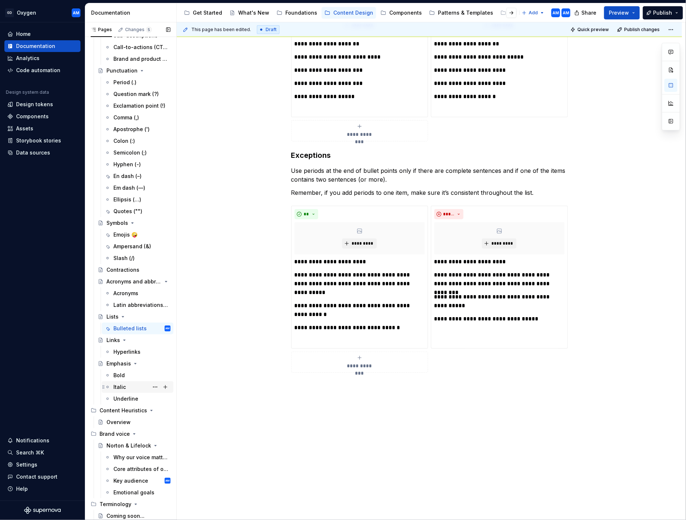
click at [138, 269] on div "Italic" at bounding box center [141, 387] width 57 height 10
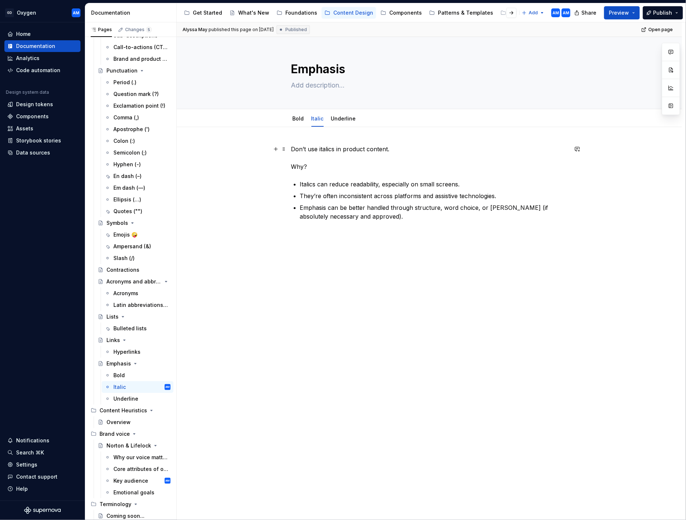
click at [395, 151] on p "Don’t use italics in product content. Why?" at bounding box center [429, 158] width 277 height 26
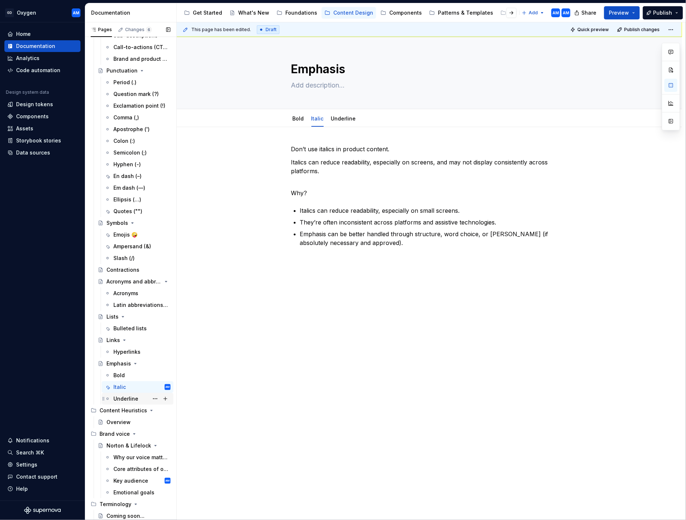
click at [129, 269] on div "Underline" at bounding box center [125, 398] width 25 height 7
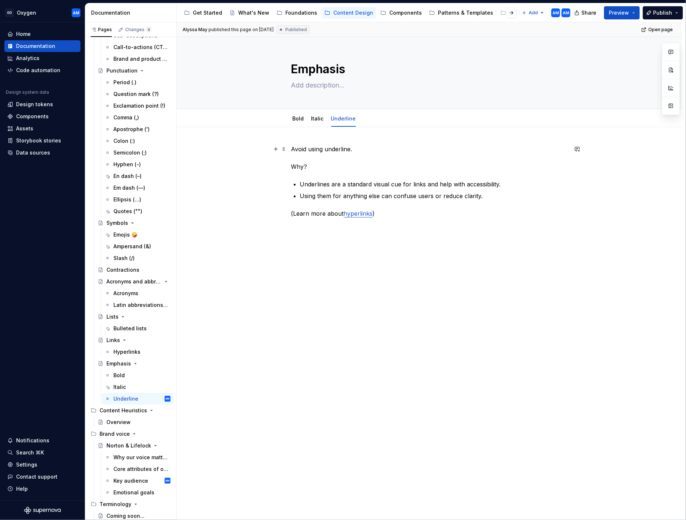
click at [360, 149] on p "Avoid using underline. Why?" at bounding box center [429, 158] width 277 height 26
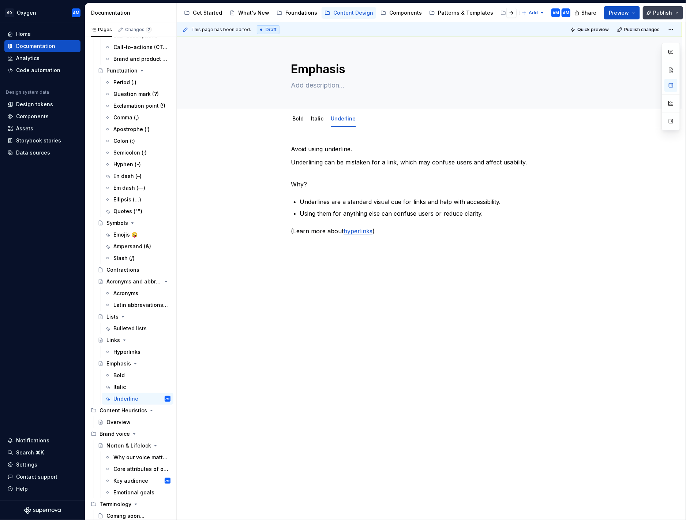
click at [579, 14] on button "Publish" at bounding box center [663, 12] width 40 height 13
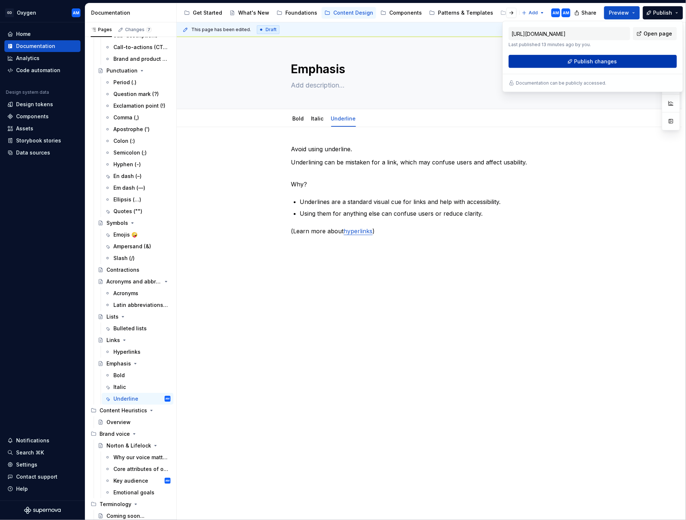
click at [579, 60] on button "Publish changes" at bounding box center [593, 61] width 168 height 13
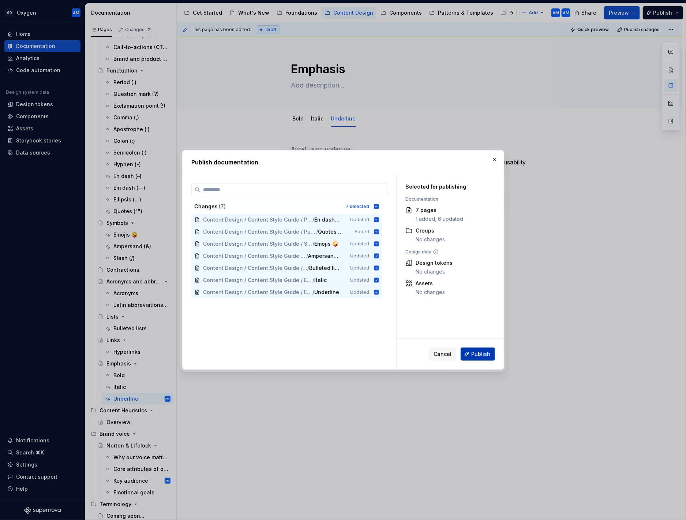
click at [480, 269] on span "Publish" at bounding box center [481, 353] width 19 height 7
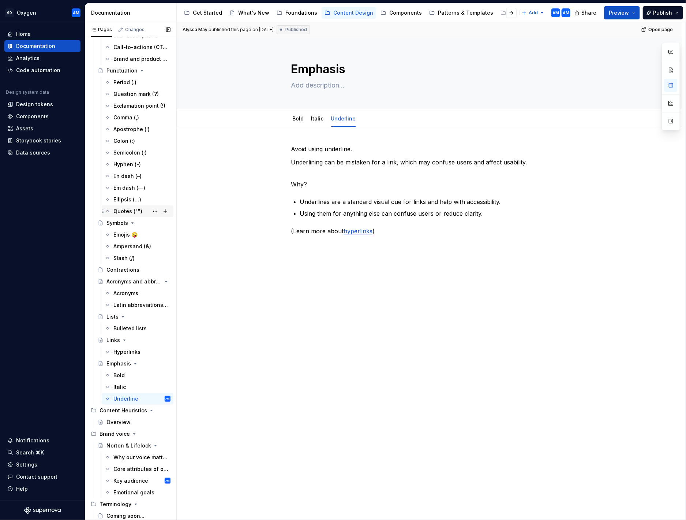
click at [123, 209] on div "Quotes ("")" at bounding box center [127, 211] width 29 height 7
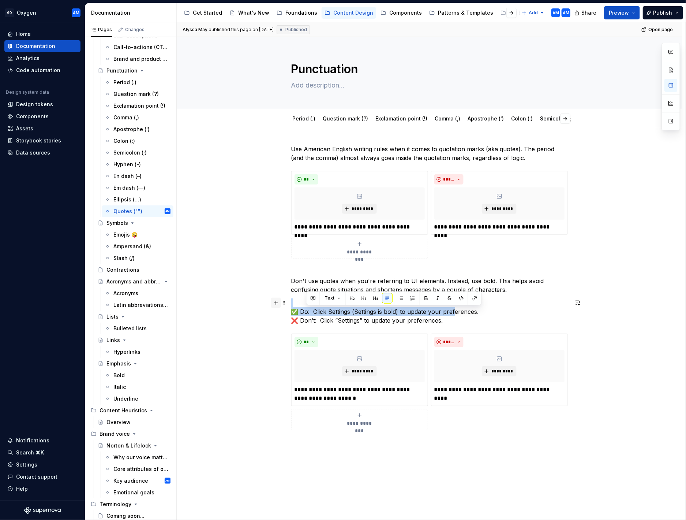
drag, startPoint x: 444, startPoint y: 317, endPoint x: 280, endPoint y: 308, distance: 165.0
click at [291, 269] on div "**********" at bounding box center [429, 292] width 277 height 294
drag, startPoint x: 450, startPoint y: 322, endPoint x: 296, endPoint y: 305, distance: 154.4
click at [297, 269] on p "✅ Do:  Click Settings (Settings is bold) to update your preferences. ❌ Don’t:  …" at bounding box center [429, 311] width 277 height 26
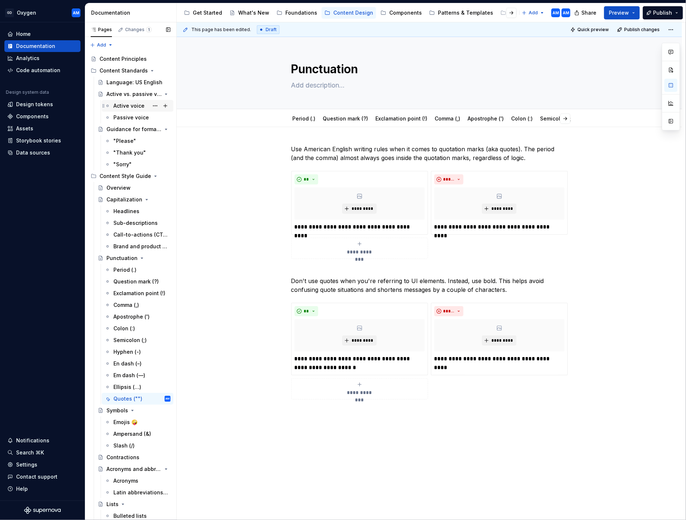
click at [130, 106] on div "Active voice" at bounding box center [128, 105] width 31 height 7
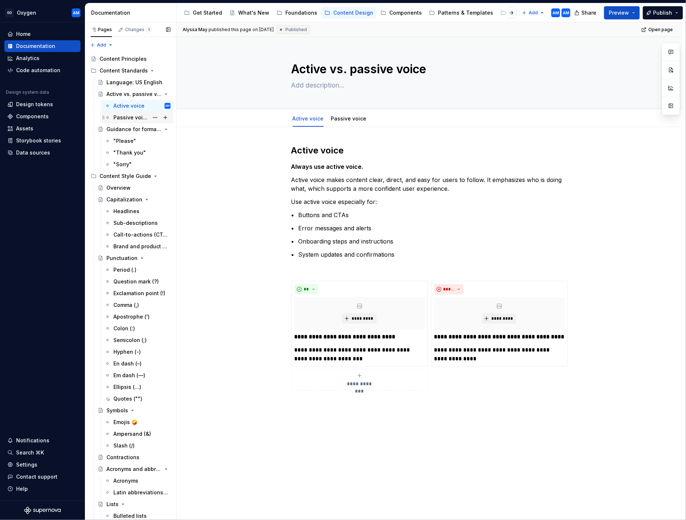
click at [127, 112] on div "Passive voice" at bounding box center [141, 117] width 57 height 10
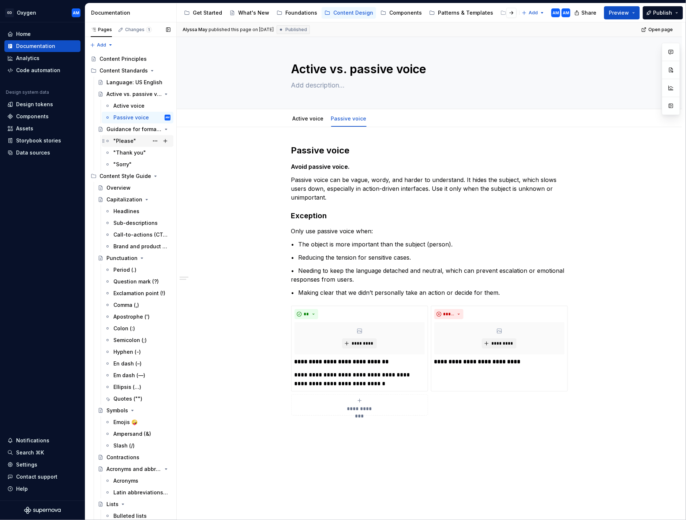
click at [123, 141] on div ""Please"" at bounding box center [124, 140] width 23 height 7
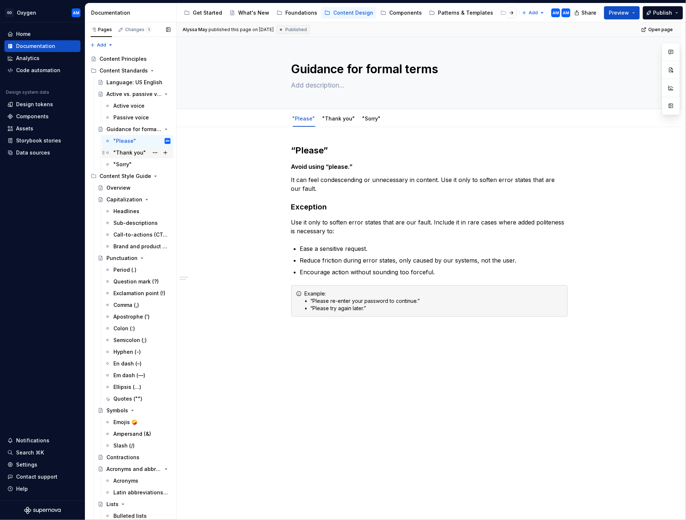
click at [135, 153] on div ""Thank you"" at bounding box center [129, 152] width 33 height 7
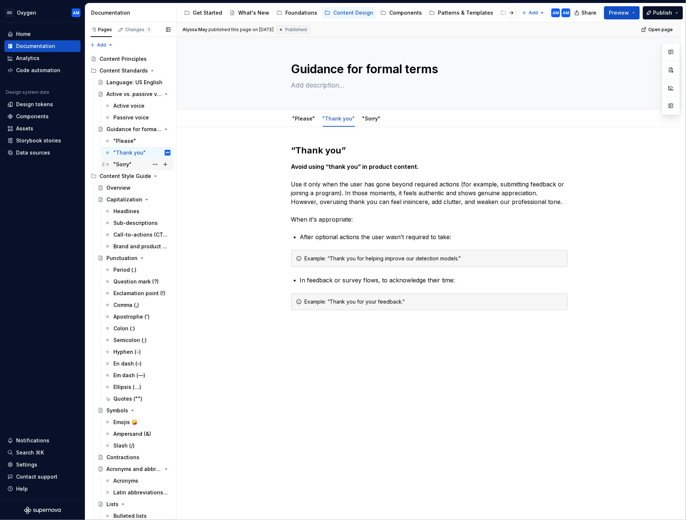
click at [126, 164] on div ""Sorry"" at bounding box center [122, 164] width 18 height 7
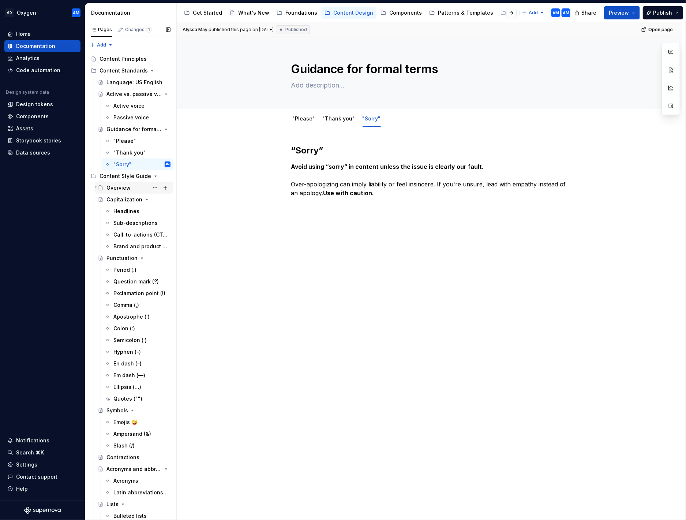
click at [125, 187] on div "Overview" at bounding box center [119, 187] width 24 height 7
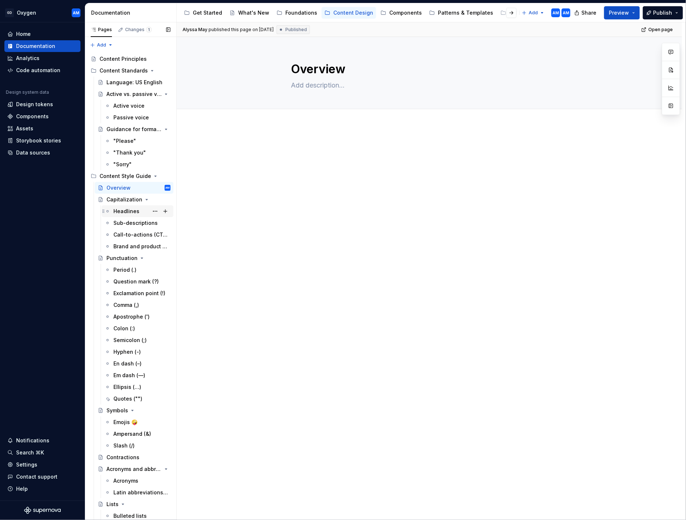
click at [123, 208] on div "Headlines" at bounding box center [126, 211] width 26 height 7
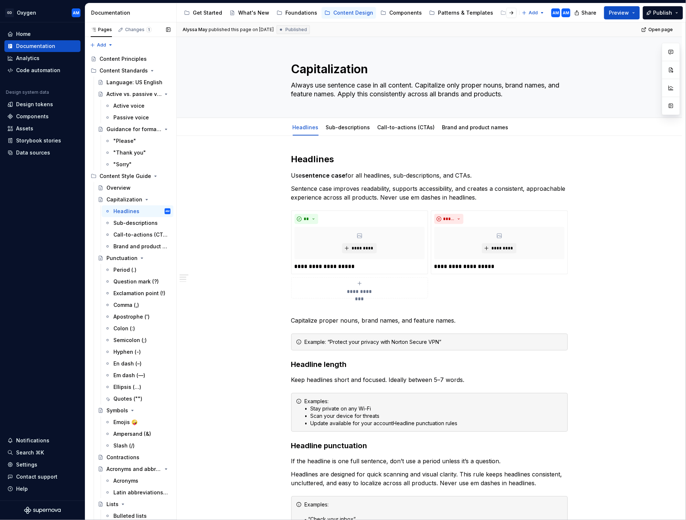
click at [0, 0] on button "Page tree" at bounding box center [0, 0] width 0 height 0
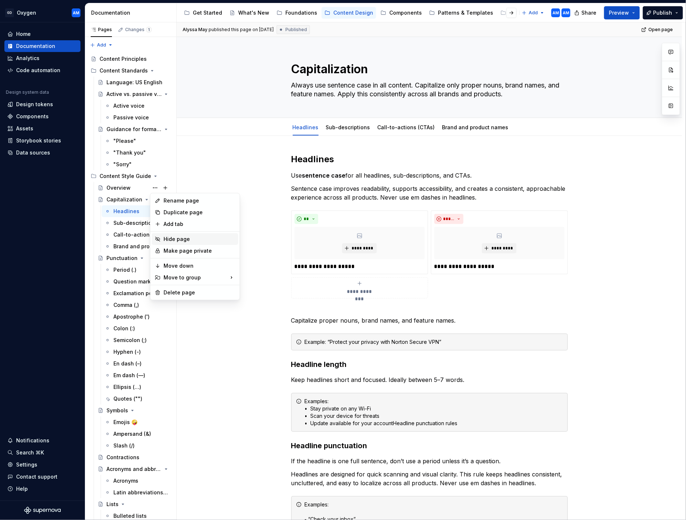
click at [186, 240] on div "Hide page" at bounding box center [200, 238] width 72 height 7
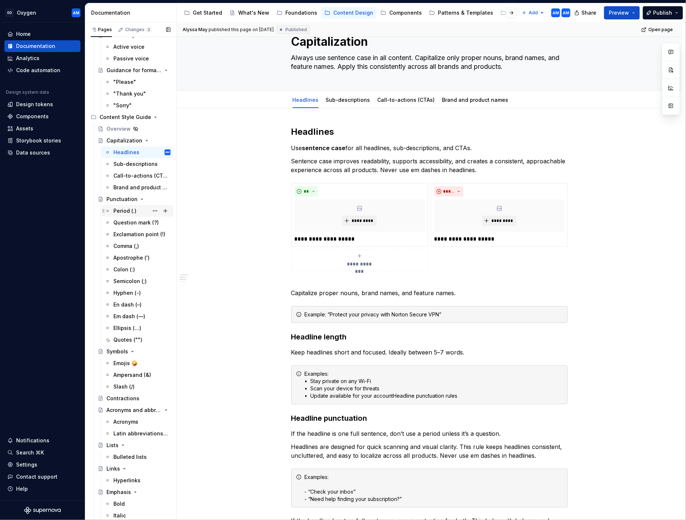
scroll to position [81, 0]
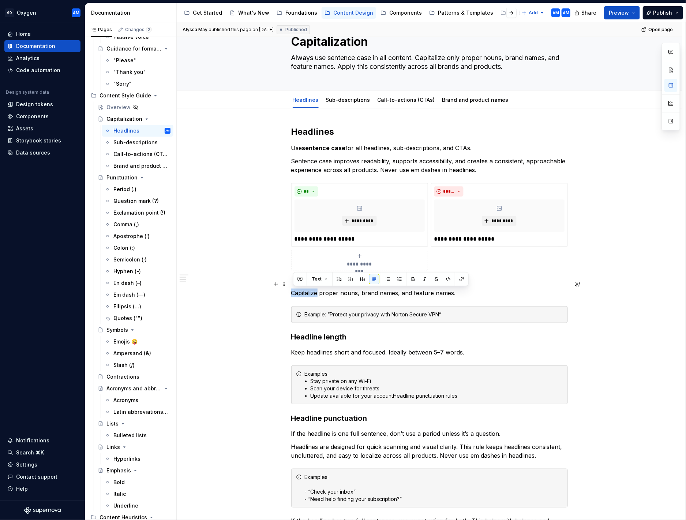
drag, startPoint x: 318, startPoint y: 293, endPoint x: 277, endPoint y: 292, distance: 41.4
click at [277, 269] on div "**********" at bounding box center [430, 458] width 506 height 701
drag, startPoint x: 462, startPoint y: 293, endPoint x: 258, endPoint y: 289, distance: 203.6
click at [258, 269] on div "**********" at bounding box center [430, 458] width 506 height 701
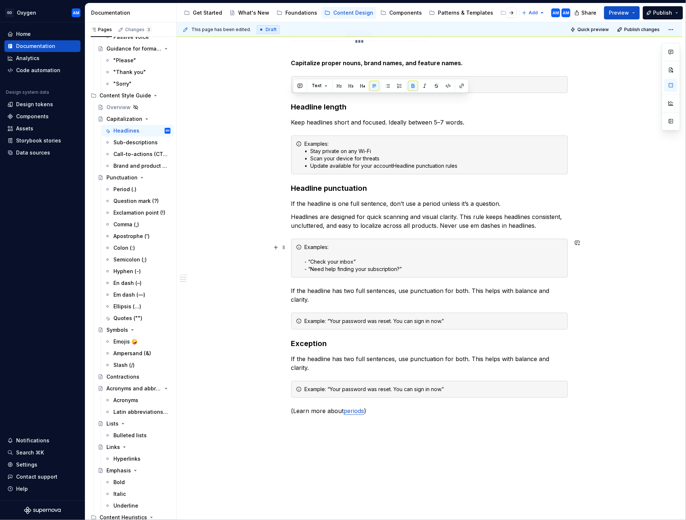
scroll to position [260, 0]
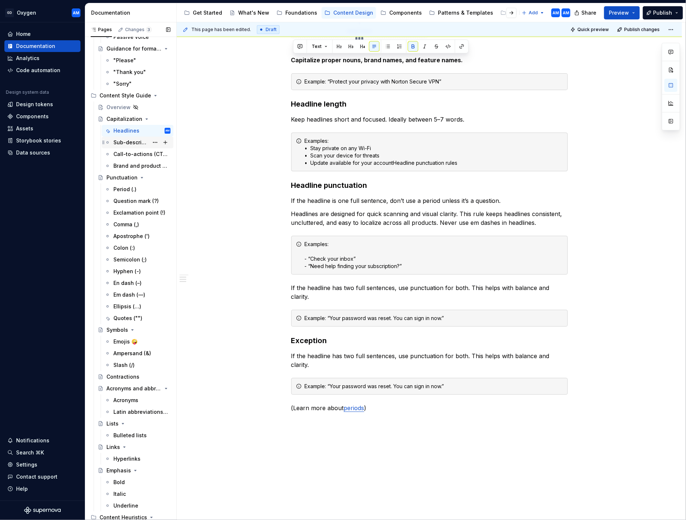
click at [125, 144] on div "Sub-descriptions" at bounding box center [130, 142] width 35 height 7
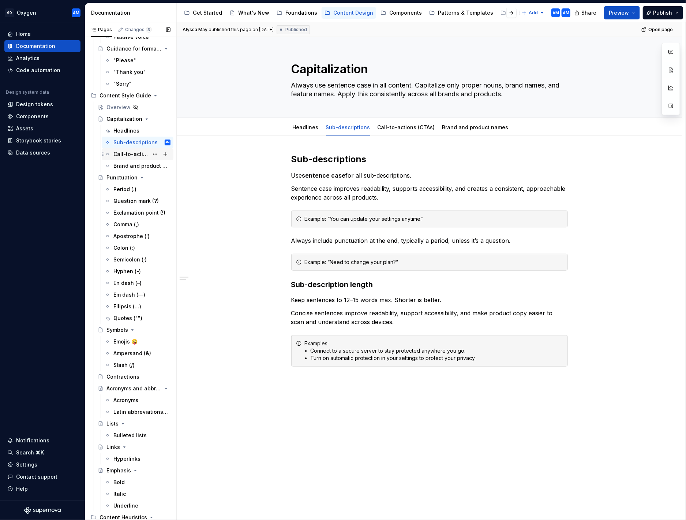
click at [130, 156] on div "Call-to-actions (CTAs)" at bounding box center [130, 153] width 35 height 7
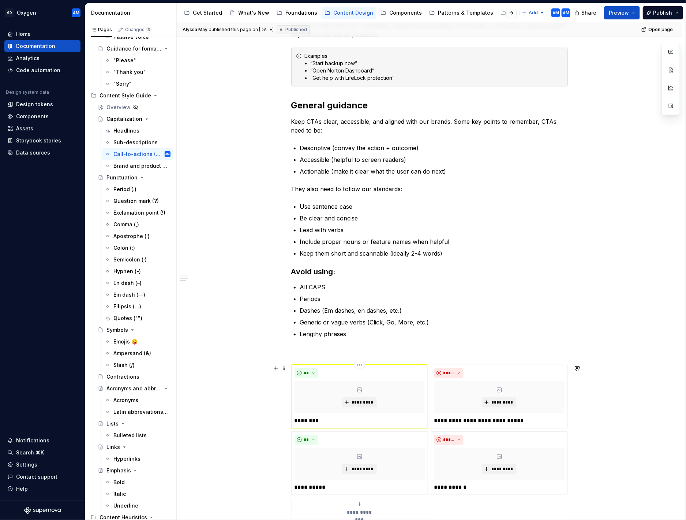
scroll to position [165, 0]
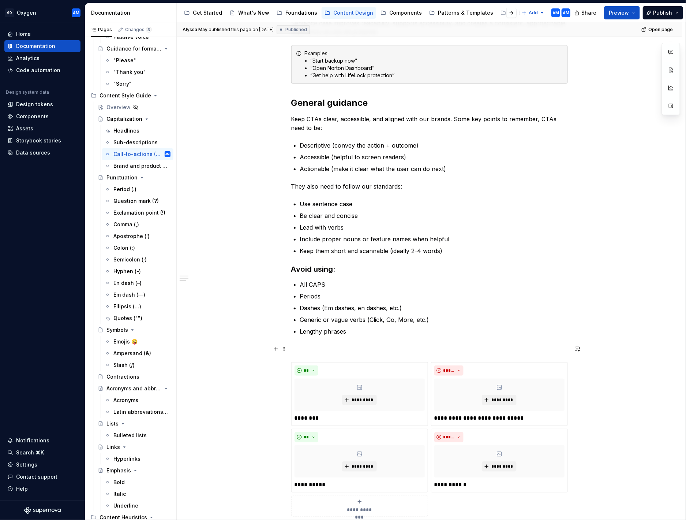
type textarea "*"
click at [314, 269] on p at bounding box center [429, 349] width 277 height 9
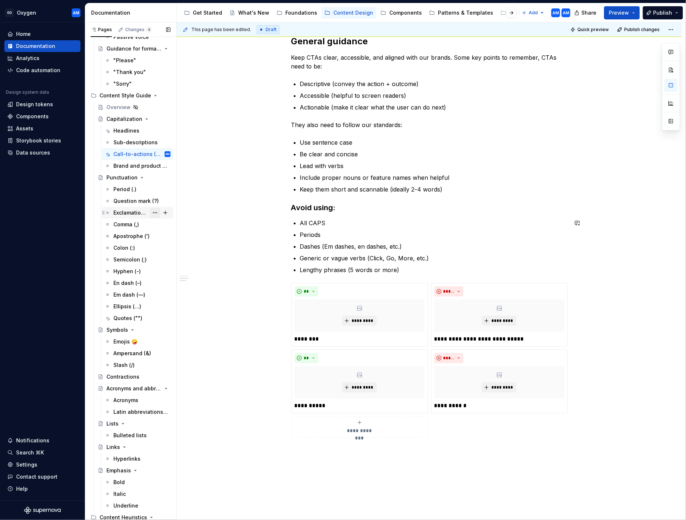
scroll to position [226, 0]
click at [133, 165] on div "Brand and product names" at bounding box center [130, 165] width 35 height 7
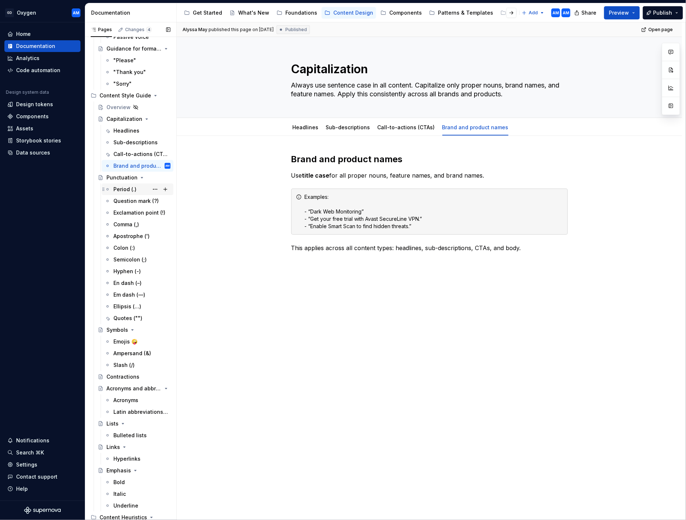
click at [135, 190] on div "Period (.)" at bounding box center [124, 189] width 23 height 7
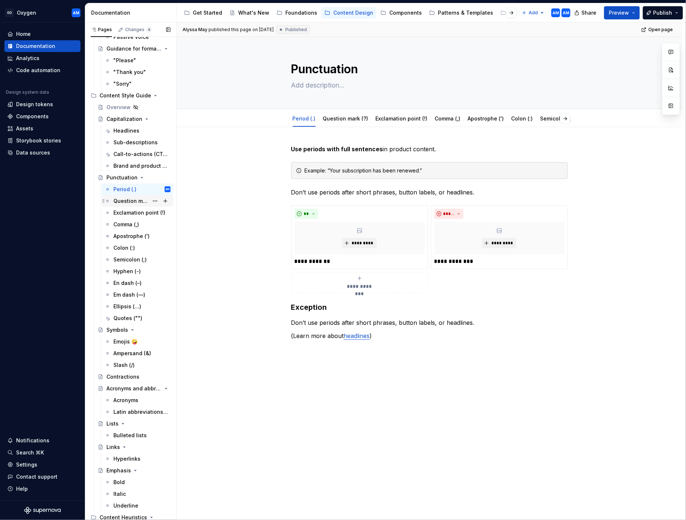
click at [133, 200] on div "Question mark (?)" at bounding box center [130, 200] width 35 height 7
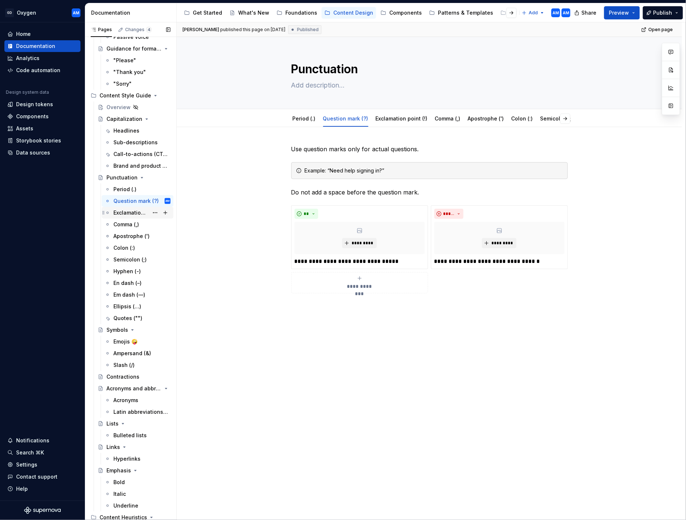
click at [130, 214] on div "Exclamation point (!)" at bounding box center [130, 212] width 35 height 7
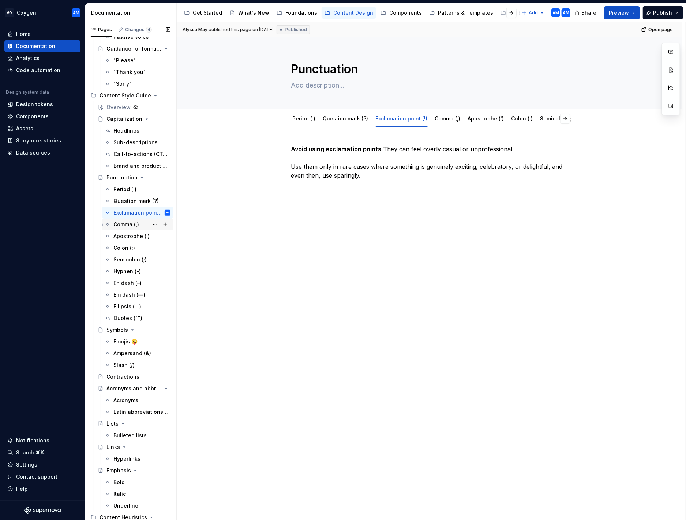
click at [136, 228] on div "Comma (,)" at bounding box center [126, 224] width 26 height 7
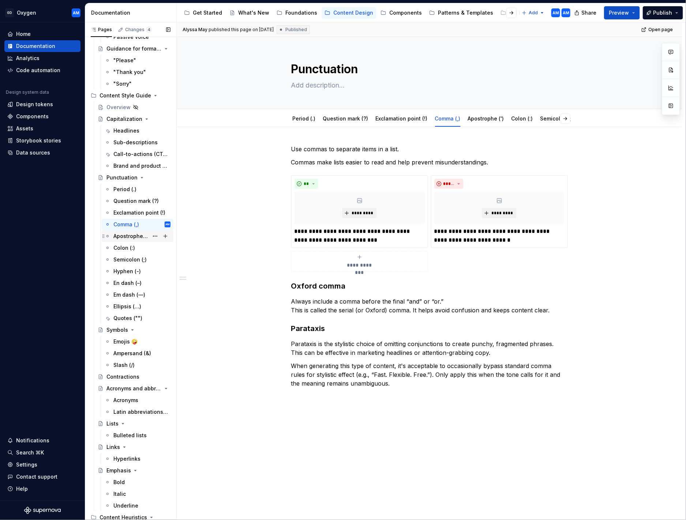
click at [137, 237] on div "Apostrophe (')" at bounding box center [130, 235] width 35 height 7
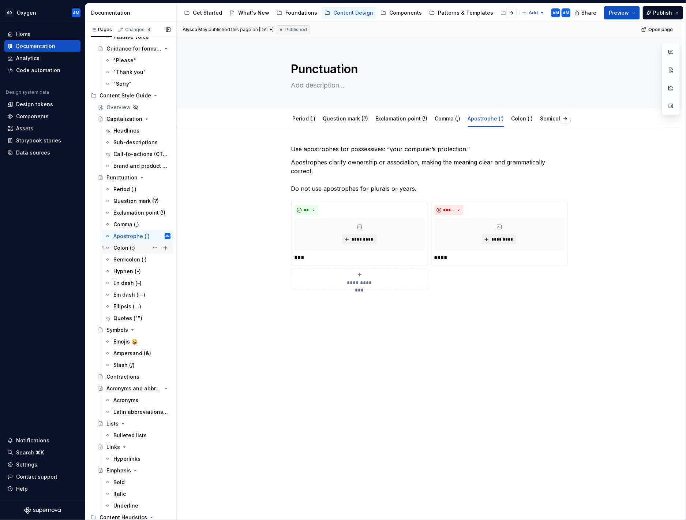
click at [135, 245] on div "Colon (:)" at bounding box center [141, 248] width 57 height 10
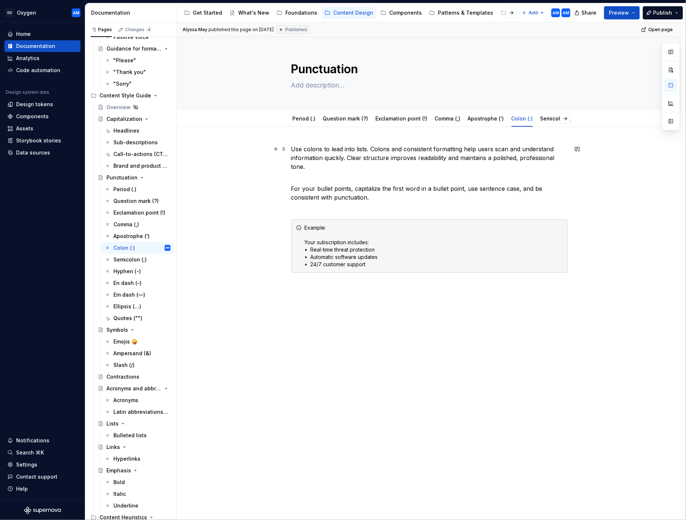
click at [374, 148] on p "Use colons to lead into lists. Colons and consistent formatting help users scan…" at bounding box center [429, 158] width 277 height 26
click at [126, 259] on div "Semicolon (;)" at bounding box center [129, 259] width 33 height 7
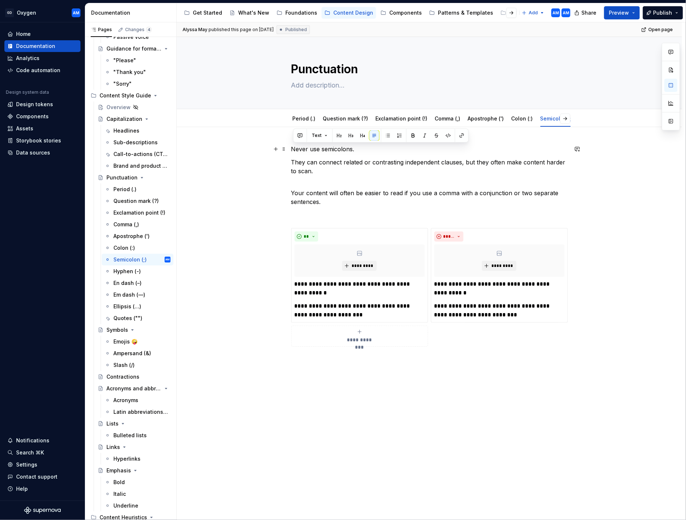
drag, startPoint x: 321, startPoint y: 150, endPoint x: 244, endPoint y: 150, distance: 76.9
click at [245, 150] on div "**********" at bounding box center [430, 319] width 506 height 384
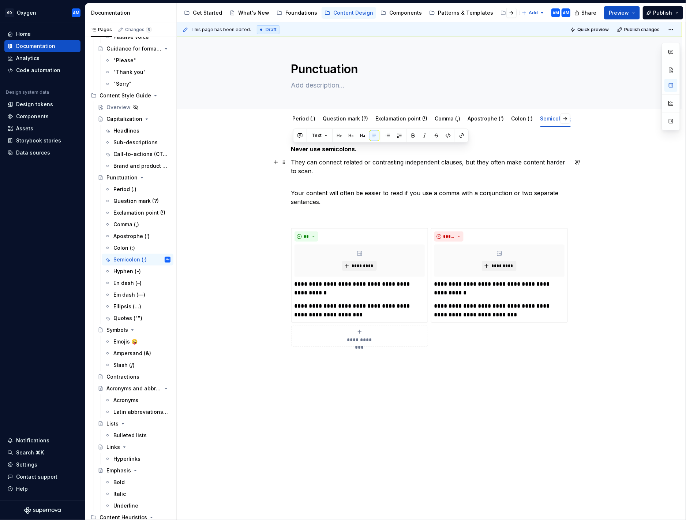
click at [295, 163] on p "They can connect related or contrasting independent clauses, but they often mak…" at bounding box center [429, 167] width 277 height 18
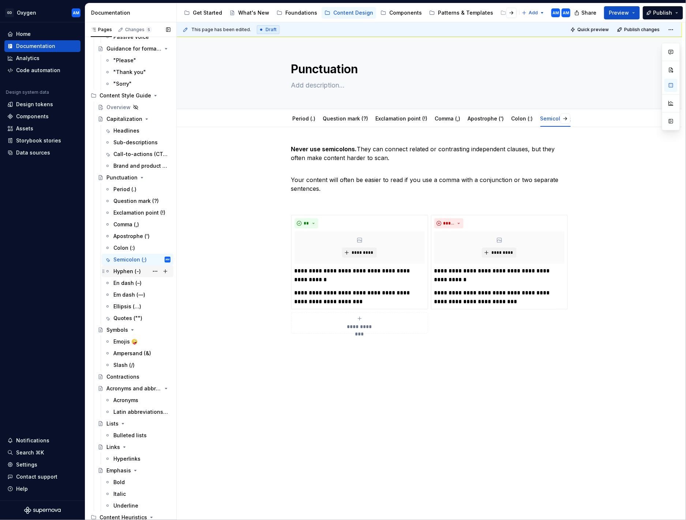
click at [129, 272] on div "Hyphen (-)" at bounding box center [126, 271] width 27 height 7
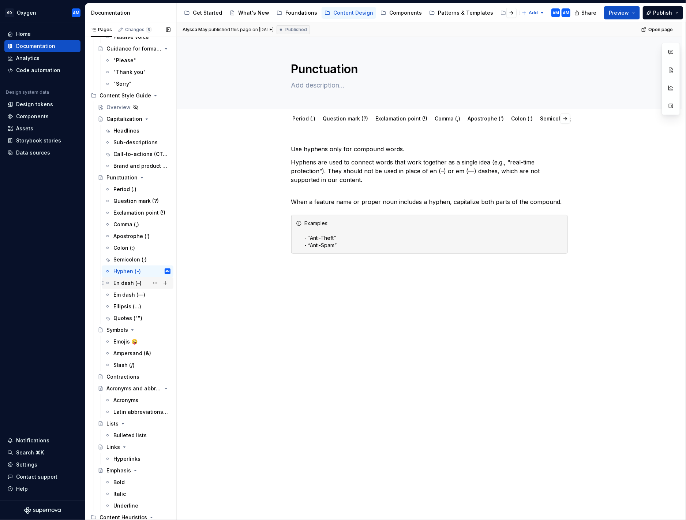
click at [129, 284] on div "En dash (–)" at bounding box center [127, 282] width 28 height 7
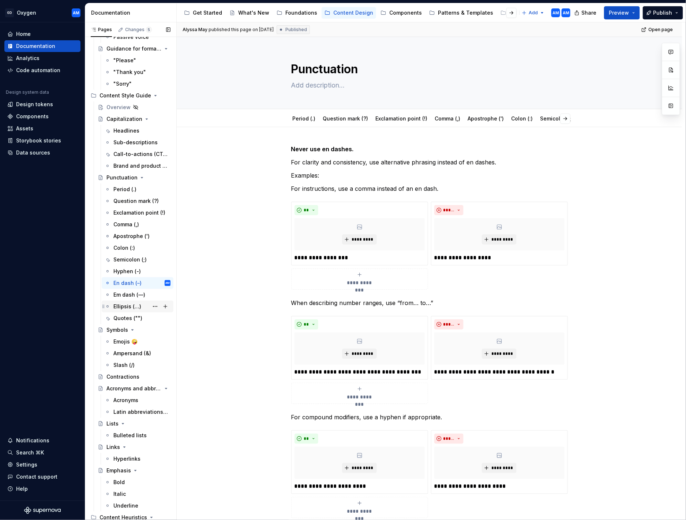
click at [129, 301] on div "Ellipsis (…)" at bounding box center [138, 307] width 72 height 12
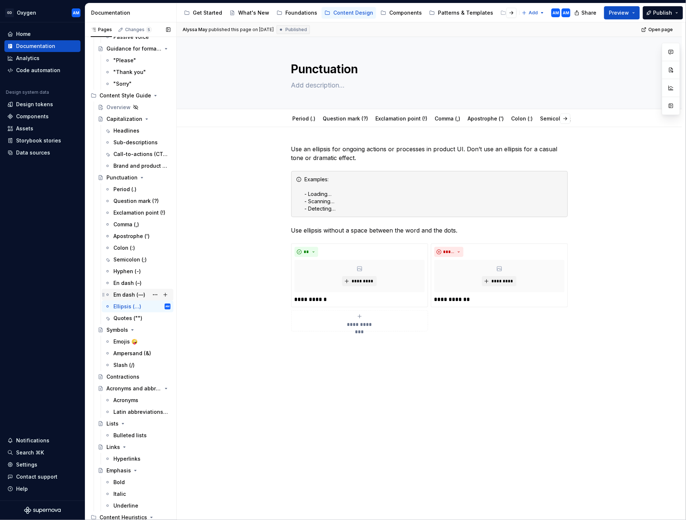
click at [130, 294] on div "Em dash (—)" at bounding box center [129, 294] width 32 height 7
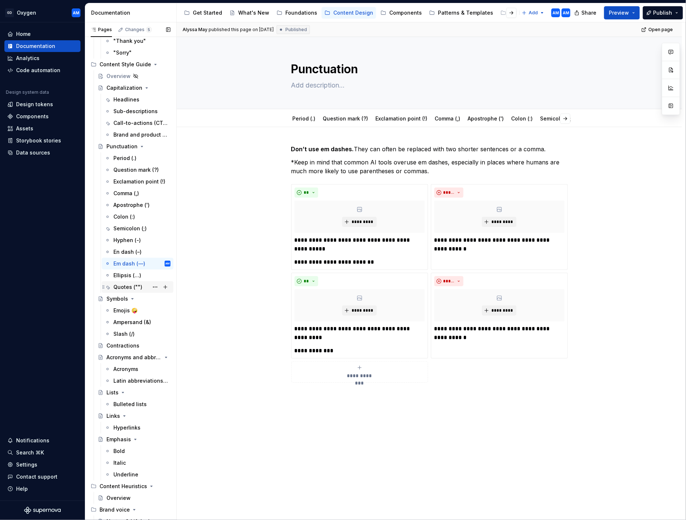
click at [128, 286] on div "Quotes ("")" at bounding box center [127, 286] width 29 height 7
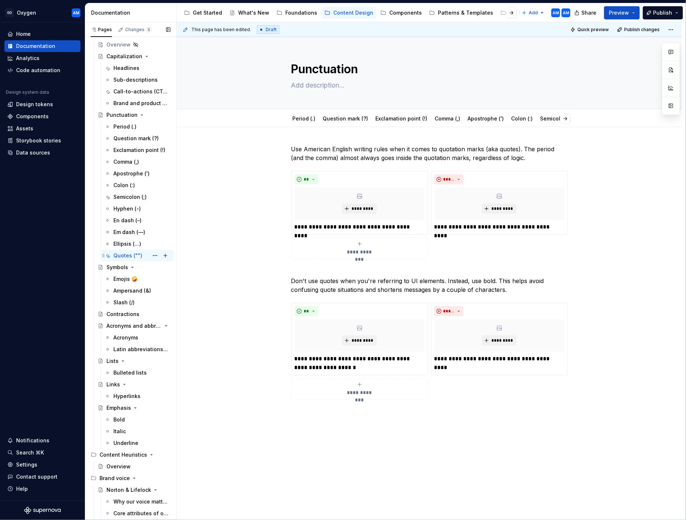
scroll to position [155, 0]
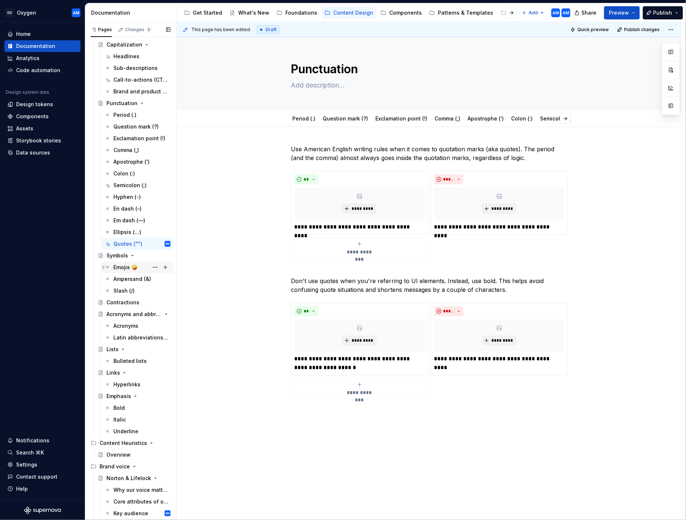
click at [124, 267] on div "Emojis 🤪" at bounding box center [125, 267] width 24 height 7
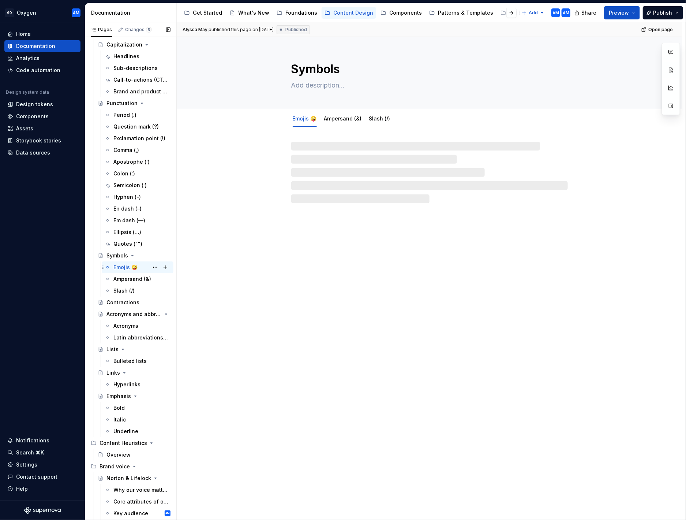
scroll to position [153, 0]
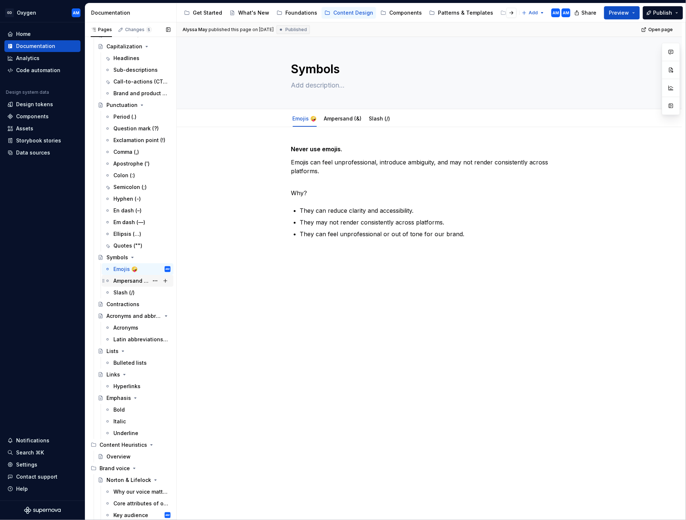
click at [126, 281] on div "Ampersand (&)" at bounding box center [130, 280] width 35 height 7
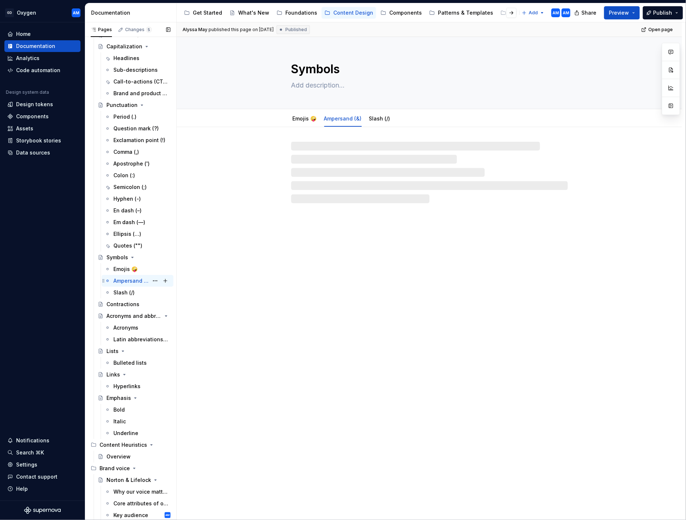
scroll to position [153, 0]
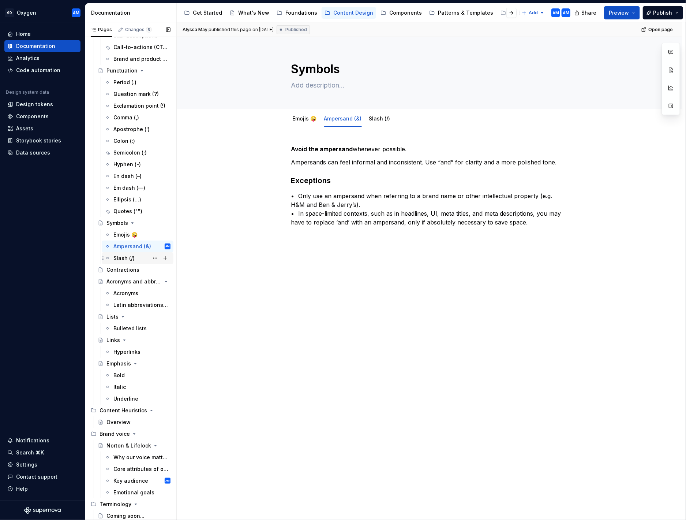
click at [114, 254] on div "Slash (/)" at bounding box center [123, 257] width 21 height 7
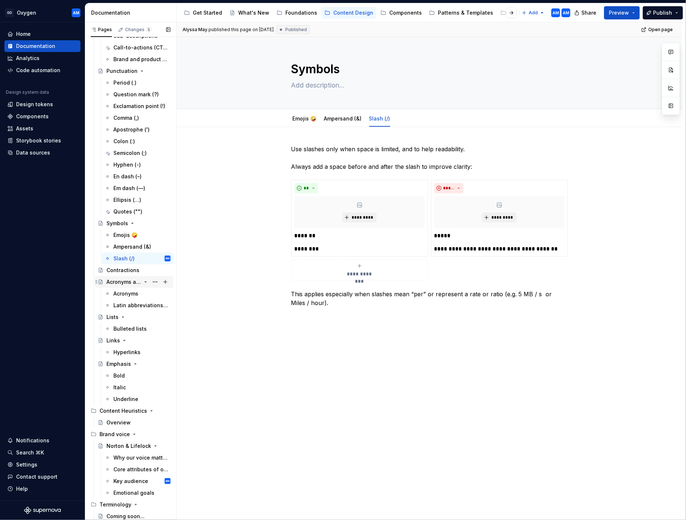
scroll to position [187, 0]
click at [128, 293] on div "Acronyms" at bounding box center [125, 293] width 25 height 7
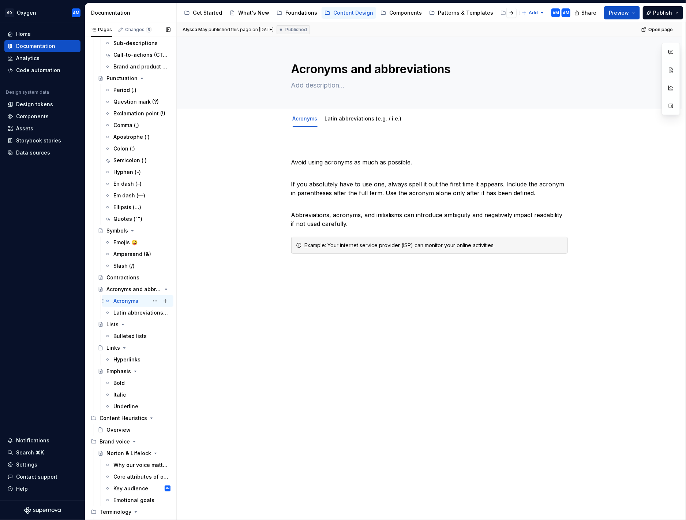
scroll to position [180, 0]
click at [333, 147] on p at bounding box center [429, 149] width 277 height 9
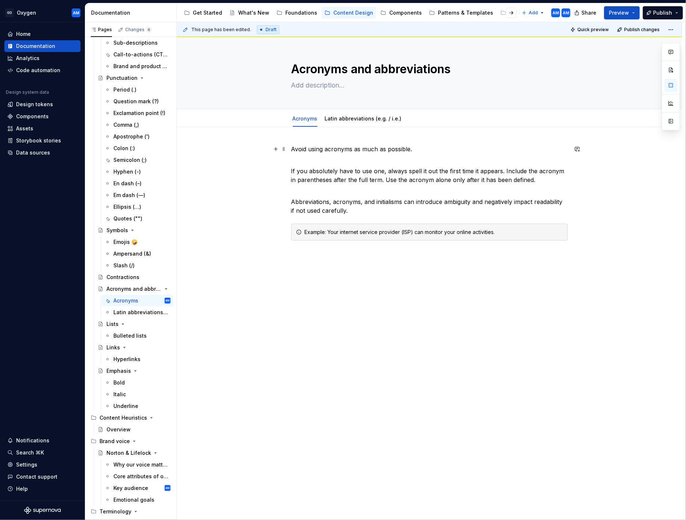
type textarea "*"
drag, startPoint x: 405, startPoint y: 148, endPoint x: 354, endPoint y: 149, distance: 50.2
click at [355, 149] on p "Avoid using acronyms as much as possible." at bounding box center [429, 149] width 277 height 9
click at [292, 171] on div "Avoid using acronyms. If you absolutely have to use one, always spell it out th…" at bounding box center [430, 266] width 506 height 278
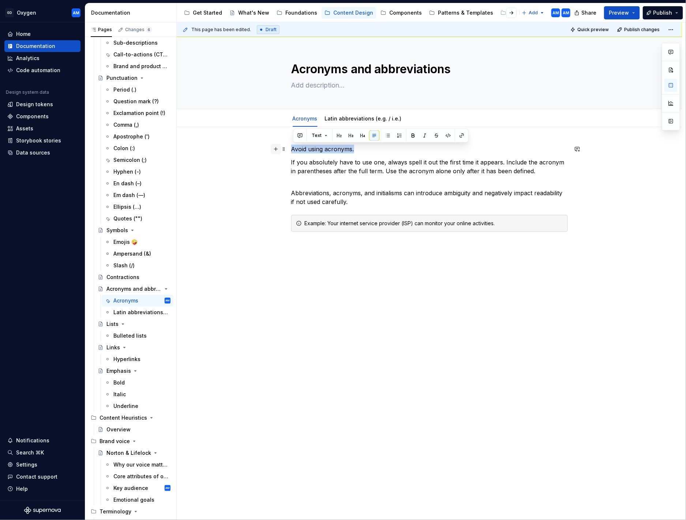
drag, startPoint x: 354, startPoint y: 149, endPoint x: 276, endPoint y: 150, distance: 78.0
click at [291, 150] on div "Avoid using acronyms. If you absolutely have to use one, always spell it out th…" at bounding box center [429, 193] width 277 height 96
click at [381, 168] on p "If you absolutely have to use one, always spell it out the first time it appear…" at bounding box center [429, 167] width 277 height 18
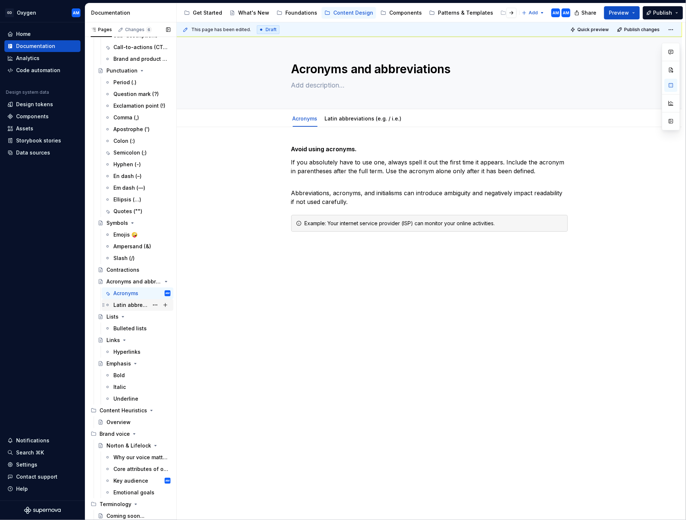
click at [129, 304] on div "Latin abbreviations (e.g. / i.e.)" at bounding box center [130, 304] width 35 height 7
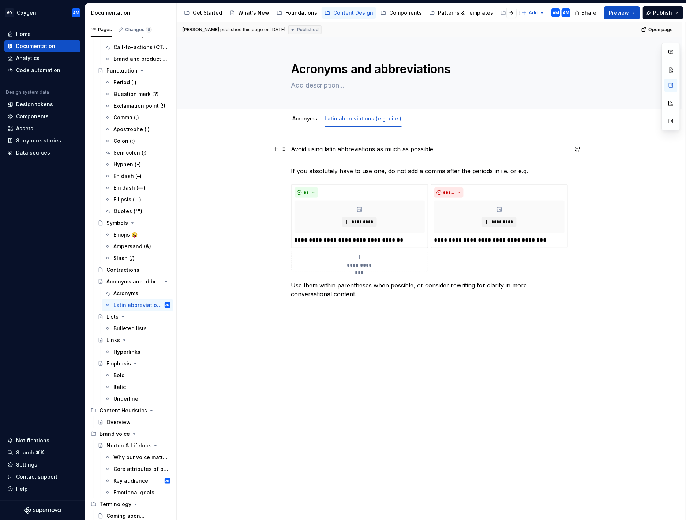
type textarea "*"
drag, startPoint x: 454, startPoint y: 149, endPoint x: 384, endPoint y: 151, distance: 70.0
click at [384, 151] on p "Avoid using latin abbreviations as much as possible." at bounding box center [429, 149] width 277 height 9
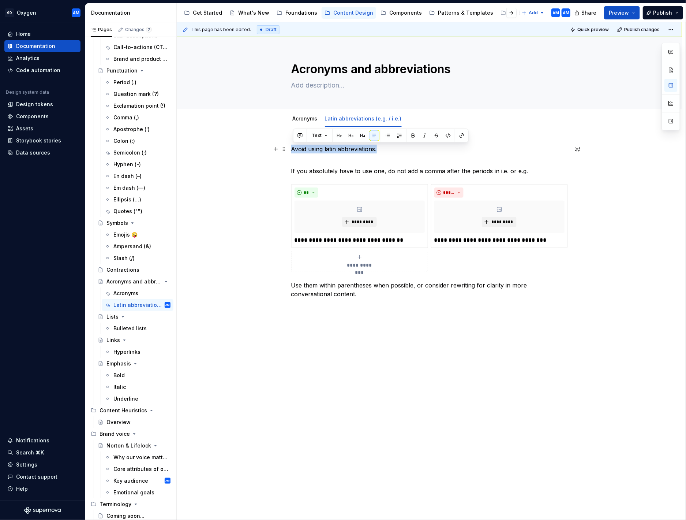
drag, startPoint x: 326, startPoint y: 148, endPoint x: 291, endPoint y: 147, distance: 35.2
click at [291, 147] on div "**********" at bounding box center [430, 301] width 506 height 349
click at [134, 330] on div "Bulleted lists" at bounding box center [129, 328] width 33 height 7
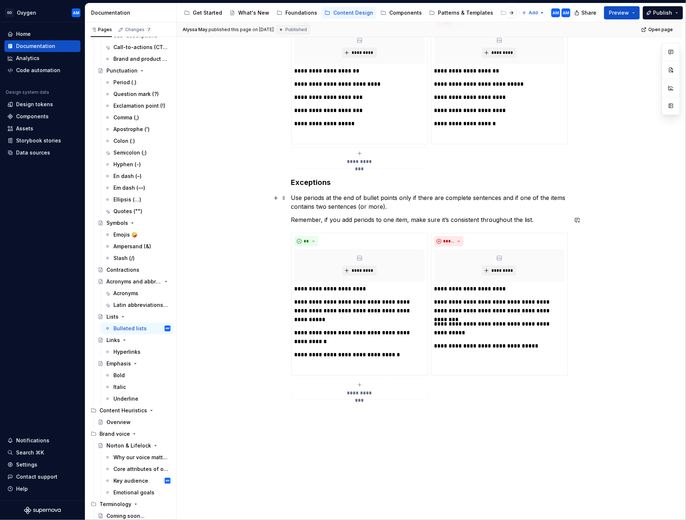
scroll to position [101, 0]
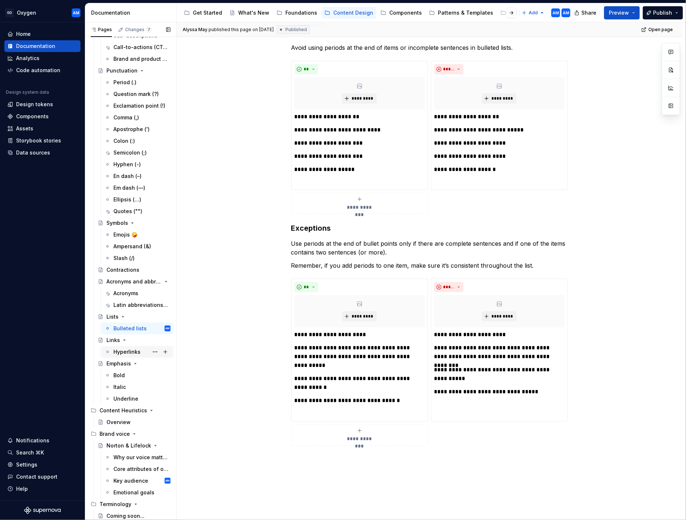
click at [131, 351] on div "Hyperlinks" at bounding box center [126, 351] width 27 height 7
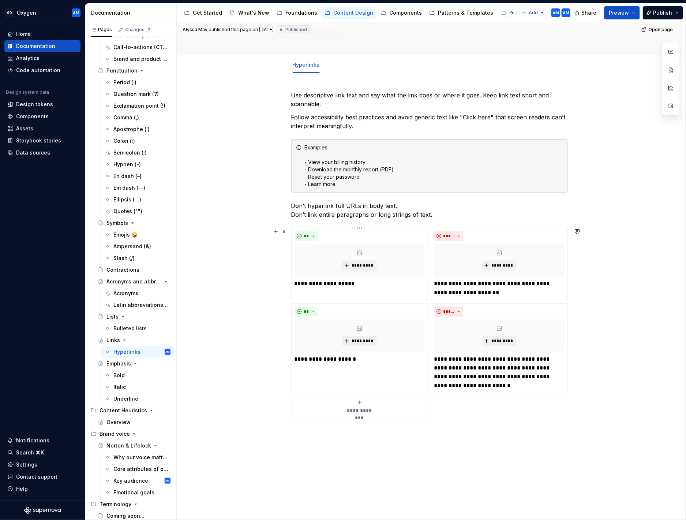
scroll to position [56, 0]
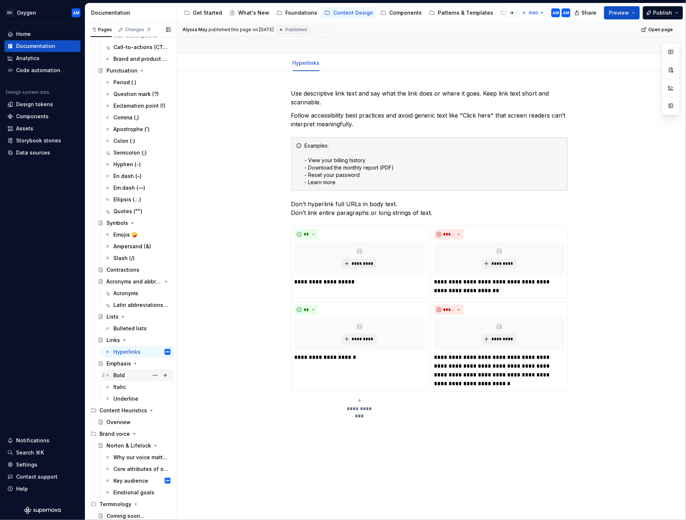
click at [130, 380] on div "Bold" at bounding box center [141, 375] width 57 height 10
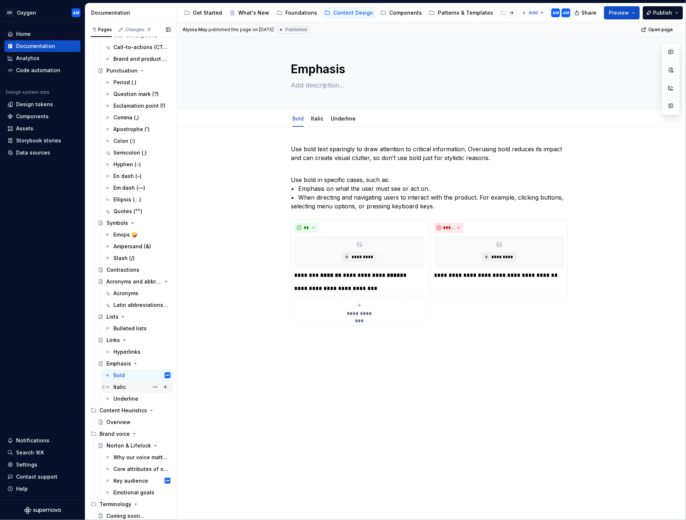
click at [127, 382] on div "Italic" at bounding box center [141, 387] width 57 height 10
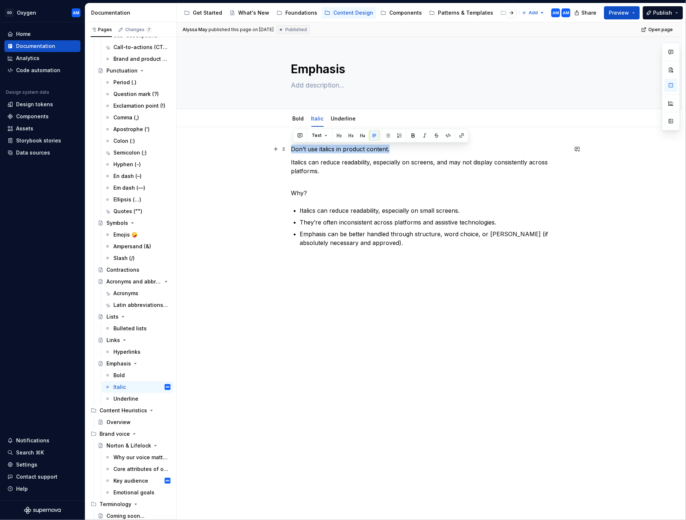
drag, startPoint x: 315, startPoint y: 148, endPoint x: 270, endPoint y: 145, distance: 45.2
click at [270, 145] on div "Don’t use italics in product content. Italics can reduce readability, especiall…" at bounding box center [430, 269] width 506 height 285
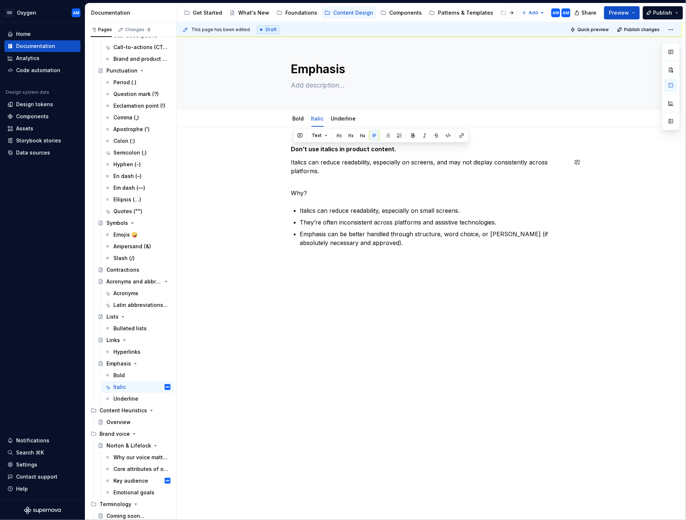
click at [362, 178] on div "Don’t use italics in product content. Italics can reduce readability, especiall…" at bounding box center [429, 196] width 277 height 103
click at [133, 396] on div "Underline" at bounding box center [125, 398] width 25 height 7
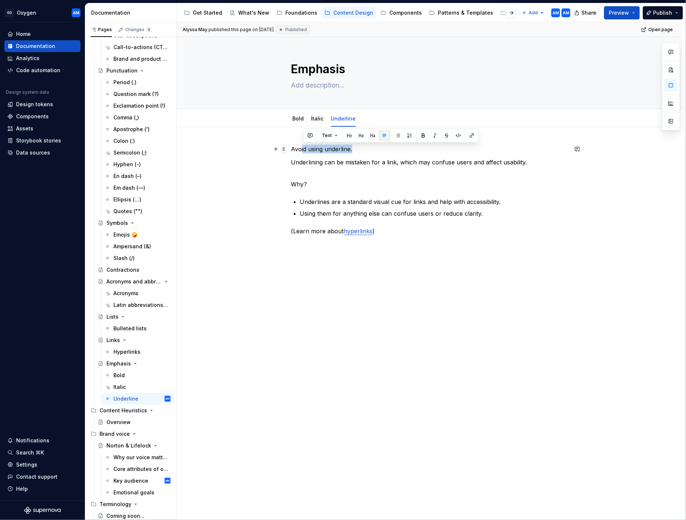
drag, startPoint x: 358, startPoint y: 150, endPoint x: 287, endPoint y: 146, distance: 71.2
click at [287, 146] on div "Avoid using underline. Underlining can be mistaken for a link, which may confus…" at bounding box center [430, 263] width 506 height 273
click at [348, 150] on p "Avoid using underline." at bounding box center [429, 149] width 277 height 9
drag, startPoint x: 361, startPoint y: 148, endPoint x: 253, endPoint y: 149, distance: 108.0
click at [253, 149] on div "Avoid using underline. Underlining can be mistaken for a link, which may confus…" at bounding box center [430, 263] width 506 height 273
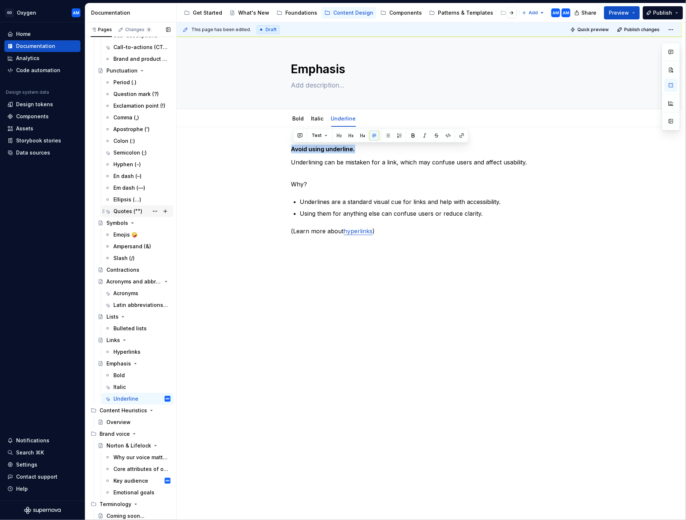
click at [123, 211] on div "Quotes ("")" at bounding box center [127, 211] width 29 height 7
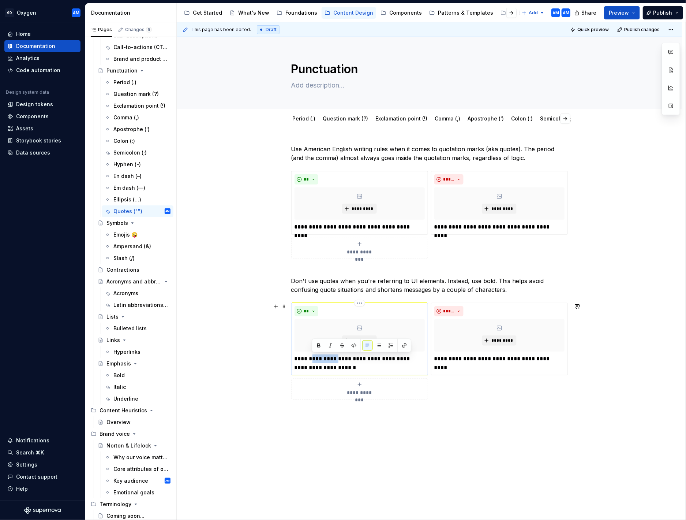
drag, startPoint x: 336, startPoint y: 359, endPoint x: 312, endPoint y: 359, distance: 23.8
click at [312, 359] on p "**********" at bounding box center [360, 363] width 130 height 18
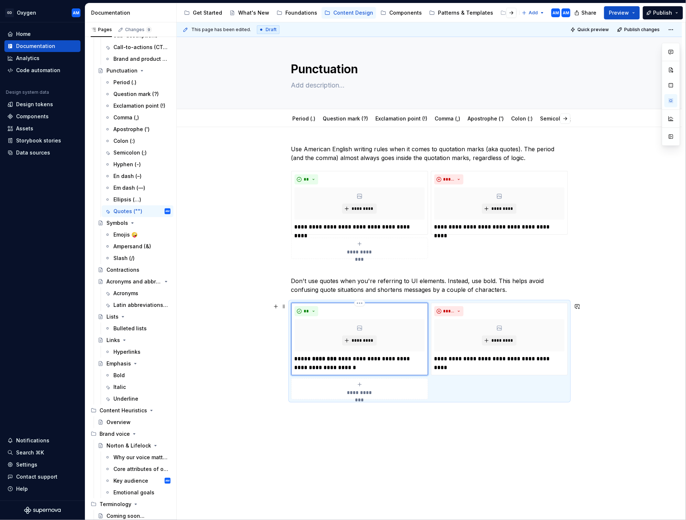
drag, startPoint x: 361, startPoint y: 361, endPoint x: 375, endPoint y: 362, distance: 13.6
click at [361, 361] on p "**********" at bounding box center [360, 363] width 130 height 18
drag, startPoint x: 384, startPoint y: 360, endPoint x: 337, endPoint y: 361, distance: 47.2
click at [337, 361] on p "**********" at bounding box center [360, 363] width 130 height 18
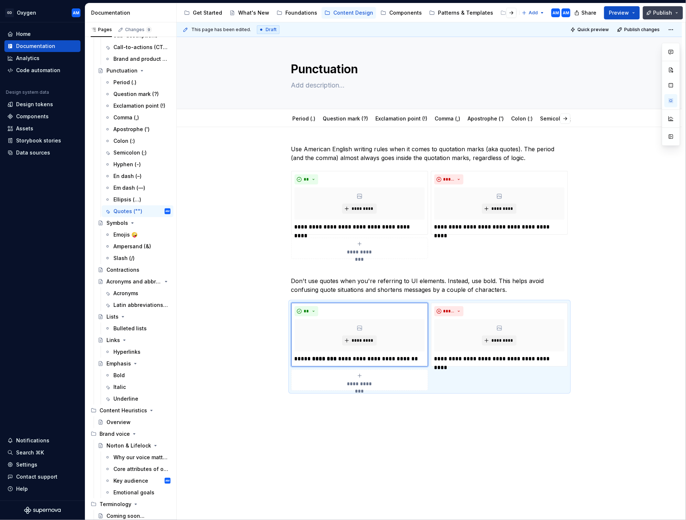
click at [671, 15] on span "Publish" at bounding box center [663, 12] width 19 height 7
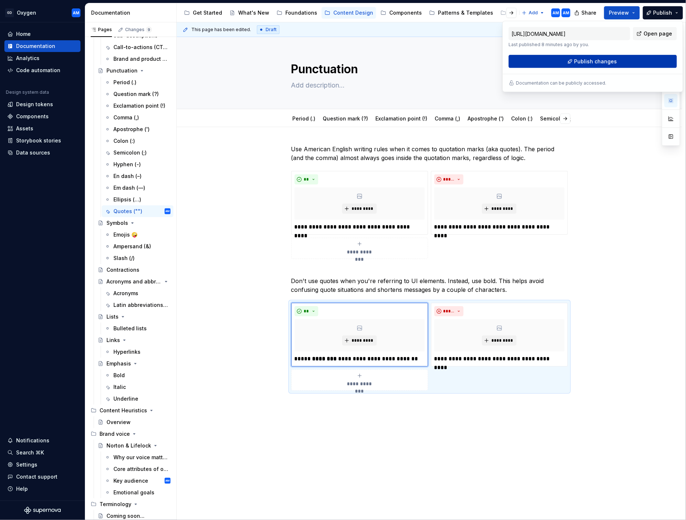
click at [619, 62] on button "Publish changes" at bounding box center [593, 61] width 168 height 13
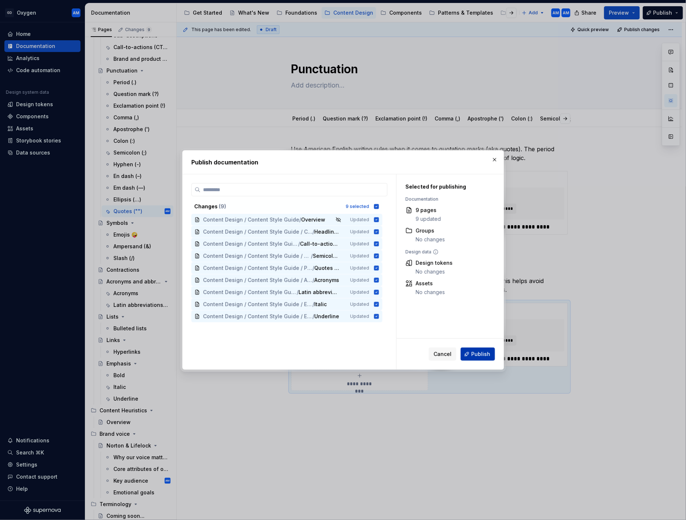
click at [480, 352] on span "Publish" at bounding box center [481, 353] width 19 height 7
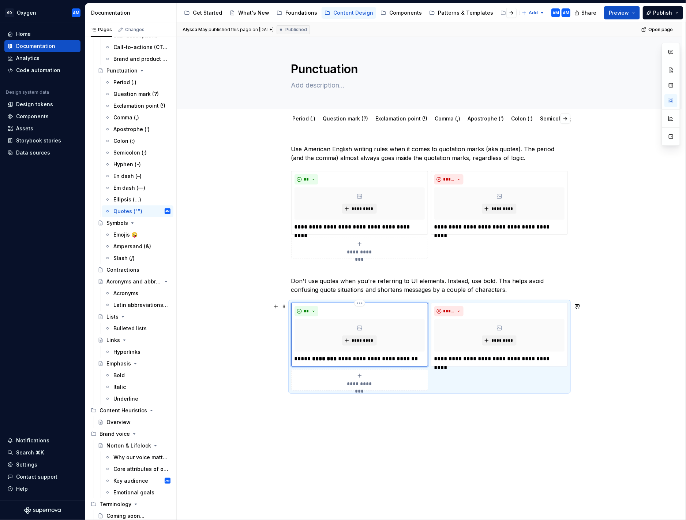
click at [416, 357] on p "**********" at bounding box center [360, 358] width 130 height 9
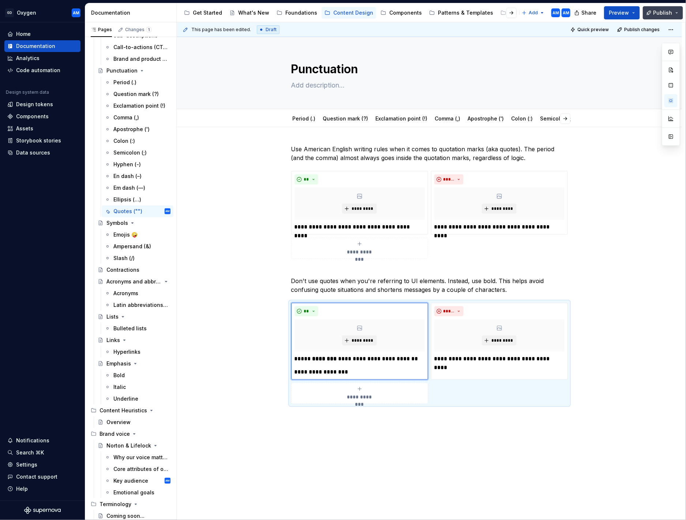
click at [661, 13] on span "Publish" at bounding box center [663, 12] width 19 height 7
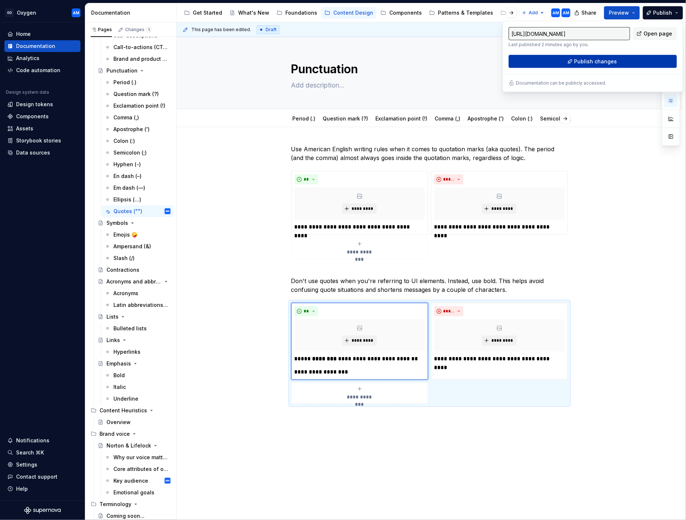
click at [611, 60] on span "Publish changes" at bounding box center [596, 61] width 43 height 7
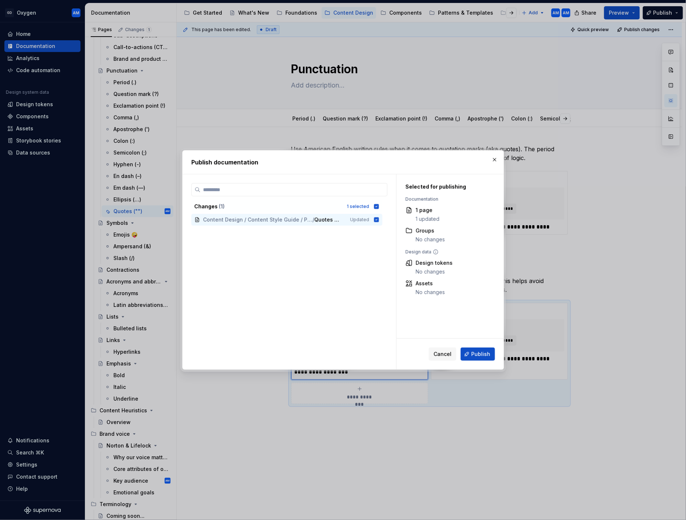
click at [477, 351] on span "Publish" at bounding box center [481, 353] width 19 height 7
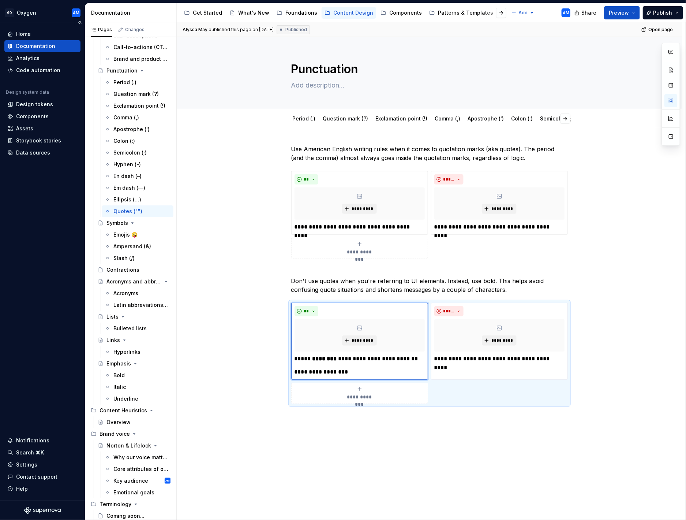
type textarea "*"
